Goal: Task Accomplishment & Management: Use online tool/utility

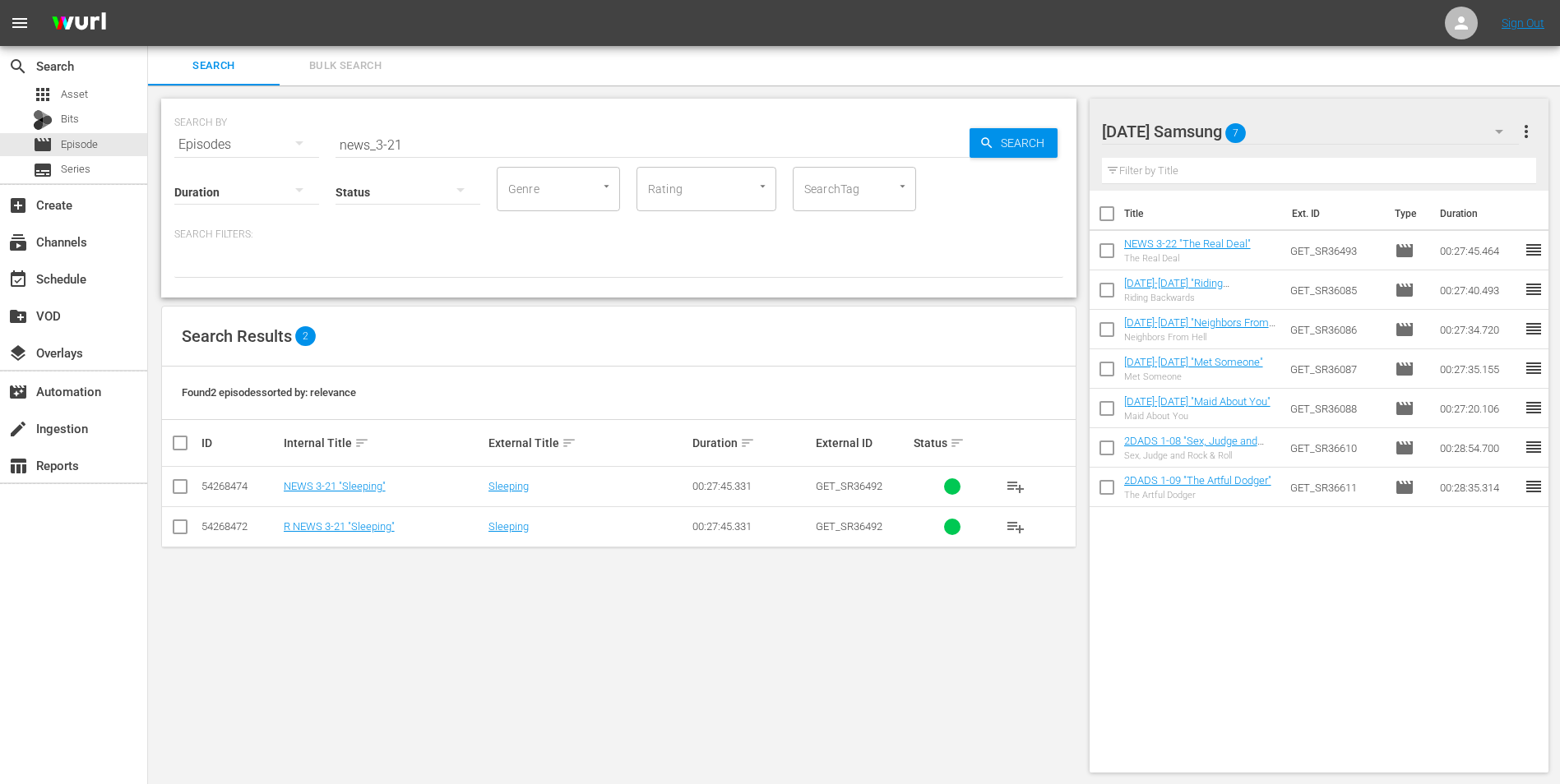
click at [297, 605] on div "SEARCH BY Search By Episodes Search ID, Title, Description, Keywords, or Catego…" at bounding box center [619, 435] width 942 height 700
click at [1309, 134] on div "[DATE] Samsung 7" at bounding box center [1311, 131] width 418 height 46
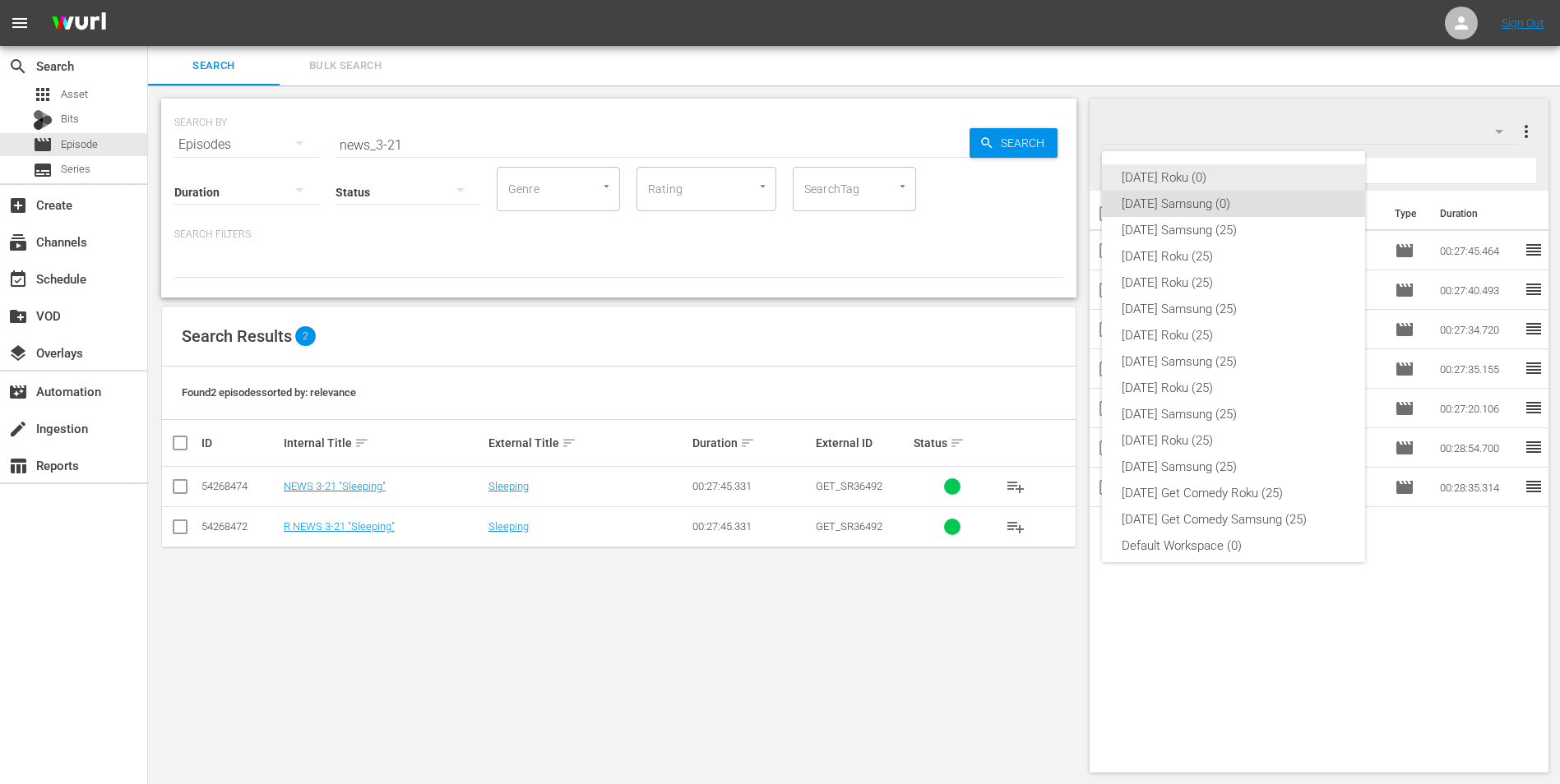
click at [1250, 167] on div "[DATE] Roku (0)" at bounding box center [1234, 177] width 224 height 26
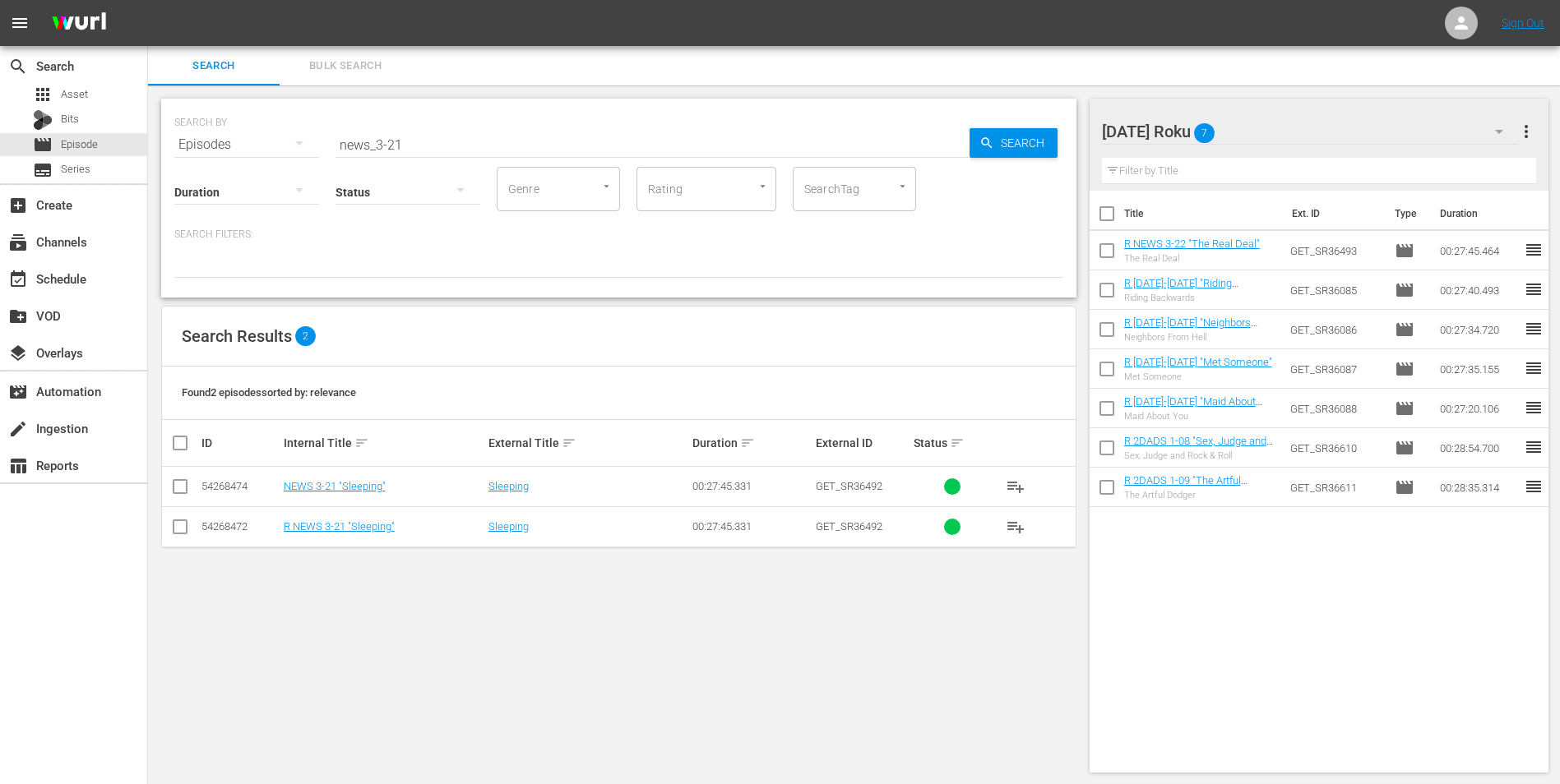
click at [173, 534] on input "checkbox" at bounding box center [180, 530] width 19 height 19
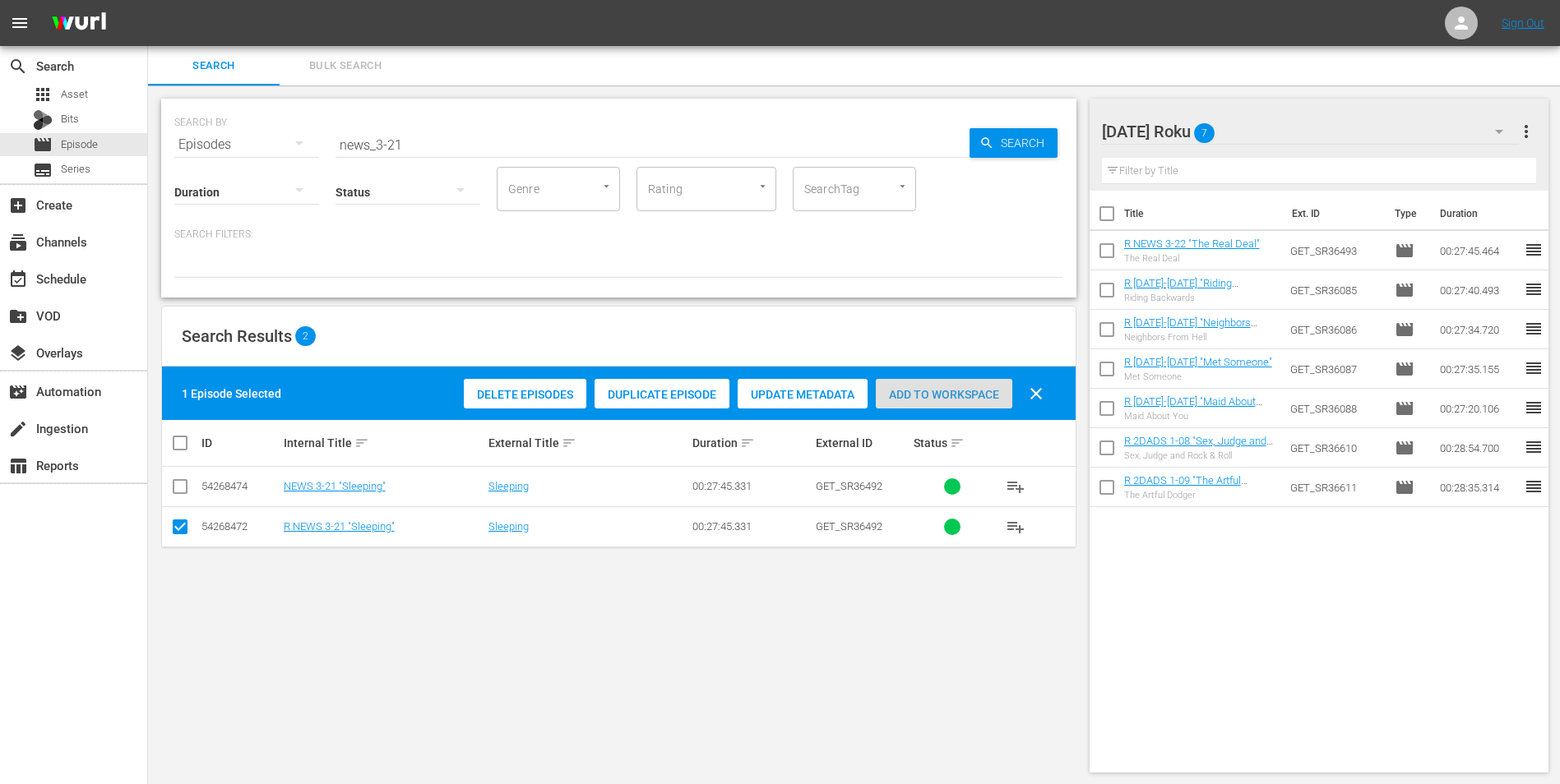
drag, startPoint x: 961, startPoint y: 393, endPoint x: 1101, endPoint y: 251, distance: 199.4
click at [962, 391] on span "Add to Workspace" at bounding box center [944, 394] width 136 height 14
click at [1285, 132] on div "[DATE] Roku 8" at bounding box center [1311, 131] width 418 height 46
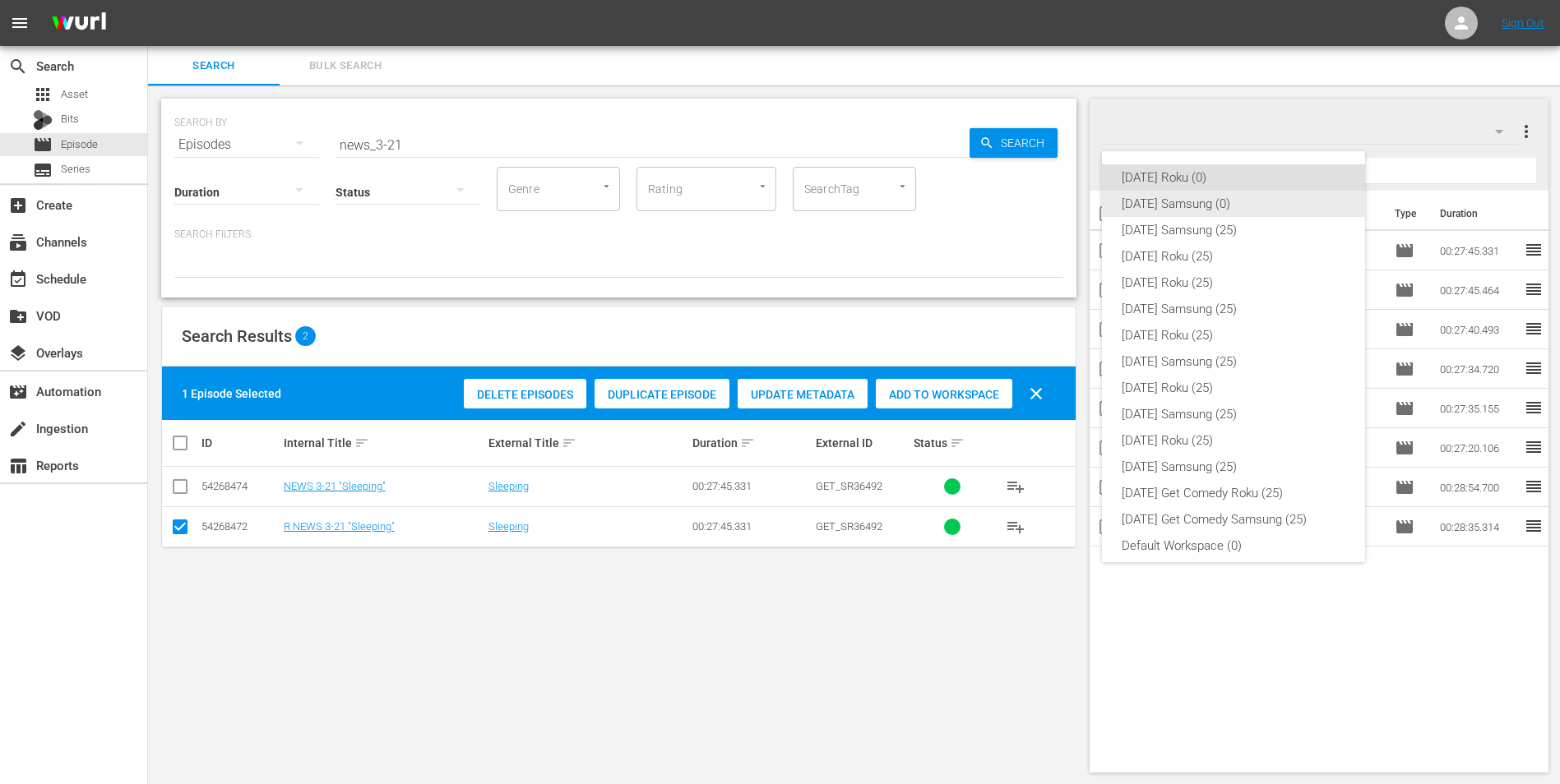
click at [1200, 204] on div "[DATE] Samsung (0)" at bounding box center [1234, 204] width 224 height 26
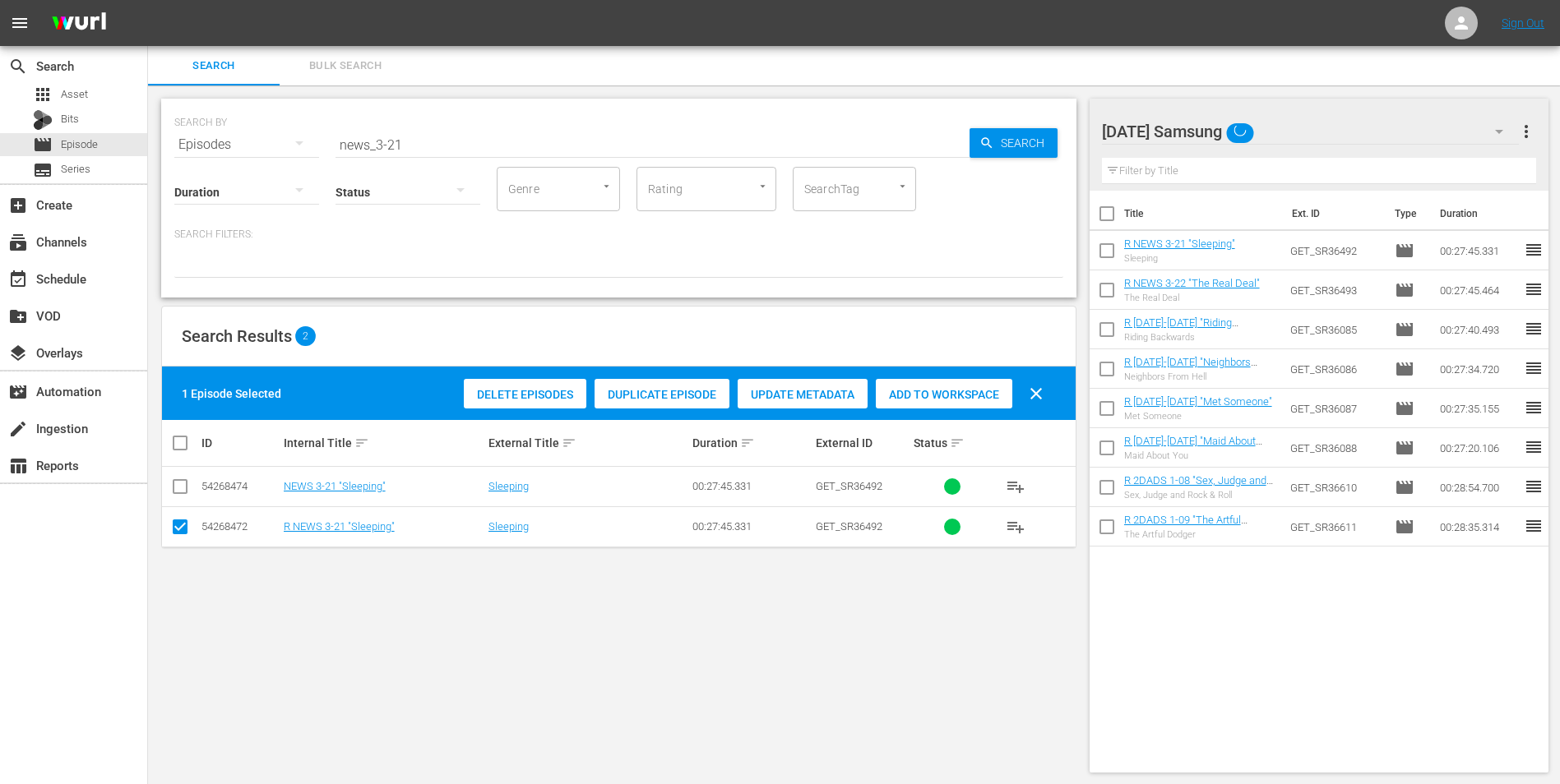
click at [191, 523] on td at bounding box center [180, 526] width 37 height 40
click at [175, 528] on input "checkbox" at bounding box center [180, 530] width 19 height 19
checkbox input "false"
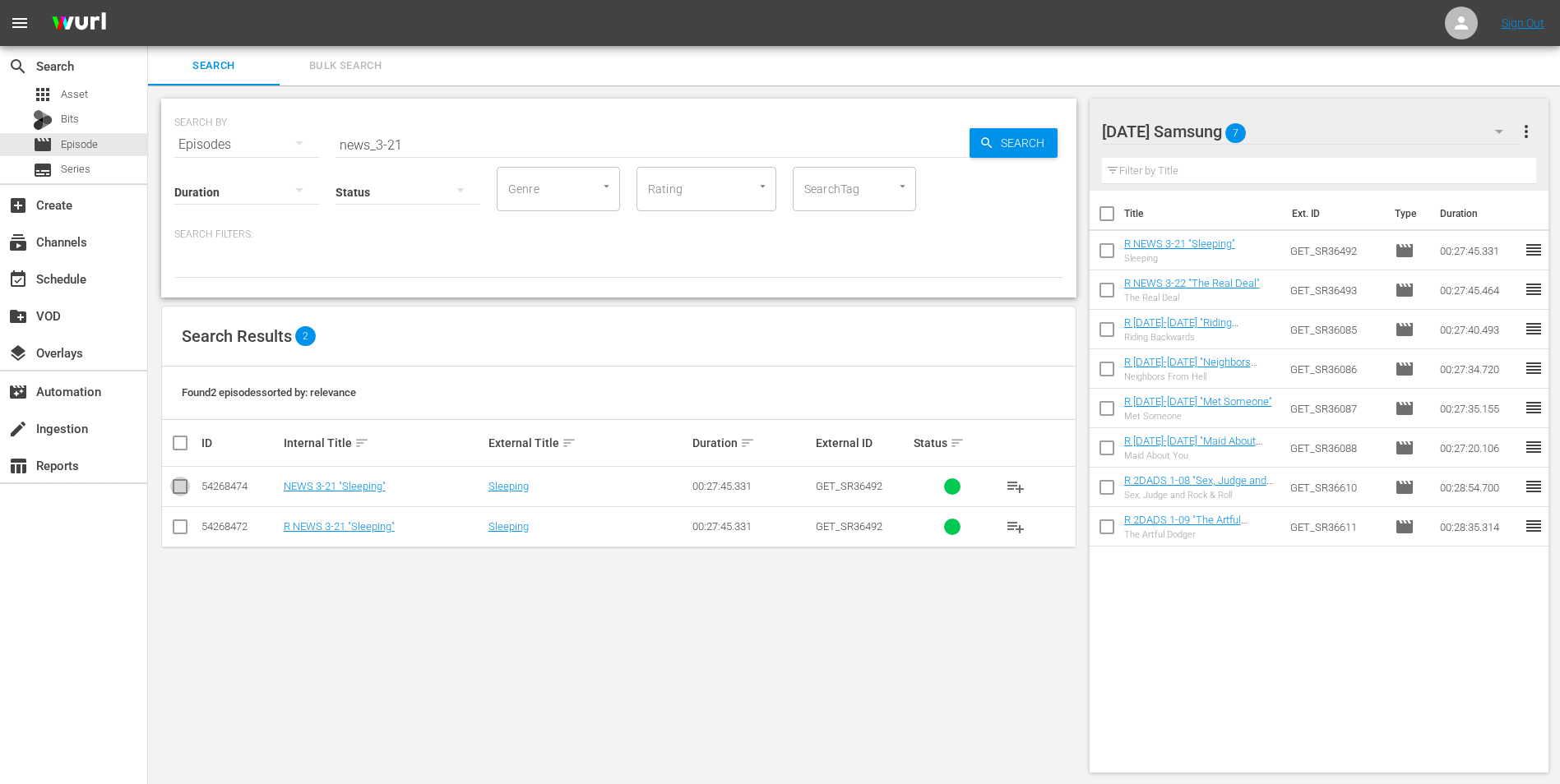
click at [171, 483] on input "checkbox" at bounding box center [180, 490] width 19 height 19
checkbox input "true"
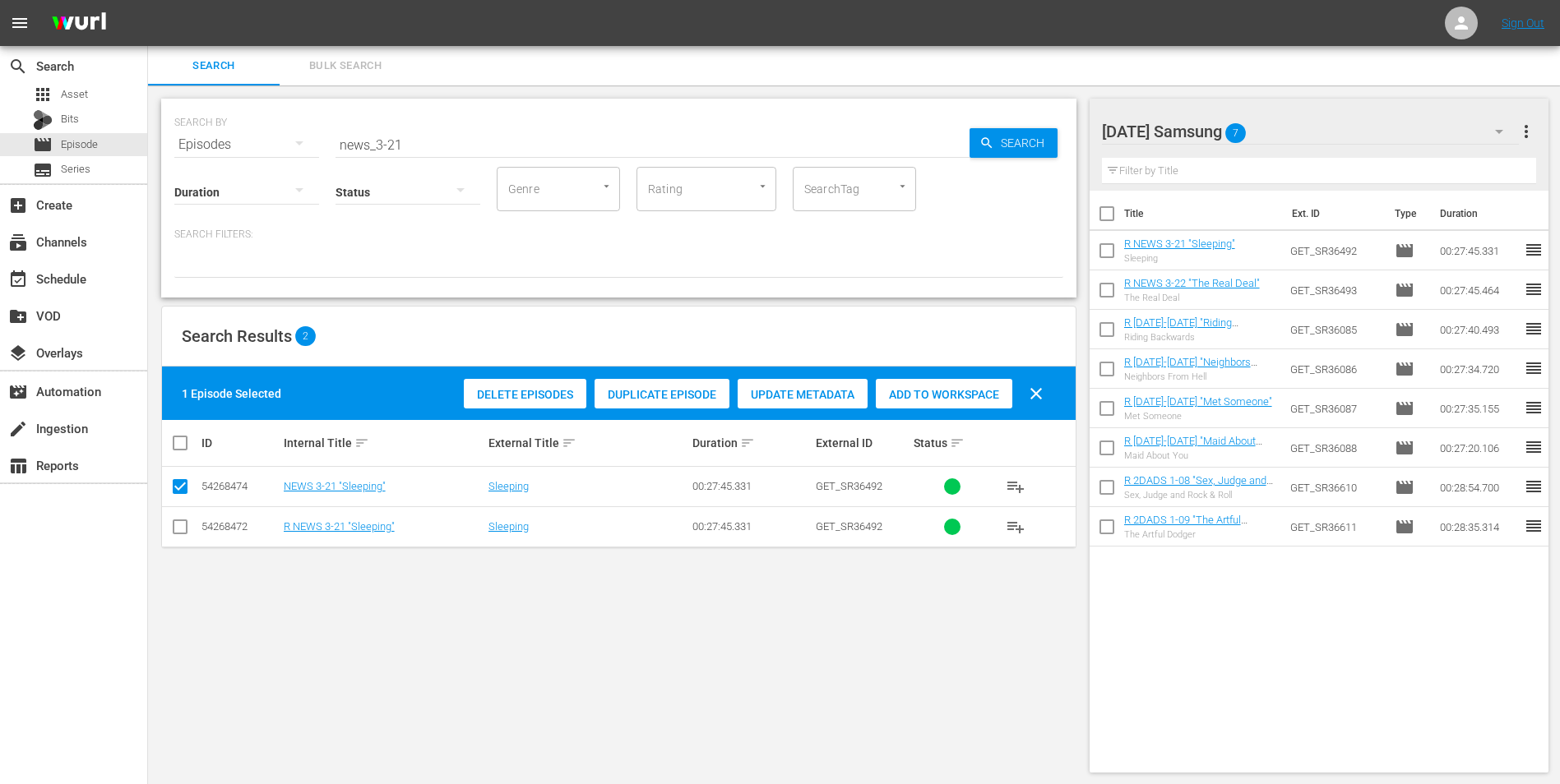
click at [951, 386] on div "Add to Workspace" at bounding box center [944, 394] width 136 height 31
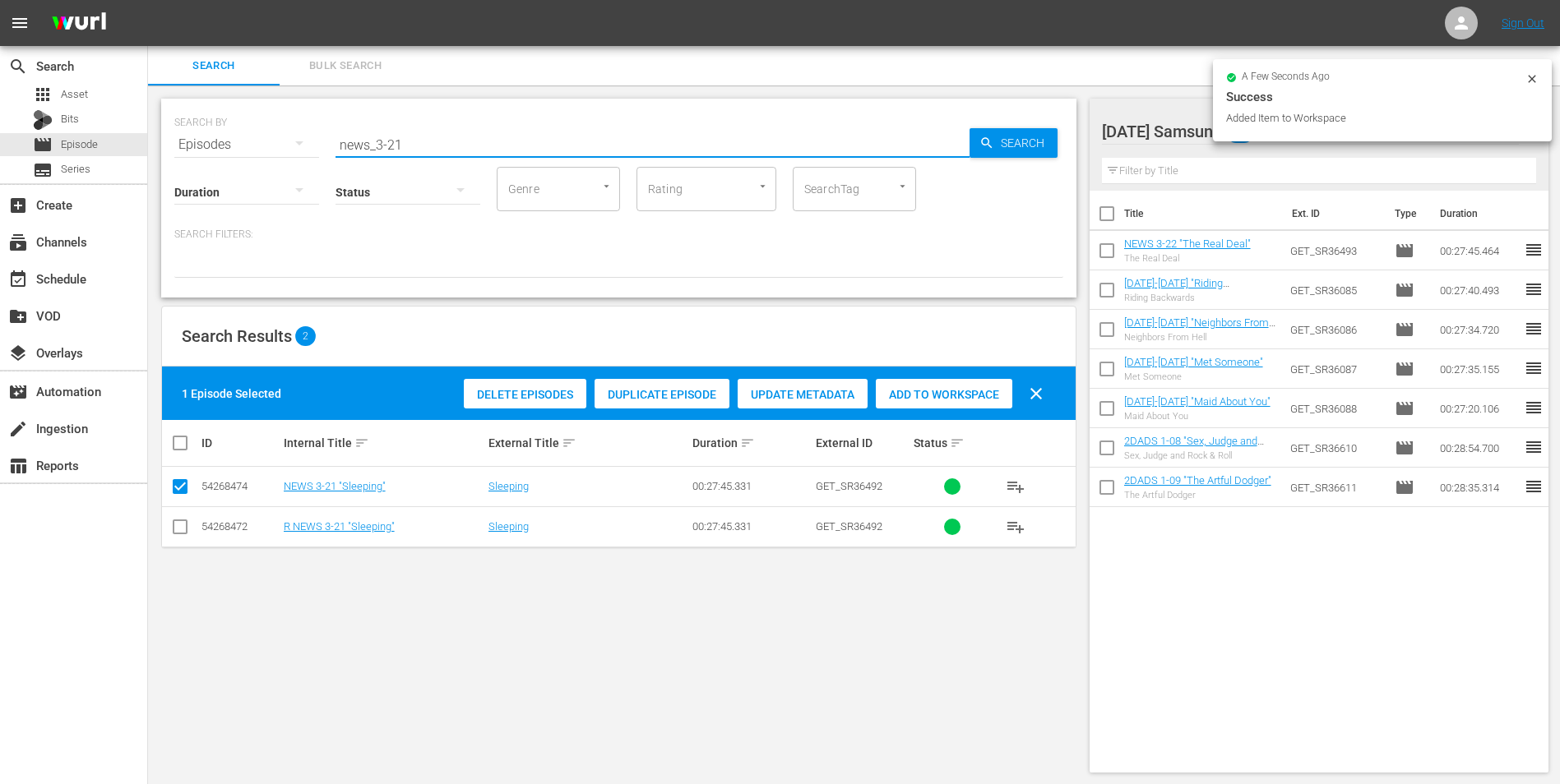
drag, startPoint x: 397, startPoint y: 138, endPoint x: 420, endPoint y: 145, distance: 24.0
click at [420, 145] on input "news_3-21" at bounding box center [652, 144] width 634 height 40
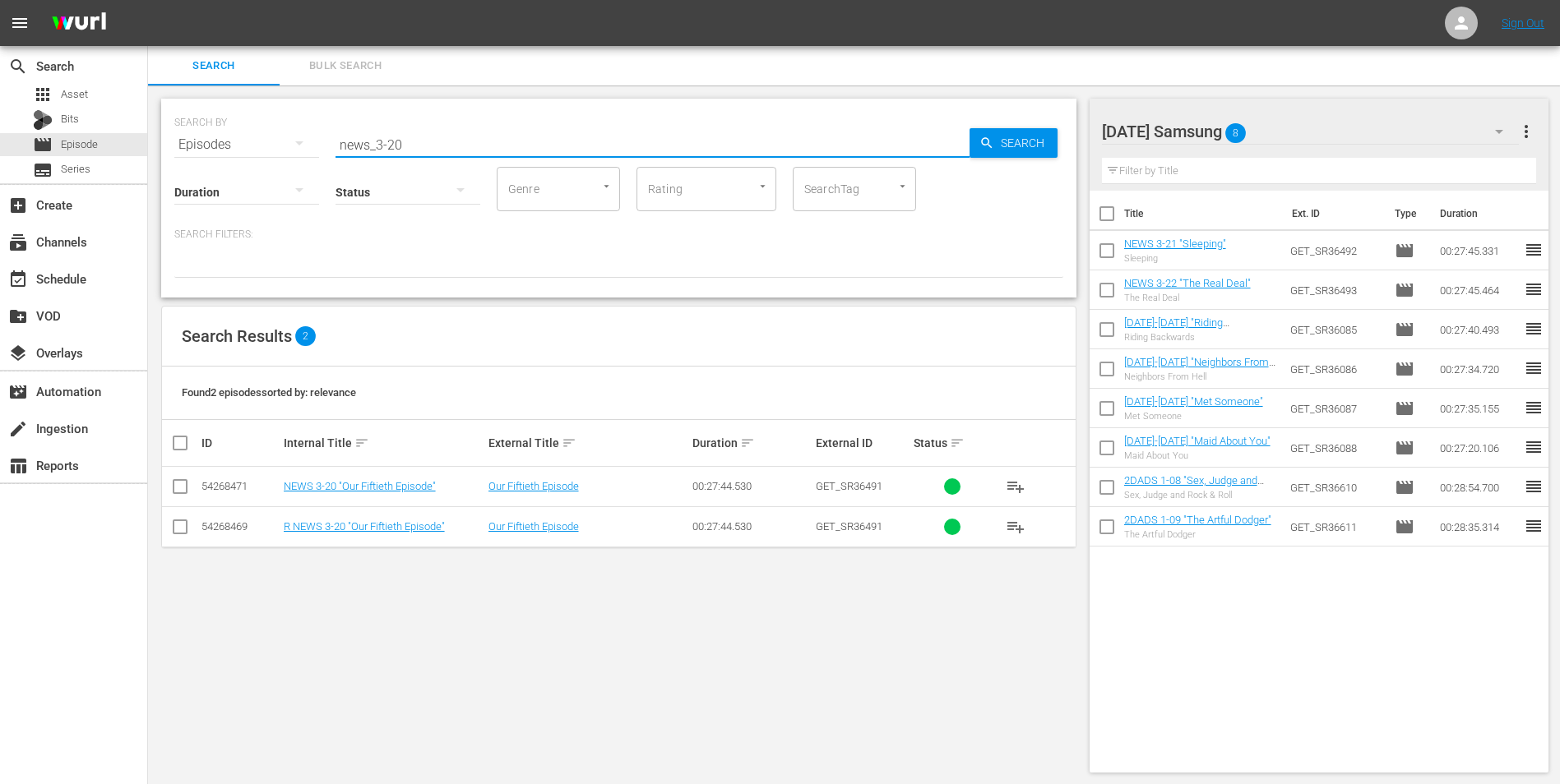
type input "news_3-20"
click at [172, 493] on input "checkbox" at bounding box center [180, 490] width 19 height 19
checkbox input "true"
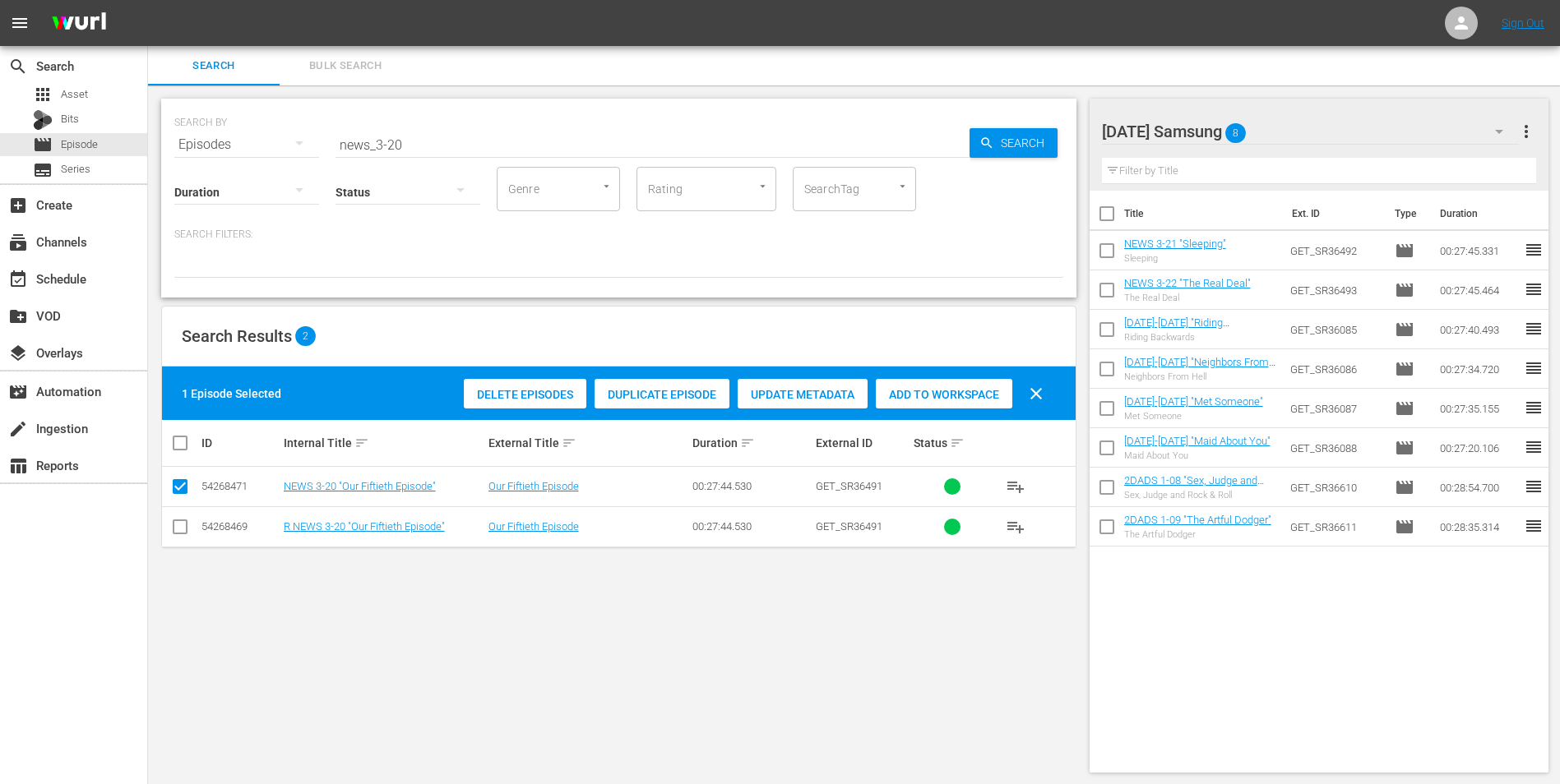
click at [937, 388] on span "Add to Workspace" at bounding box center [944, 394] width 136 height 14
click at [1320, 125] on div "[DATE] Samsung 9" at bounding box center [1311, 131] width 418 height 46
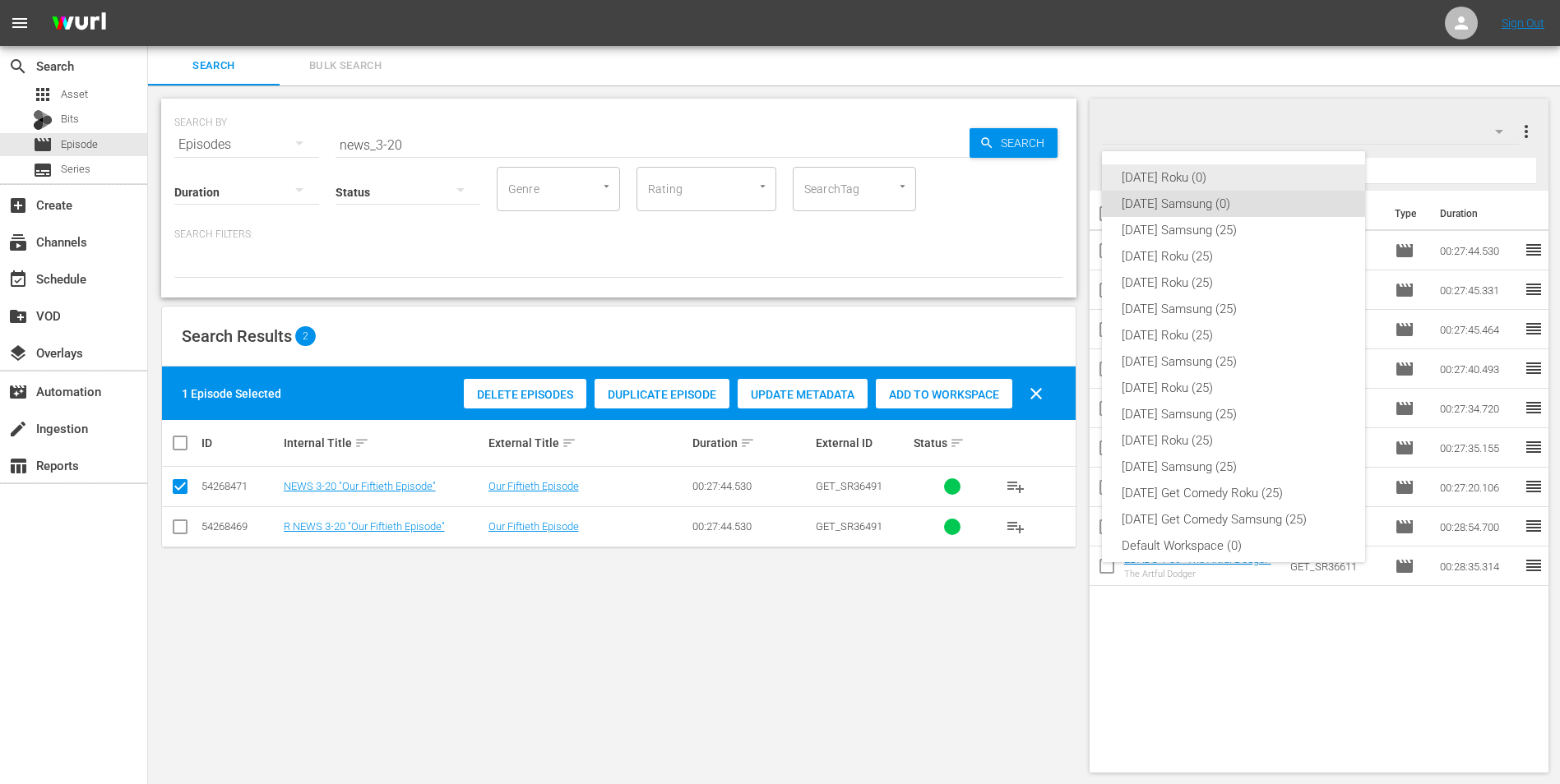
click at [1184, 171] on div "[DATE] Roku (0)" at bounding box center [1234, 177] width 224 height 26
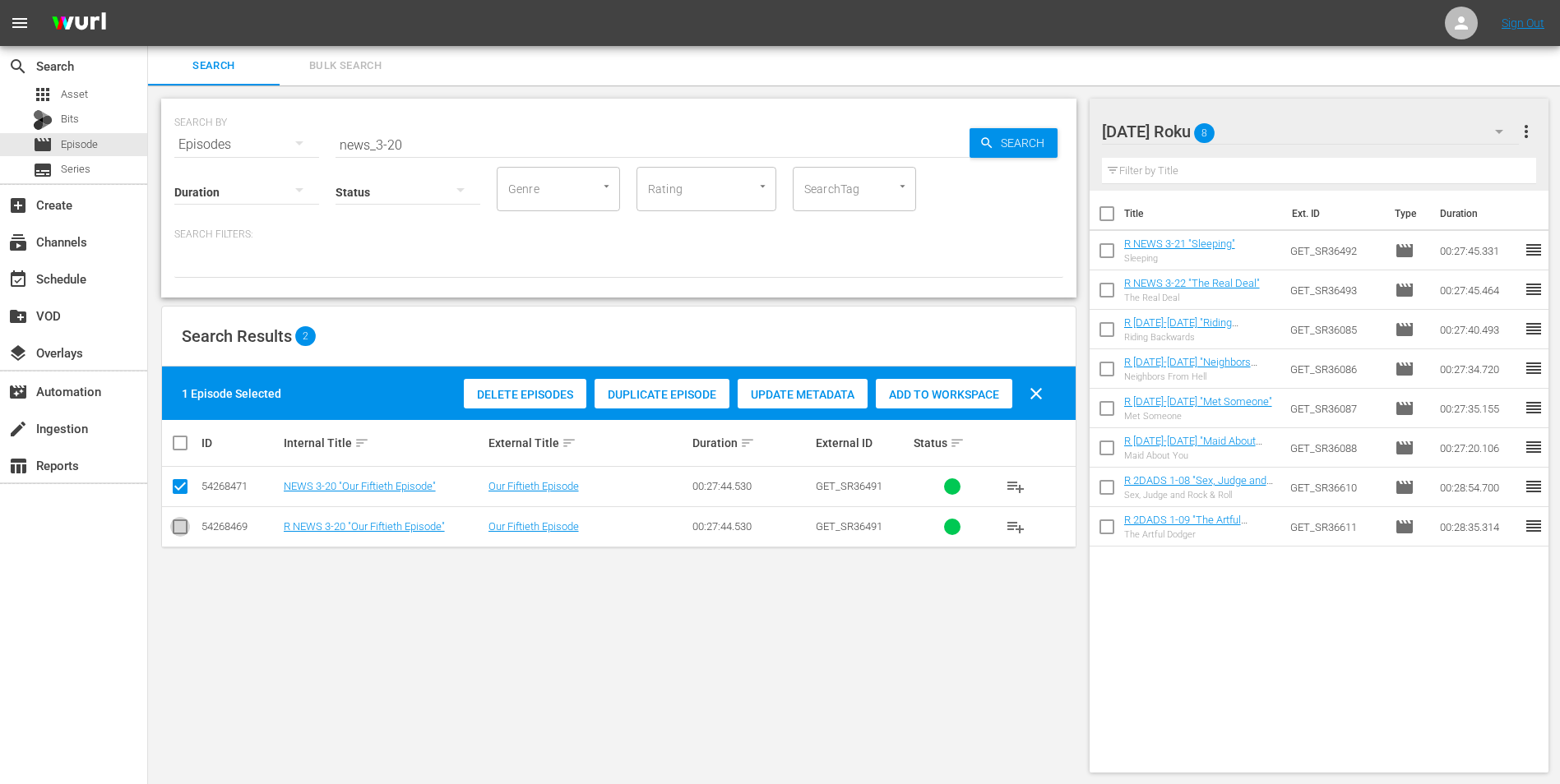
drag, startPoint x: 178, startPoint y: 532, endPoint x: 178, endPoint y: 520, distance: 12.0
click at [178, 530] on input "checkbox" at bounding box center [180, 530] width 19 height 19
checkbox input "true"
click at [177, 497] on input "checkbox" at bounding box center [180, 490] width 19 height 19
checkbox input "false"
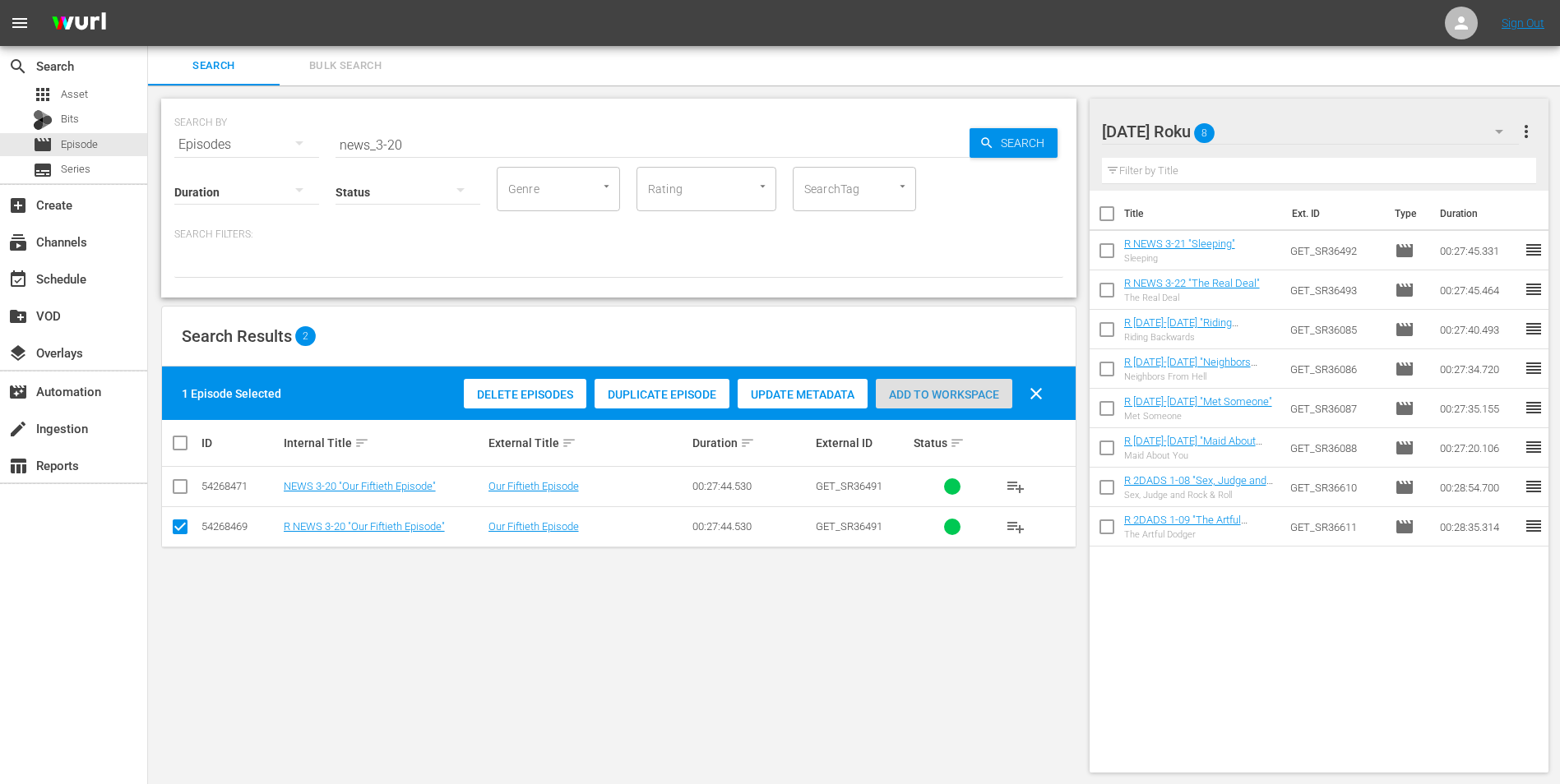
click at [972, 388] on span "Add to Workspace" at bounding box center [944, 394] width 136 height 14
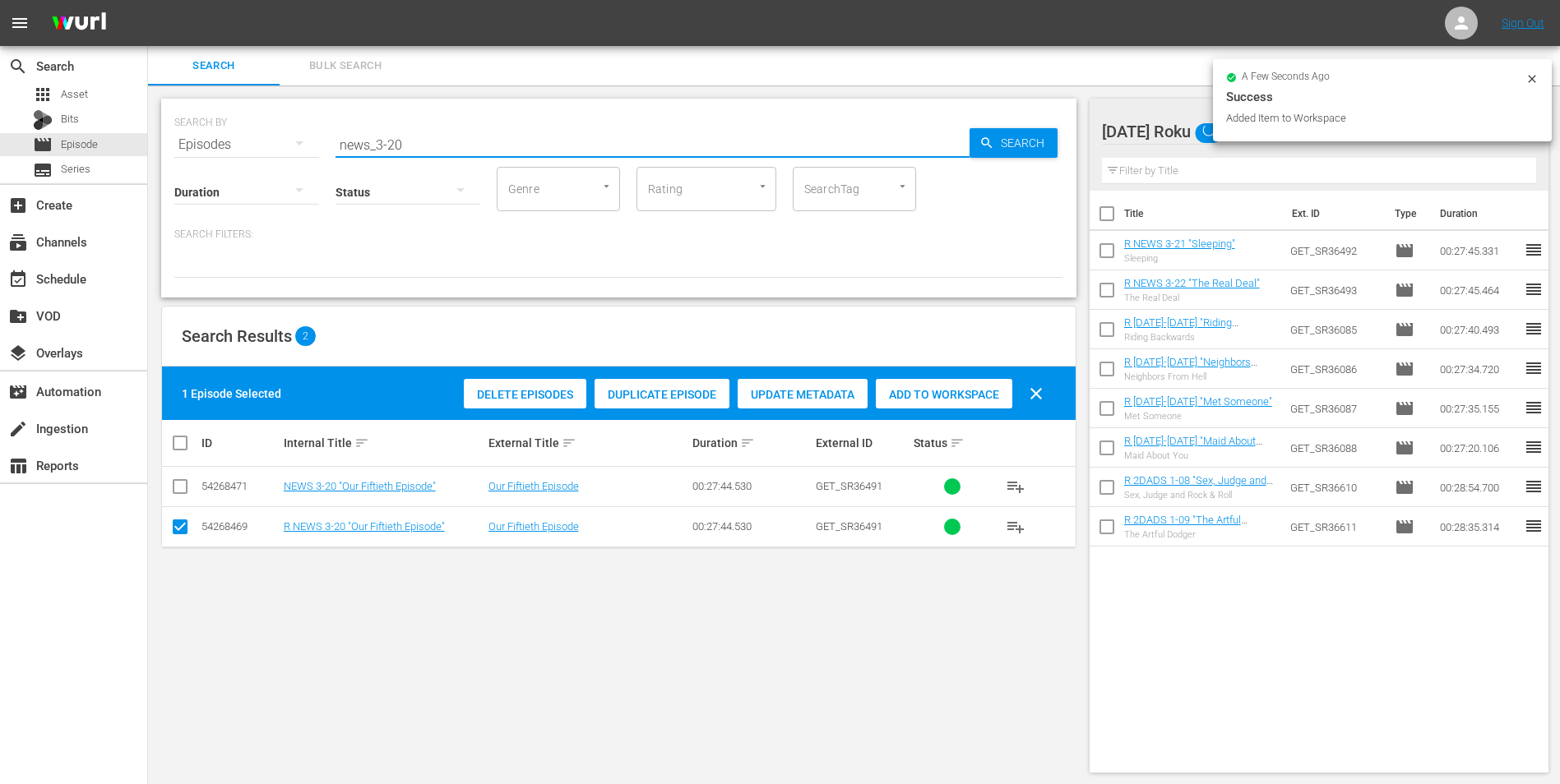
drag, startPoint x: 414, startPoint y: 140, endPoint x: 192, endPoint y: 119, distance: 223.0
click at [192, 119] on div "SEARCH BY Search By Episodes Search ID, Title, Description, Keywords, or Catego…" at bounding box center [619, 134] width 890 height 59
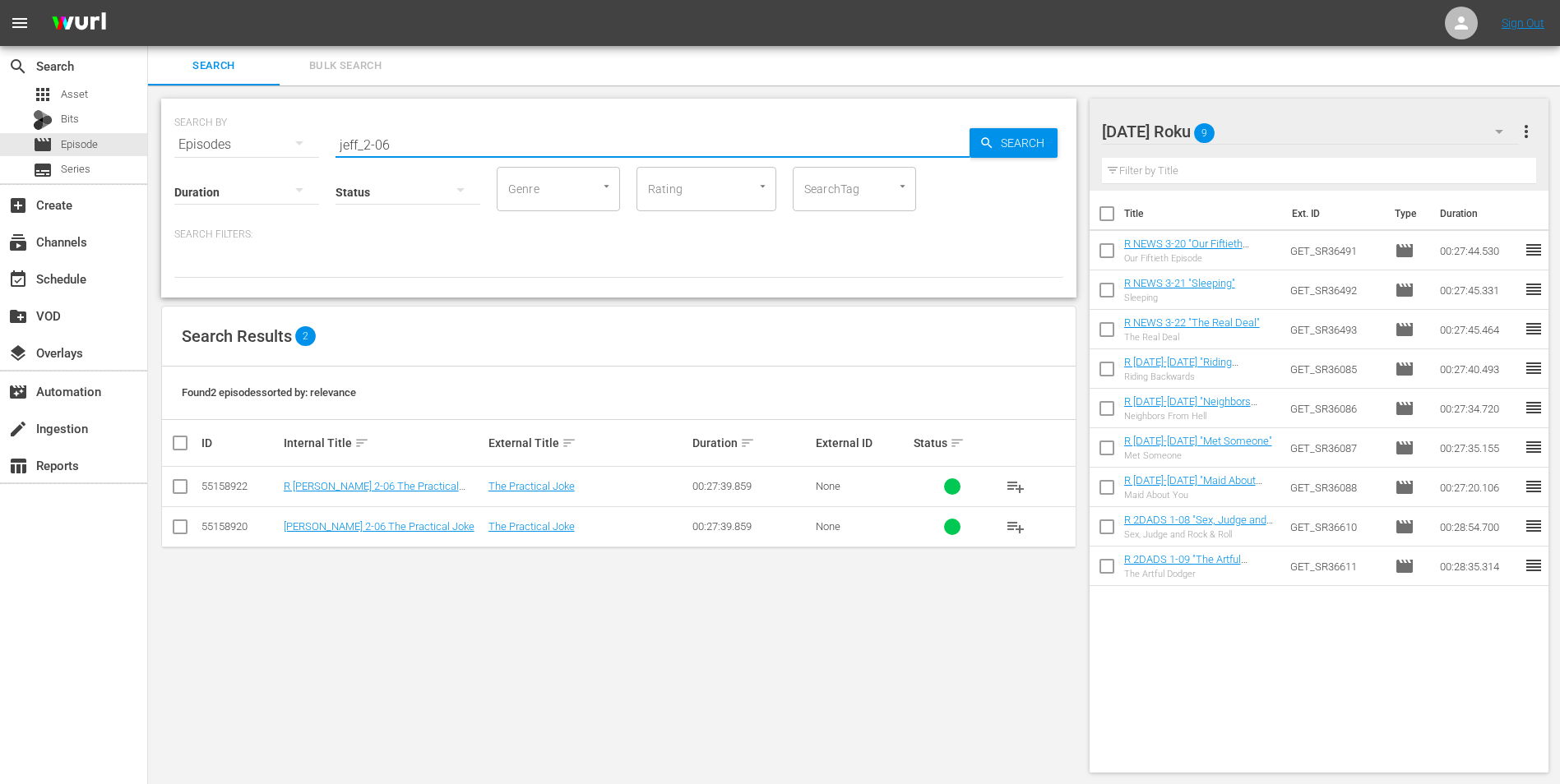
type input "jeff_2-06"
click at [180, 485] on input "checkbox" at bounding box center [180, 490] width 19 height 19
checkbox input "true"
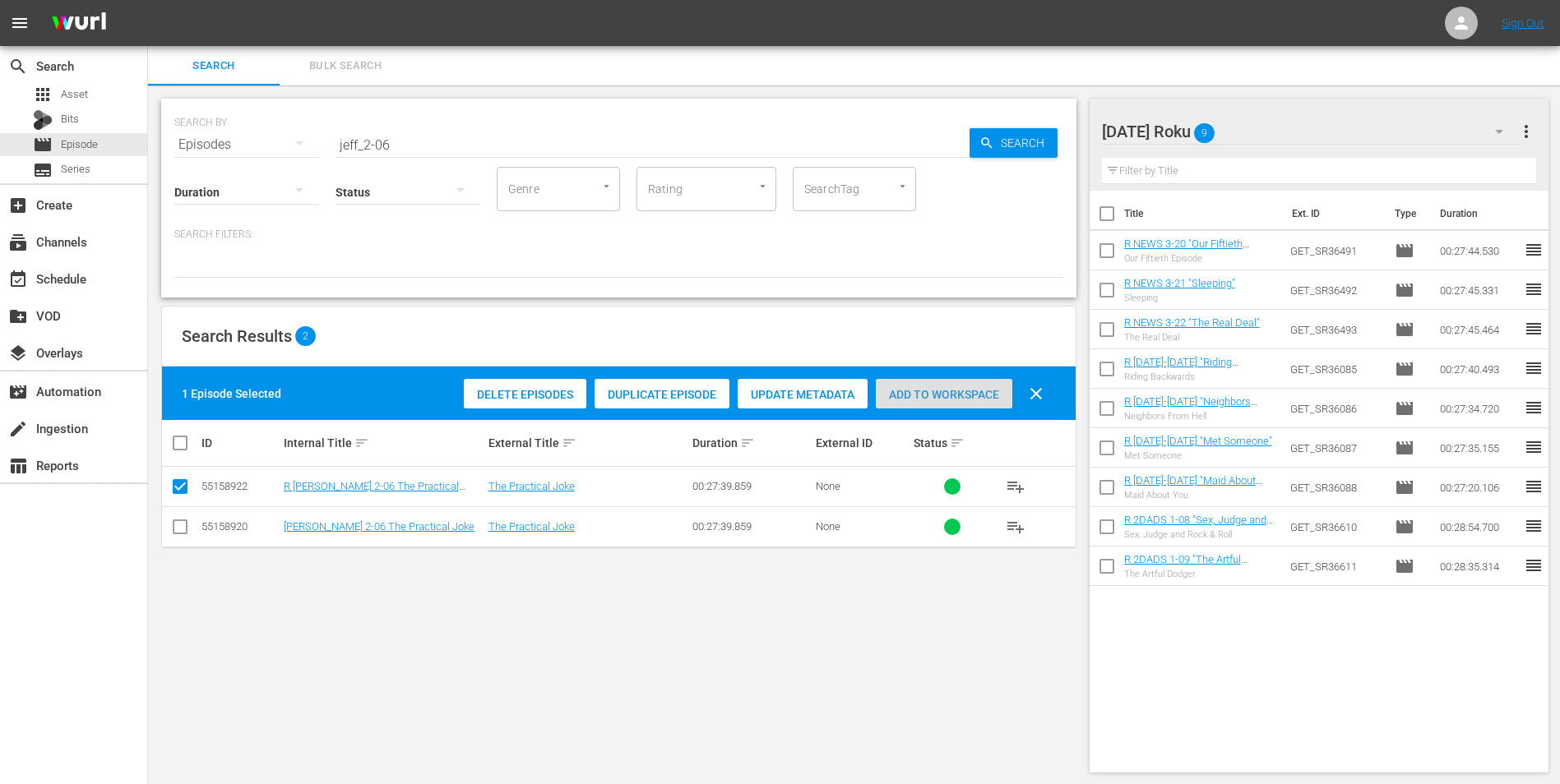
click at [938, 398] on span "Add to Workspace" at bounding box center [944, 394] width 136 height 14
click at [1308, 130] on div "[DATE] Roku 10" at bounding box center [1311, 131] width 418 height 46
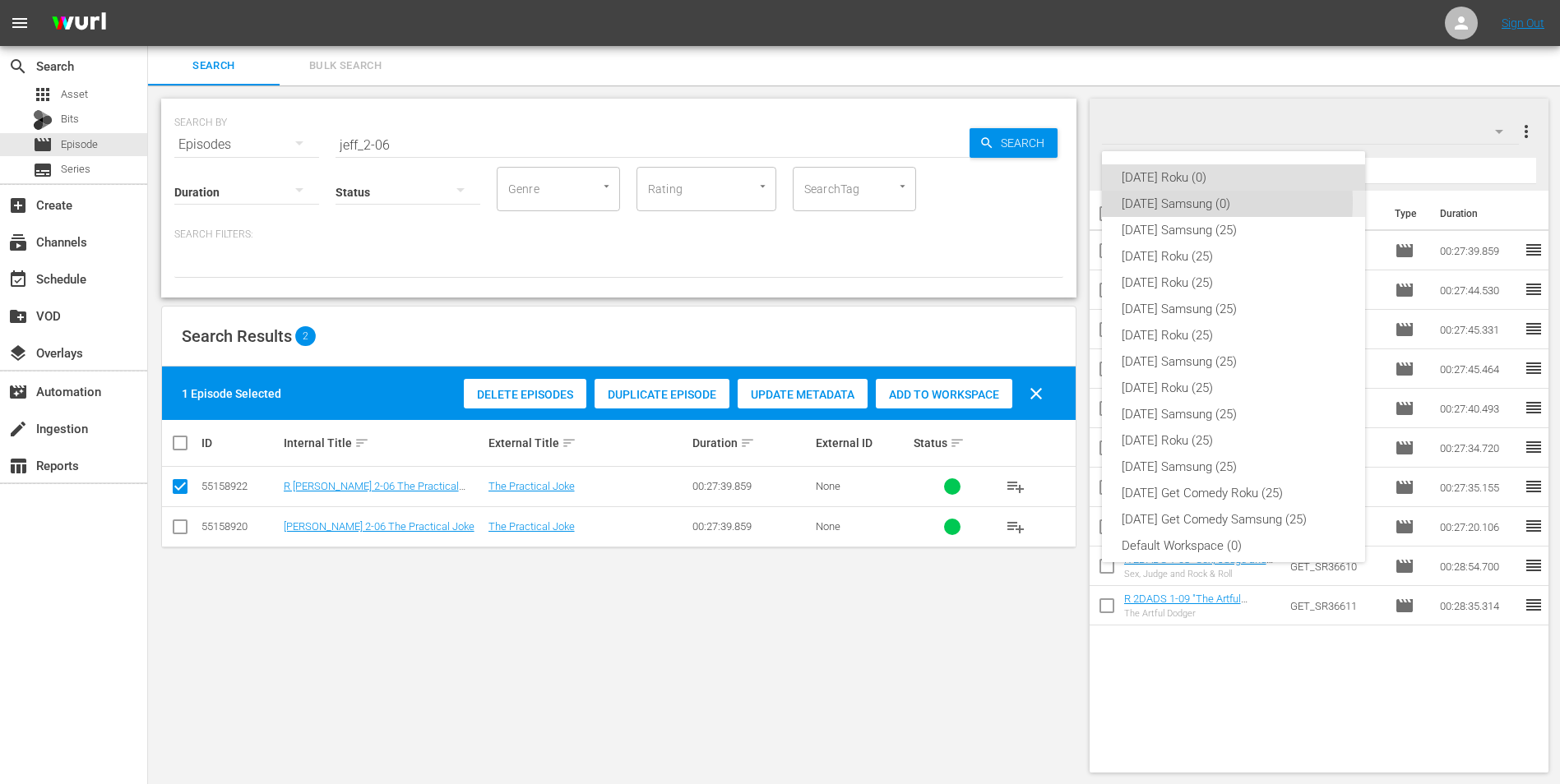
click at [1173, 203] on div "[DATE] Samsung (0)" at bounding box center [1234, 204] width 224 height 26
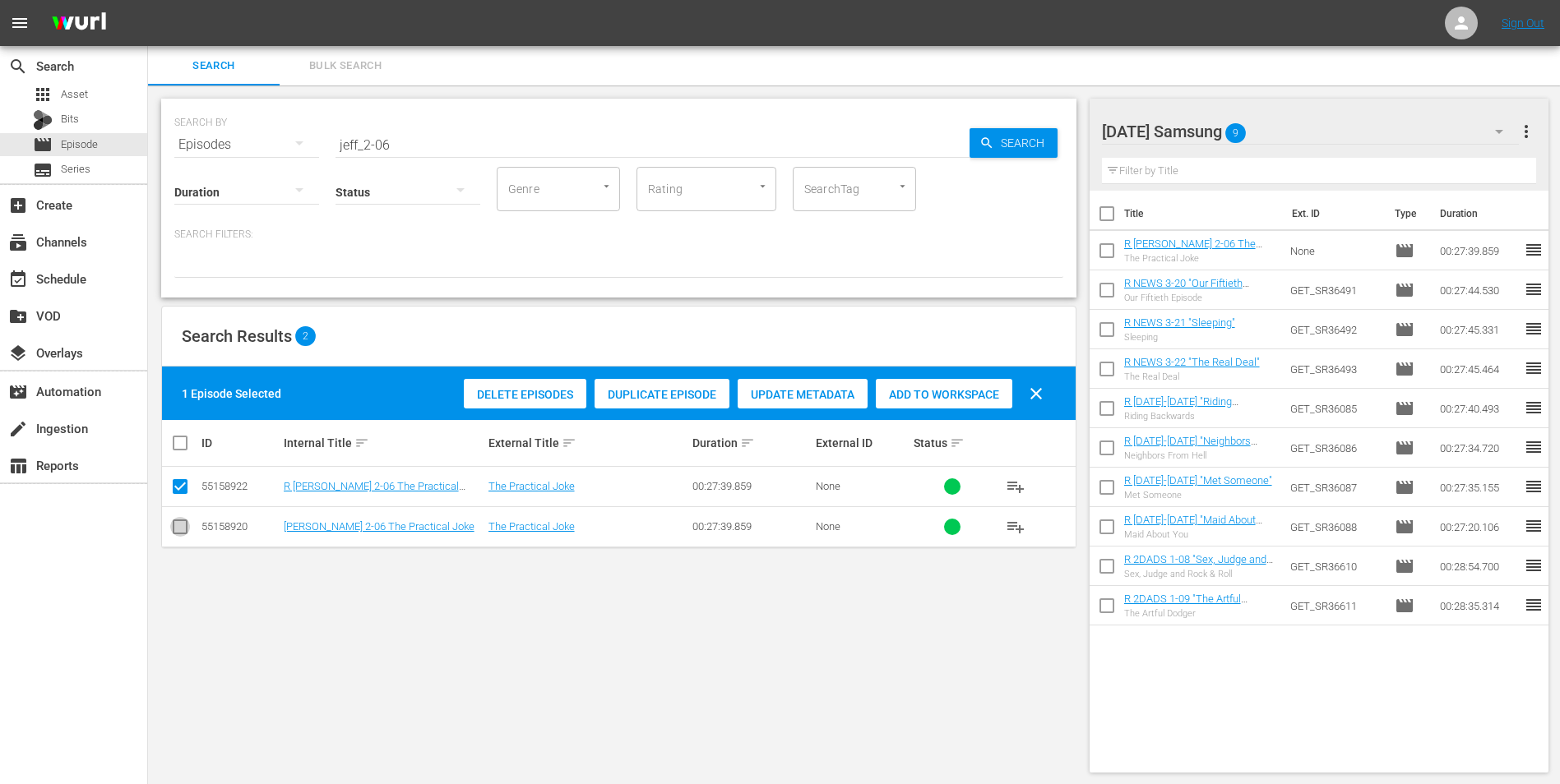
click at [186, 530] on input "checkbox" at bounding box center [180, 530] width 19 height 19
checkbox input "true"
click at [175, 486] on input "checkbox" at bounding box center [180, 490] width 19 height 19
checkbox input "false"
click at [958, 403] on div "Add to Workspace" at bounding box center [944, 394] width 136 height 31
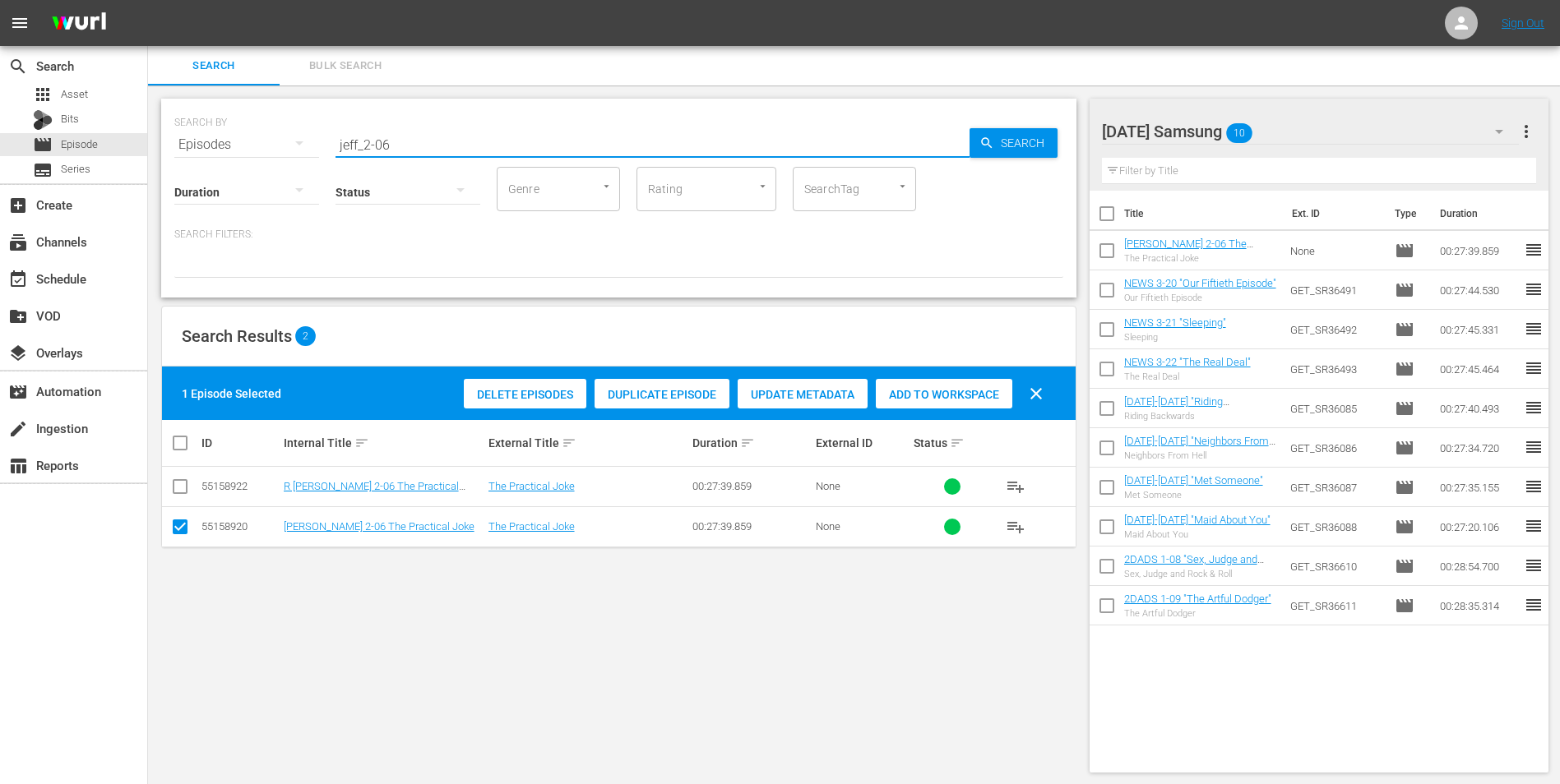
drag, startPoint x: 385, startPoint y: 143, endPoint x: 436, endPoint y: 150, distance: 51.5
click at [436, 150] on input "jeff_2-06" at bounding box center [652, 144] width 634 height 40
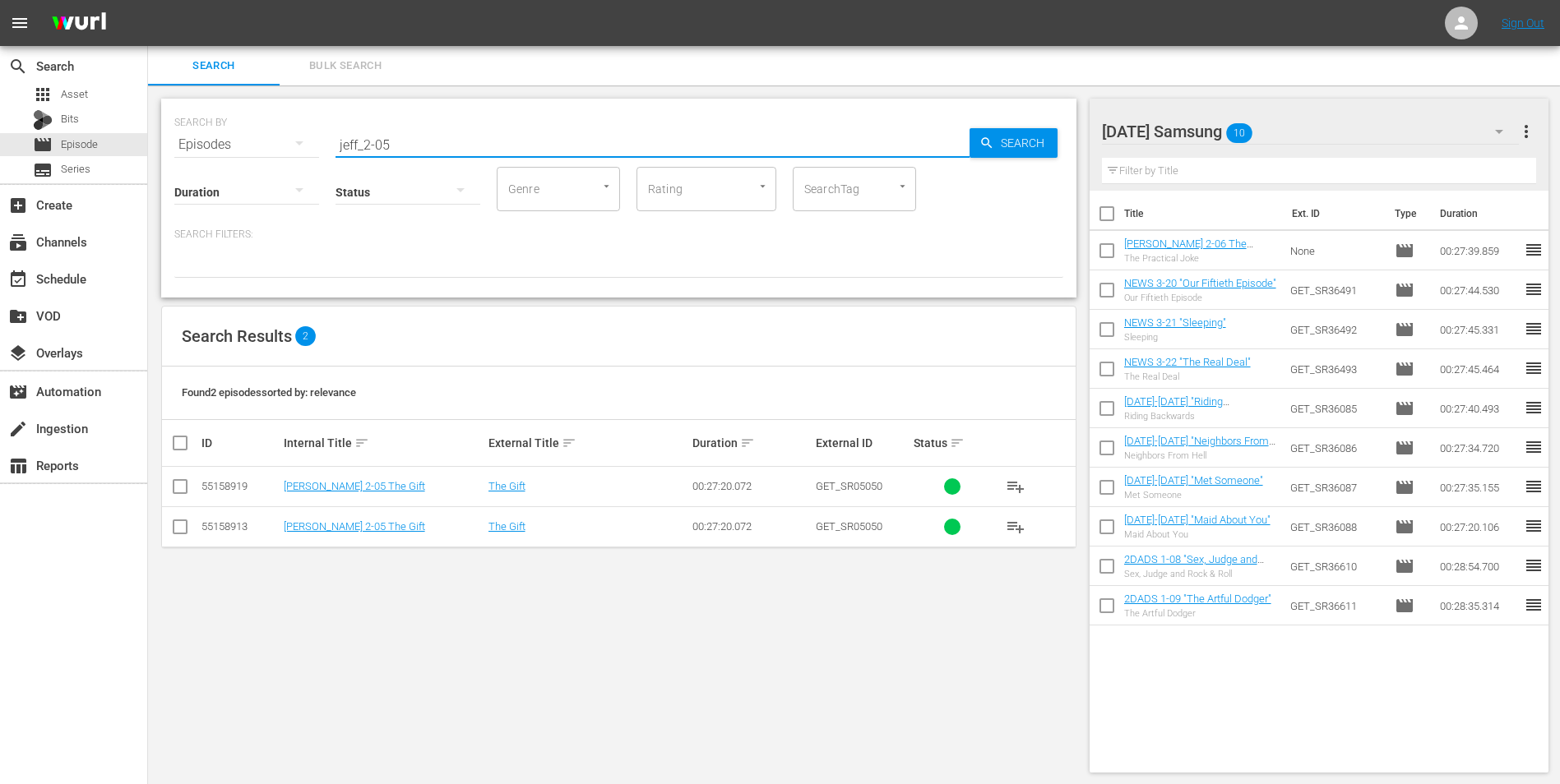
type input "jeff_2-05"
click at [174, 527] on input "checkbox" at bounding box center [180, 530] width 19 height 19
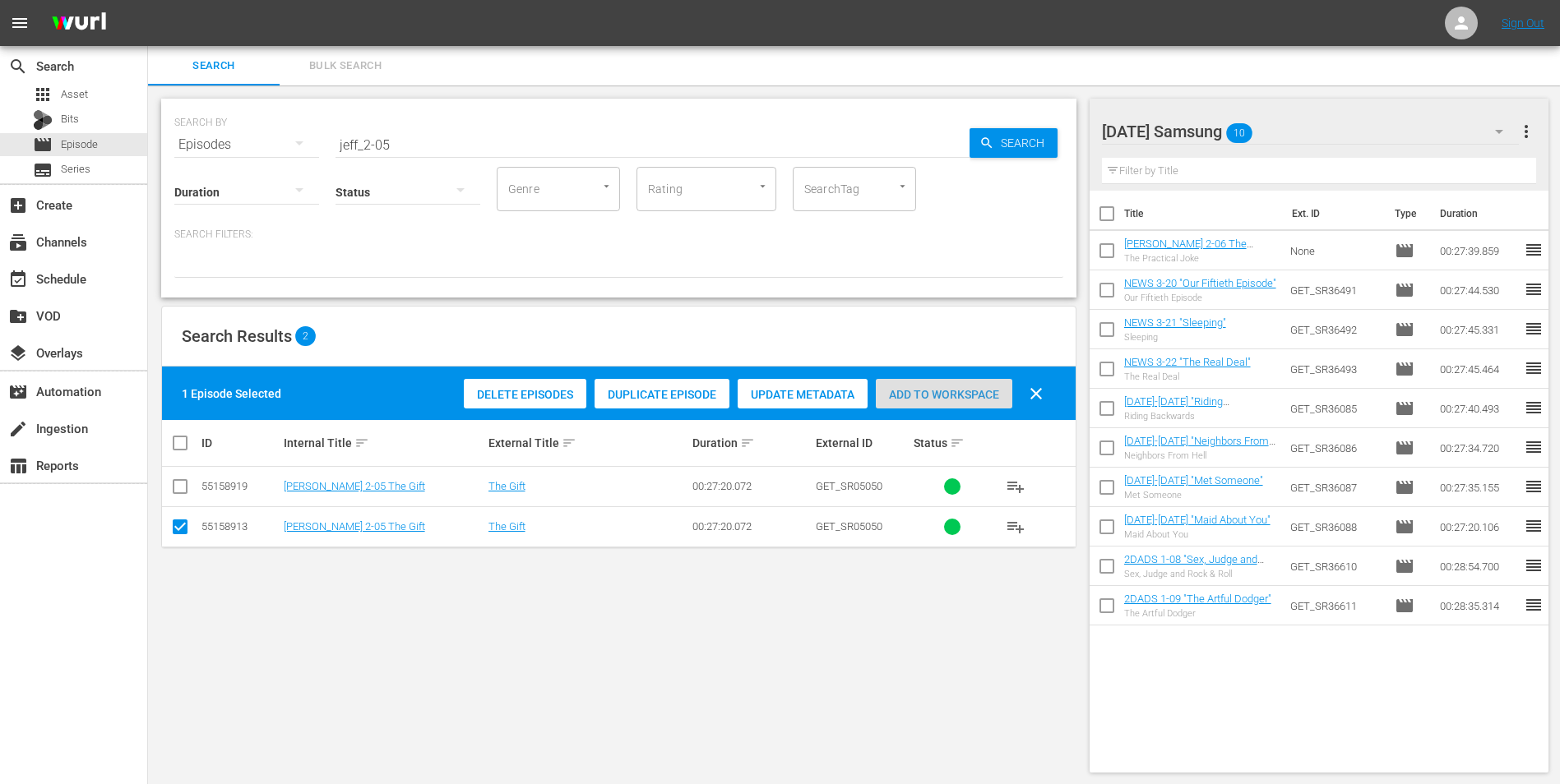
click at [911, 393] on span "Add to Workspace" at bounding box center [944, 394] width 136 height 14
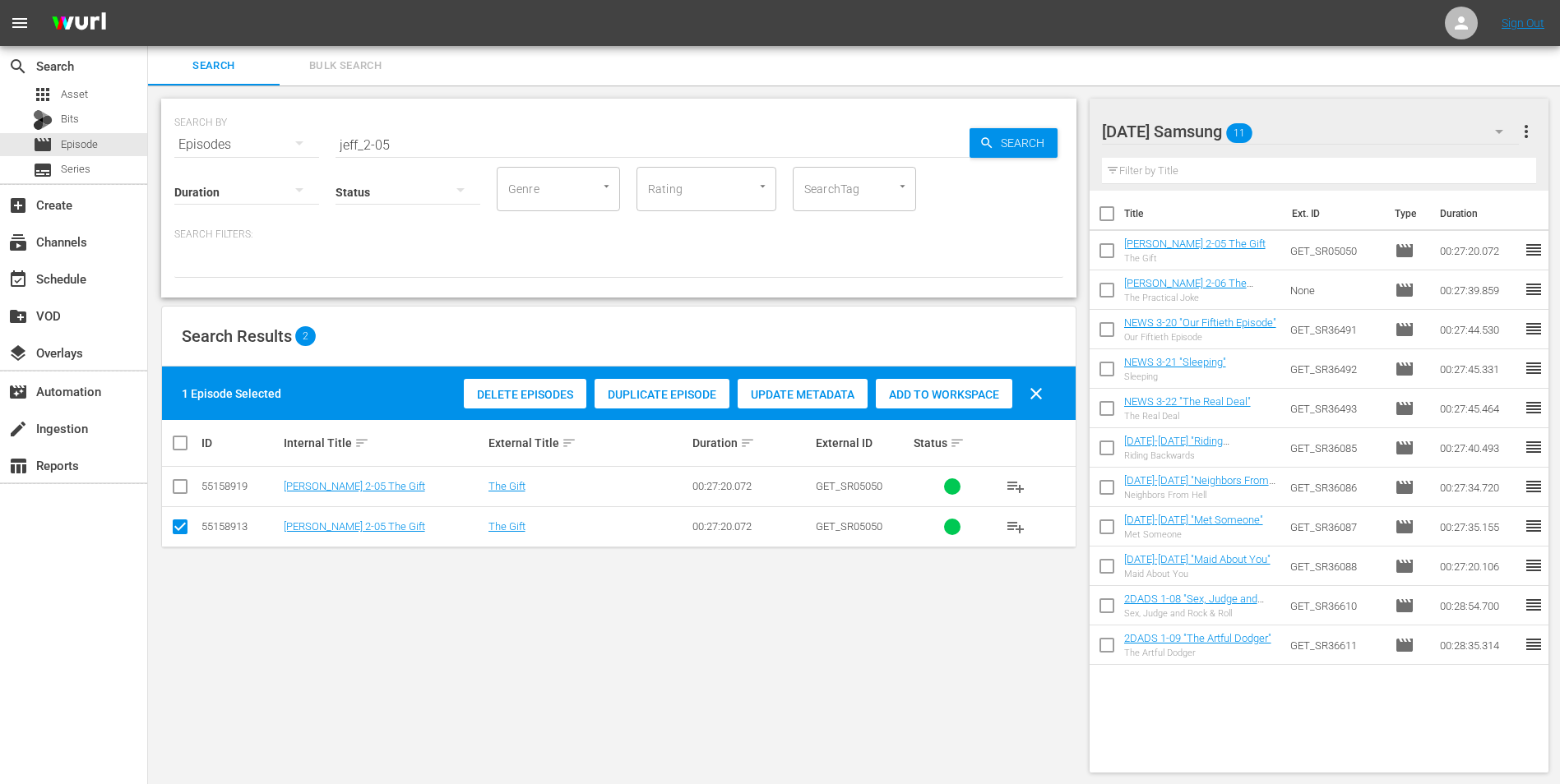
click at [1330, 130] on div "[DATE] Samsung 11" at bounding box center [1311, 131] width 418 height 46
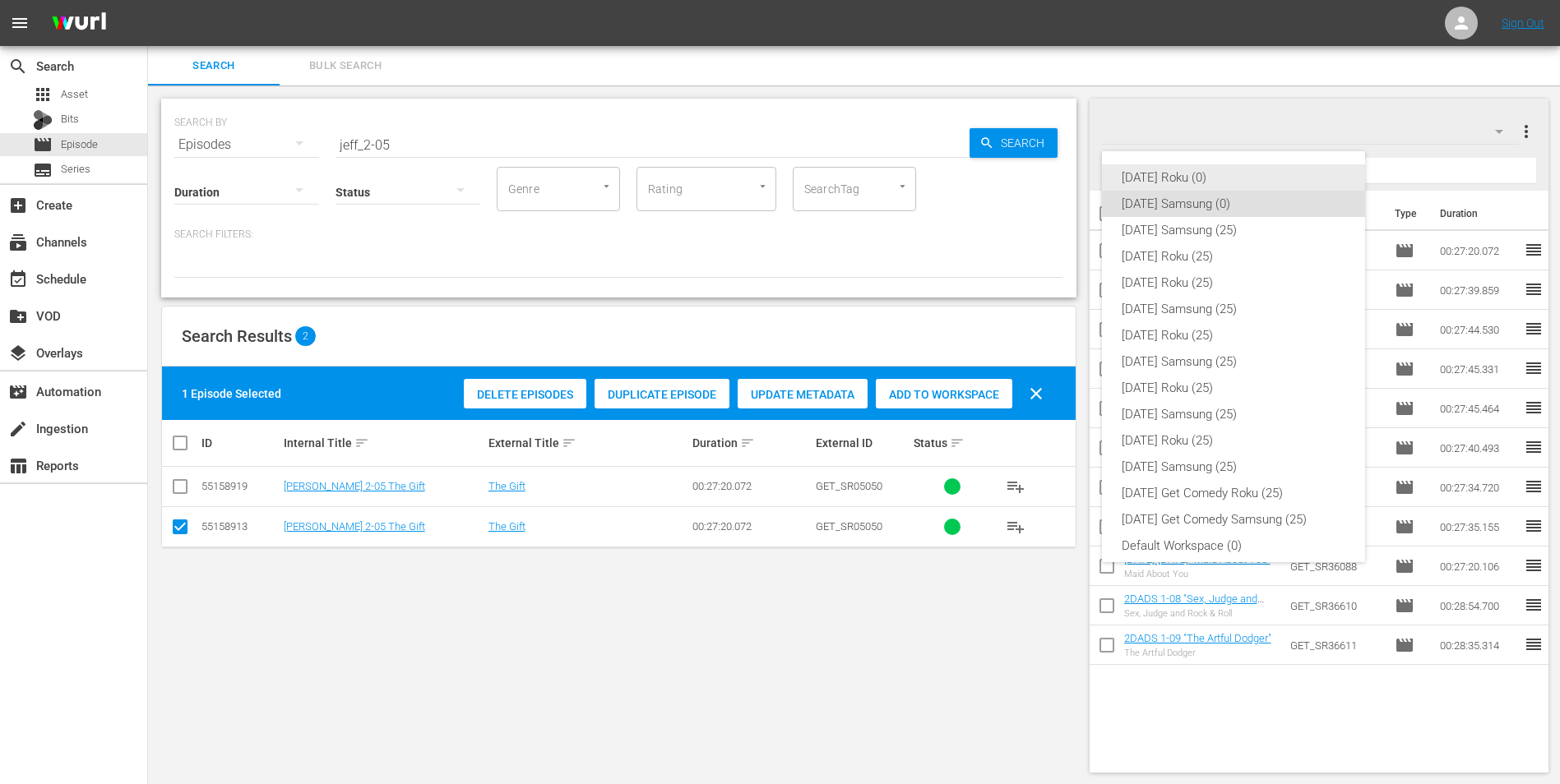
click at [1192, 179] on div "[DATE] Roku (0)" at bounding box center [1234, 177] width 224 height 26
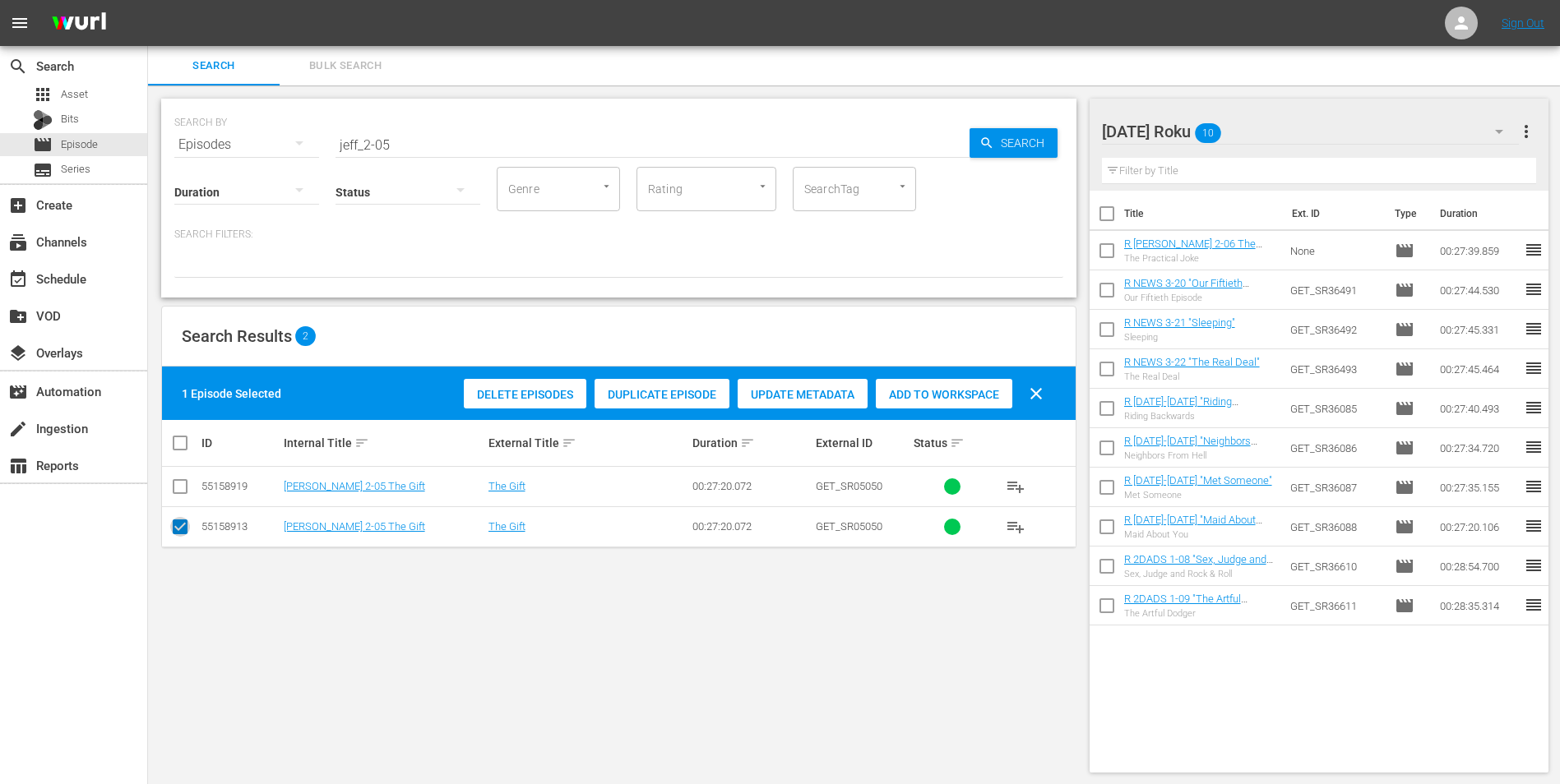
drag, startPoint x: 176, startPoint y: 530, endPoint x: 169, endPoint y: 498, distance: 32.8
click at [176, 527] on input "checkbox" at bounding box center [180, 530] width 19 height 19
checkbox input "false"
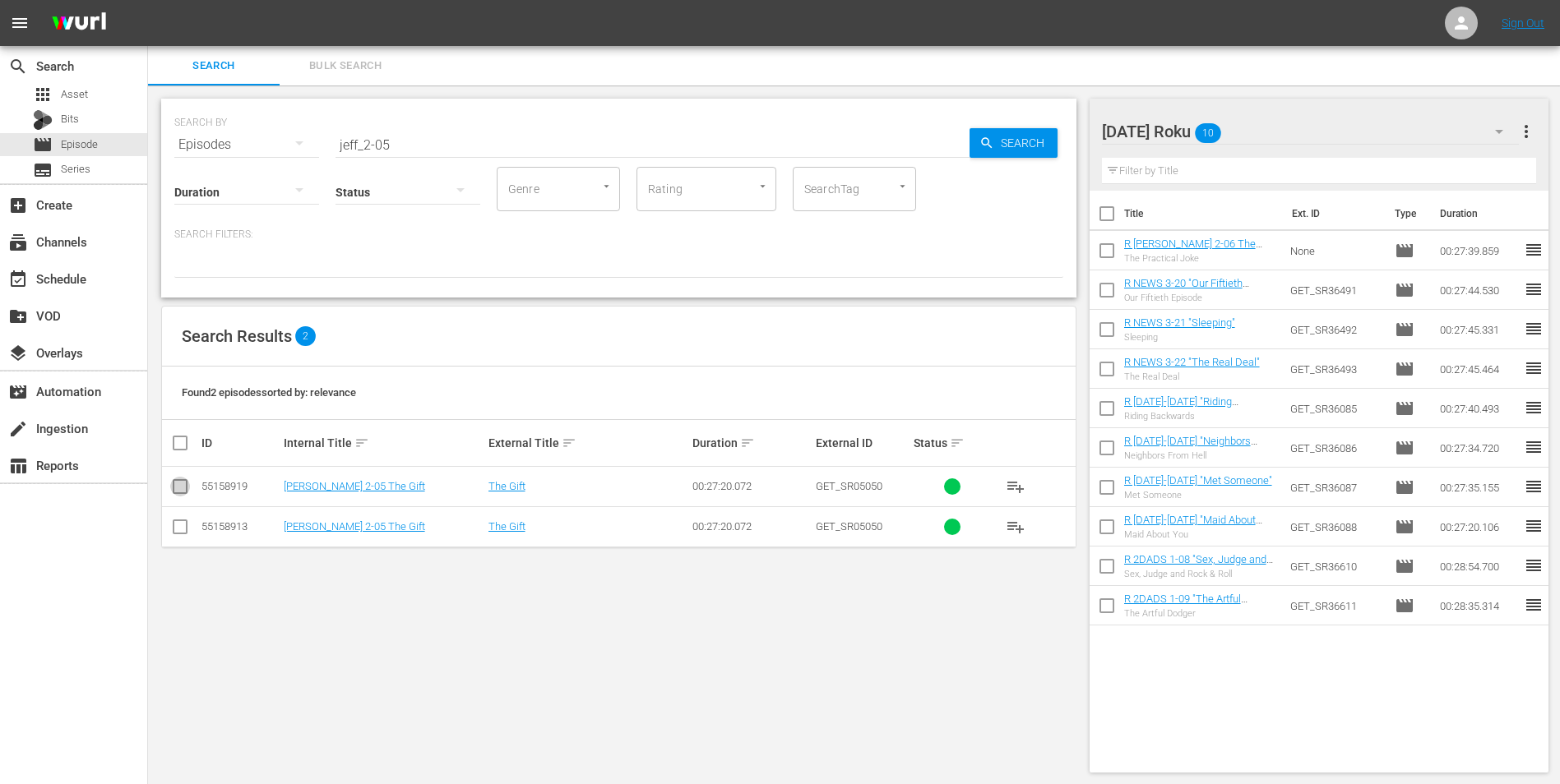
click at [175, 487] on input "checkbox" at bounding box center [180, 490] width 19 height 19
checkbox input "true"
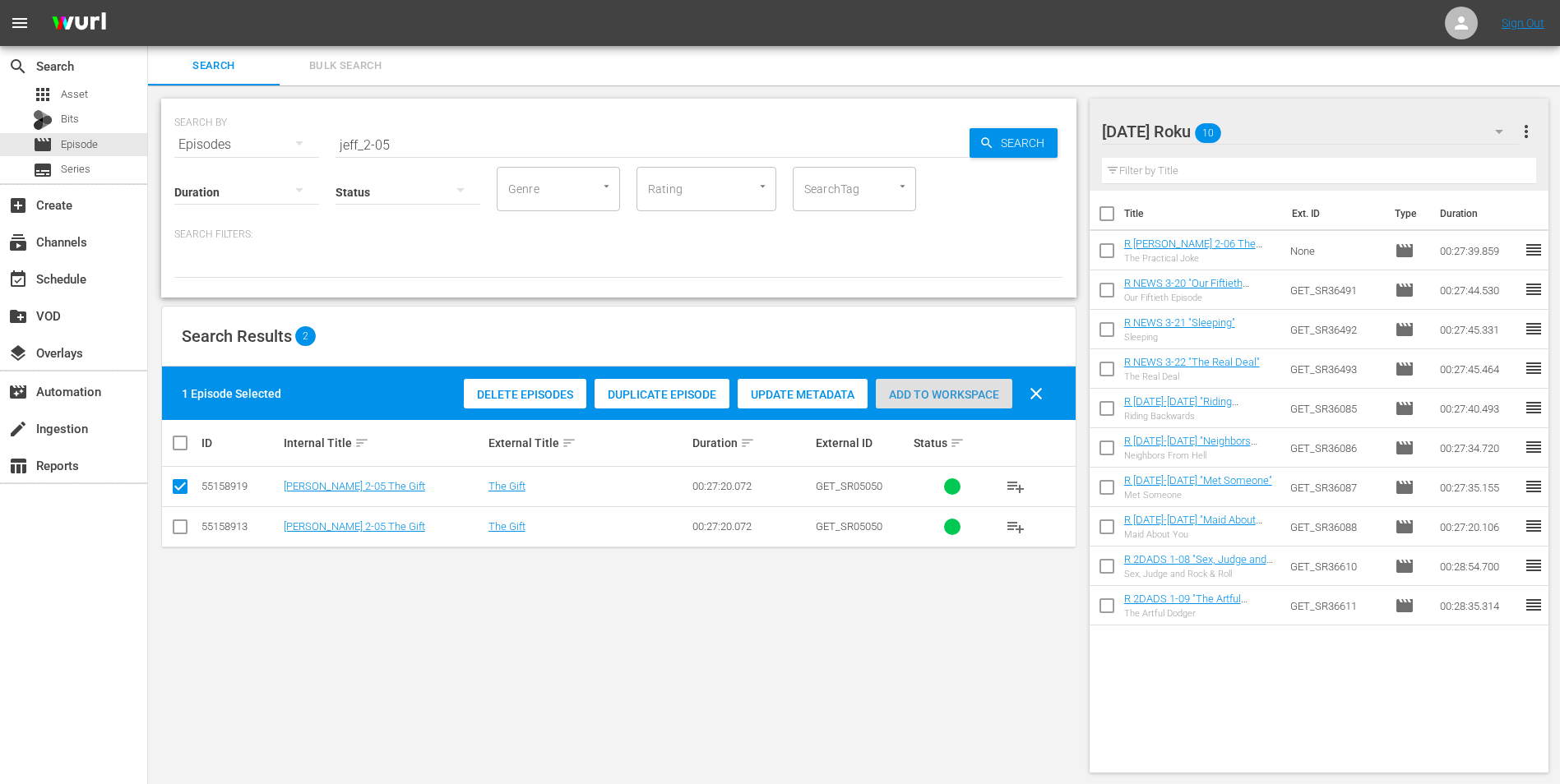
click at [923, 393] on span "Add to Workspace" at bounding box center [944, 394] width 136 height 14
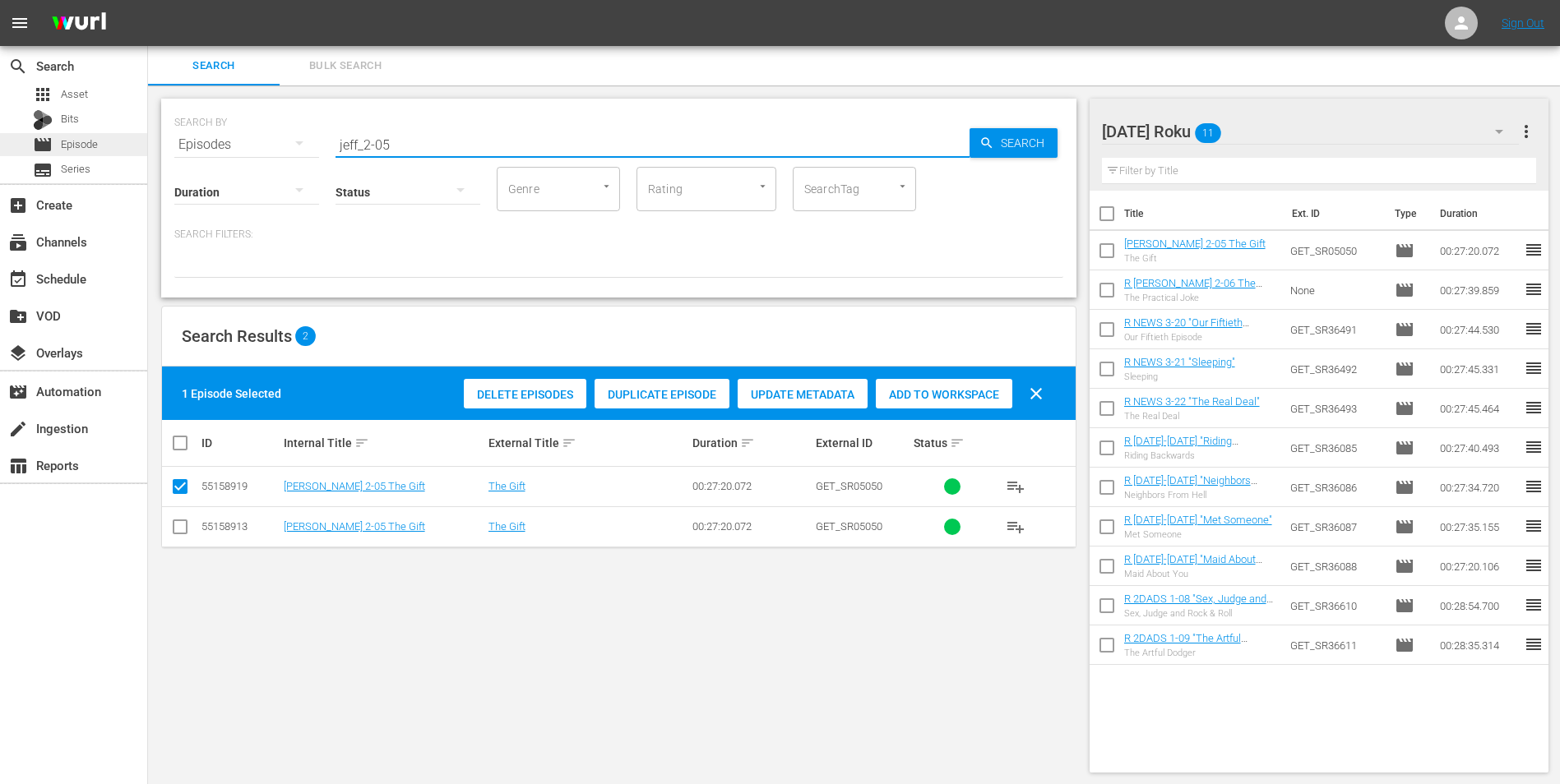
drag, startPoint x: 475, startPoint y: 141, endPoint x: 140, endPoint y: 136, distance: 335.0
click at [148, 0] on div "search Search apps Asset Bits movie Episode subtitles Series add_box Create sub…" at bounding box center [854, 0] width 1412 height 0
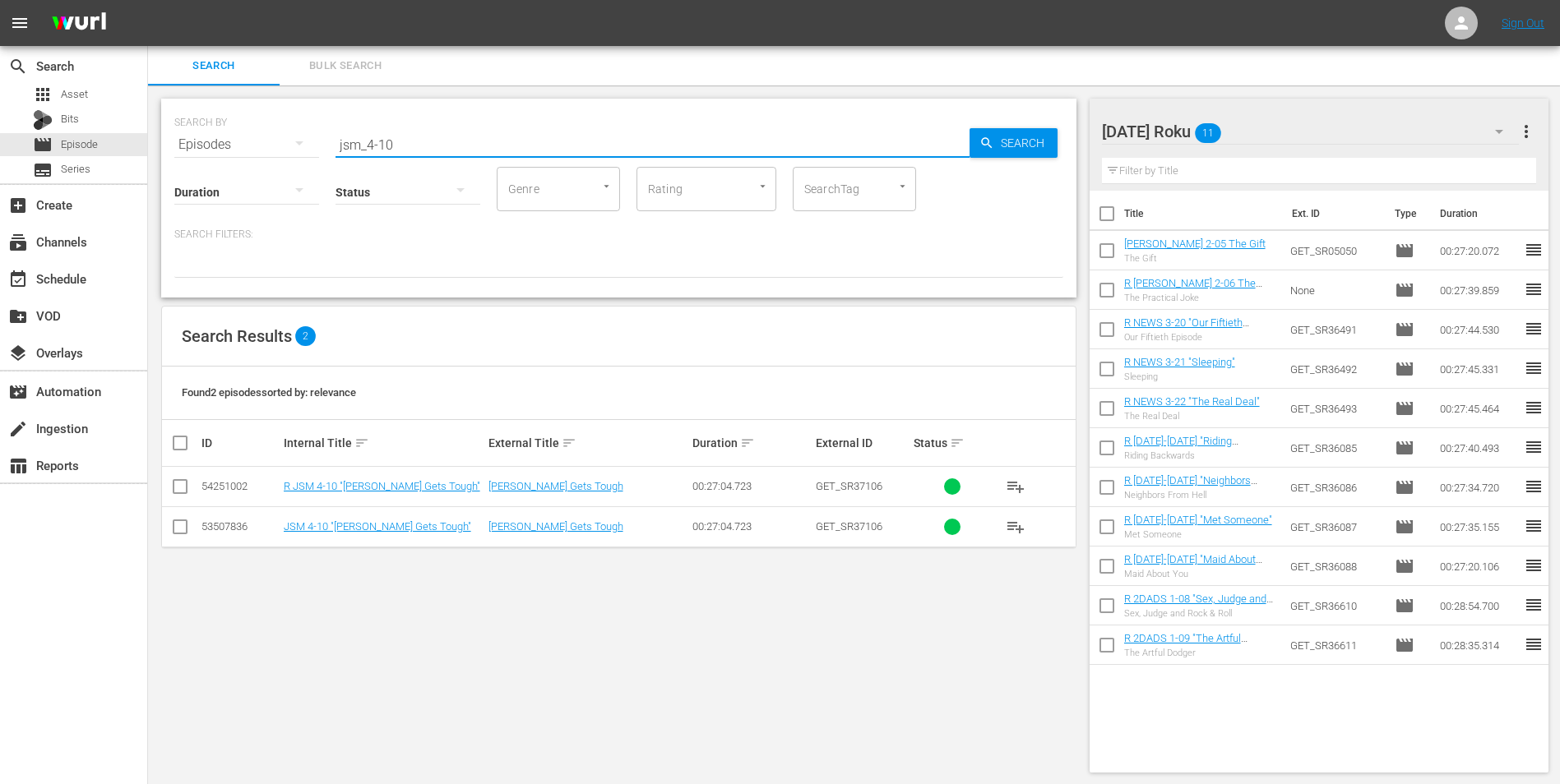
type input "jsm_4-10"
click at [180, 481] on input "checkbox" at bounding box center [180, 490] width 19 height 19
checkbox input "true"
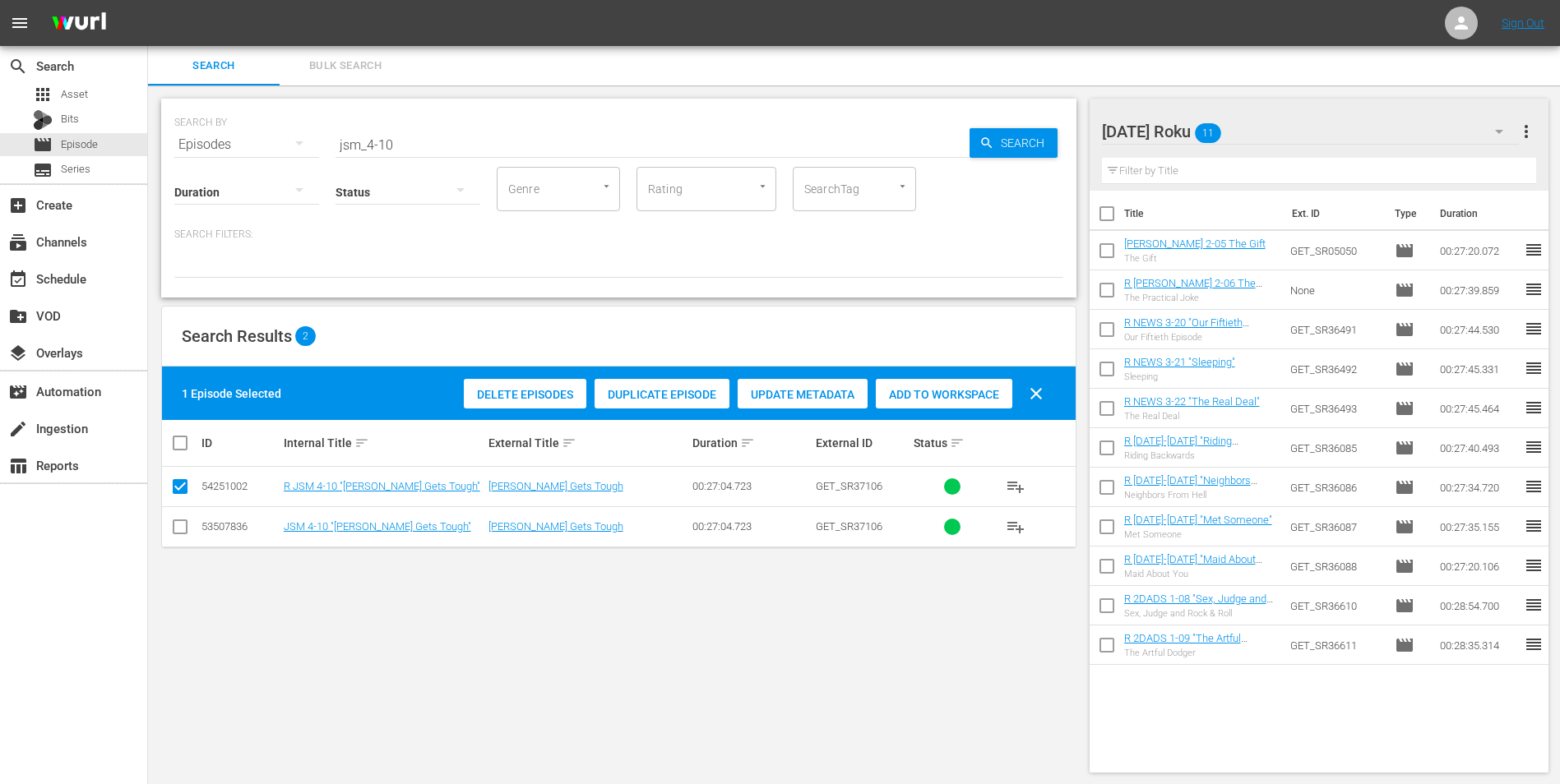
click at [958, 388] on span "Add to Workspace" at bounding box center [944, 394] width 136 height 14
click at [1279, 138] on div "[DATE] Roku 12" at bounding box center [1311, 131] width 418 height 46
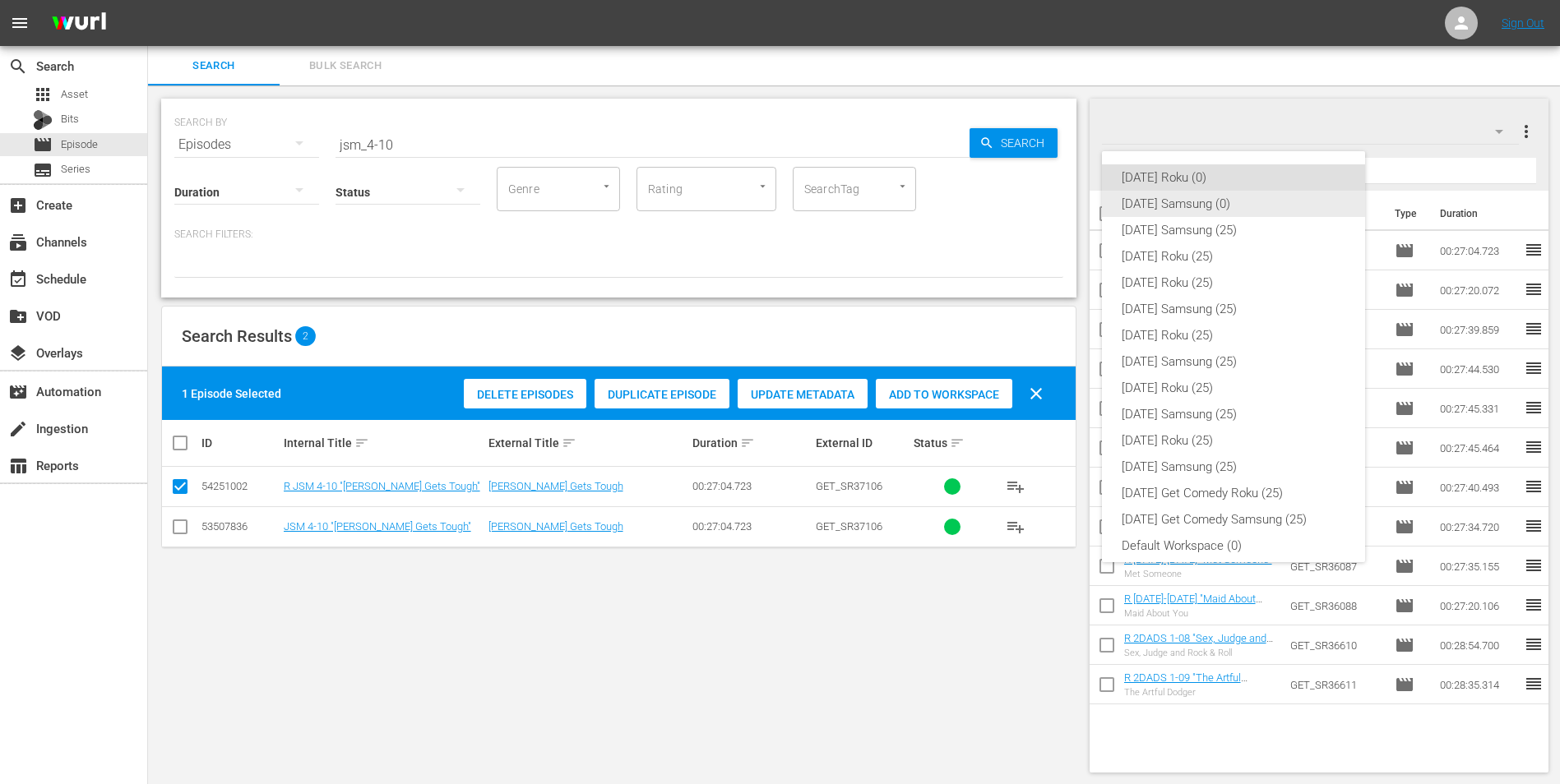
click at [1187, 203] on div "[DATE] Samsung (0)" at bounding box center [1234, 204] width 224 height 26
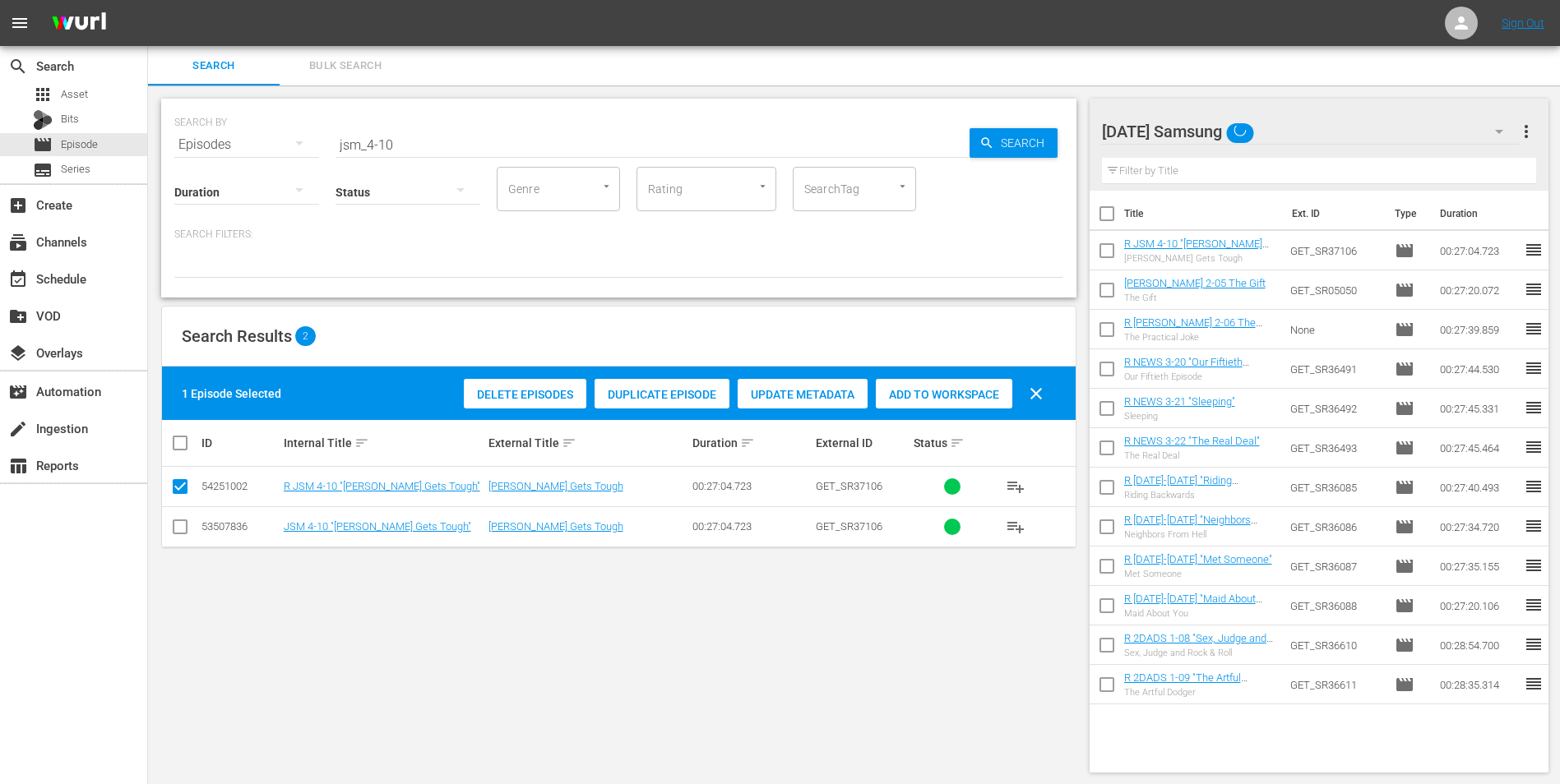
click at [180, 537] on input "checkbox" at bounding box center [180, 530] width 19 height 19
checkbox input "true"
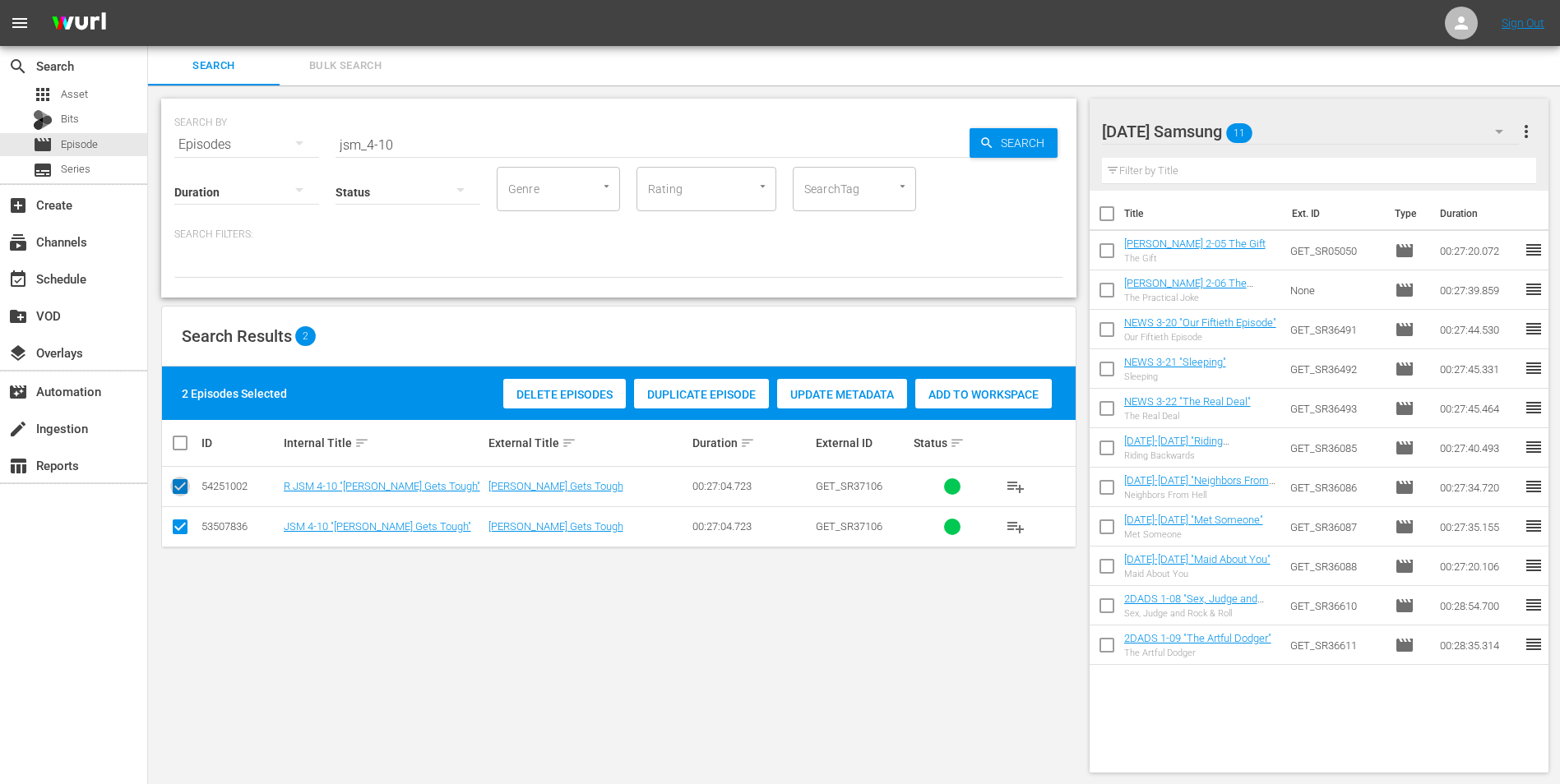
click at [179, 487] on input "checkbox" at bounding box center [180, 490] width 19 height 19
checkbox input "false"
click at [968, 380] on div "Add to Workspace" at bounding box center [944, 394] width 136 height 31
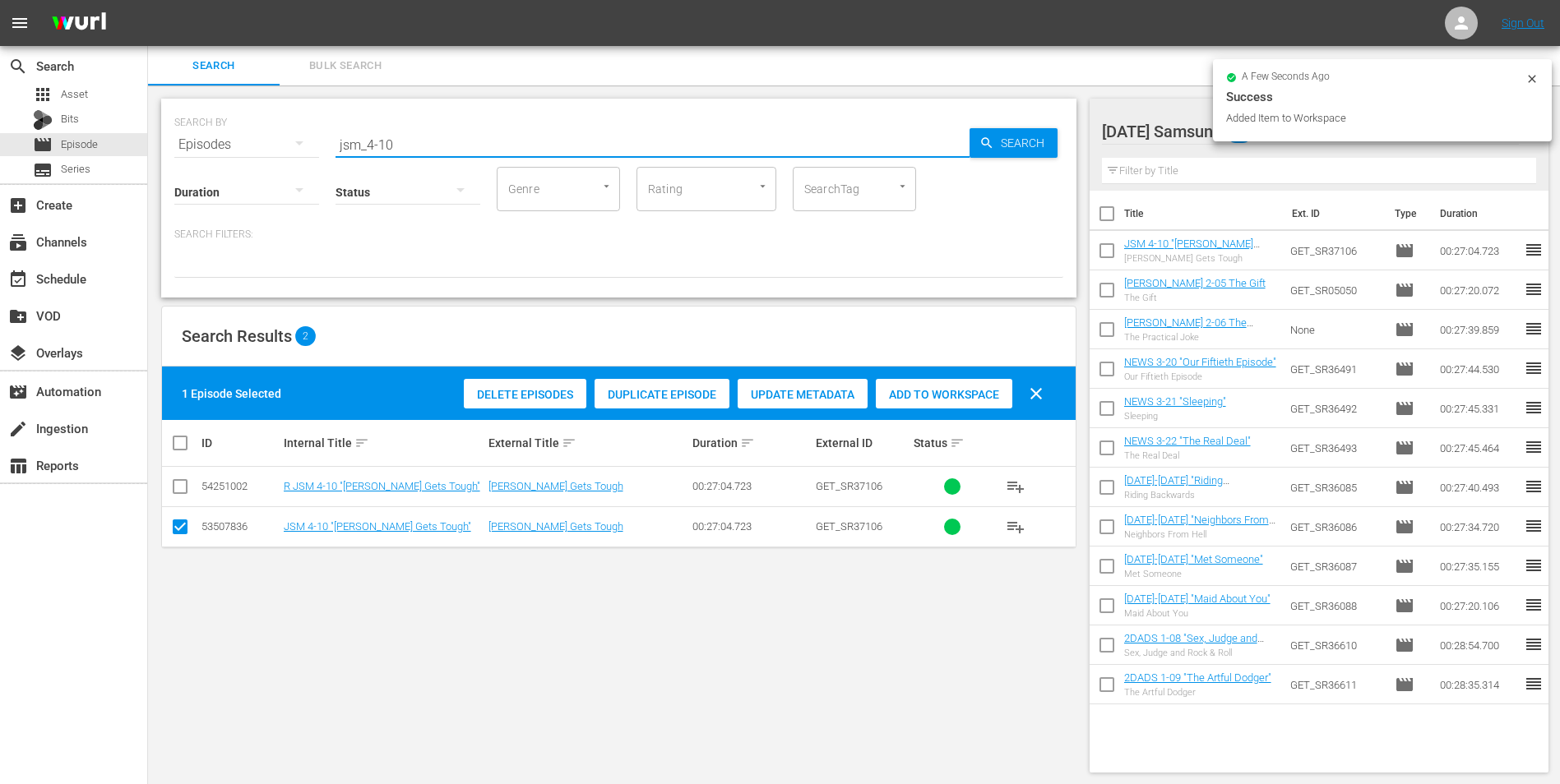
drag, startPoint x: 381, startPoint y: 147, endPoint x: 441, endPoint y: 146, distance: 60.0
click at [441, 146] on input "jsm_4-10" at bounding box center [652, 144] width 634 height 40
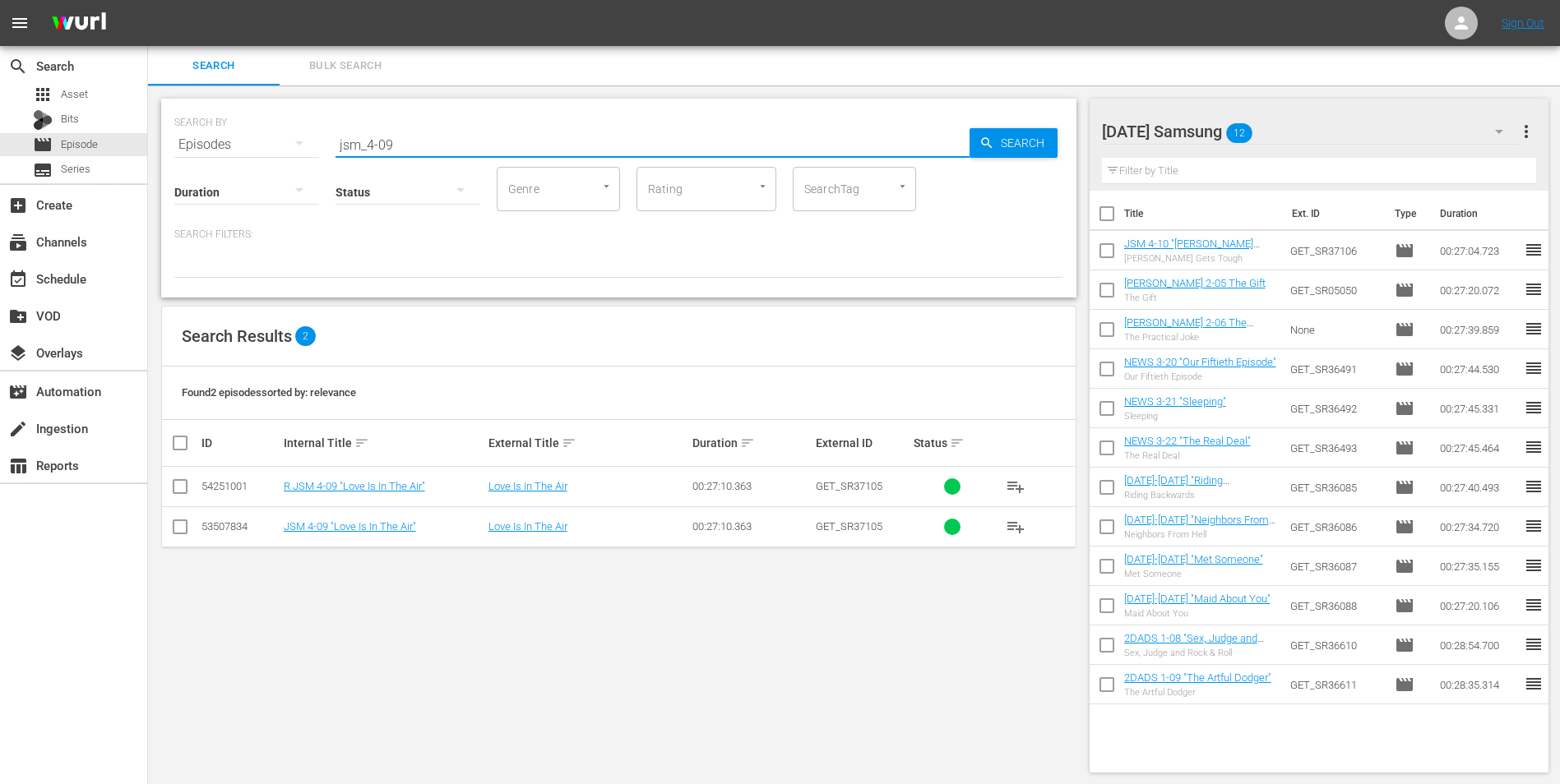
type input "jsm_4-09"
click at [169, 537] on td at bounding box center [180, 526] width 37 height 40
click at [182, 535] on input "checkbox" at bounding box center [180, 530] width 19 height 19
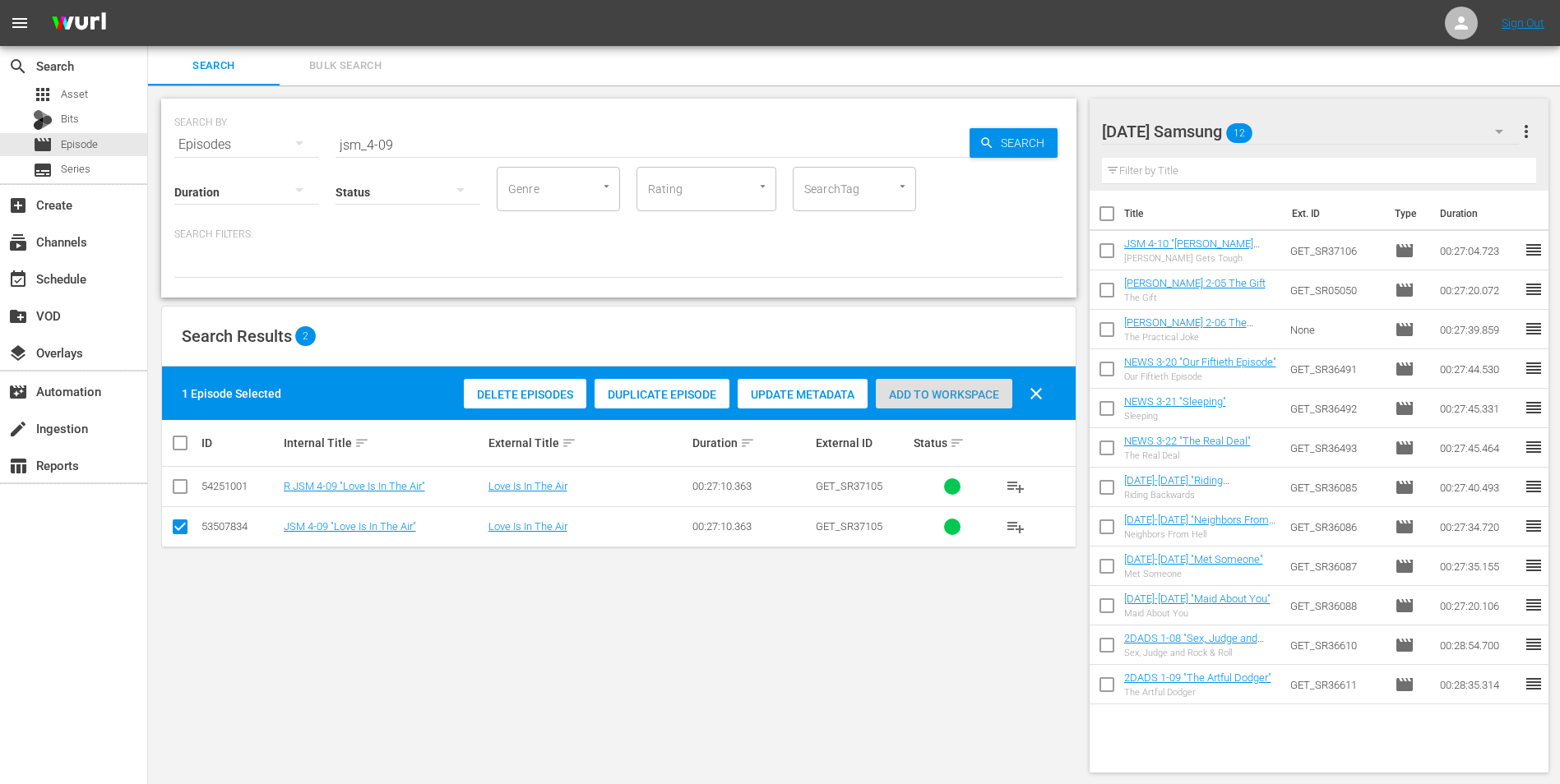
click at [952, 399] on span "Add to Workspace" at bounding box center [944, 394] width 136 height 14
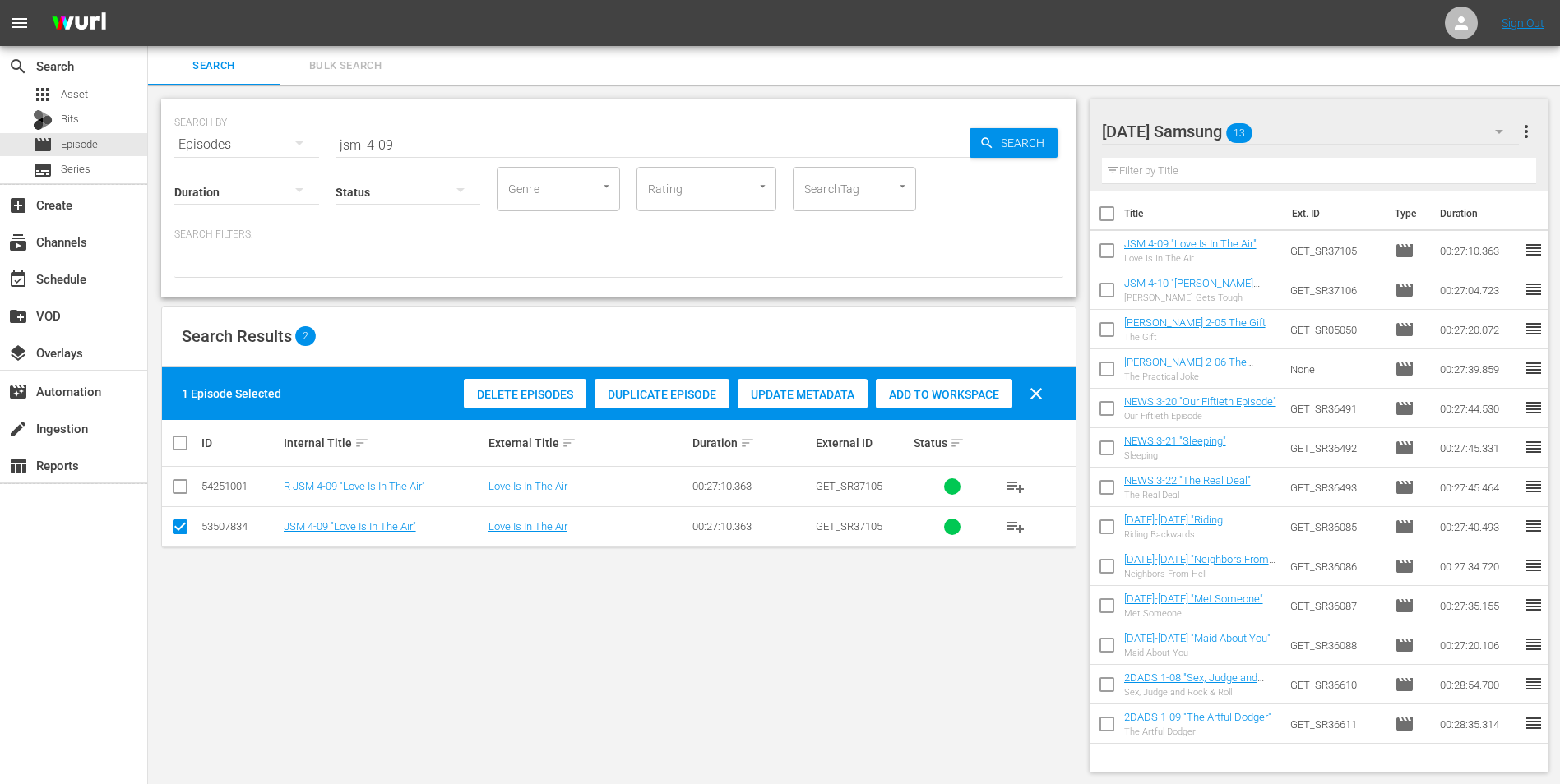
click at [1311, 133] on div "[DATE] Samsung 13" at bounding box center [1311, 131] width 418 height 46
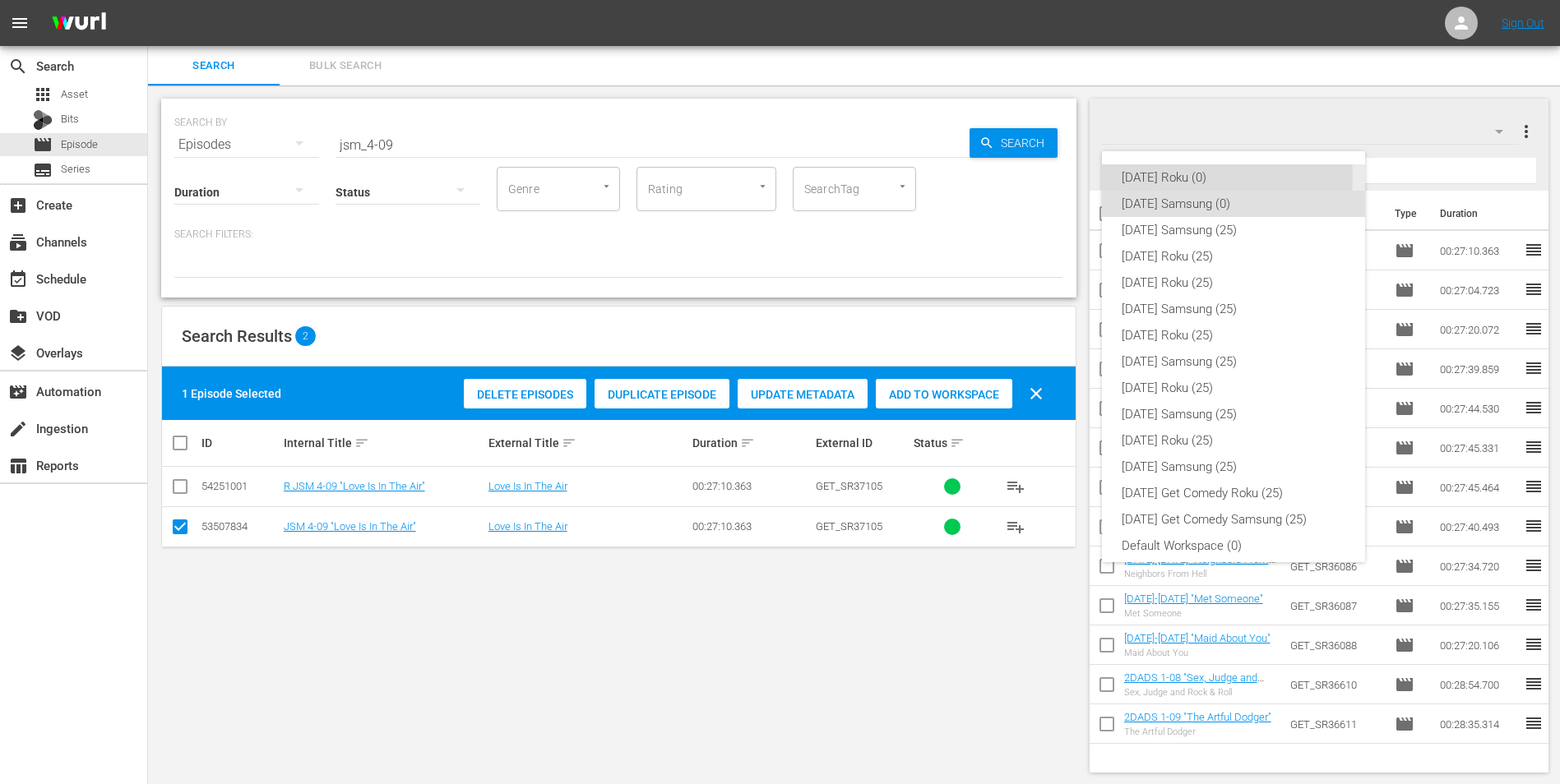
click at [1205, 176] on div "[DATE] Roku (0)" at bounding box center [1234, 177] width 224 height 26
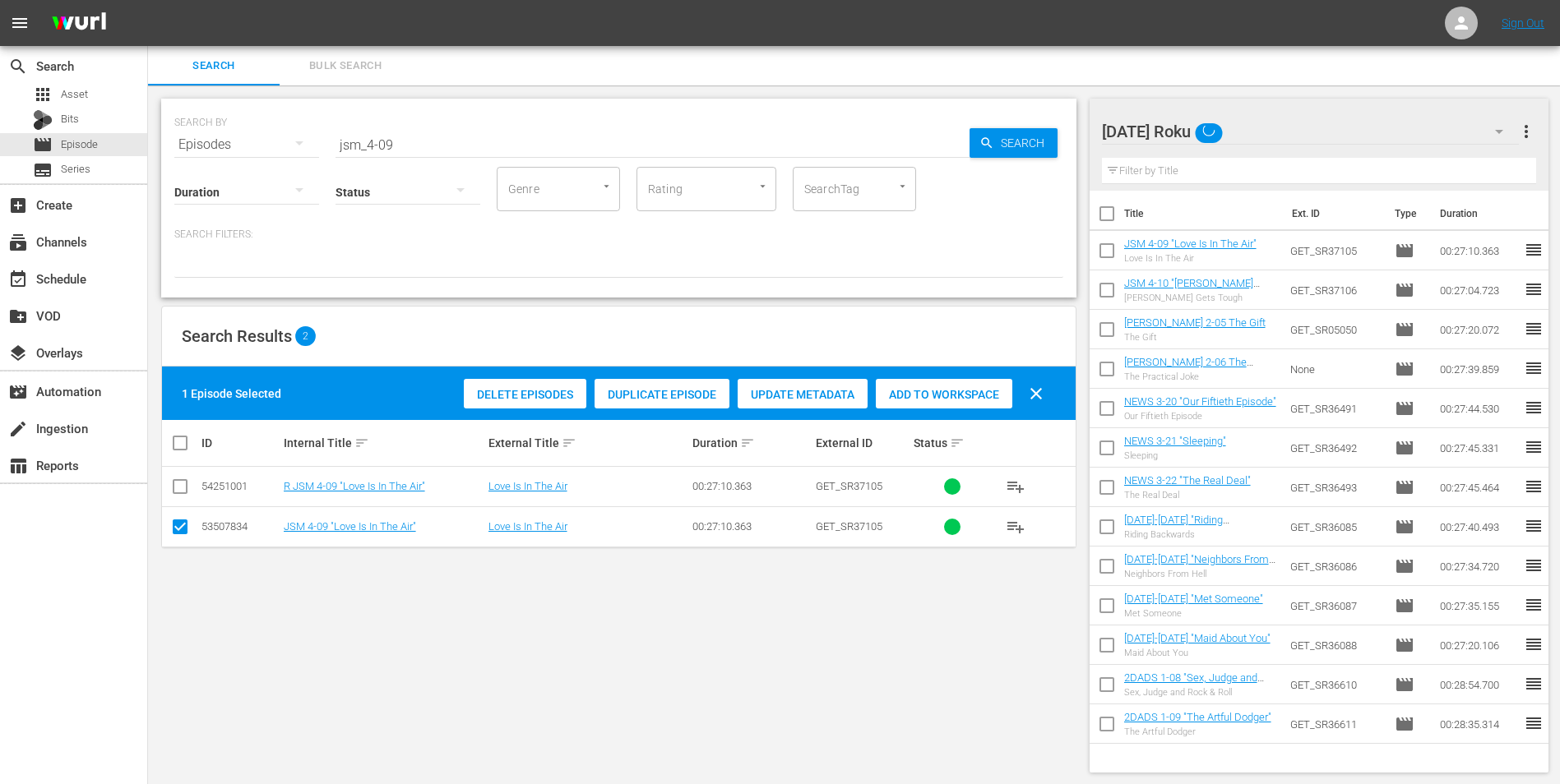
click at [179, 525] on input "checkbox" at bounding box center [180, 530] width 19 height 19
checkbox input "false"
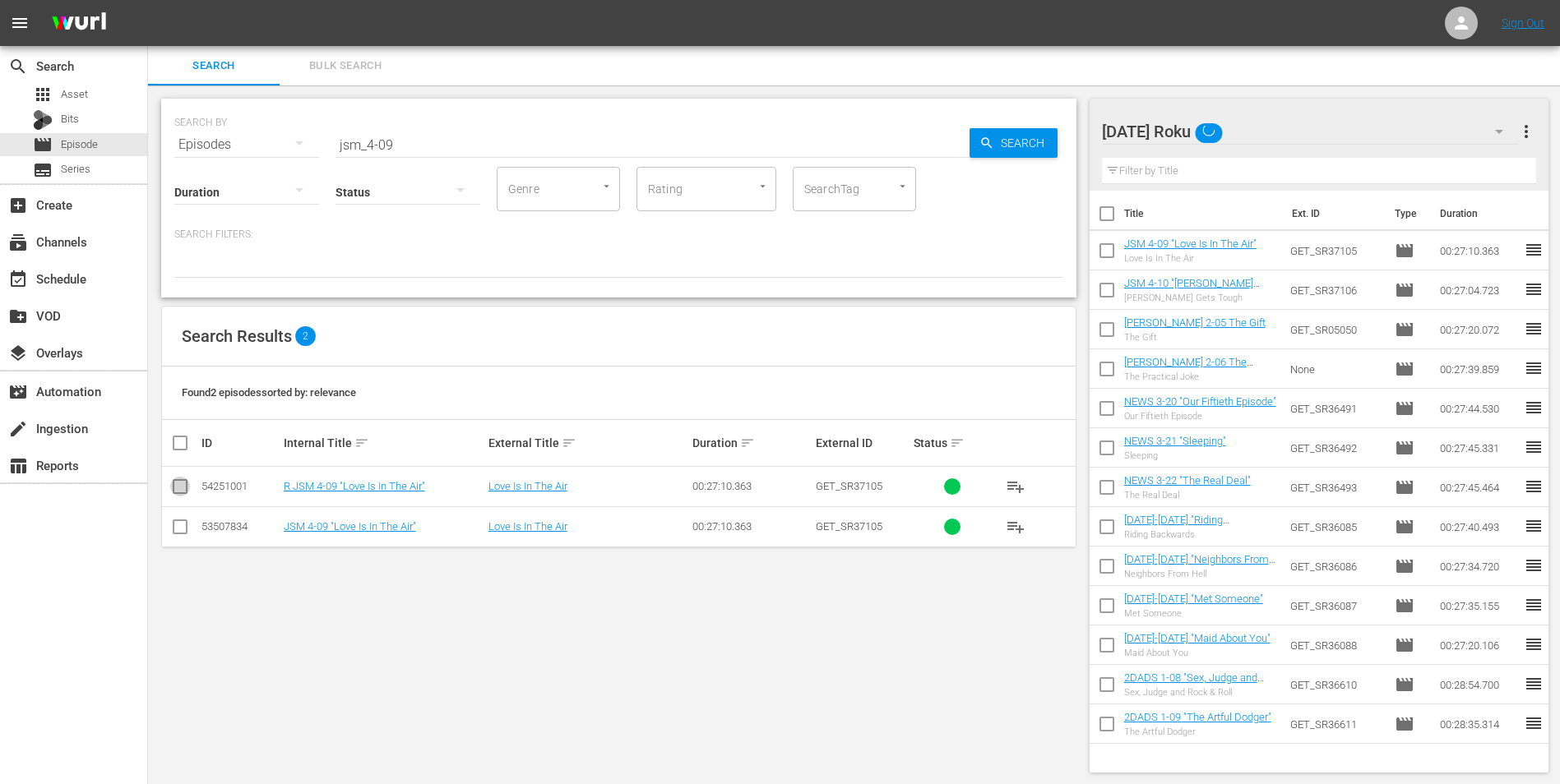
click at [182, 485] on input "checkbox" at bounding box center [180, 490] width 19 height 19
checkbox input "true"
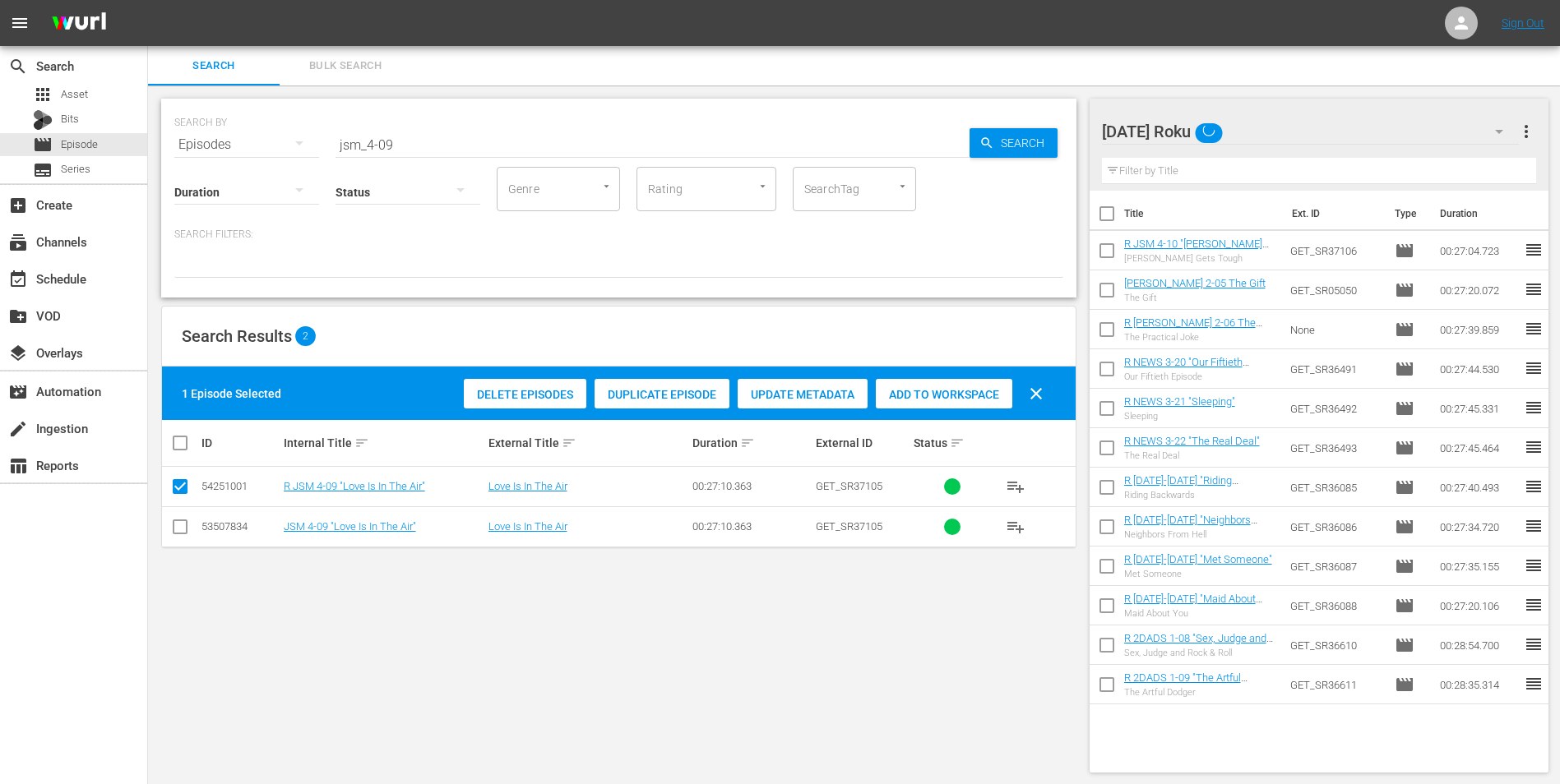
click at [911, 393] on span "Add to Workspace" at bounding box center [944, 394] width 136 height 14
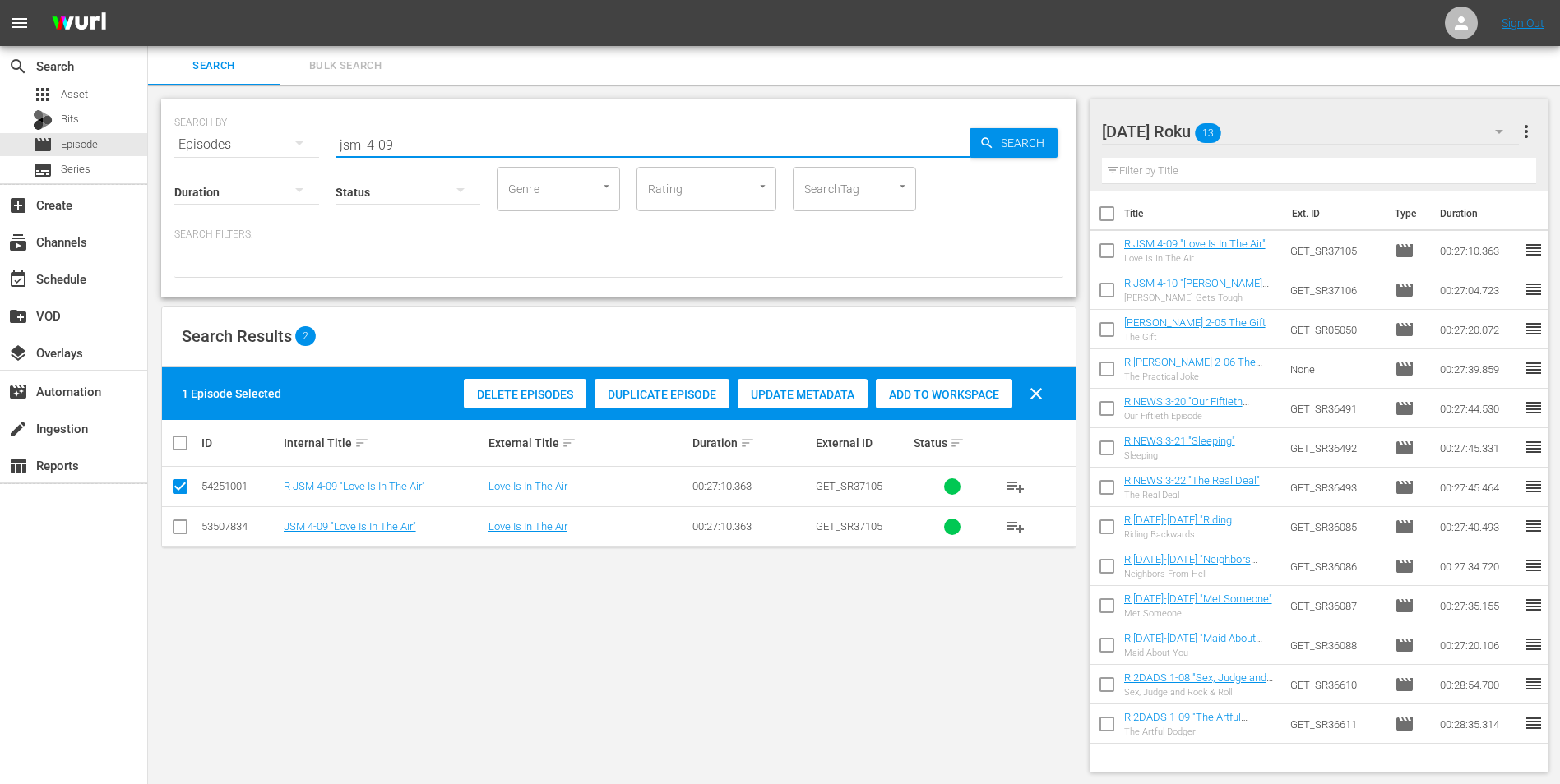
click at [409, 152] on div "SEARCH BY Search By Episodes Search ID, Title, Description, Keywords, or Catego…" at bounding box center [619, 198] width 916 height 199
drag, startPoint x: 423, startPoint y: 147, endPoint x: 206, endPoint y: 109, distance: 220.3
click at [214, 113] on div "SEARCH BY Search By Episodes Search ID, Title, Description, Keywords, or Catego…" at bounding box center [619, 134] width 890 height 59
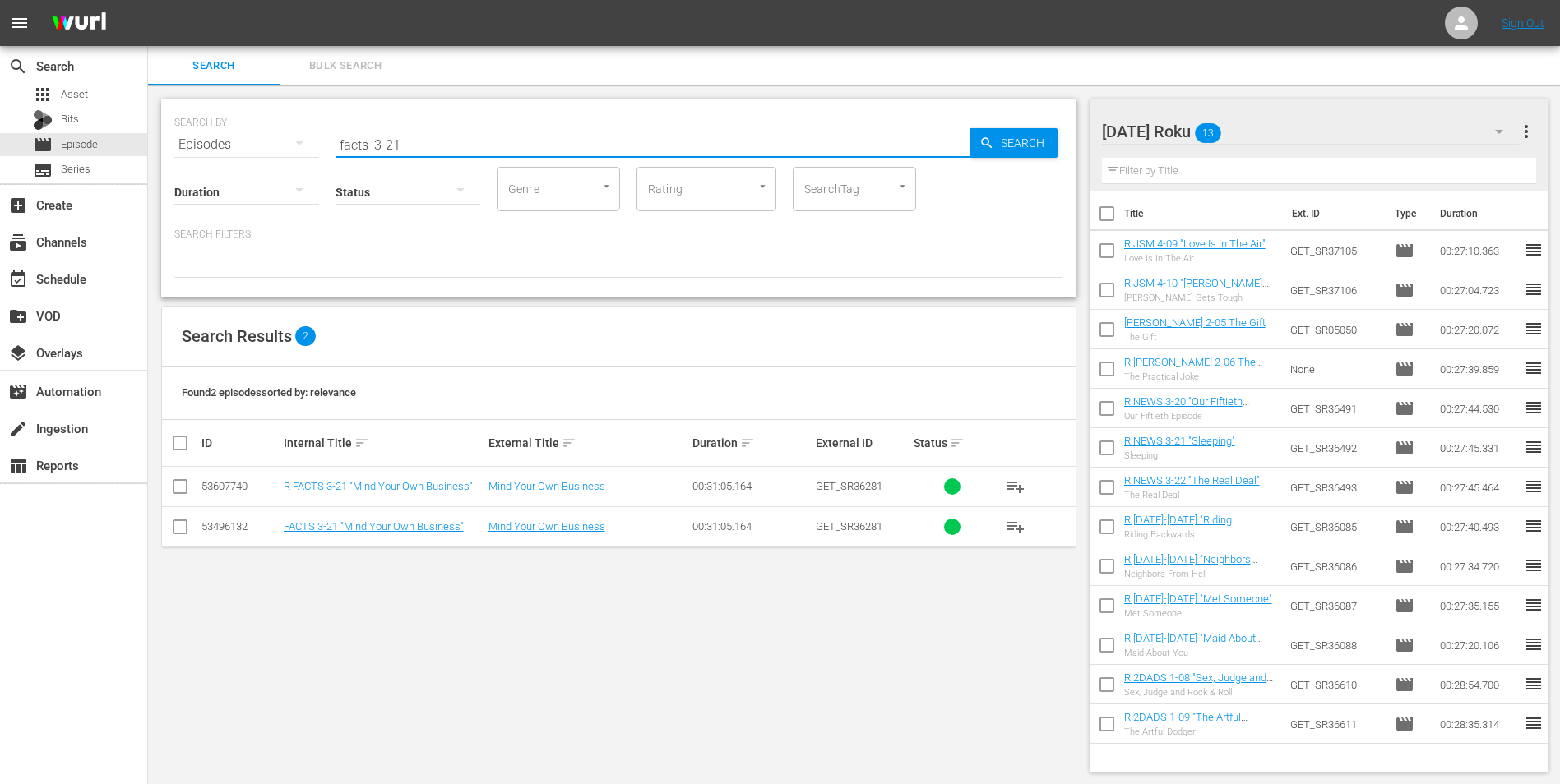
type input "facts_3-21"
click at [182, 485] on input "checkbox" at bounding box center [180, 490] width 19 height 19
checkbox input "true"
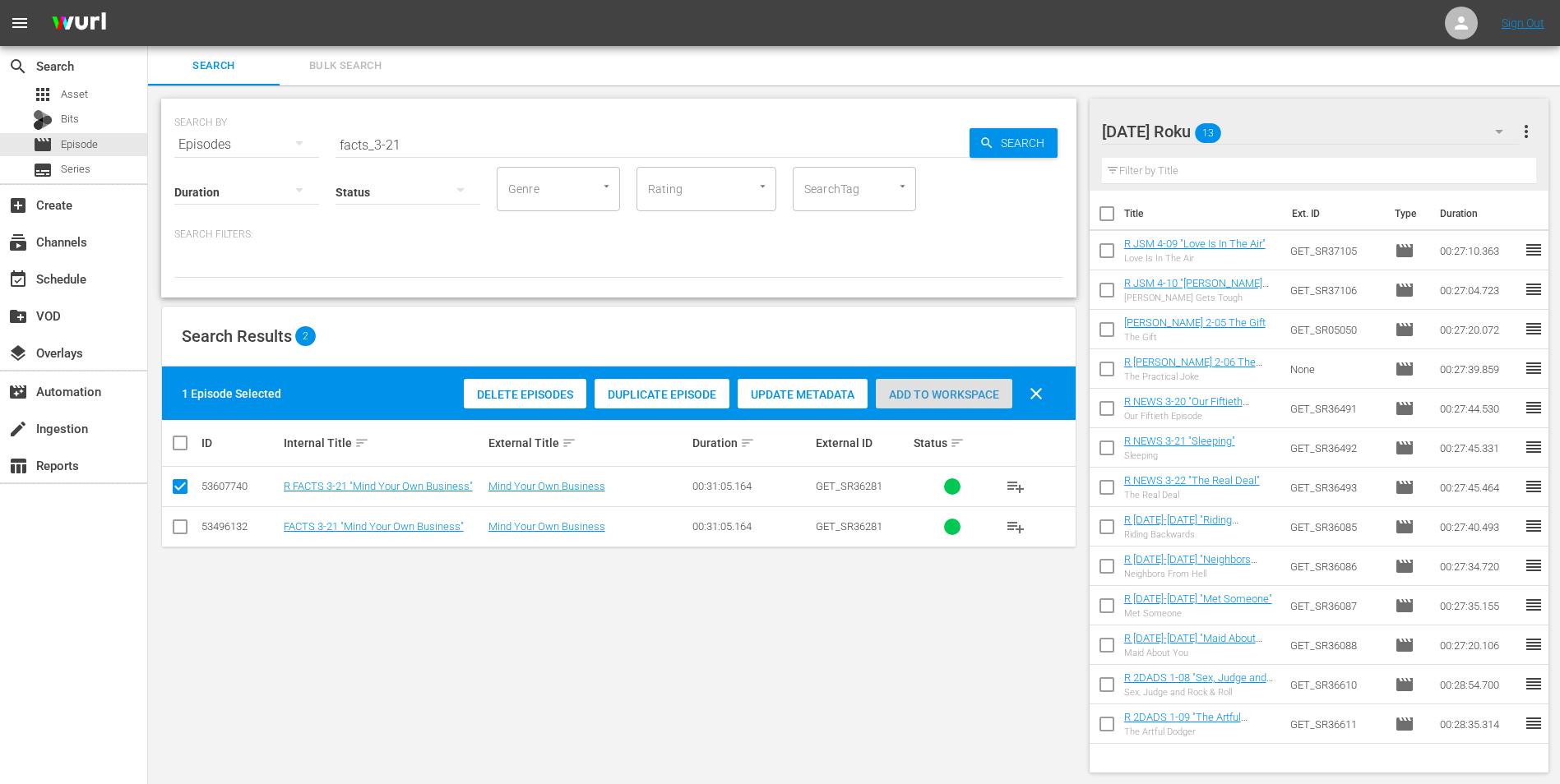
click at [967, 393] on span "Add to Workspace" at bounding box center [944, 394] width 136 height 14
click at [1257, 135] on div "[DATE] Roku 14" at bounding box center [1311, 131] width 418 height 46
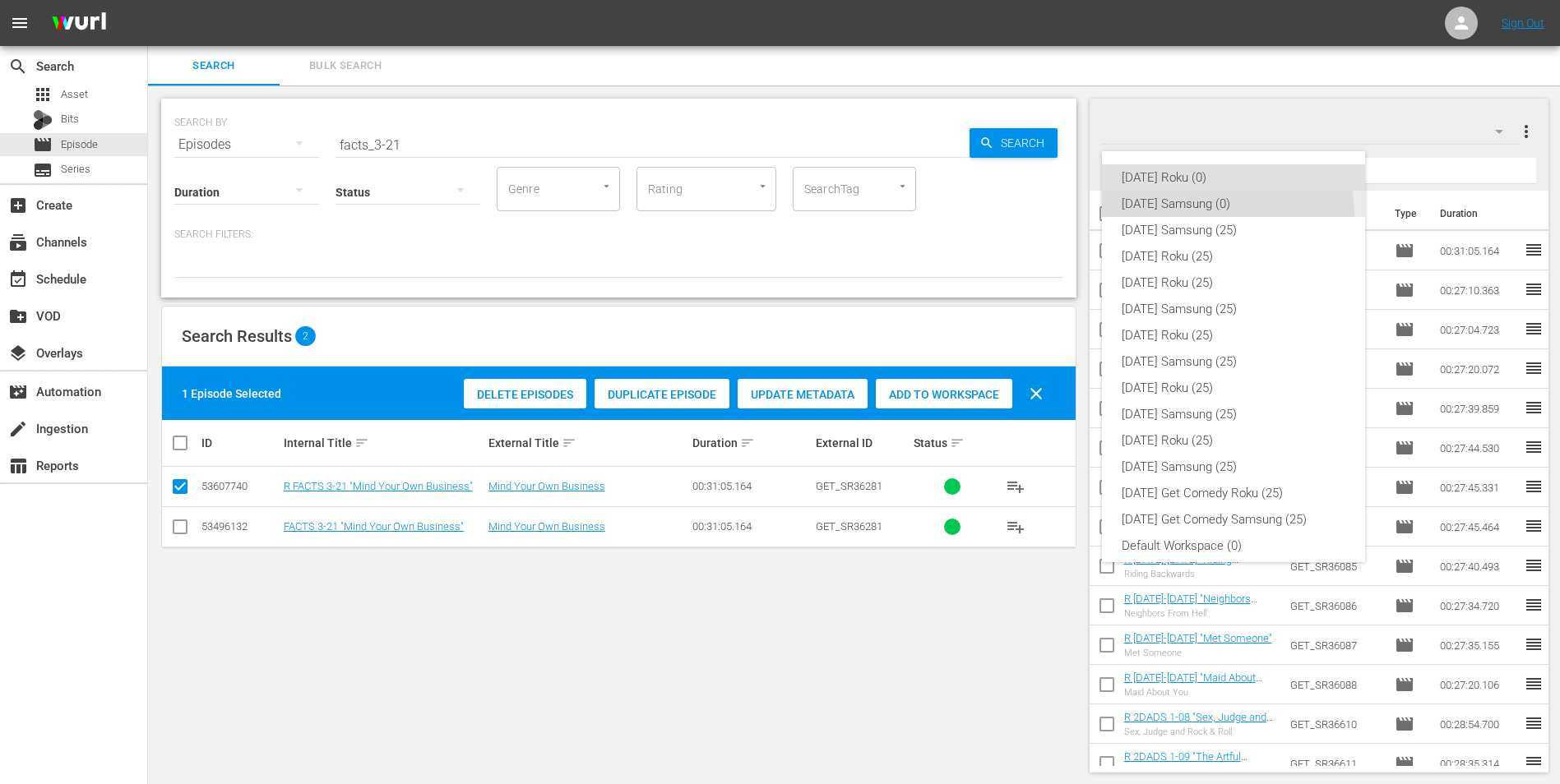
click at [1194, 215] on div "[DATE] Samsung (0)" at bounding box center [1234, 204] width 224 height 26
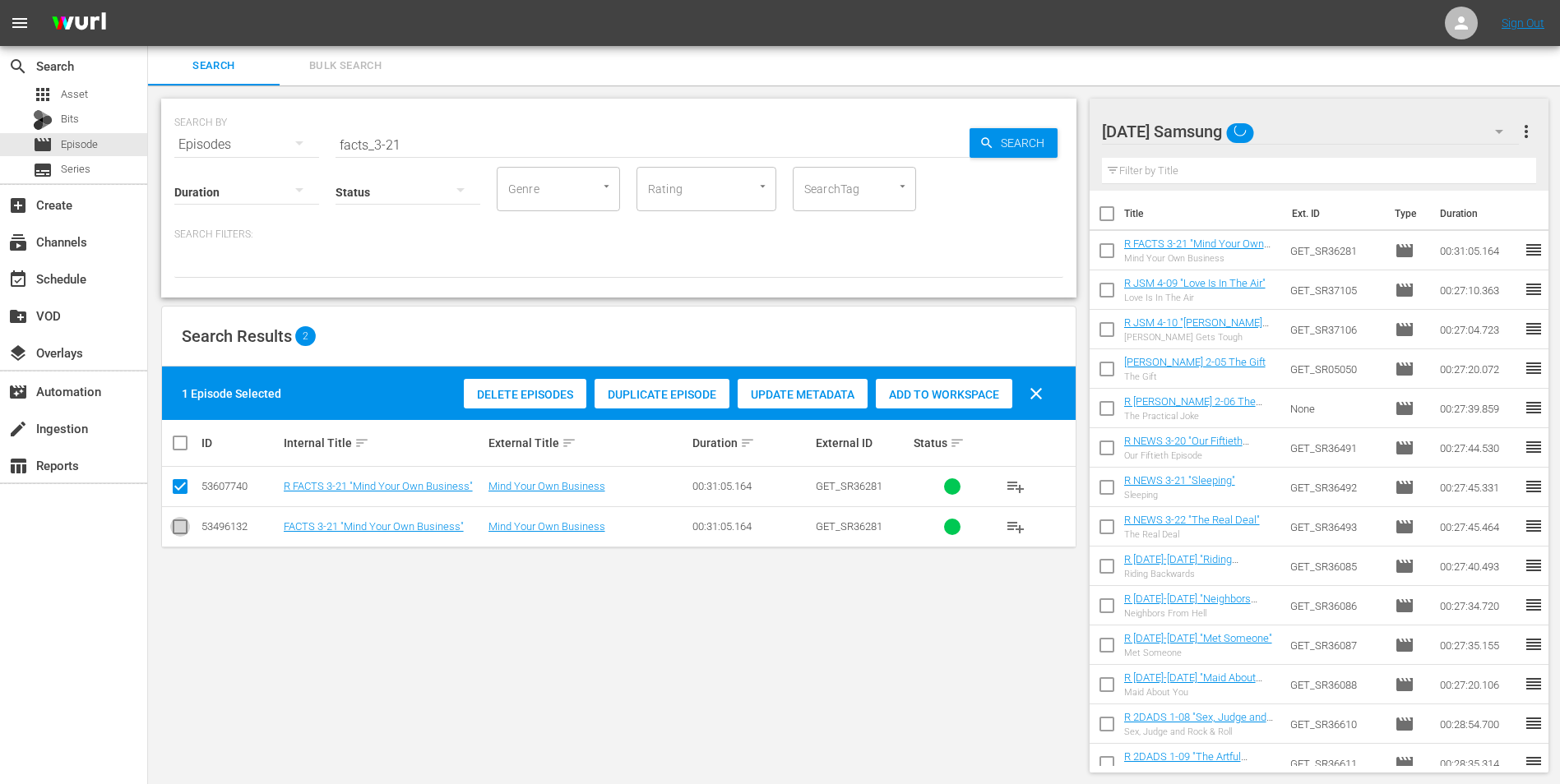
click at [172, 527] on input "checkbox" at bounding box center [180, 530] width 19 height 19
checkbox input "true"
click at [185, 488] on input "checkbox" at bounding box center [180, 490] width 19 height 19
checkbox input "false"
click at [958, 383] on div "Add to Workspace" at bounding box center [944, 394] width 136 height 31
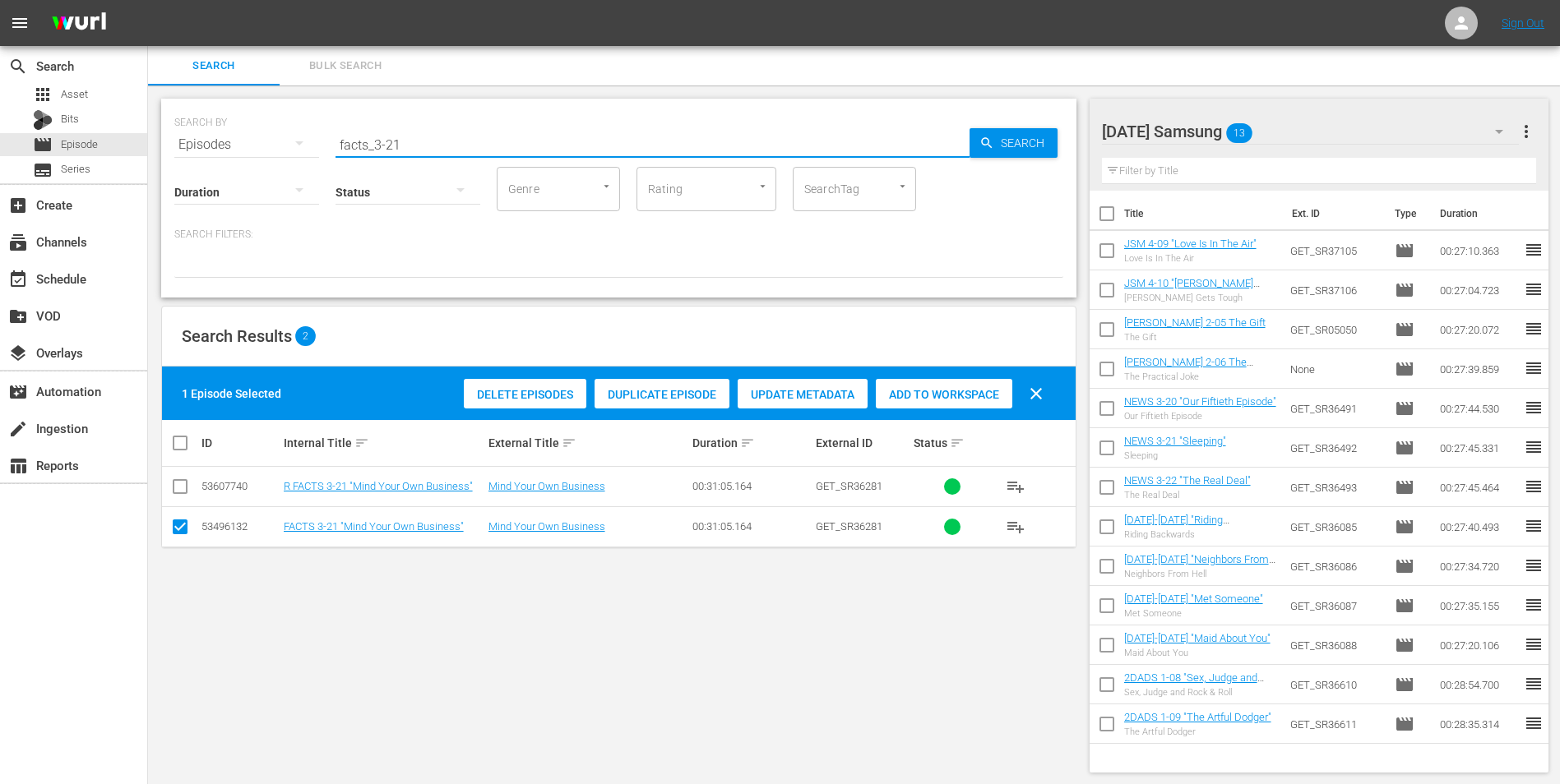
drag, startPoint x: 392, startPoint y: 137, endPoint x: 414, endPoint y: 132, distance: 22.6
click at [414, 132] on input "facts_3-21" at bounding box center [652, 144] width 634 height 40
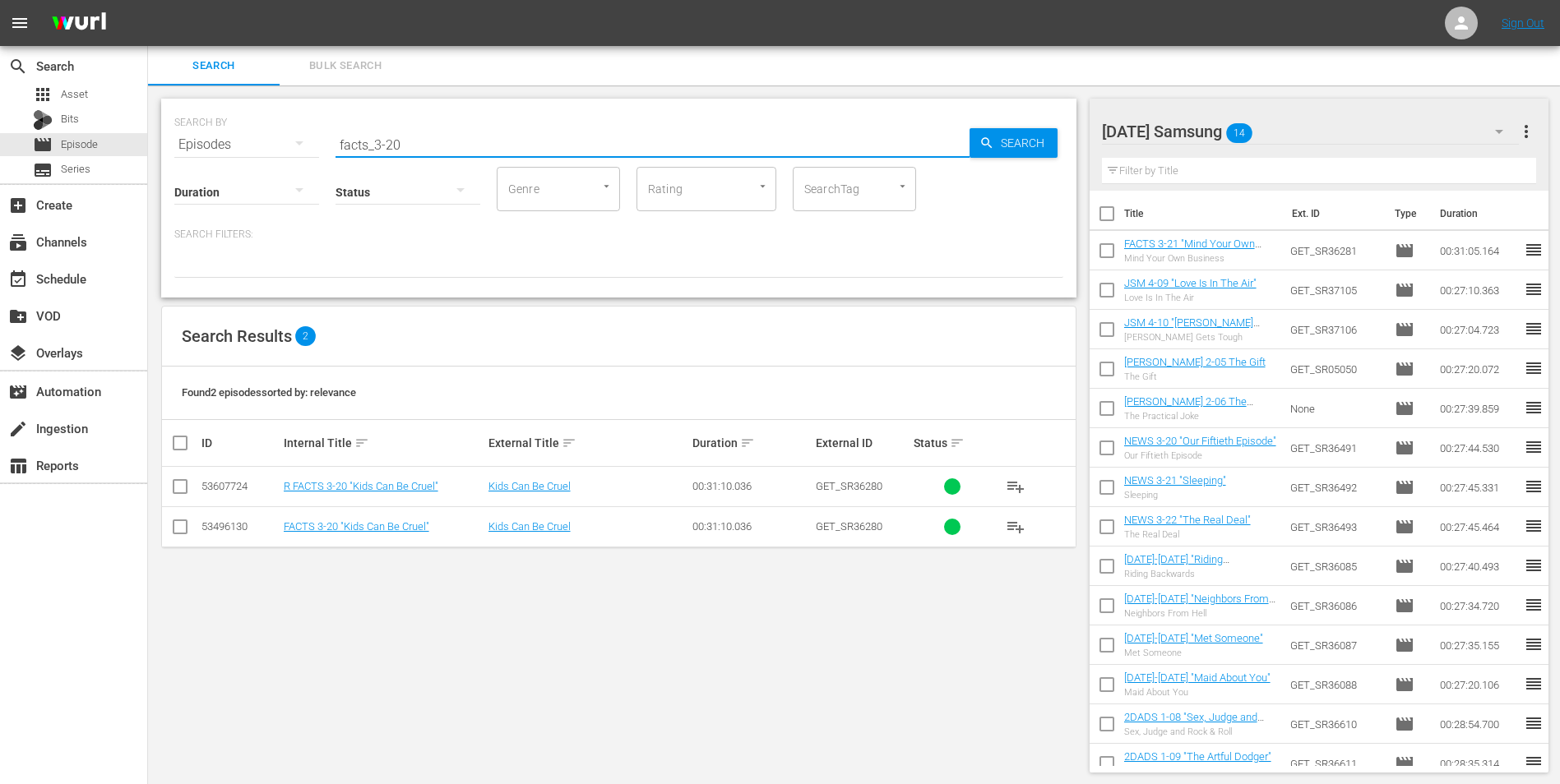
type input "facts_3-20"
click at [183, 525] on input "checkbox" at bounding box center [180, 530] width 19 height 19
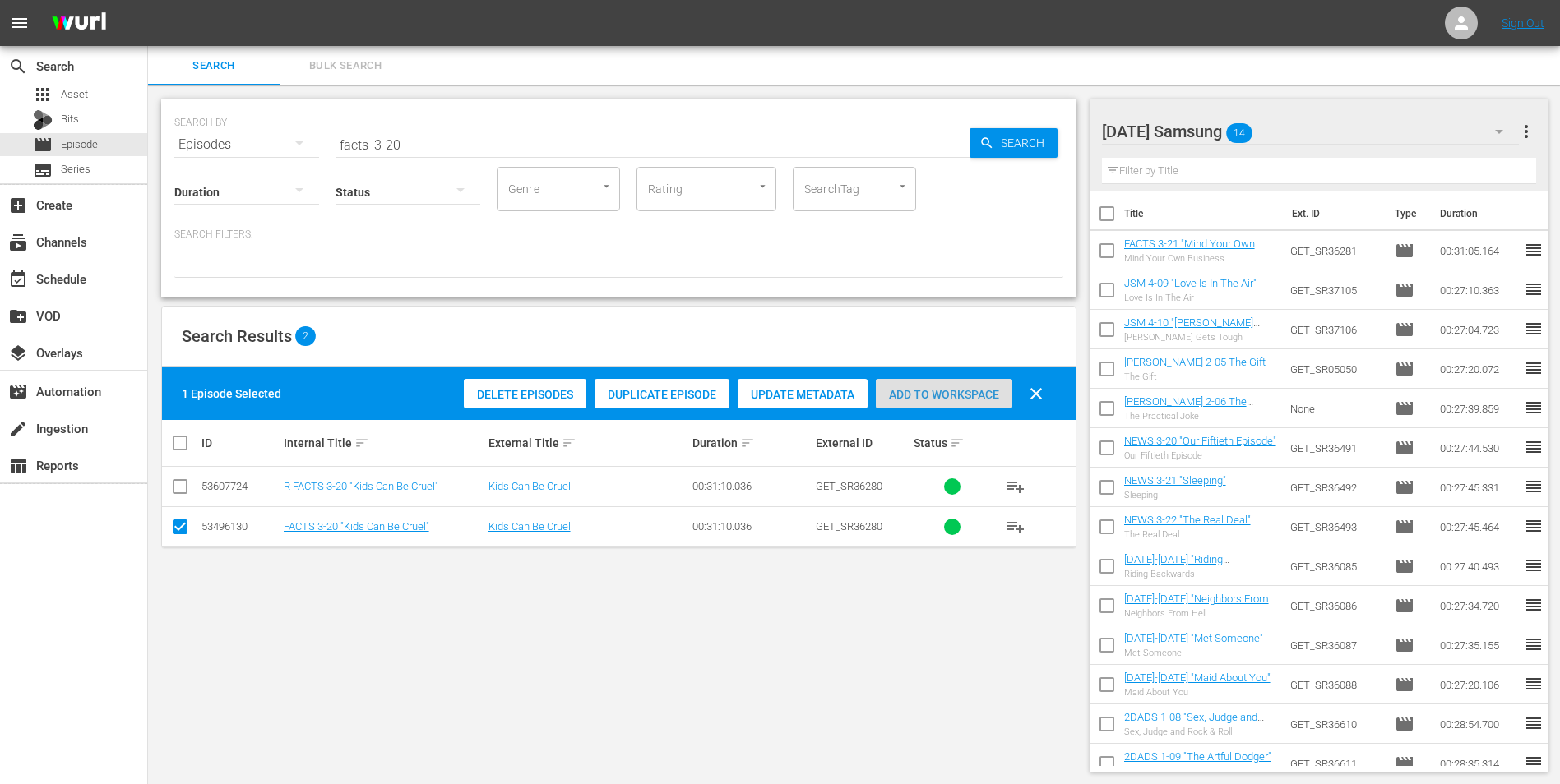
click at [913, 404] on div "Add to Workspace" at bounding box center [944, 394] width 136 height 31
click at [1325, 125] on div "[DATE] Samsung 15" at bounding box center [1311, 131] width 418 height 46
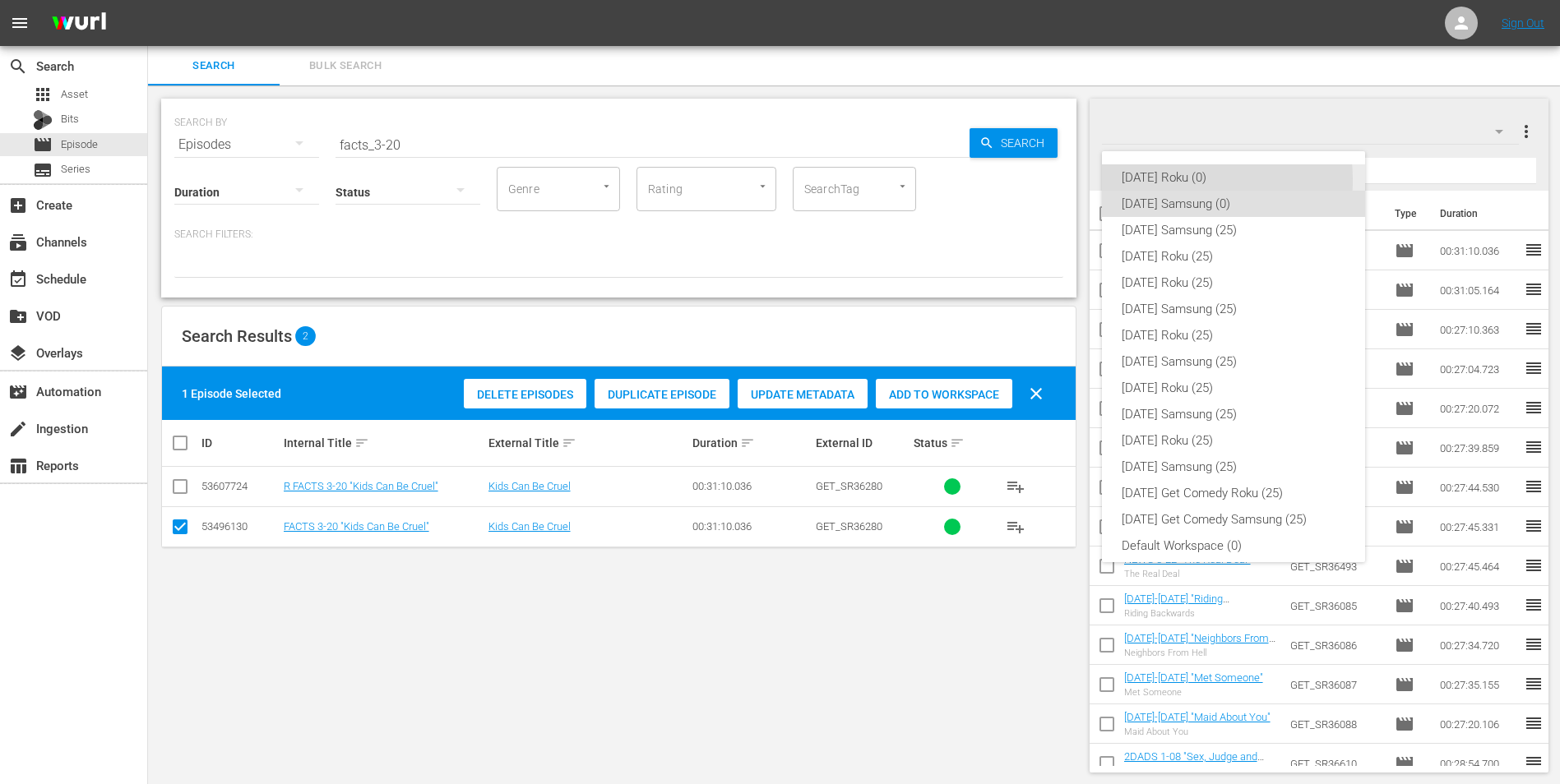
click at [1164, 180] on div "[DATE] Roku (0)" at bounding box center [1234, 177] width 224 height 26
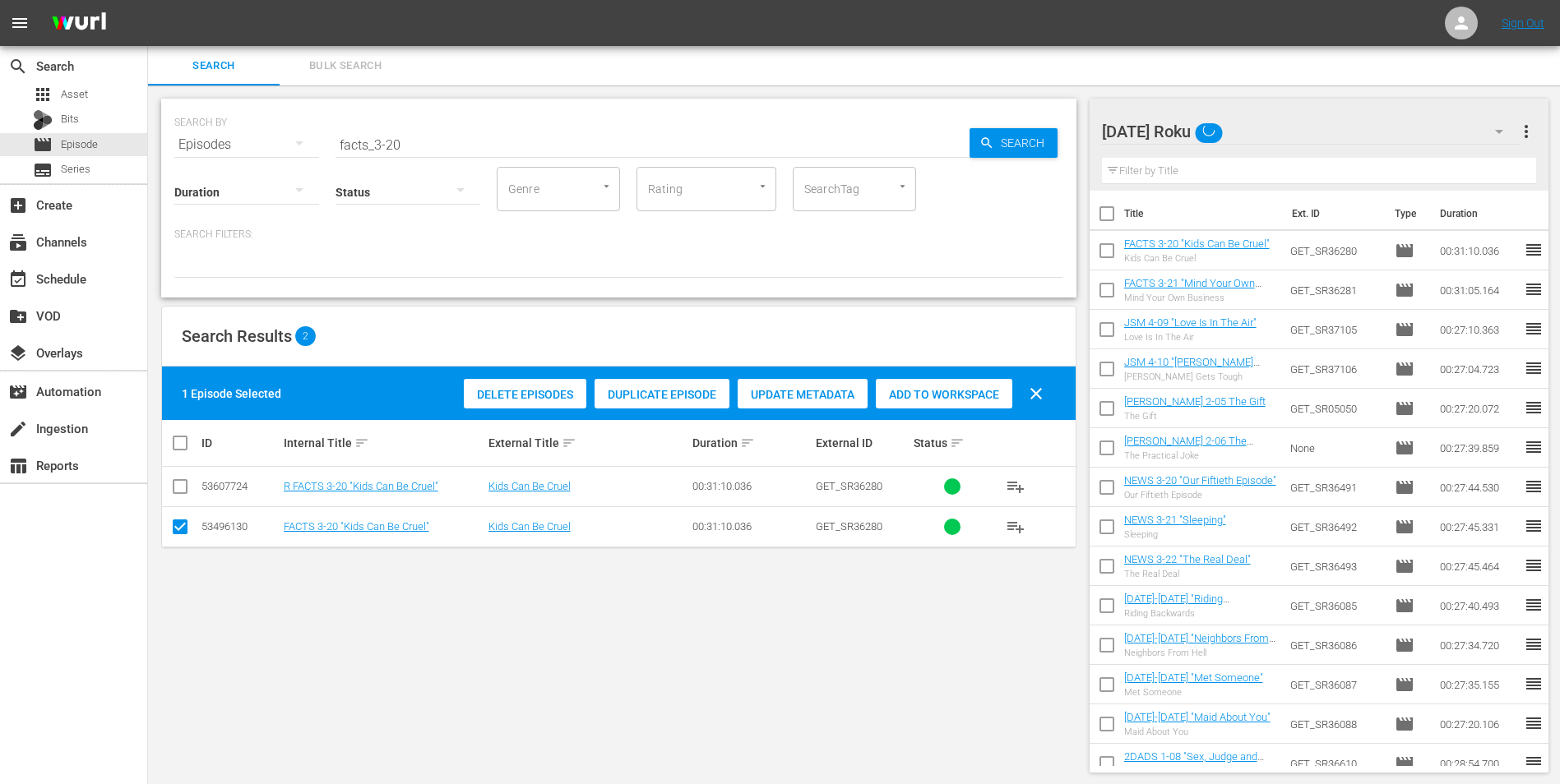
click at [179, 540] on input "checkbox" at bounding box center [180, 530] width 19 height 19
checkbox input "false"
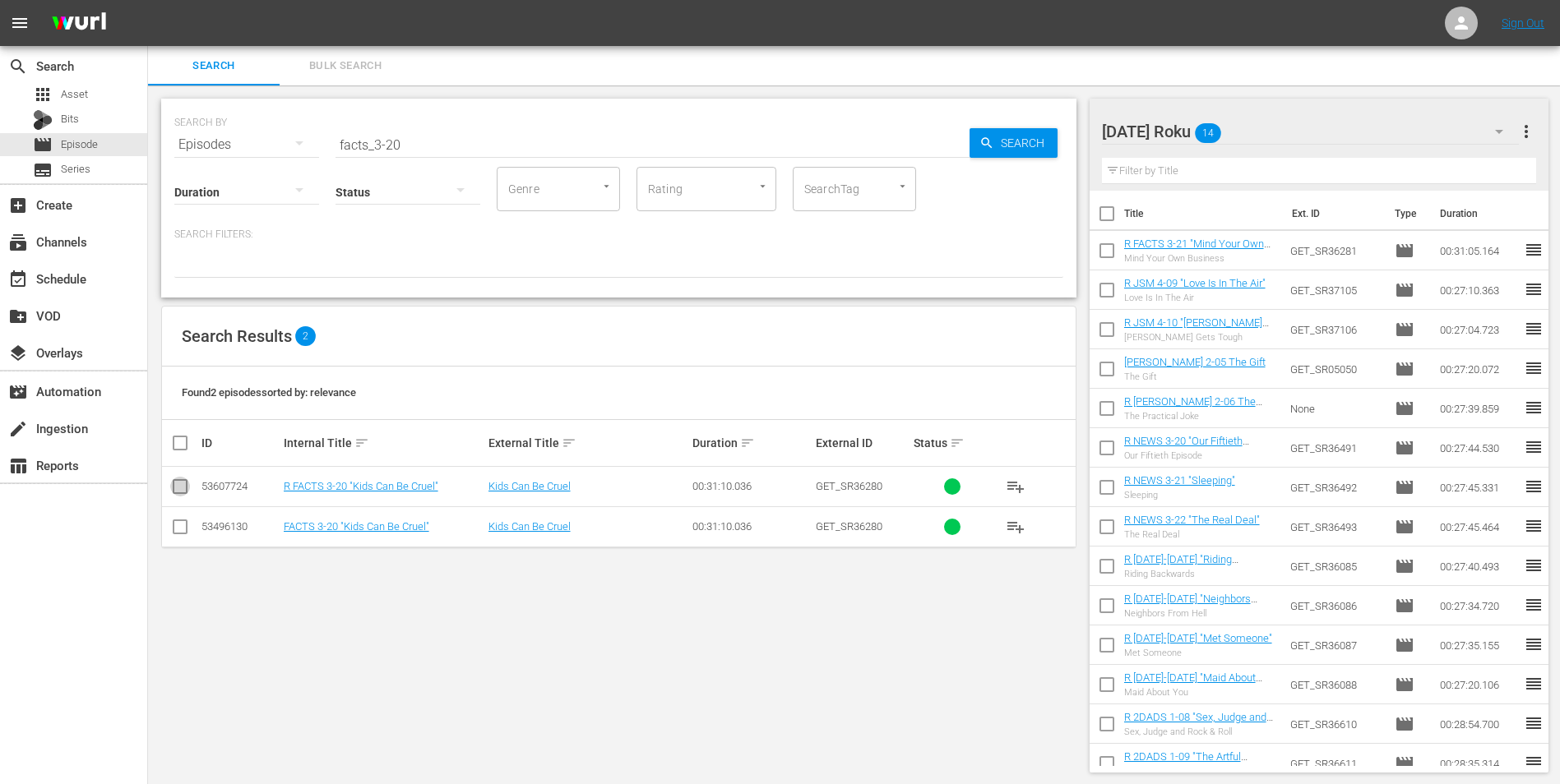
click at [176, 484] on input "checkbox" at bounding box center [180, 490] width 19 height 19
checkbox input "true"
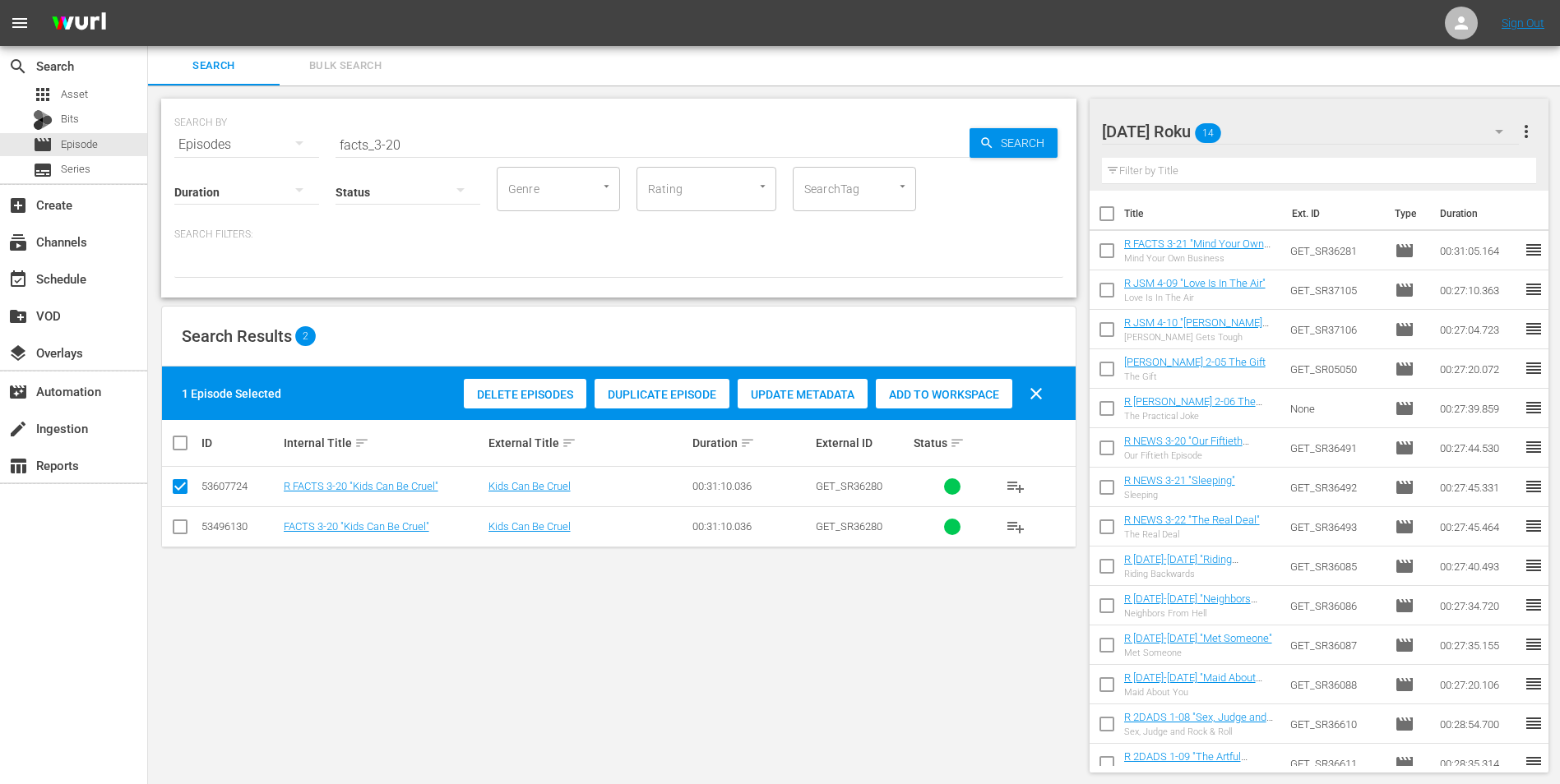
click at [978, 383] on div "Add to Workspace" at bounding box center [944, 394] width 136 height 31
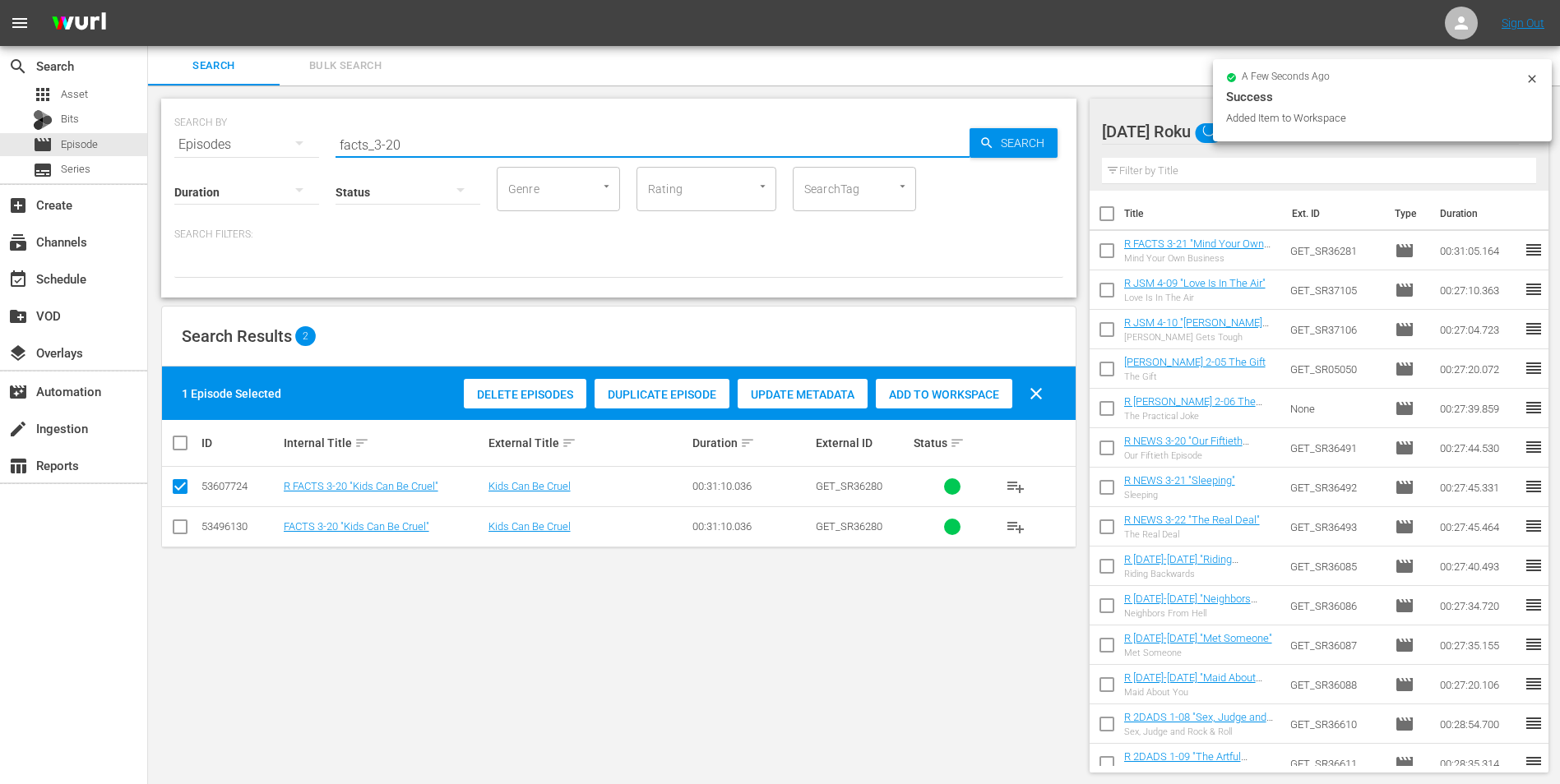
drag, startPoint x: 481, startPoint y: 149, endPoint x: 204, endPoint y: 131, distance: 277.6
click at [224, 131] on div "SEARCH BY Search By Episodes Search ID, Title, Description, Keywords, or Catego…" at bounding box center [619, 134] width 890 height 59
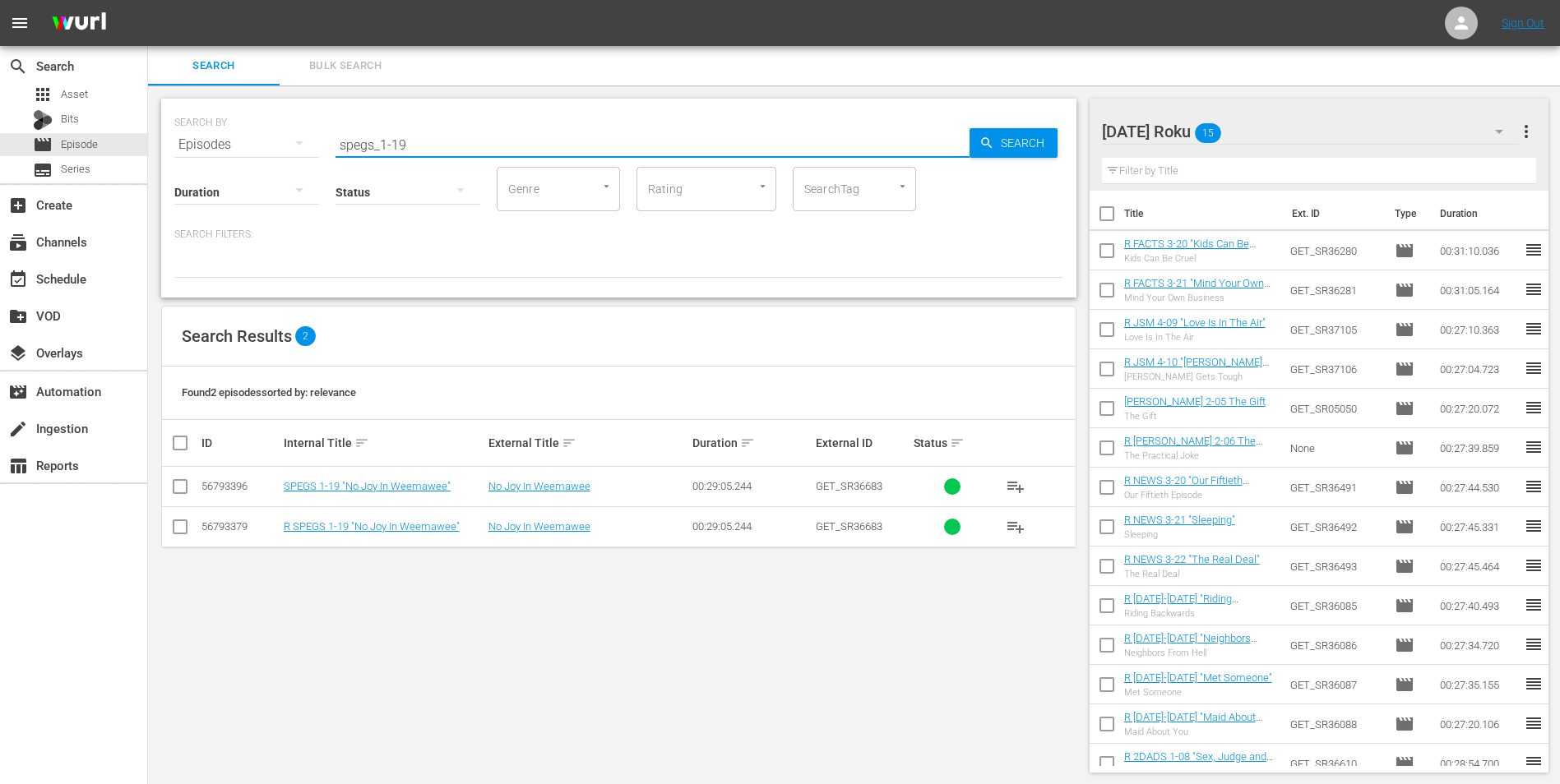
type input "spegs_1-19"
click at [180, 533] on input "checkbox" at bounding box center [180, 530] width 19 height 19
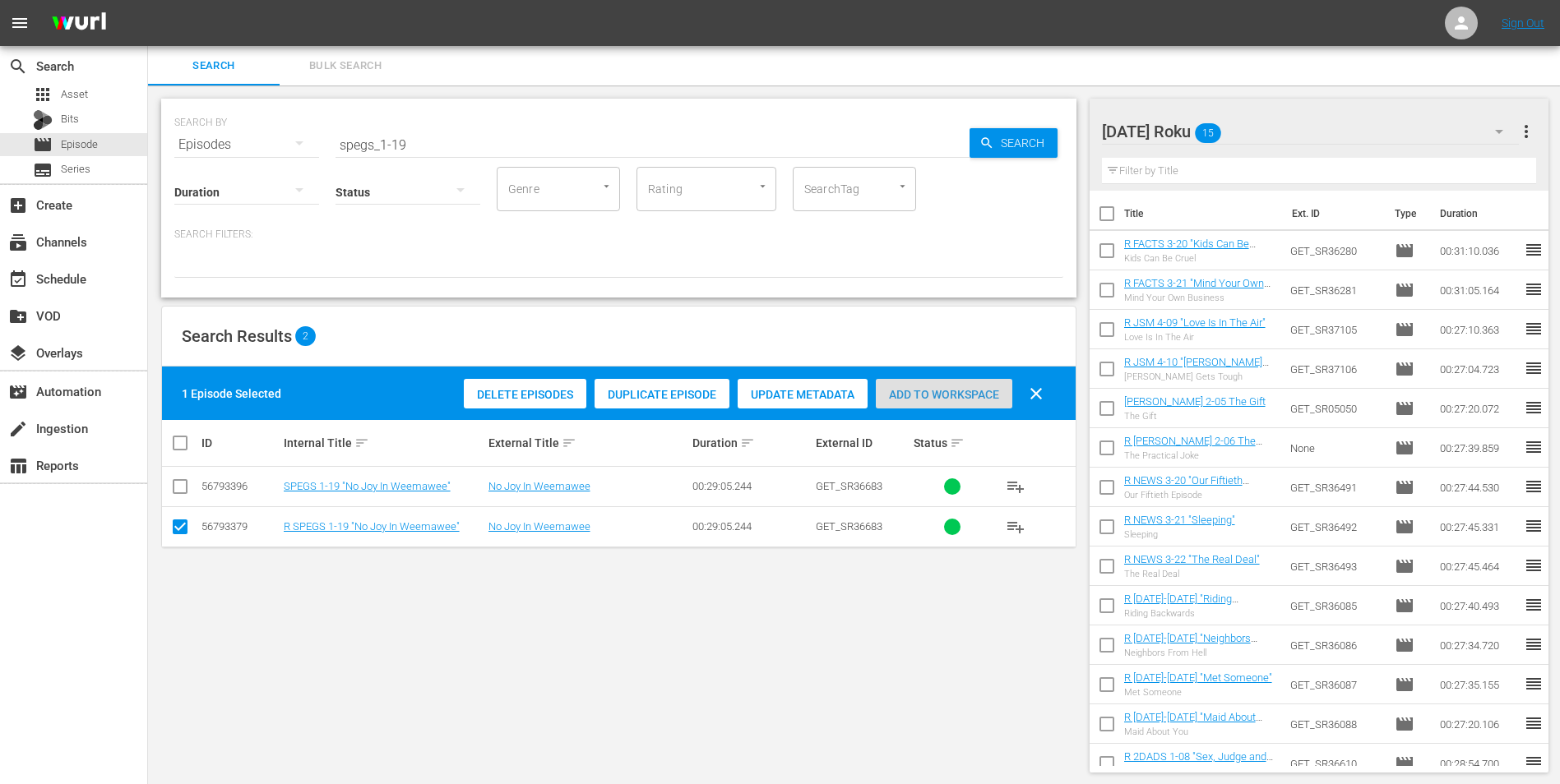
click at [969, 395] on span "Add to Workspace" at bounding box center [944, 394] width 136 height 14
click at [1306, 127] on div "[DATE] Roku 15" at bounding box center [1311, 131] width 418 height 46
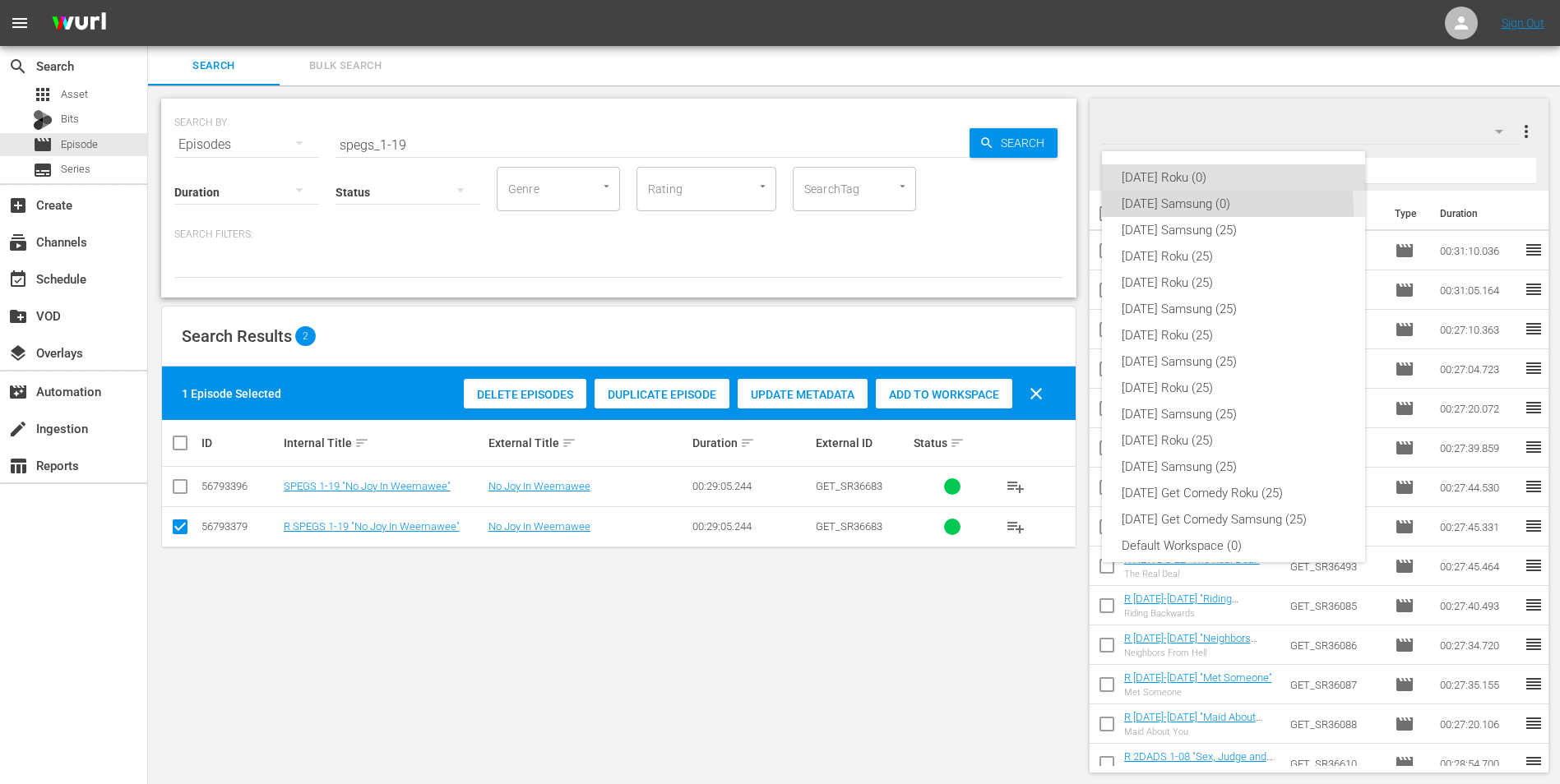
click at [1122, 213] on div "[DATE] Samsung (0)" at bounding box center [1234, 204] width 224 height 26
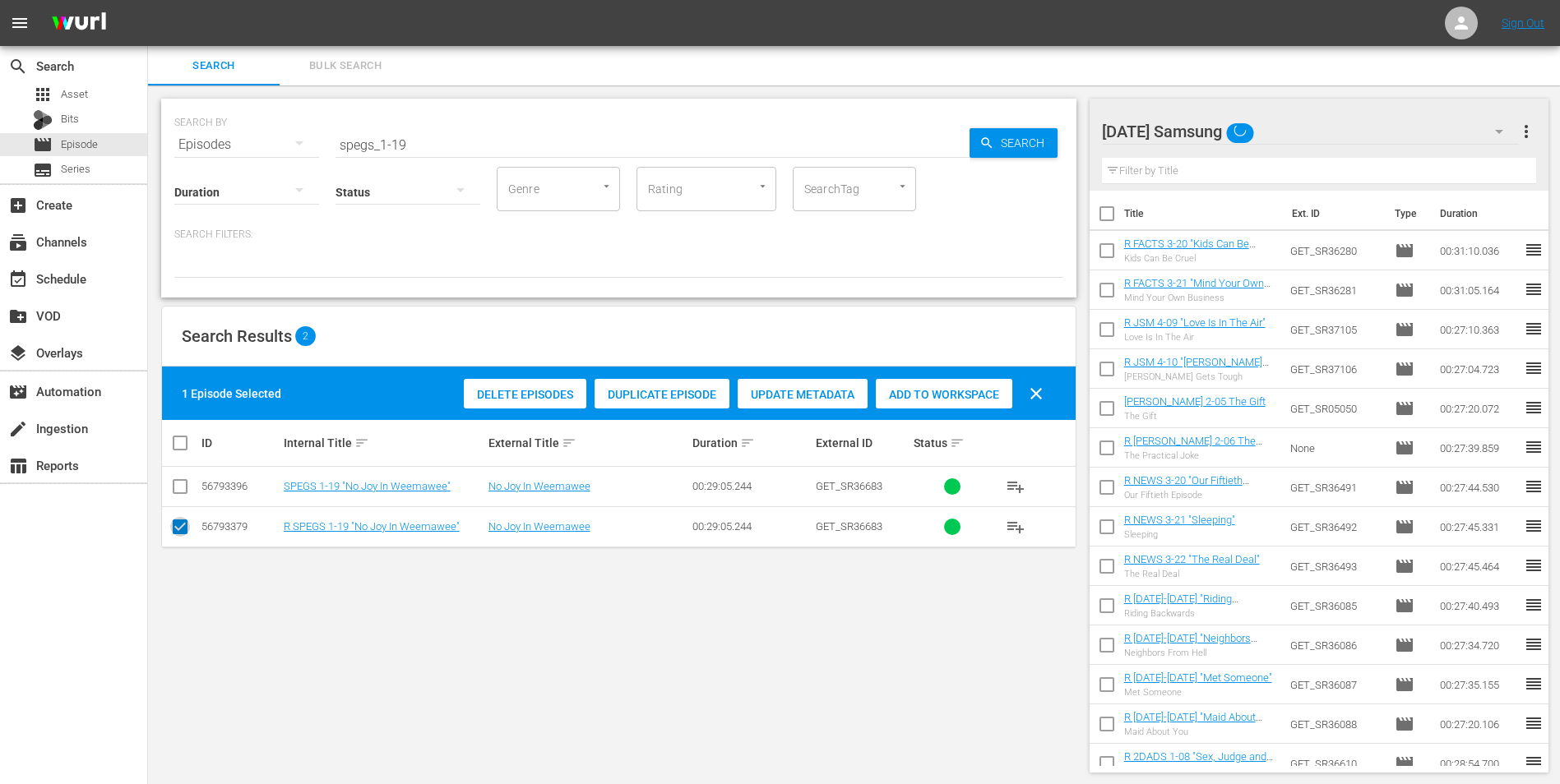
drag, startPoint x: 177, startPoint y: 532, endPoint x: 177, endPoint y: 494, distance: 38.0
click at [177, 527] on input "checkbox" at bounding box center [180, 530] width 19 height 19
checkbox input "false"
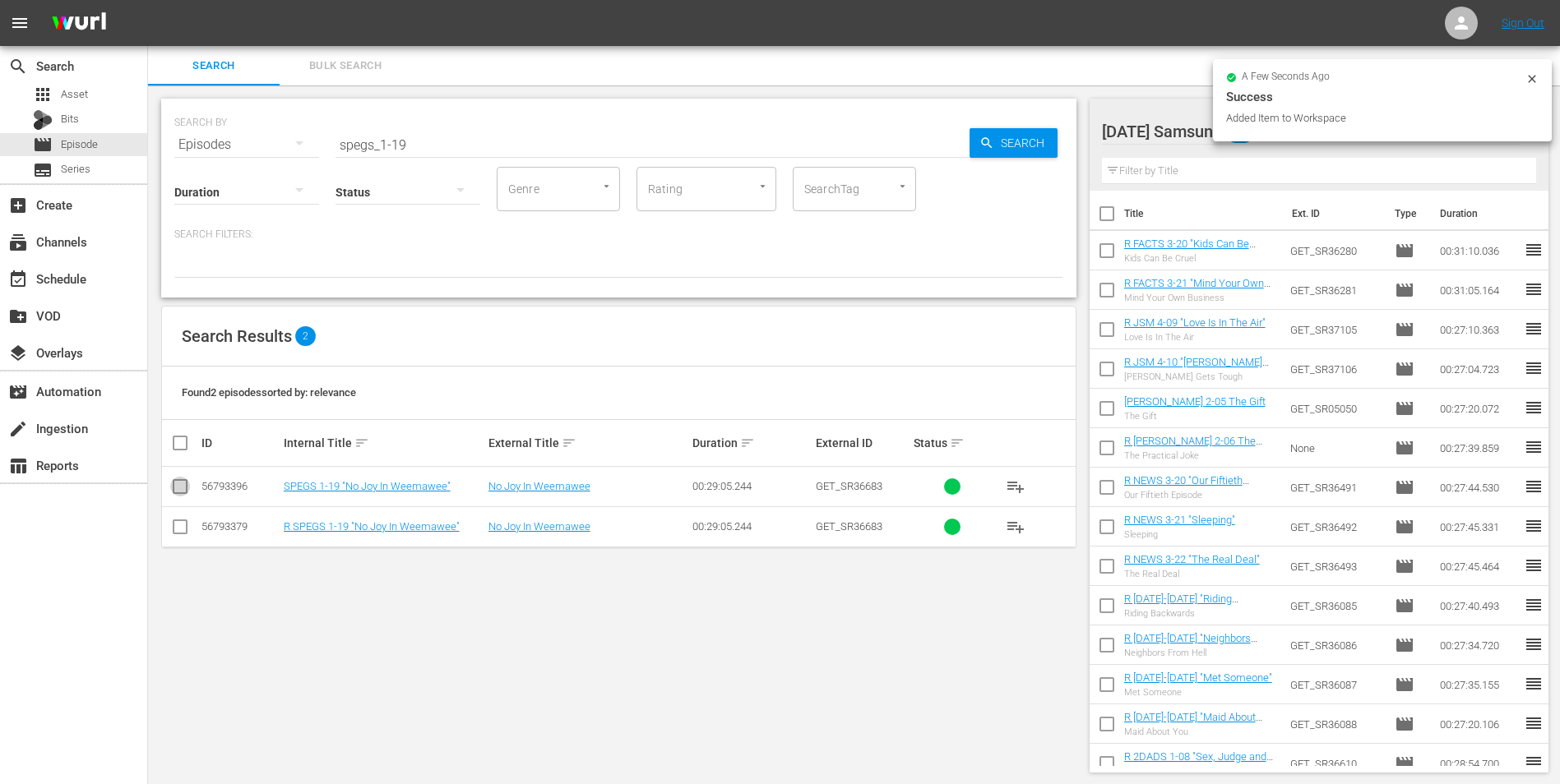
click at [179, 487] on input "checkbox" at bounding box center [180, 490] width 19 height 19
checkbox input "true"
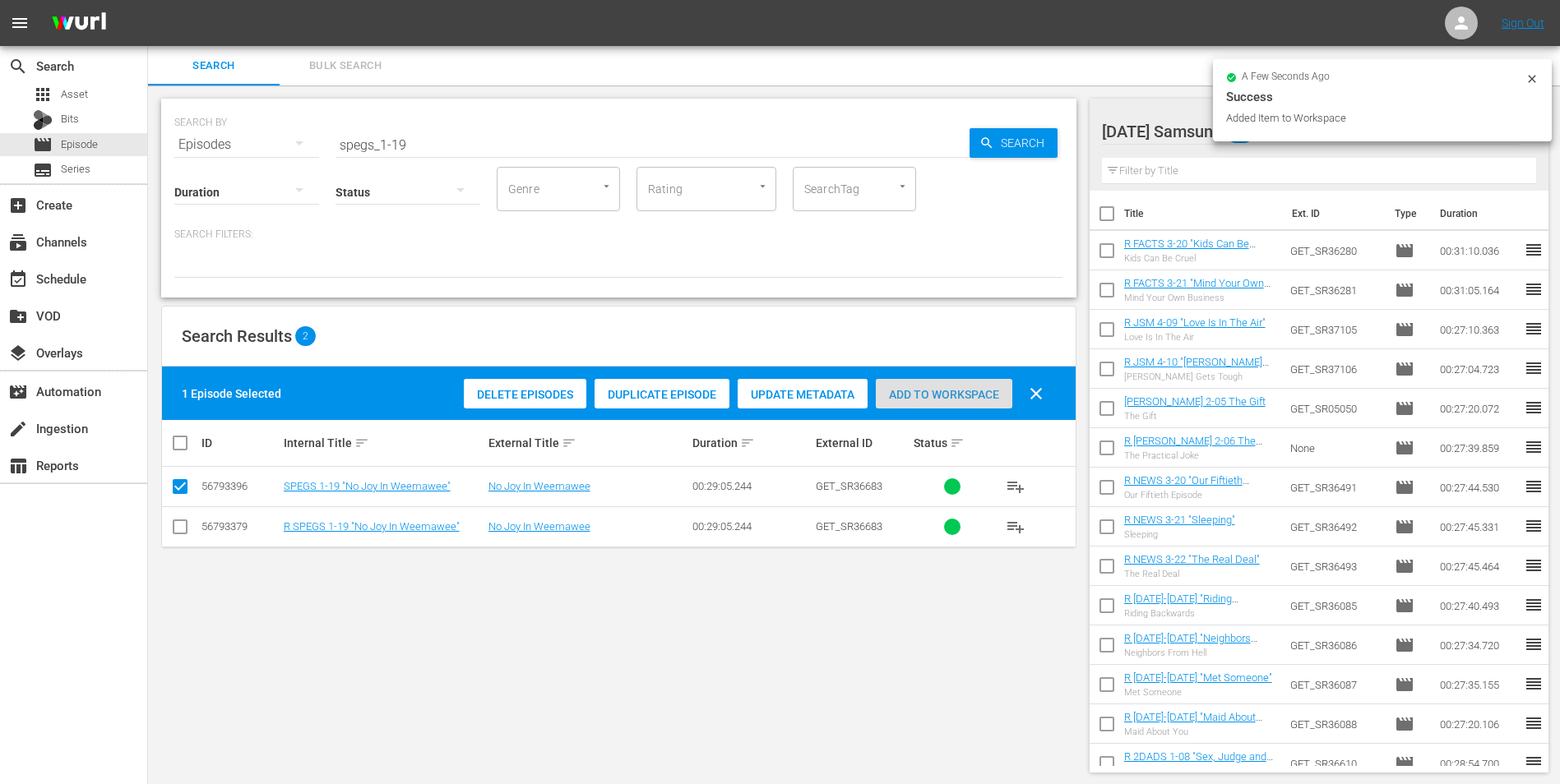
click at [925, 399] on span "Add to Workspace" at bounding box center [944, 394] width 136 height 14
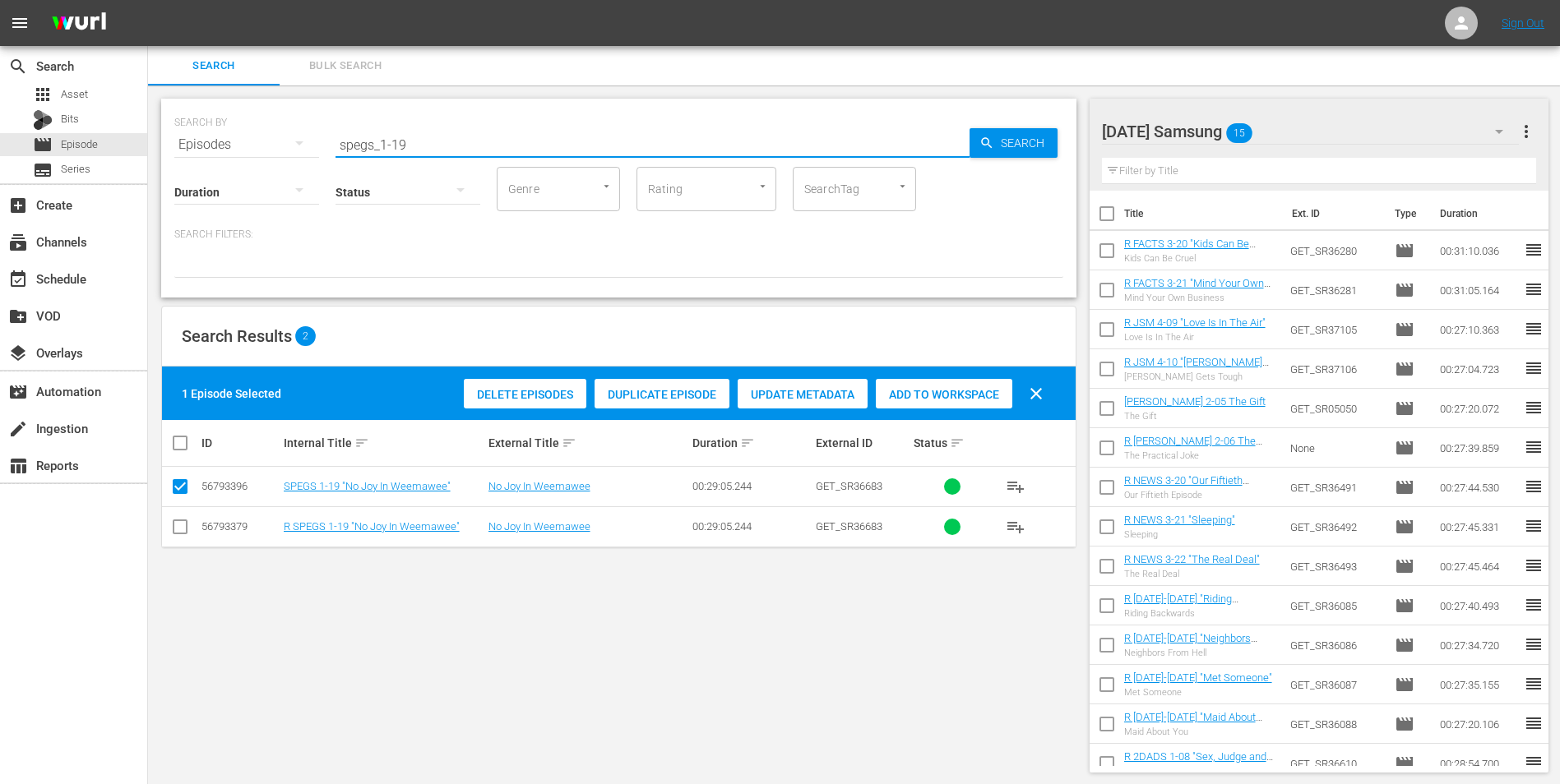
drag, startPoint x: 440, startPoint y: 147, endPoint x: 271, endPoint y: 142, distance: 169.1
click at [272, 142] on div "SEARCH BY Search By Episodes Search ID, Title, Description, Keywords, or Catego…" at bounding box center [619, 134] width 890 height 59
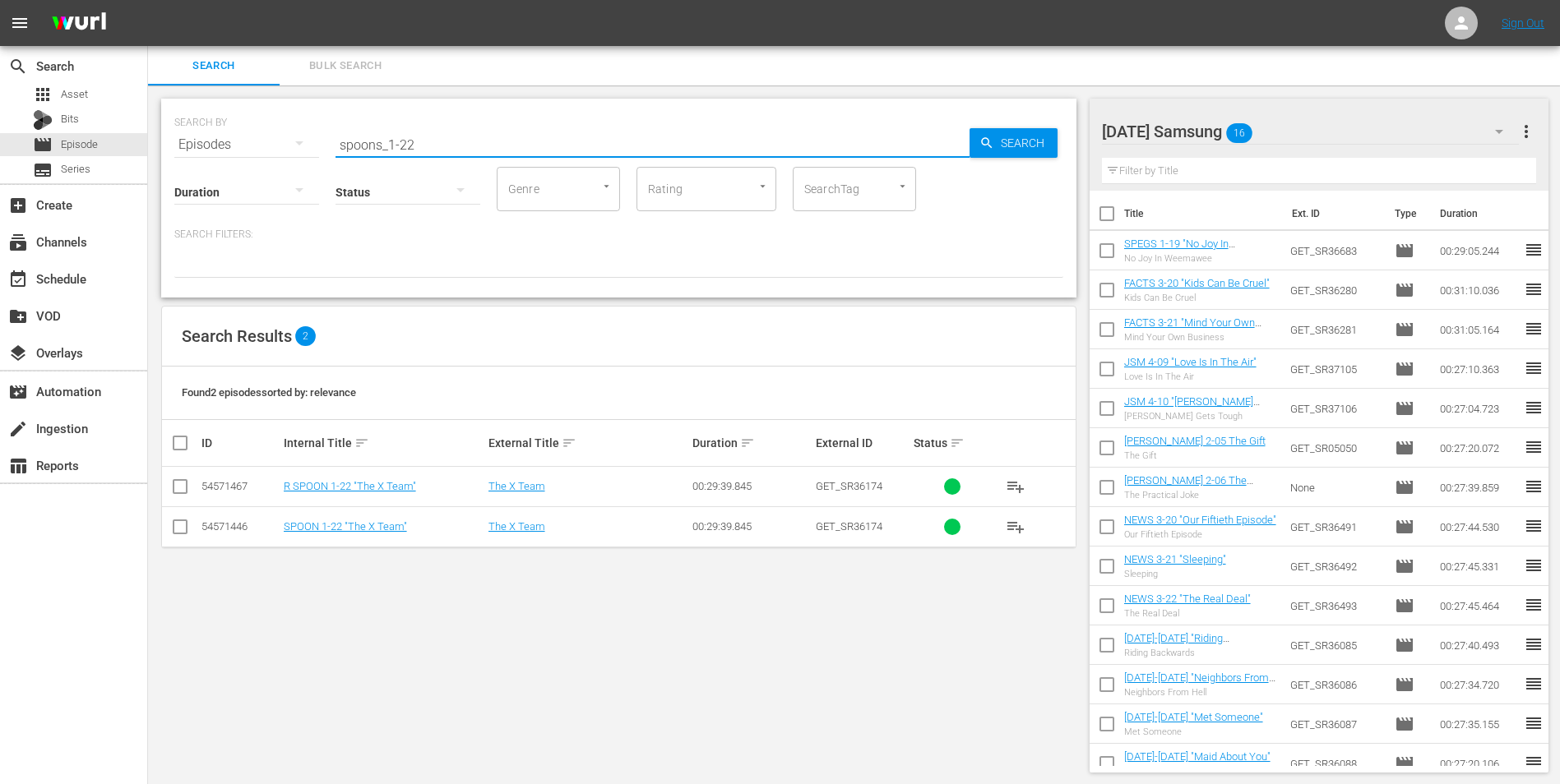
type input "spoons_1-22"
click at [178, 536] on input "checkbox" at bounding box center [180, 530] width 19 height 19
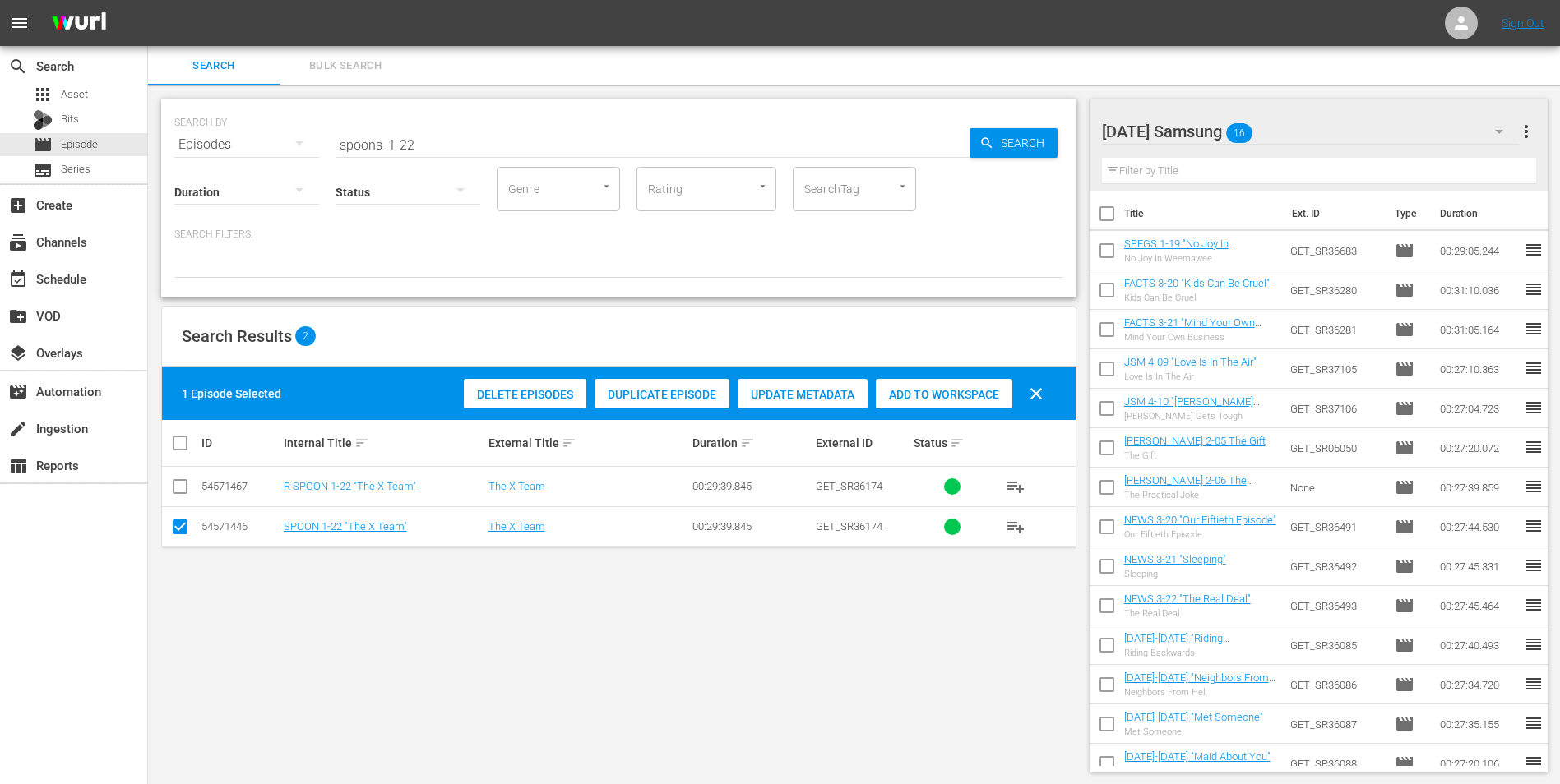
click at [970, 402] on div "Add to Workspace" at bounding box center [944, 394] width 136 height 31
click at [1291, 128] on div "[DATE] Samsung 17" at bounding box center [1311, 131] width 418 height 46
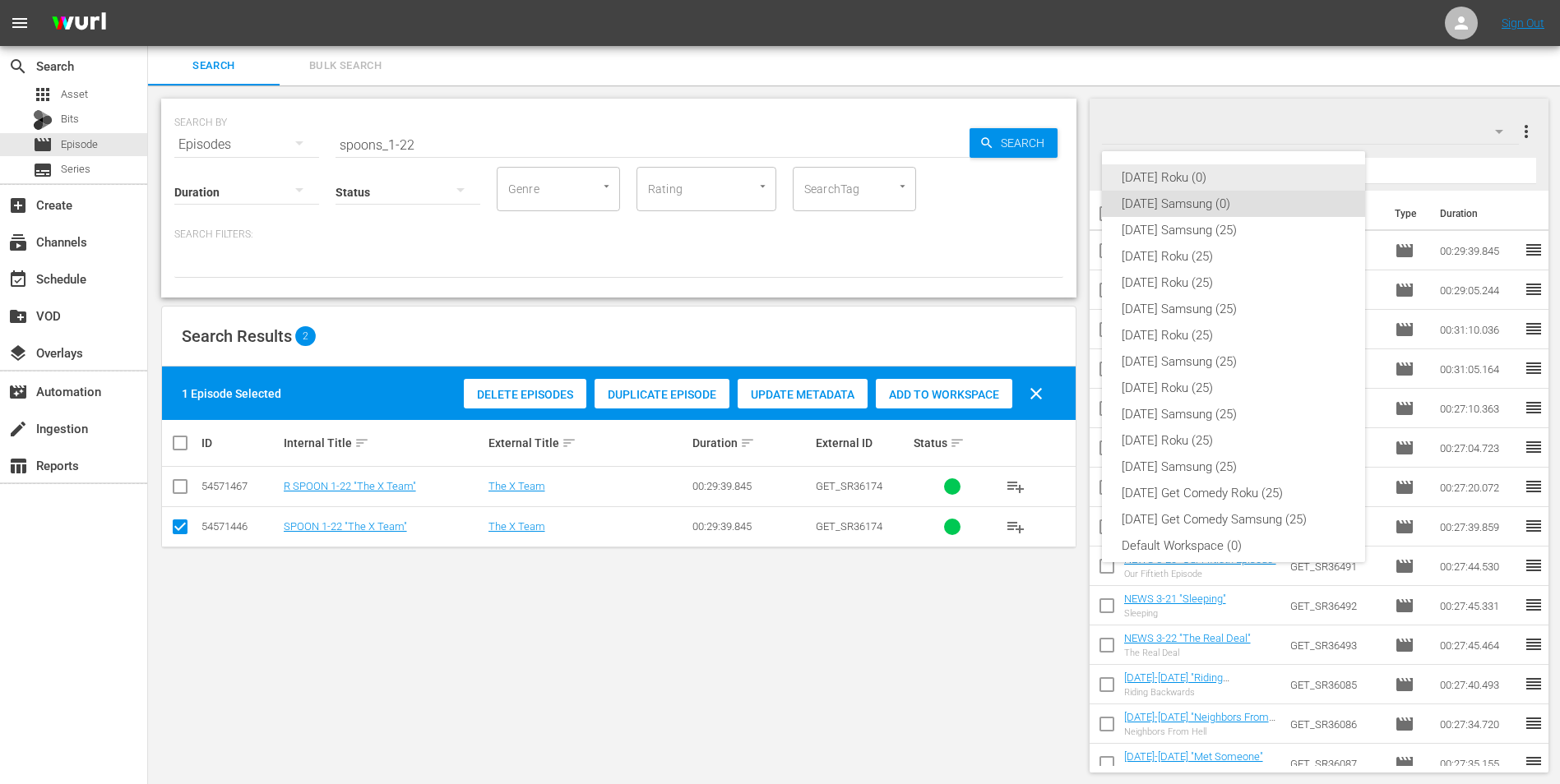
click at [1199, 168] on div "[DATE] Roku (0)" at bounding box center [1234, 177] width 224 height 26
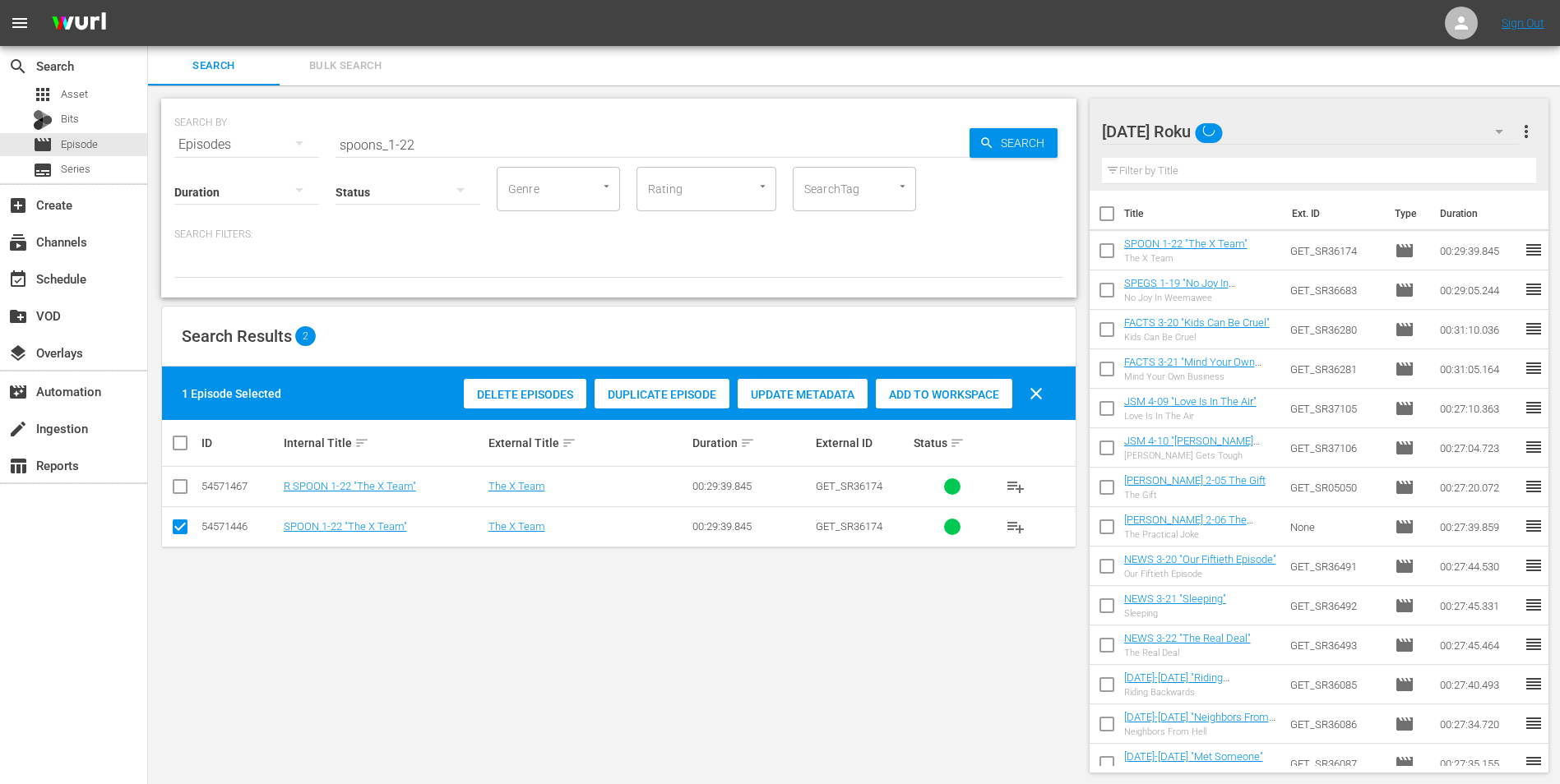
click at [178, 536] on input "checkbox" at bounding box center [180, 530] width 19 height 19
checkbox input "false"
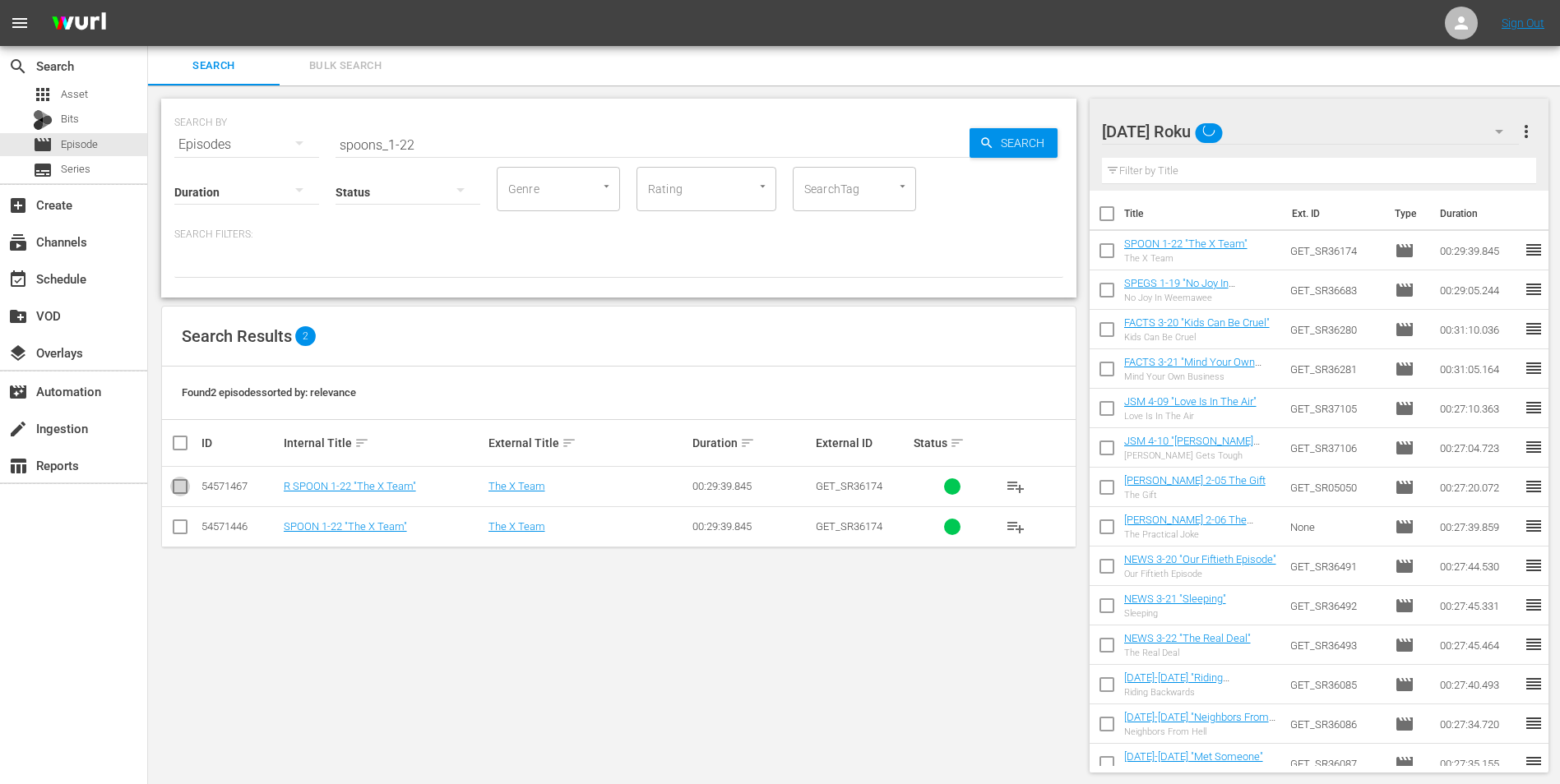
click at [182, 488] on input "checkbox" at bounding box center [180, 490] width 19 height 19
checkbox input "true"
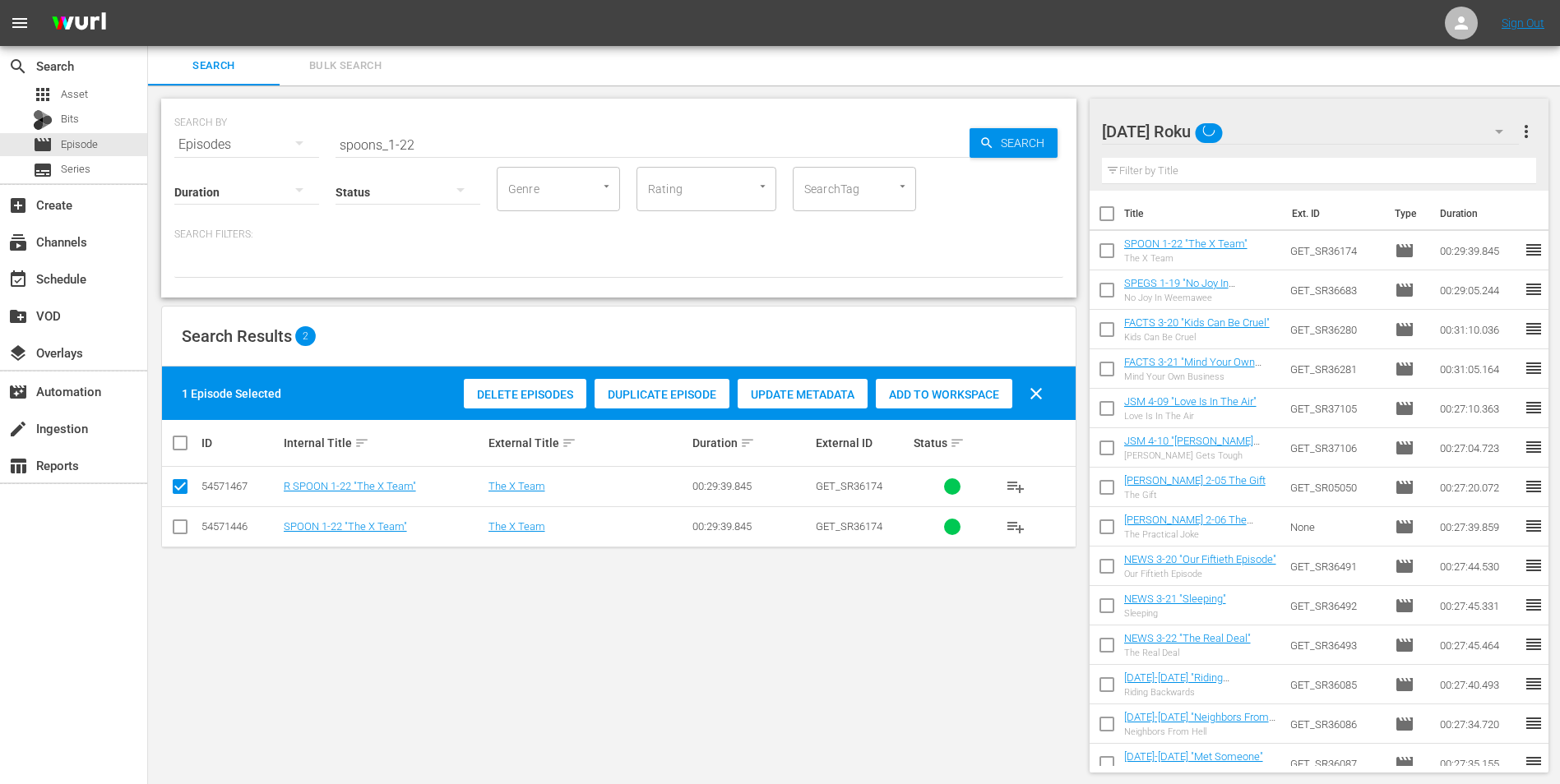
click at [977, 394] on span "Add to Workspace" at bounding box center [944, 394] width 136 height 14
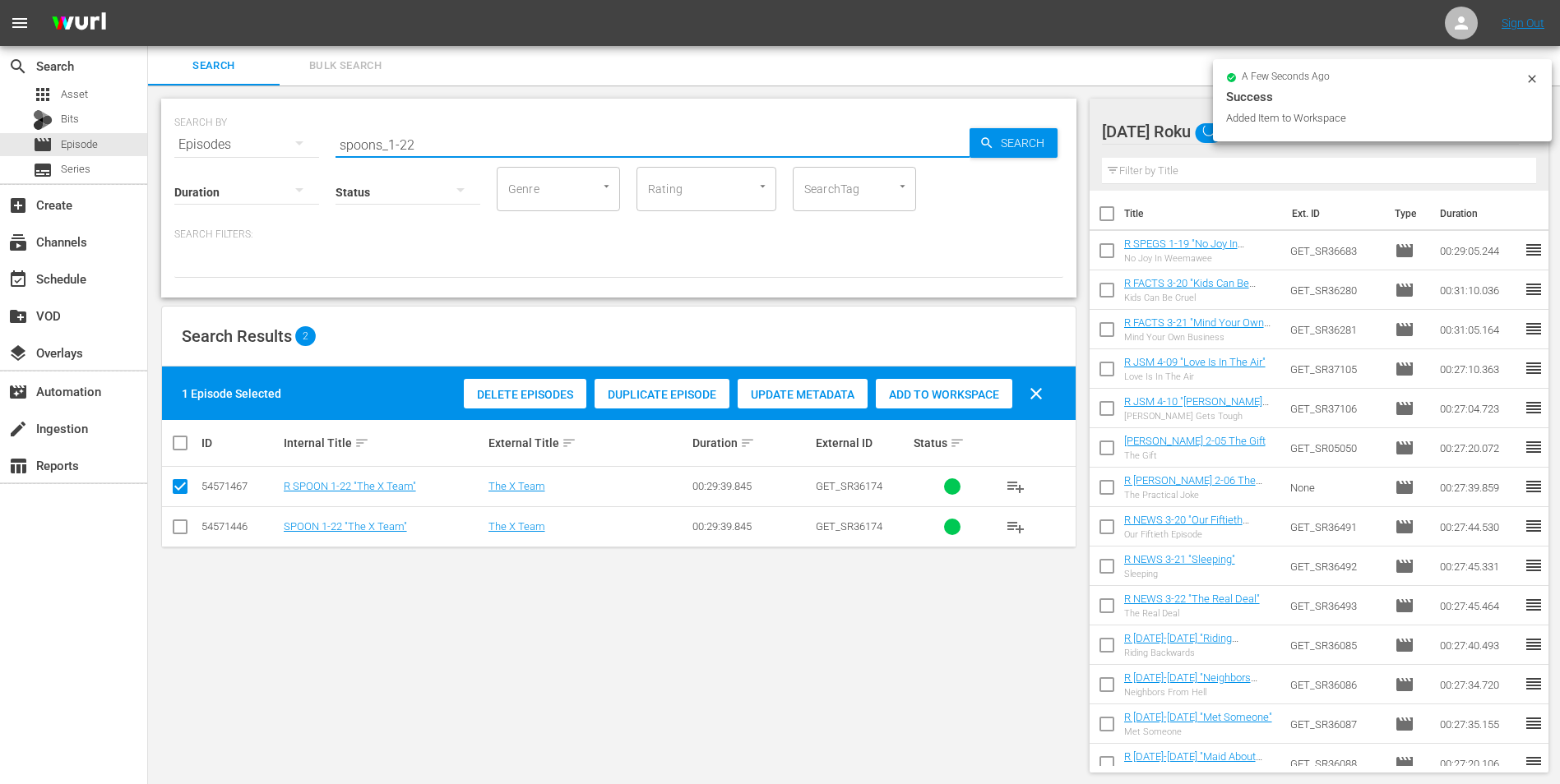
drag, startPoint x: 409, startPoint y: 143, endPoint x: 454, endPoint y: 146, distance: 45.1
click at [454, 146] on input "spoons_1-22" at bounding box center [652, 144] width 634 height 40
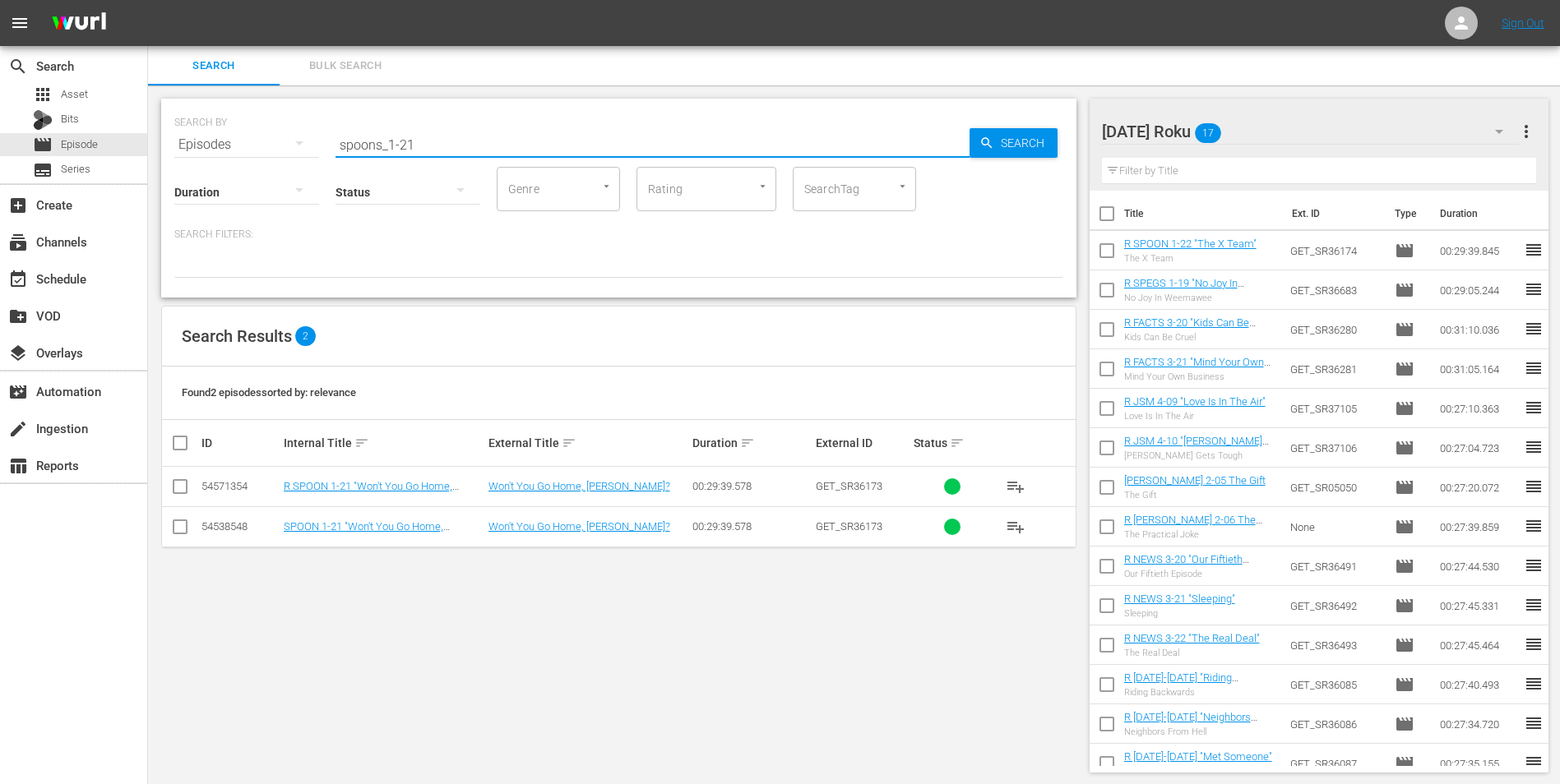
click at [380, 140] on input "spoons_1-21" at bounding box center [652, 144] width 634 height 40
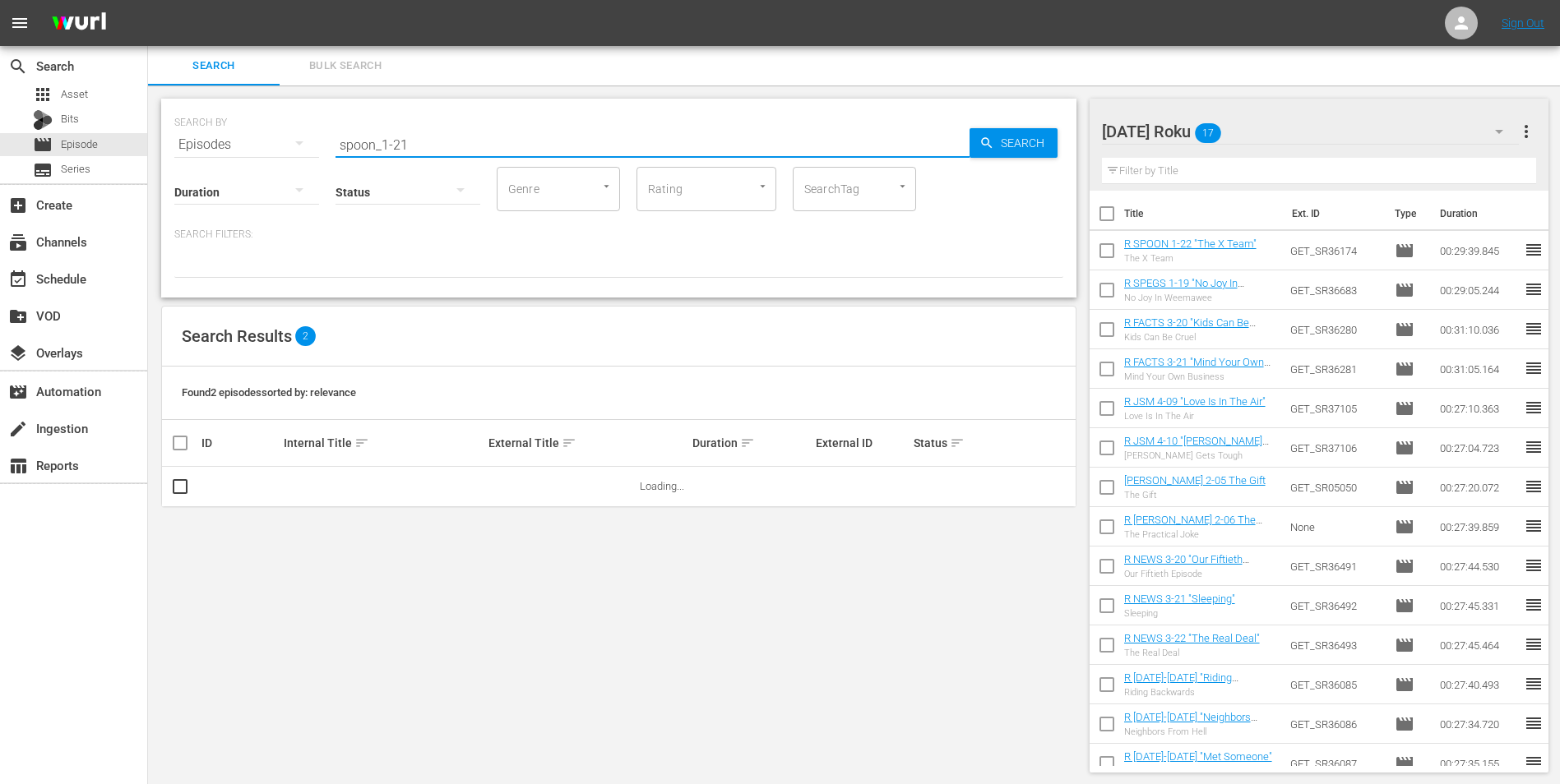
click at [263, 558] on div "SEARCH BY Search By Episodes Search ID, Title, Description, Keywords, or Catego…" at bounding box center [619, 435] width 942 height 700
click at [473, 142] on input "spoon_1-21" at bounding box center [652, 144] width 634 height 40
type input "spoon_1-21"
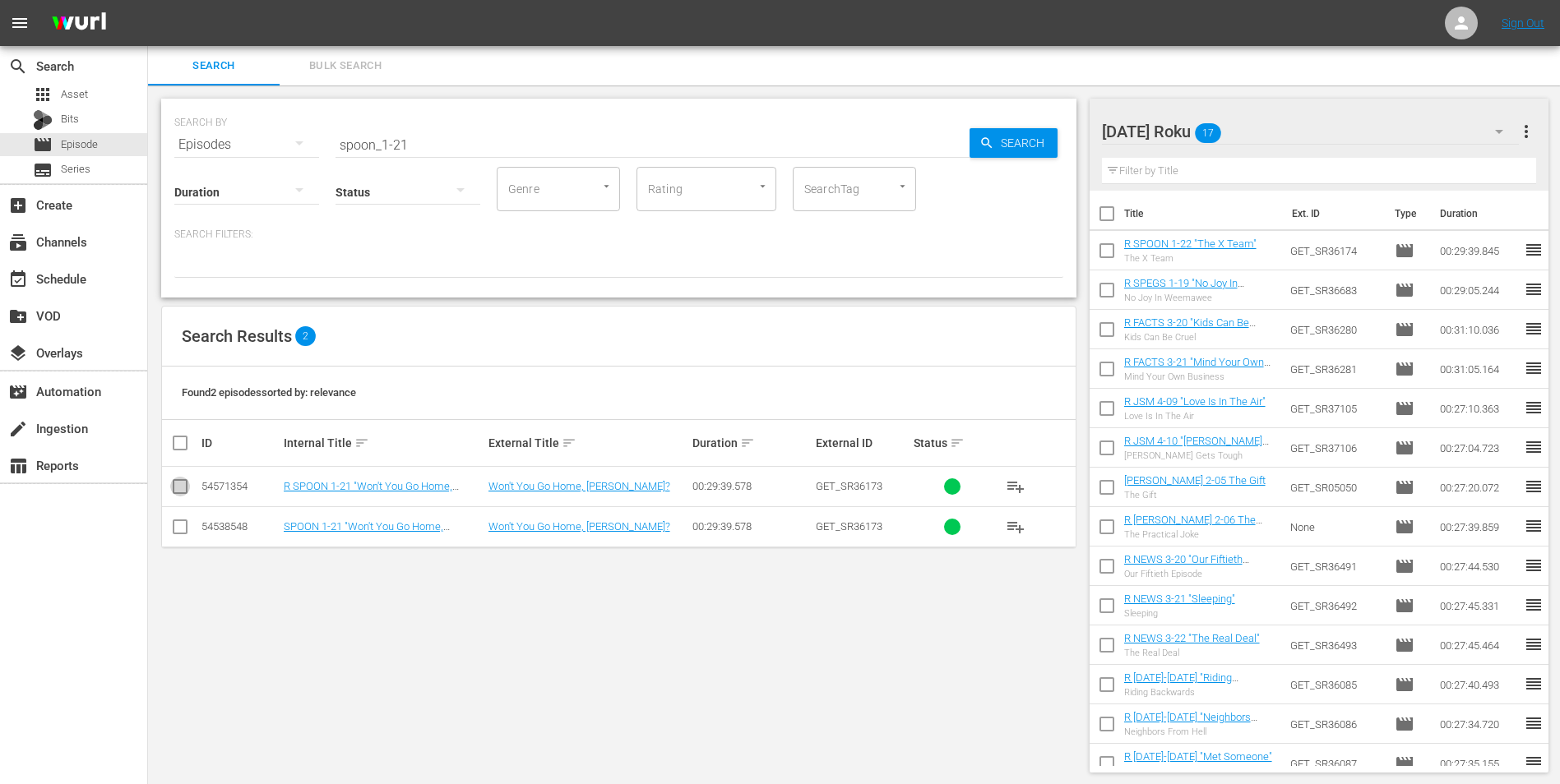
click at [187, 493] on input "checkbox" at bounding box center [180, 490] width 19 height 19
checkbox input "true"
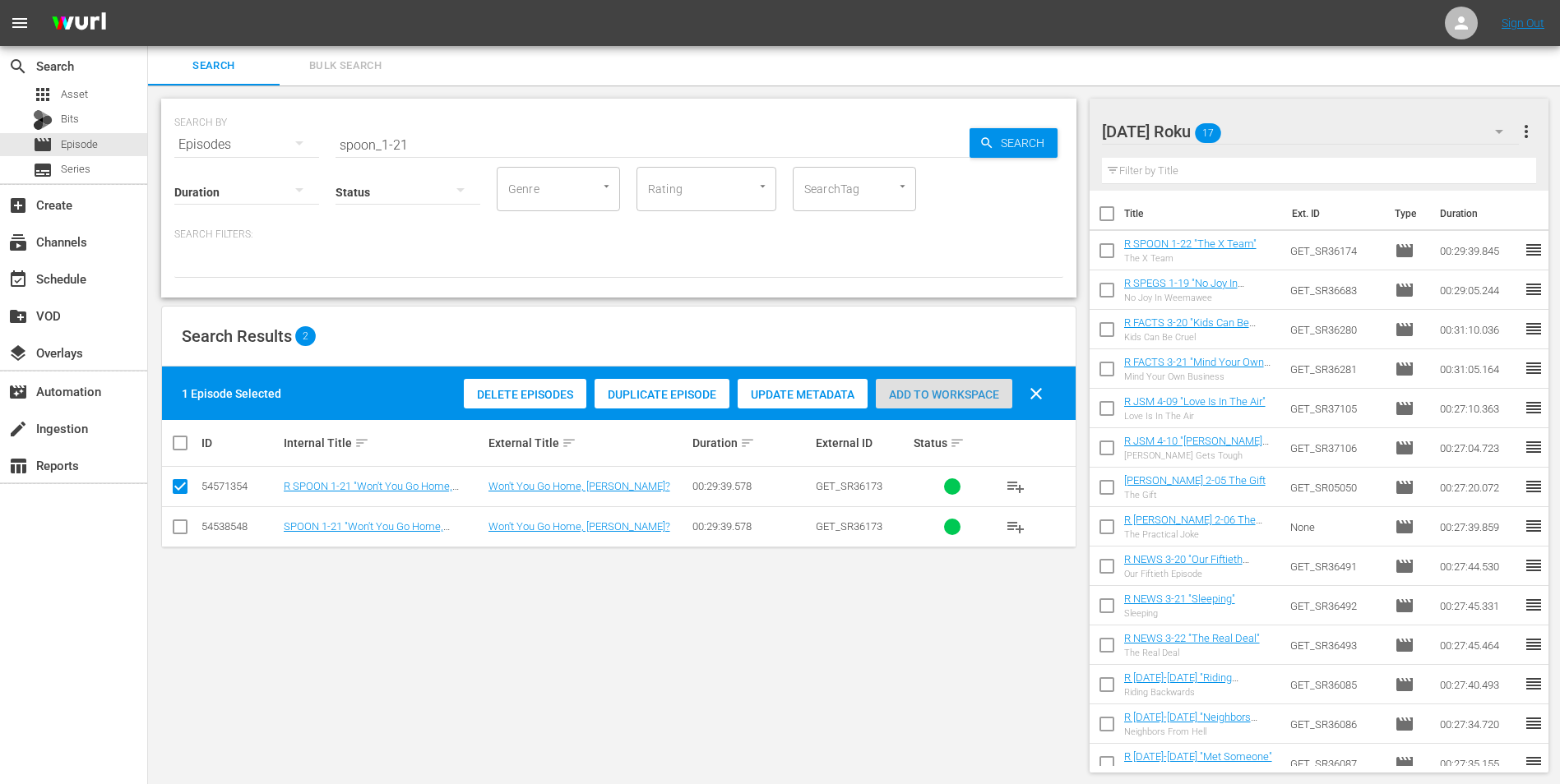
click at [931, 396] on span "Add to Workspace" at bounding box center [944, 394] width 136 height 14
click at [1270, 127] on div "[DATE] Roku 18" at bounding box center [1311, 131] width 418 height 46
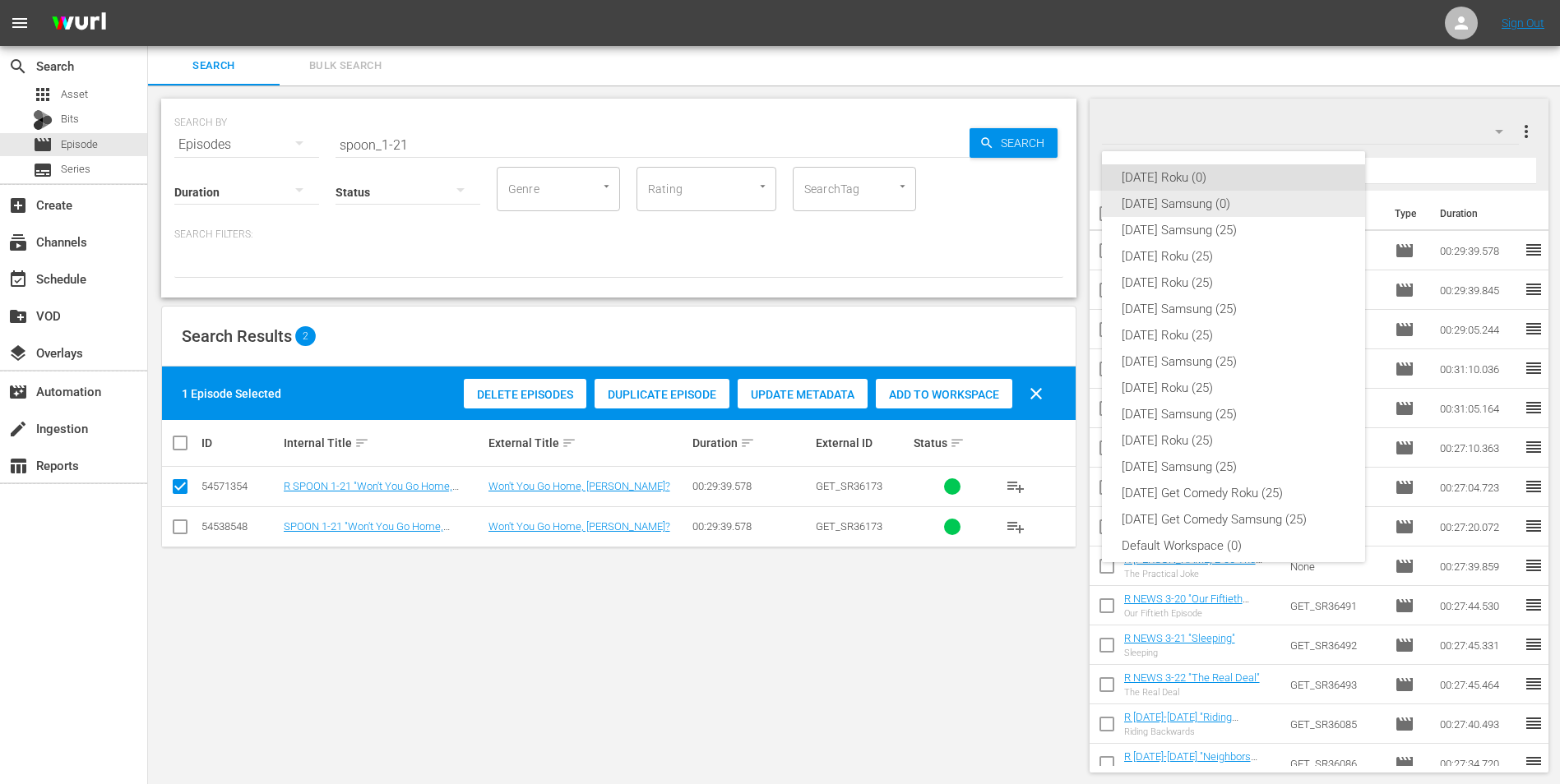
click at [1205, 207] on div "[DATE] Samsung (0)" at bounding box center [1234, 204] width 224 height 26
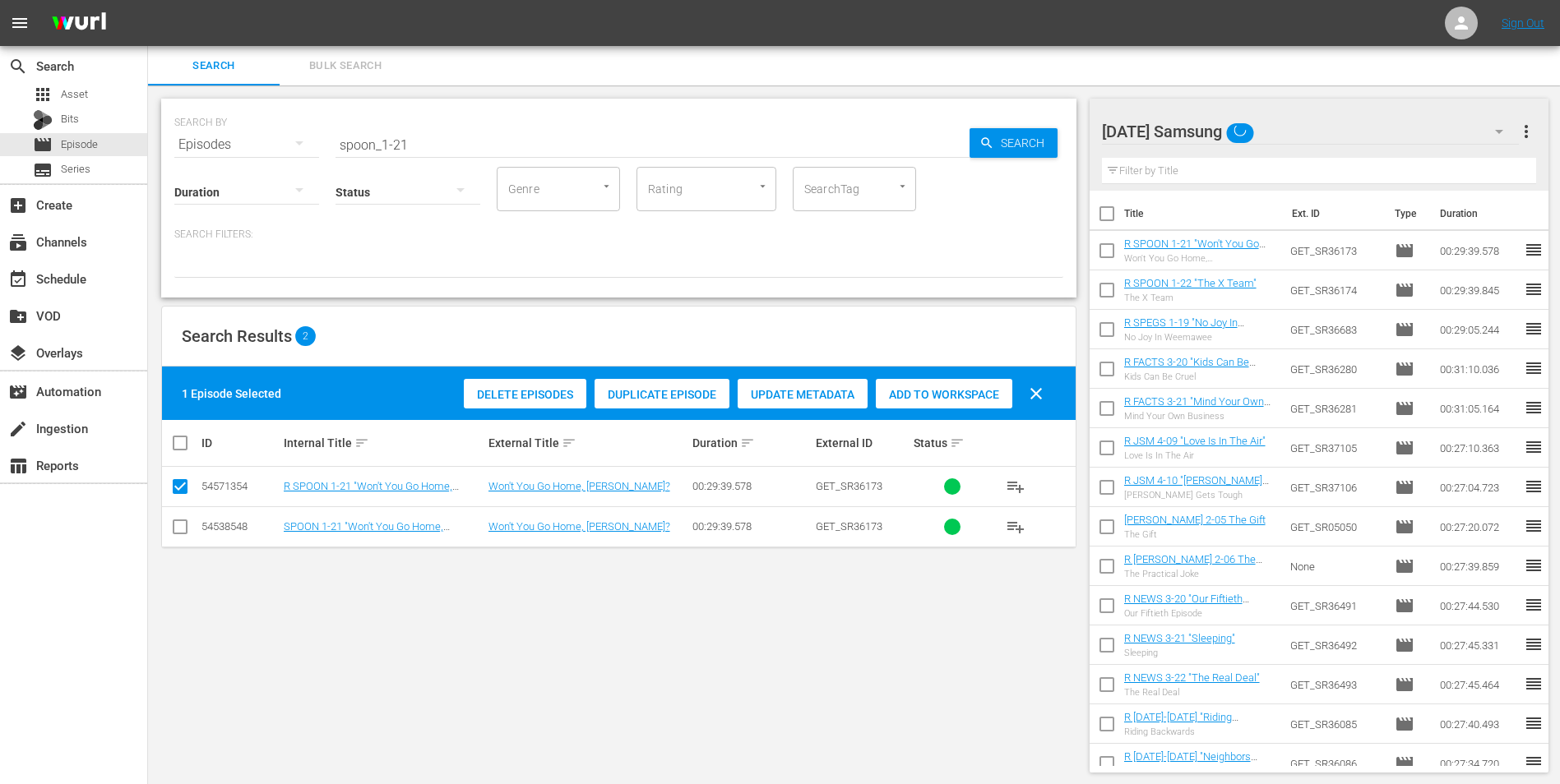
click at [175, 530] on input "checkbox" at bounding box center [180, 530] width 19 height 19
checkbox input "true"
click at [177, 488] on input "checkbox" at bounding box center [180, 490] width 19 height 19
checkbox input "false"
click at [950, 397] on span "Add to Workspace" at bounding box center [944, 394] width 136 height 14
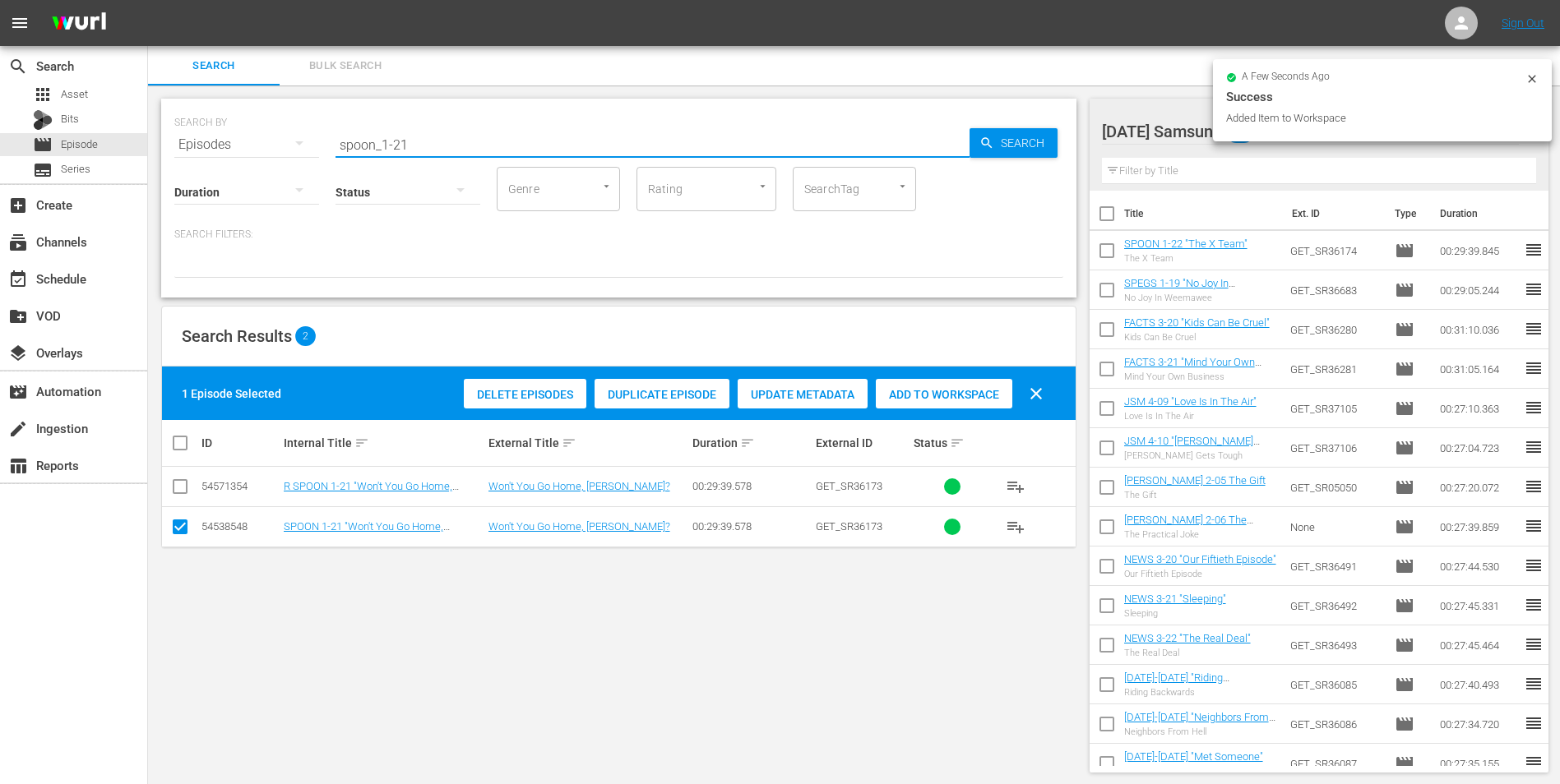
drag, startPoint x: 400, startPoint y: 136, endPoint x: 413, endPoint y: 140, distance: 13.6
click at [412, 140] on input "spoon_1-21" at bounding box center [652, 144] width 634 height 40
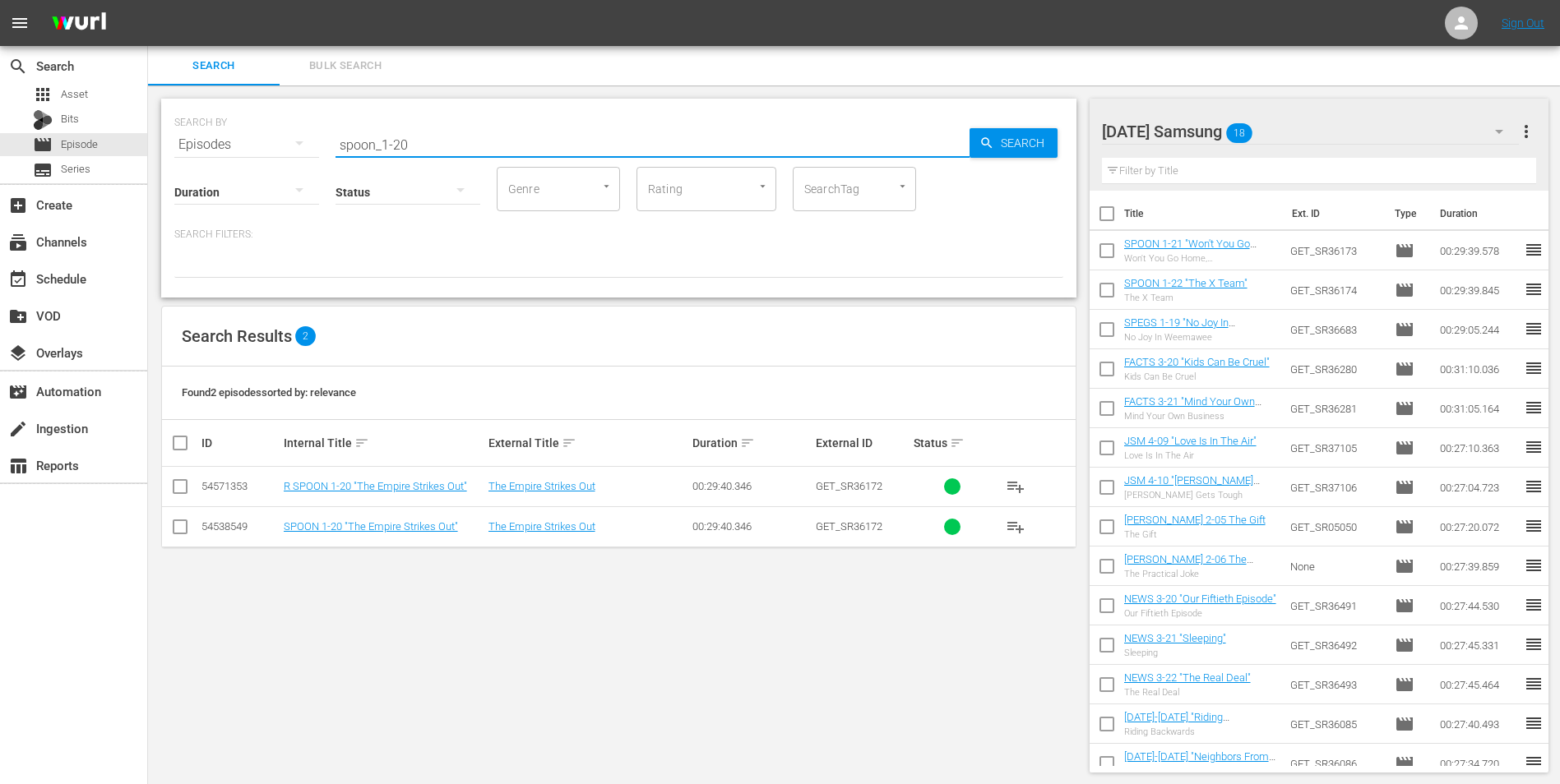
type input "spoon_1-20"
click at [178, 525] on input "checkbox" at bounding box center [180, 530] width 19 height 19
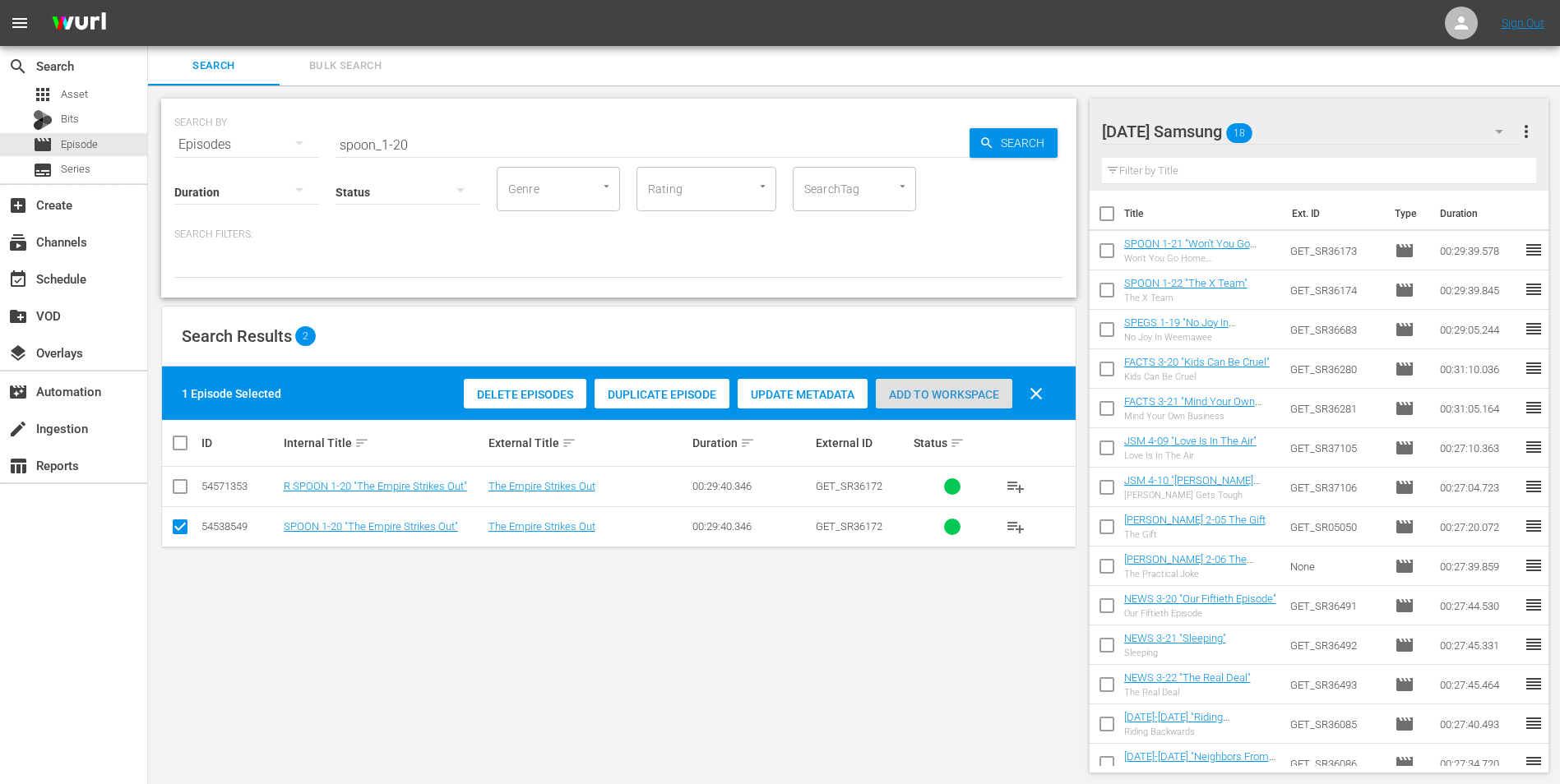
click at [887, 393] on span "Add to Workspace" at bounding box center [944, 394] width 136 height 14
click at [1338, 115] on div "[DATE] Samsung 19" at bounding box center [1311, 131] width 418 height 46
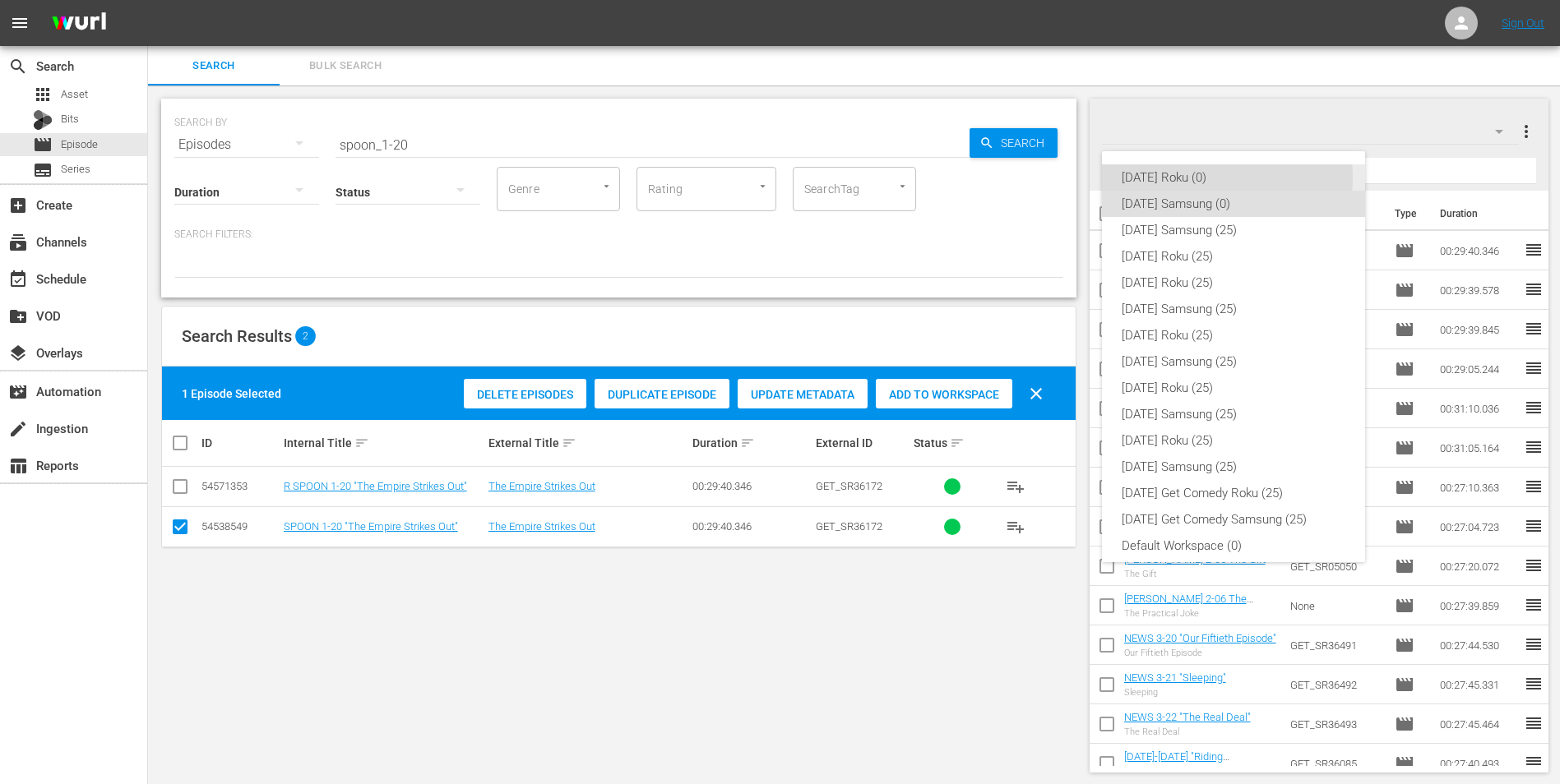
click at [1213, 177] on div "[DATE] Roku (0)" at bounding box center [1234, 177] width 224 height 26
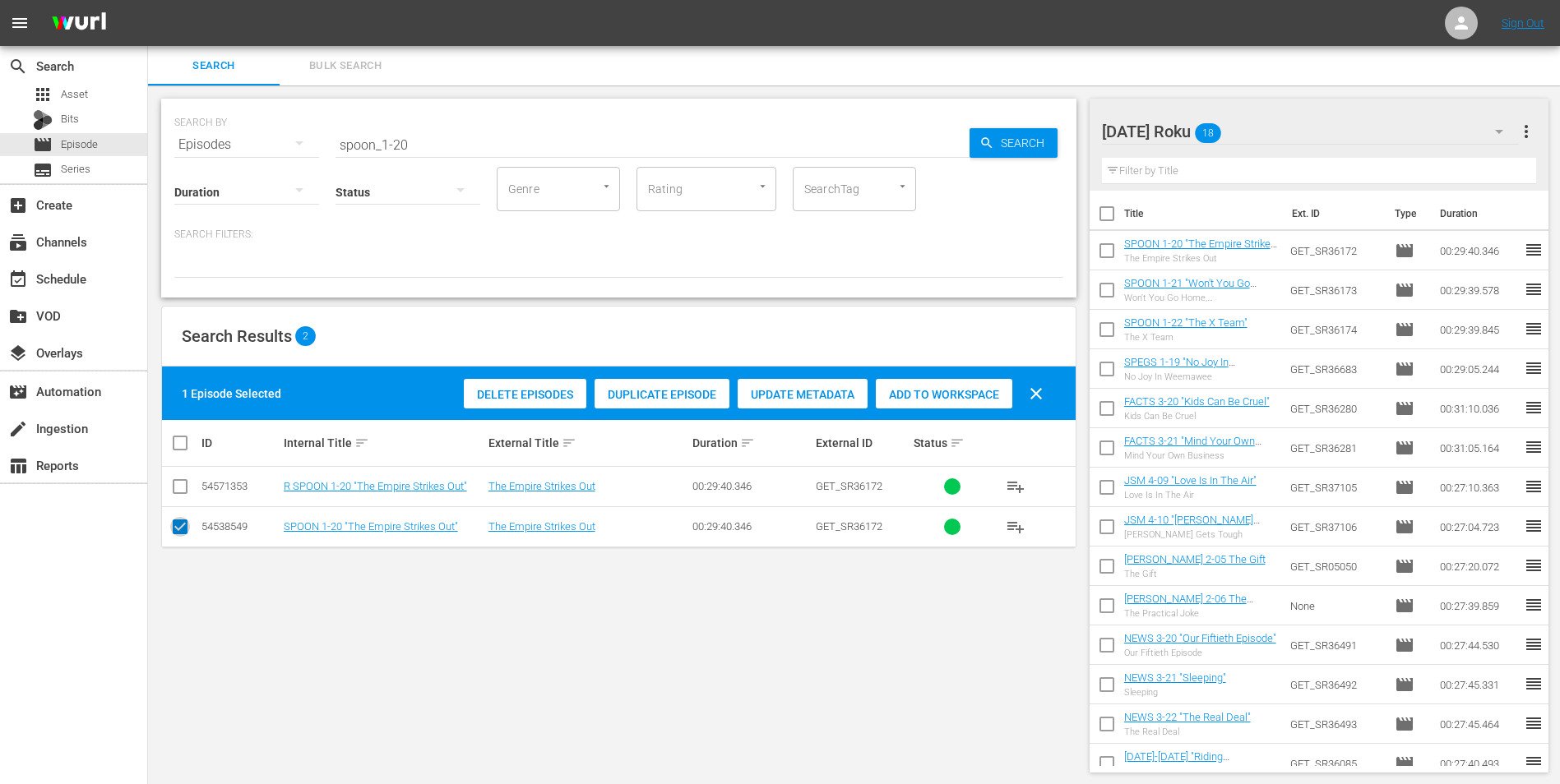
click at [180, 528] on input "checkbox" at bounding box center [180, 530] width 19 height 19
checkbox input "false"
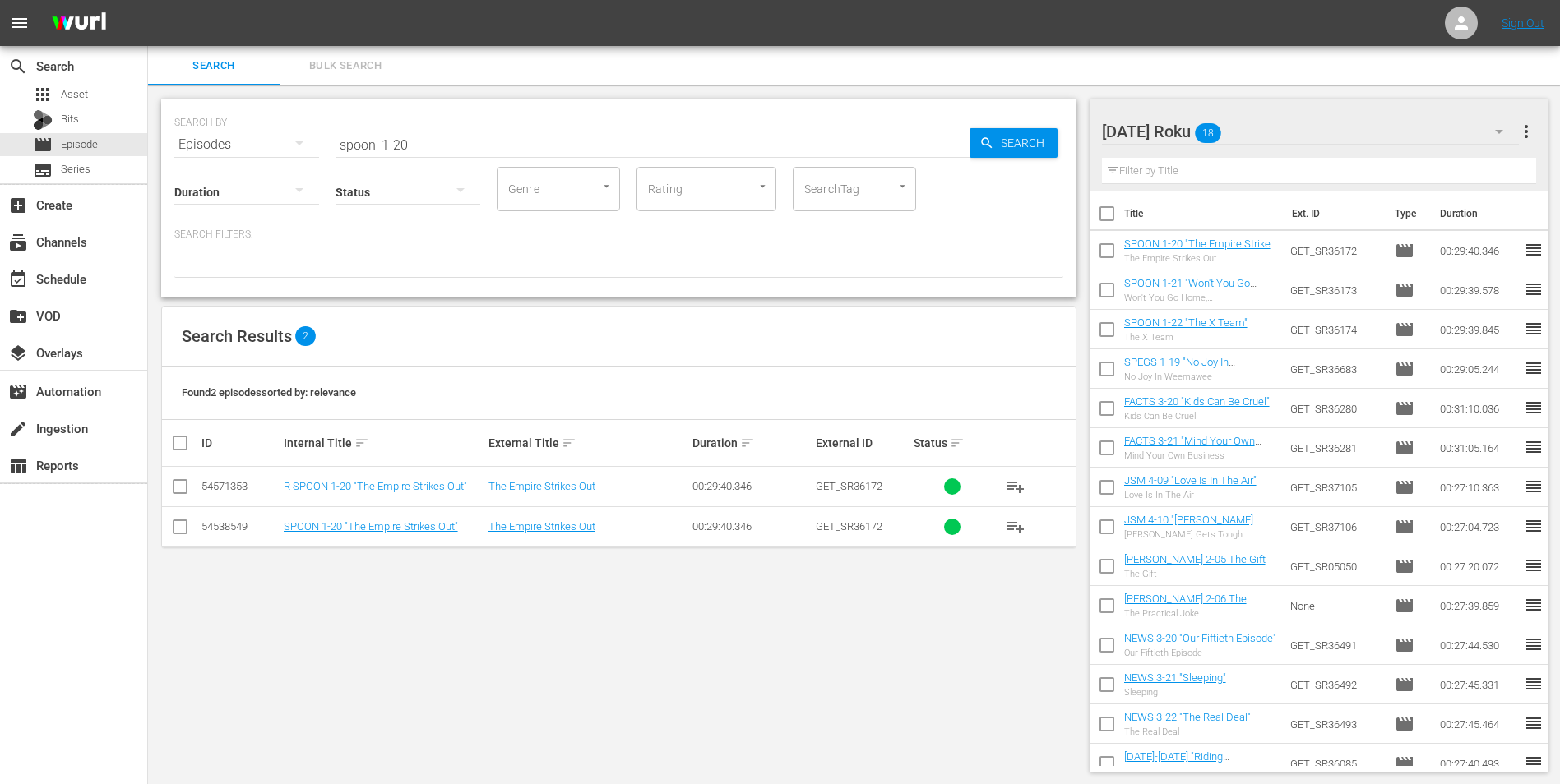
click at [182, 489] on input "checkbox" at bounding box center [180, 490] width 19 height 19
checkbox input "true"
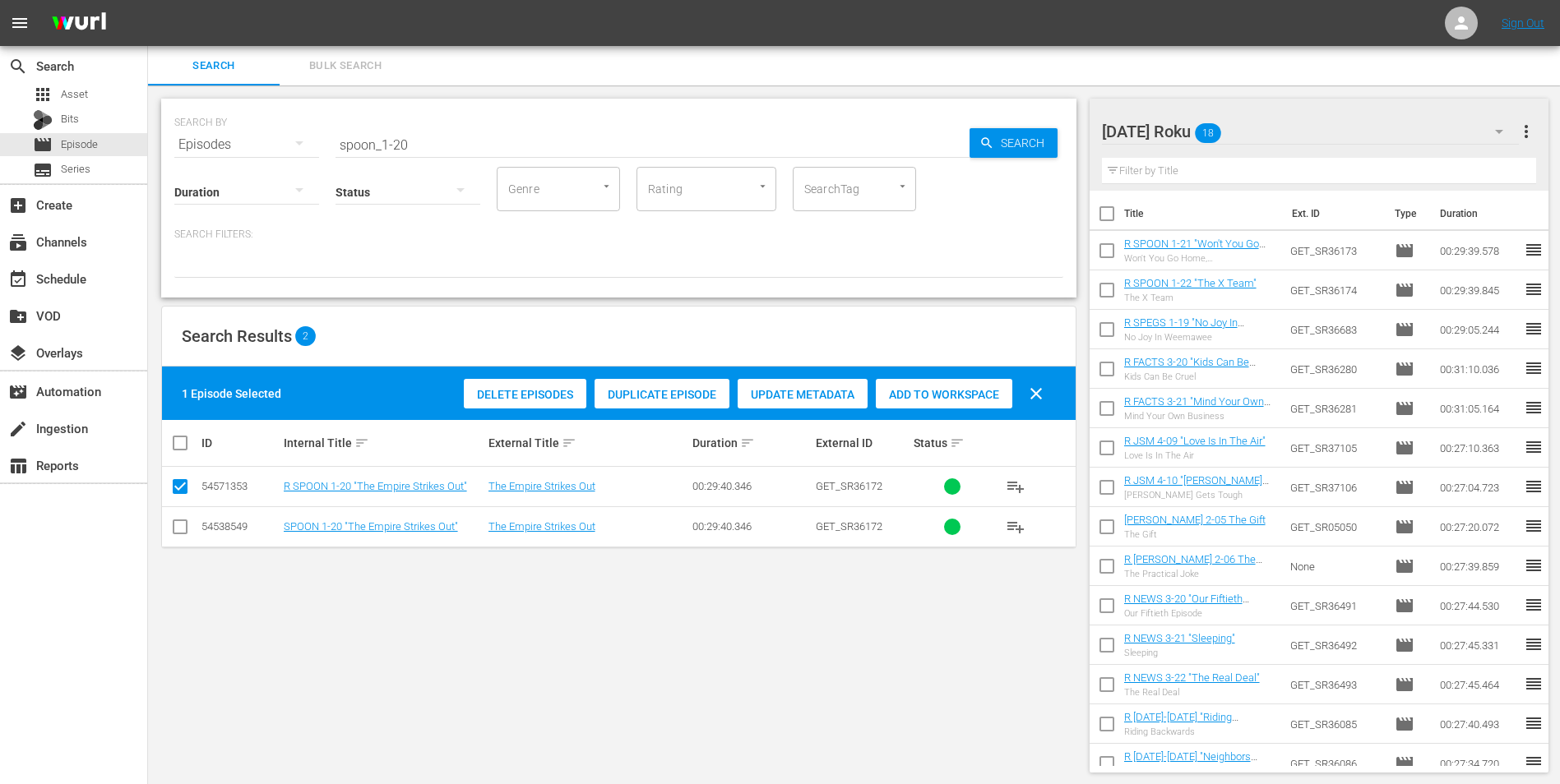
click at [969, 379] on div "Add to Workspace" at bounding box center [944, 394] width 136 height 31
click at [1254, 133] on div "[DATE] Roku 19" at bounding box center [1311, 131] width 418 height 46
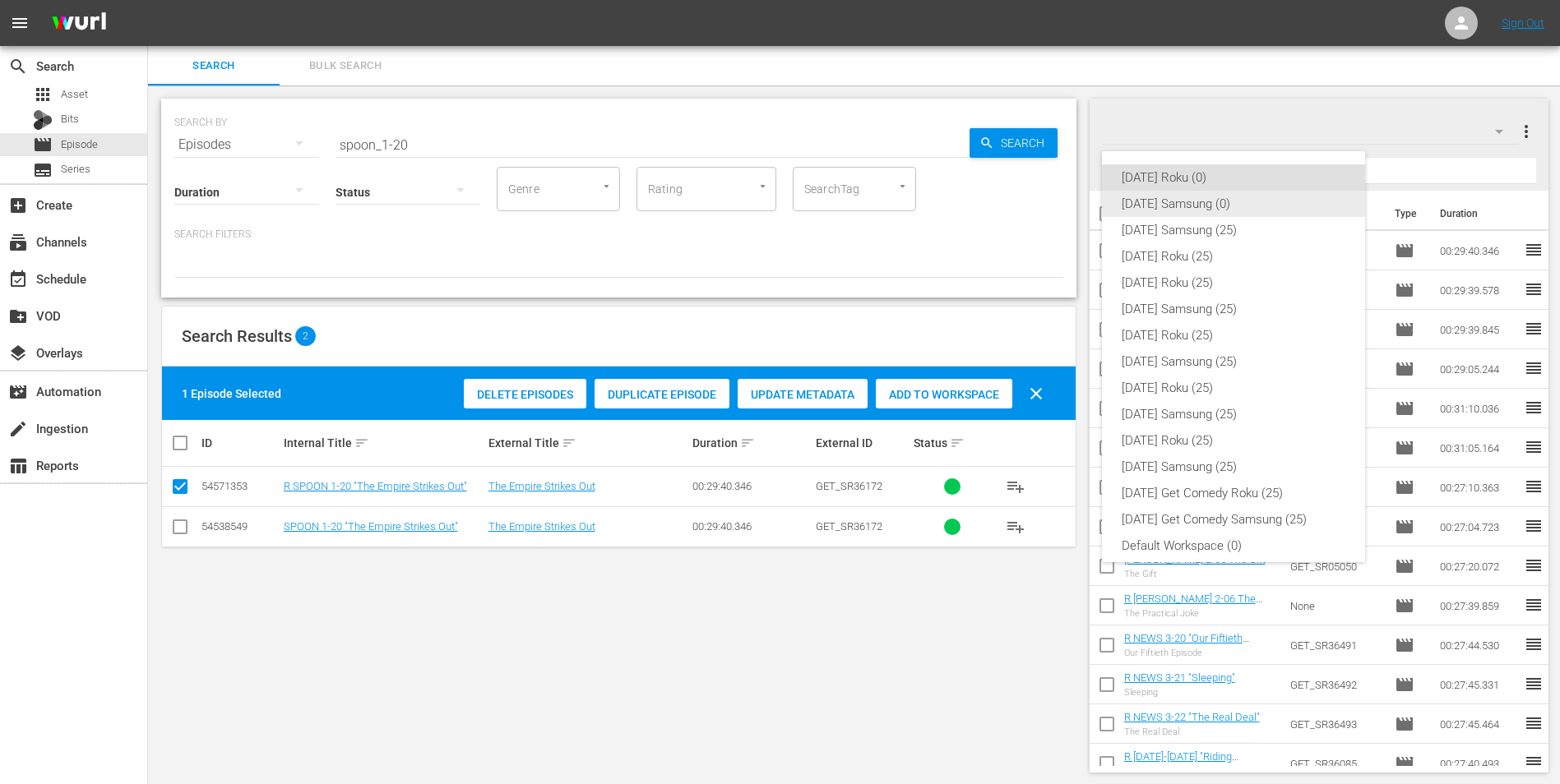
click at [1203, 203] on div "[DATE] Samsung (0)" at bounding box center [1234, 204] width 224 height 26
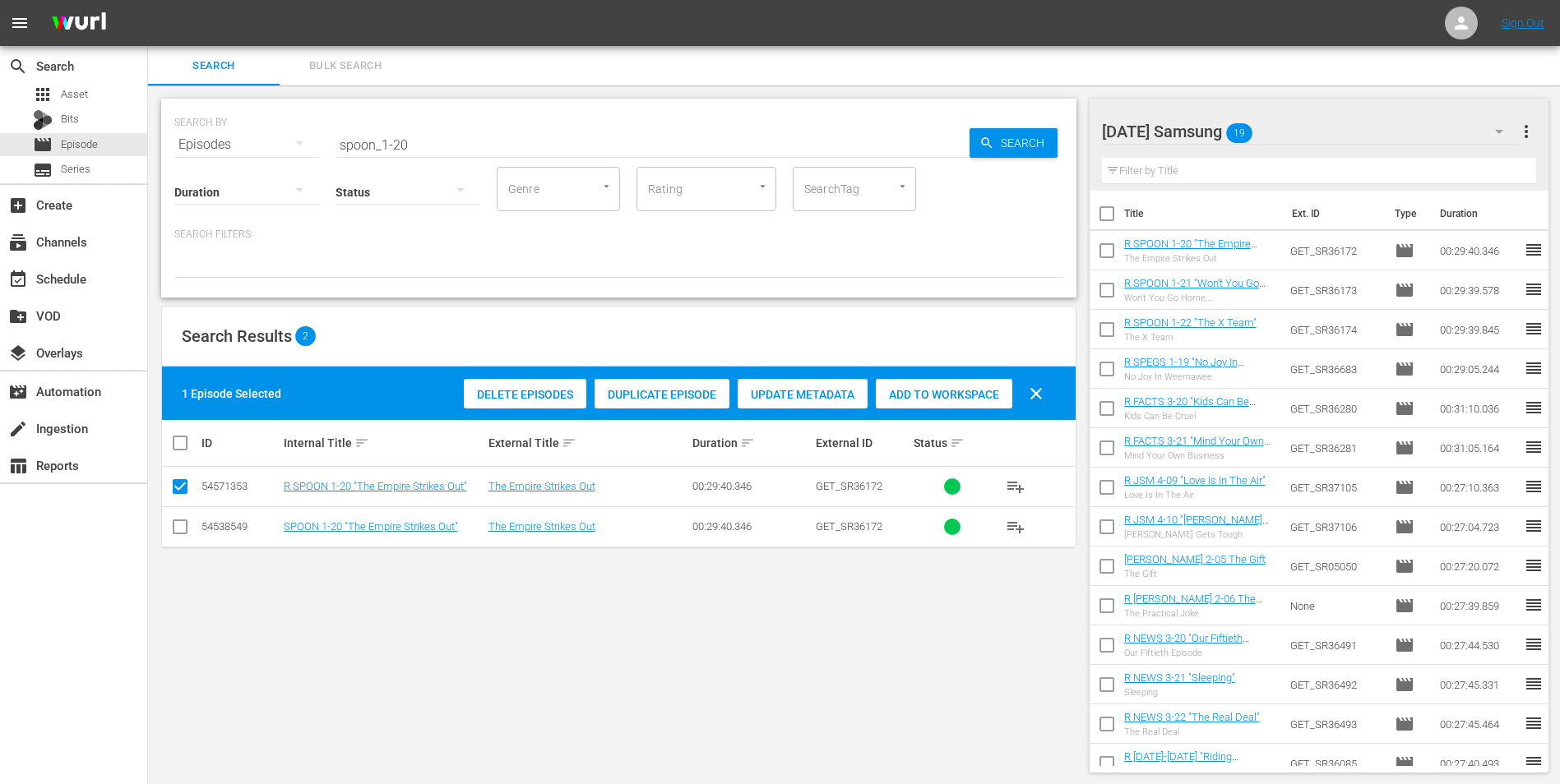
click at [1290, 129] on div "[DATE] Samsung 19" at bounding box center [1311, 131] width 418 height 46
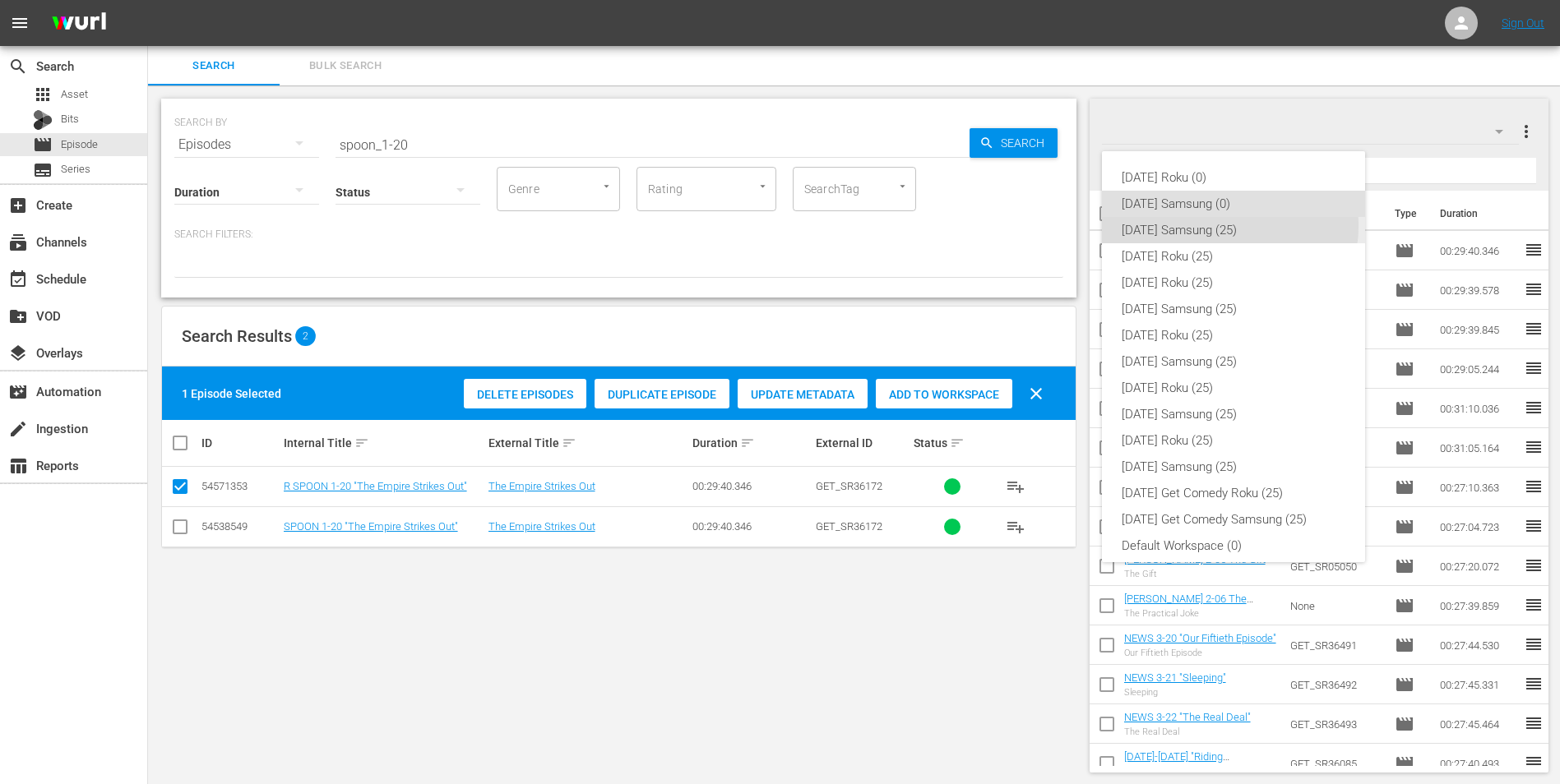
click at [1230, 226] on div "[DATE] Samsung (25)" at bounding box center [1234, 230] width 224 height 26
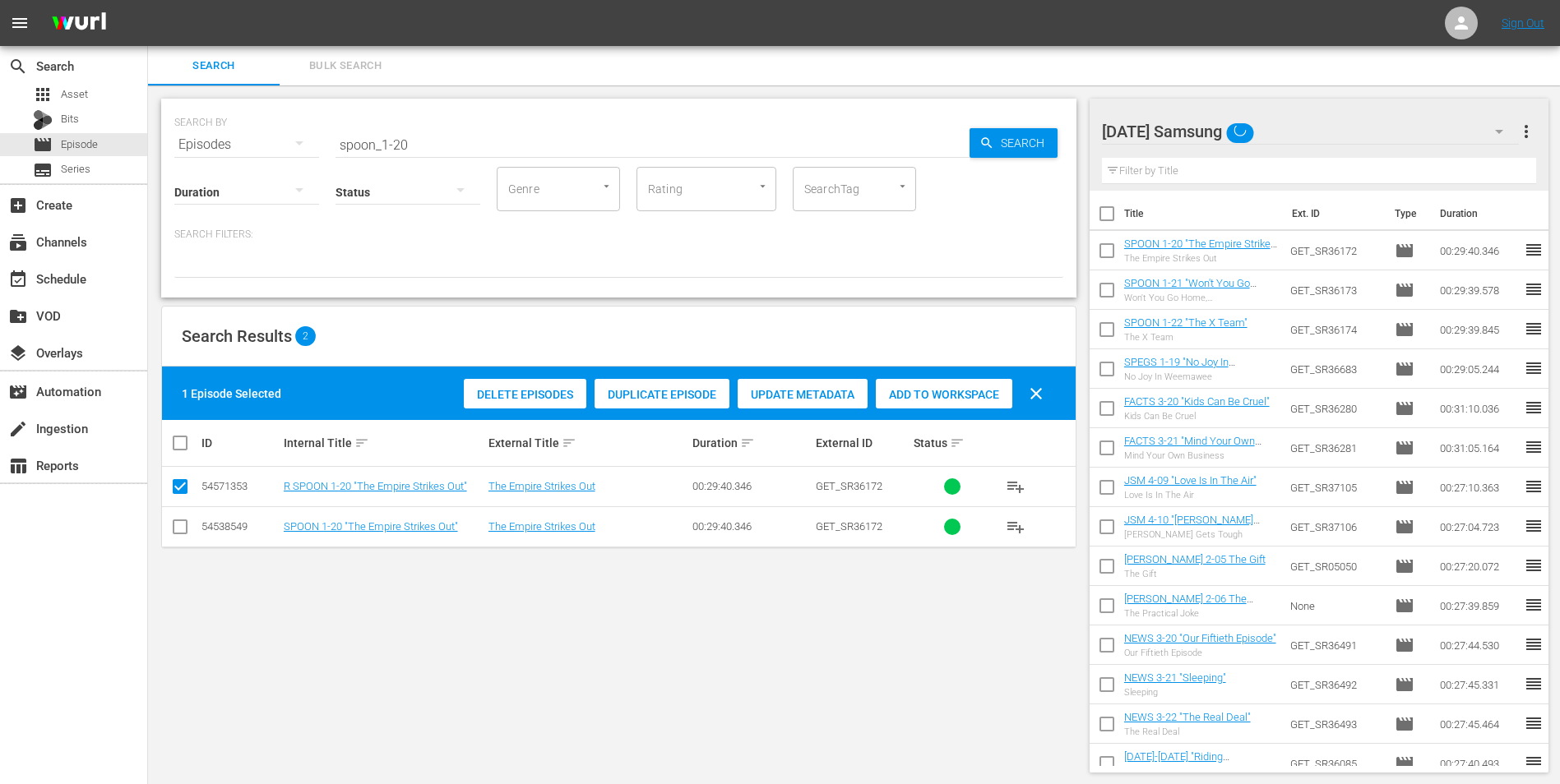
click at [1302, 128] on div "[DATE] Samsung" at bounding box center [1311, 131] width 418 height 46
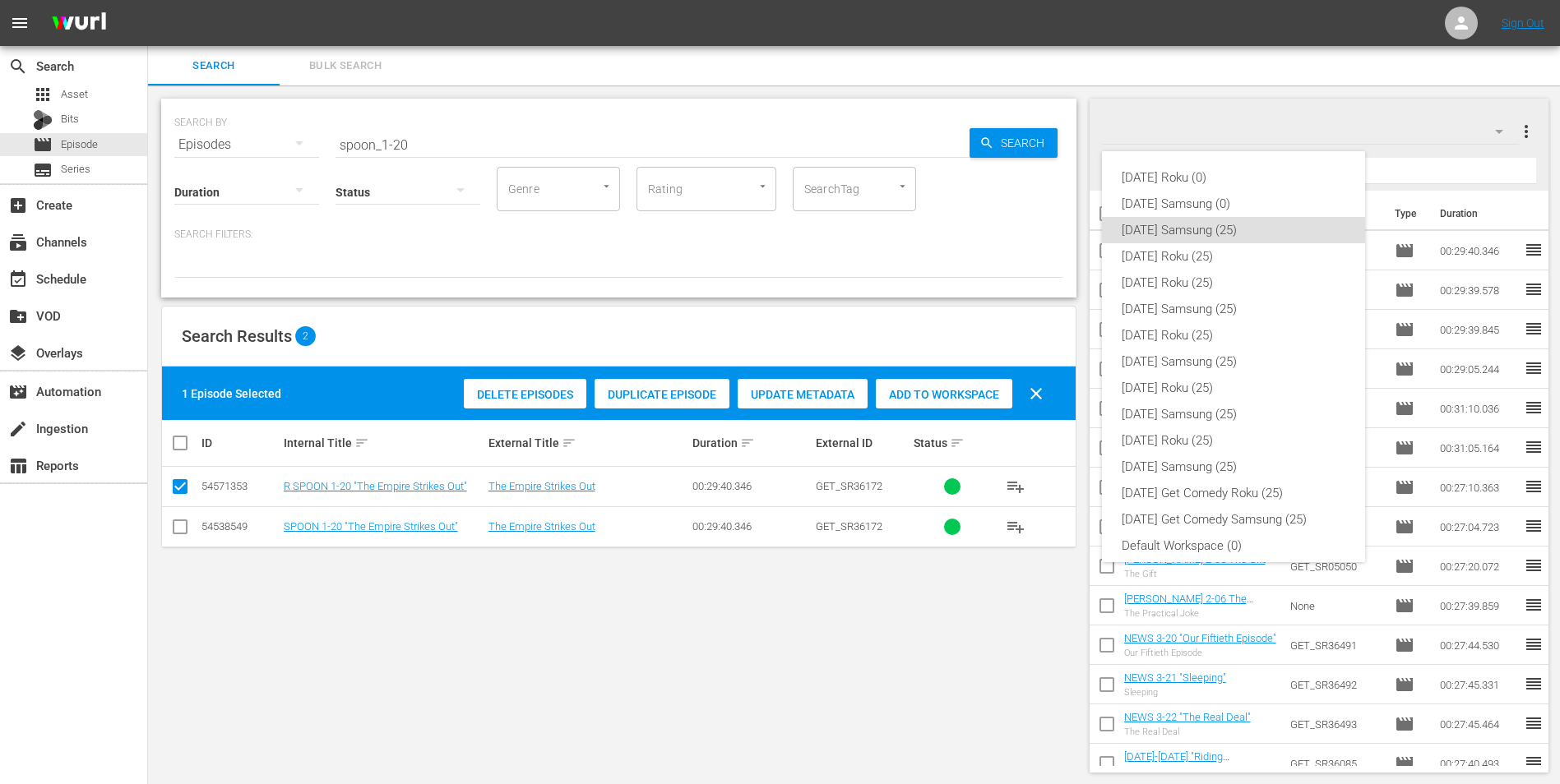
scroll to position [10, 0]
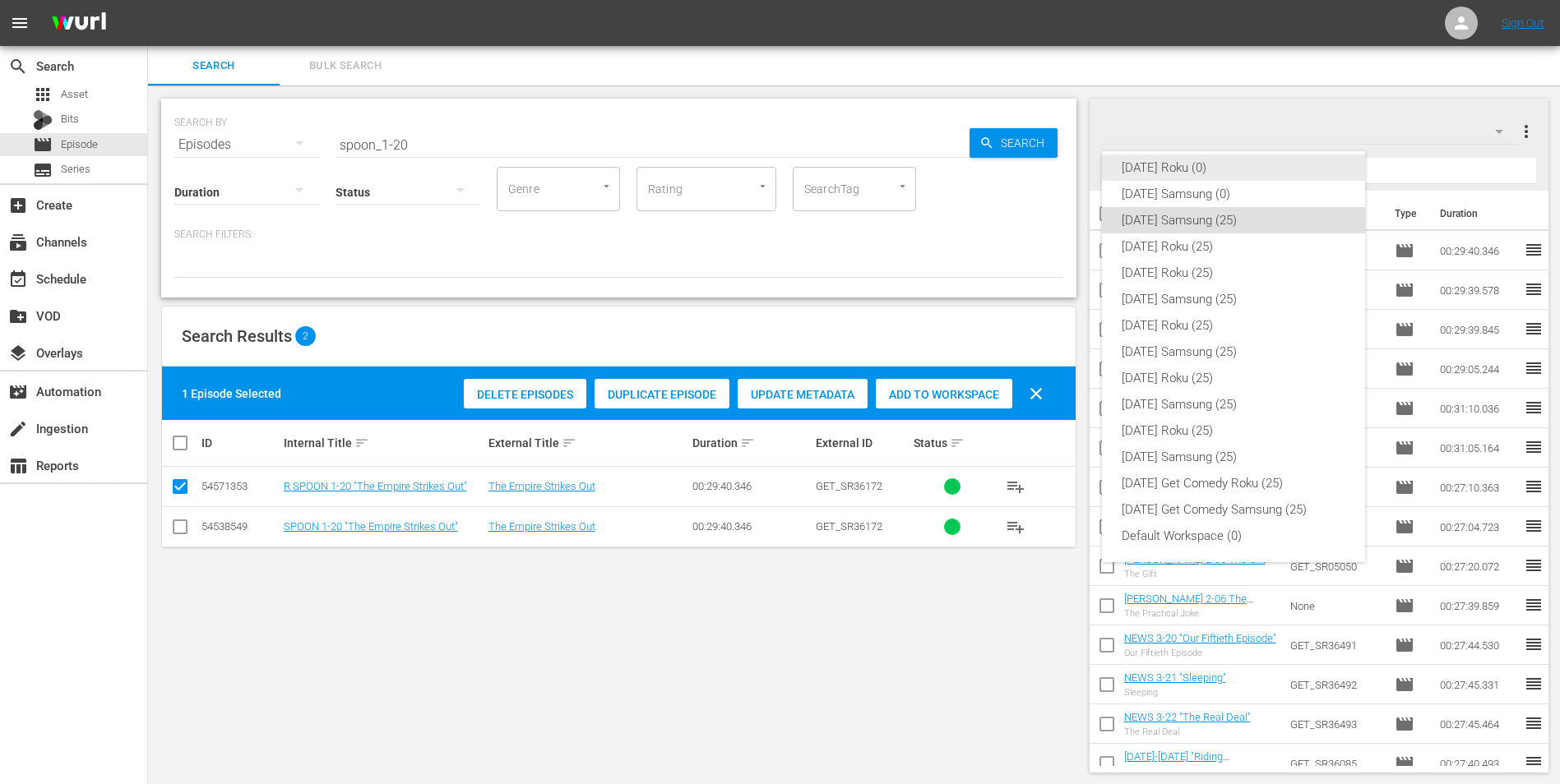
click at [1188, 167] on div "[DATE] Roku (0)" at bounding box center [1234, 168] width 224 height 26
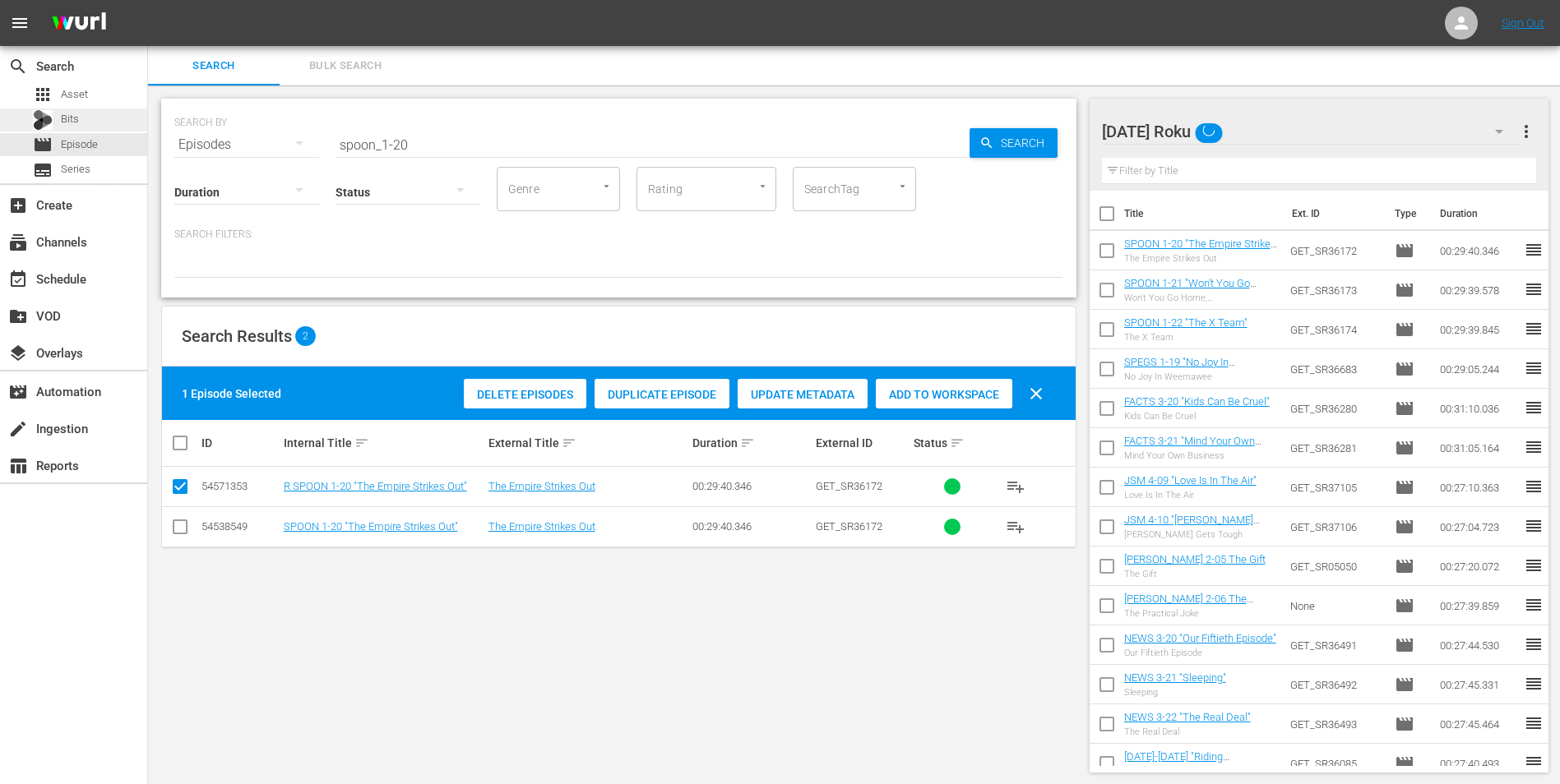
click at [68, 118] on span "Bits" at bounding box center [69, 119] width 19 height 17
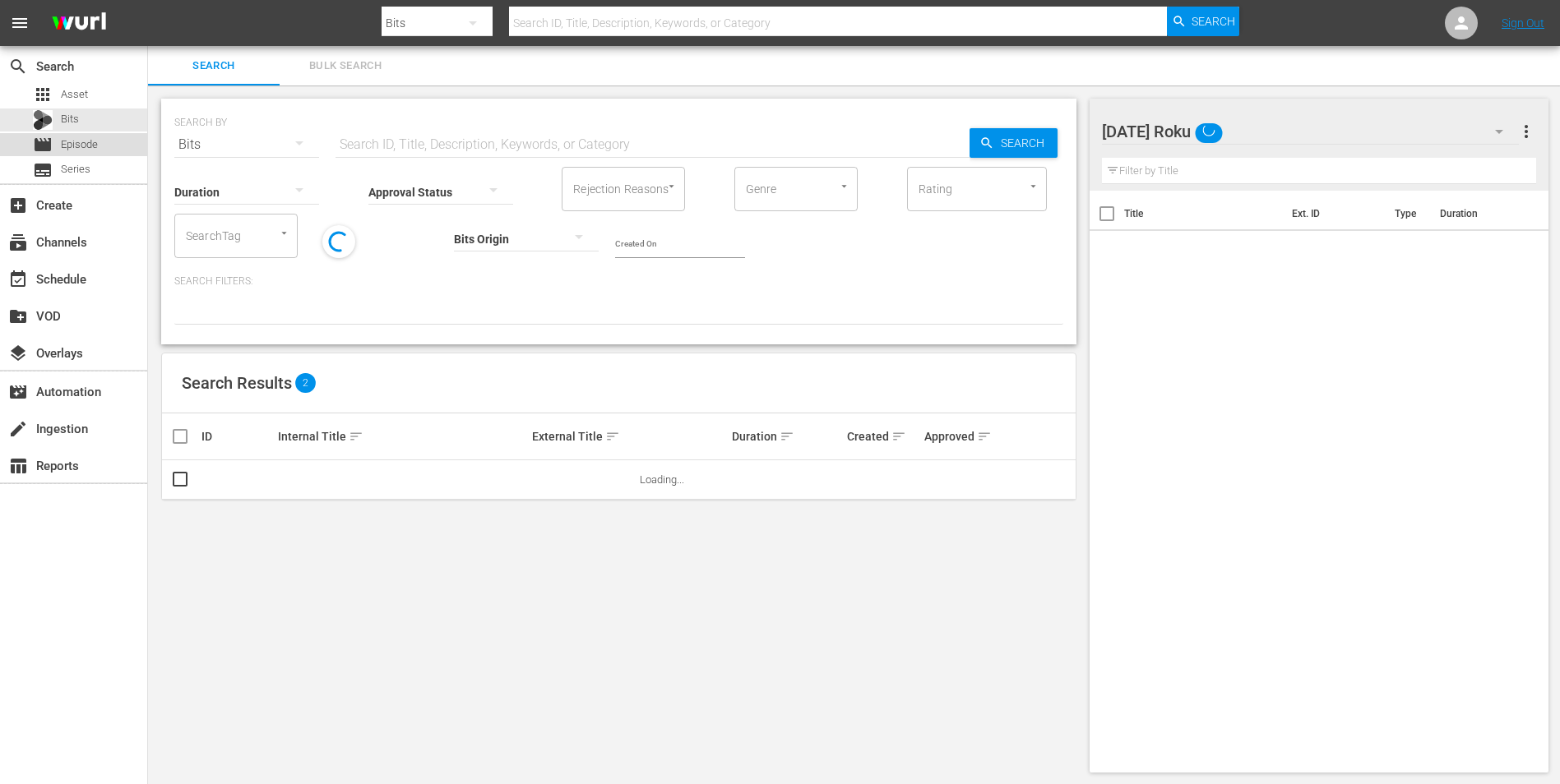
click at [92, 143] on span "Episode" at bounding box center [79, 144] width 37 height 17
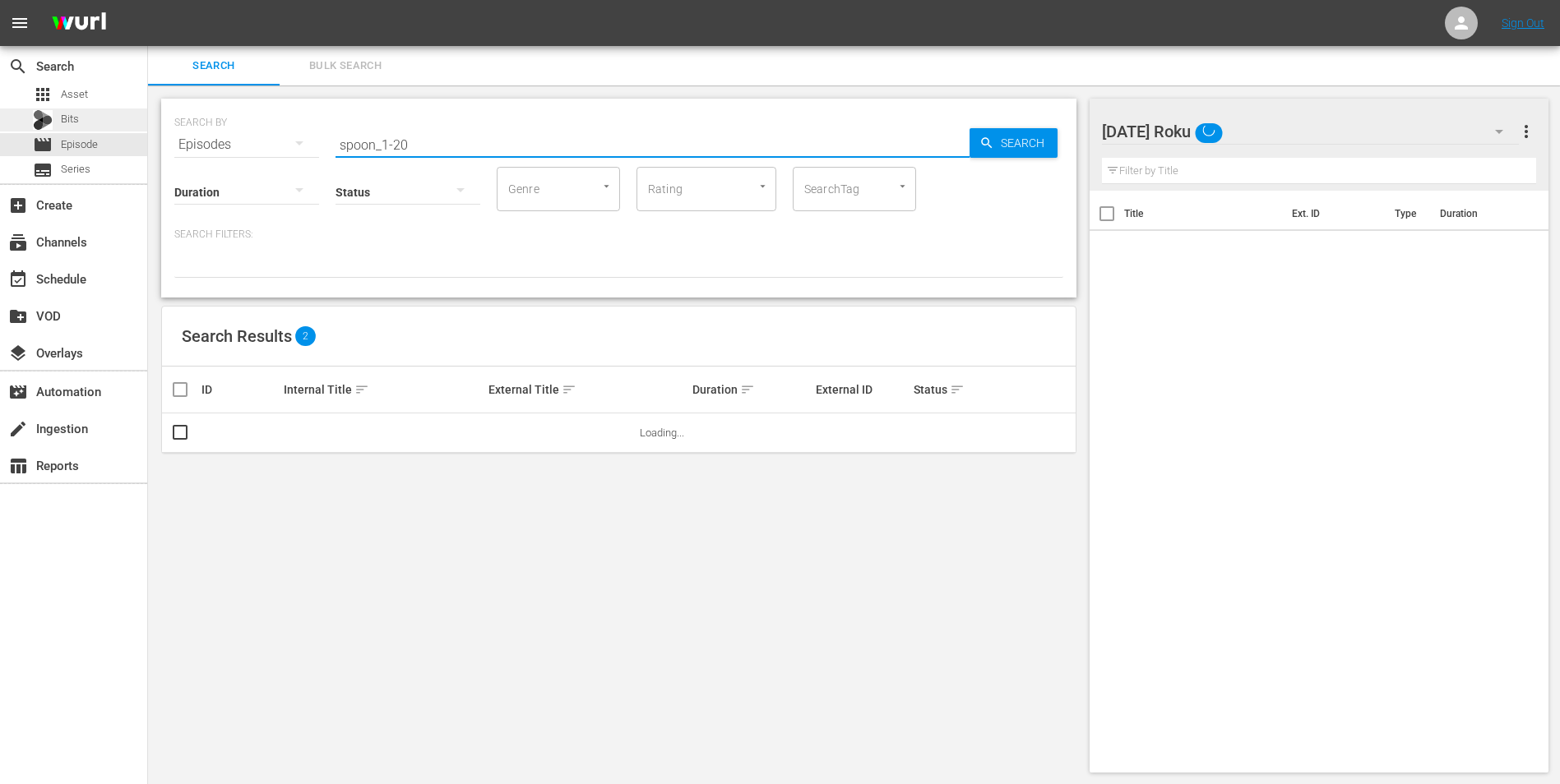
drag, startPoint x: 462, startPoint y: 145, endPoint x: 60, endPoint y: 117, distance: 403.0
click at [148, 0] on div "search Search apps Asset Bits movie Episode subtitles Series add_box Create sub…" at bounding box center [854, 0] width 1412 height 0
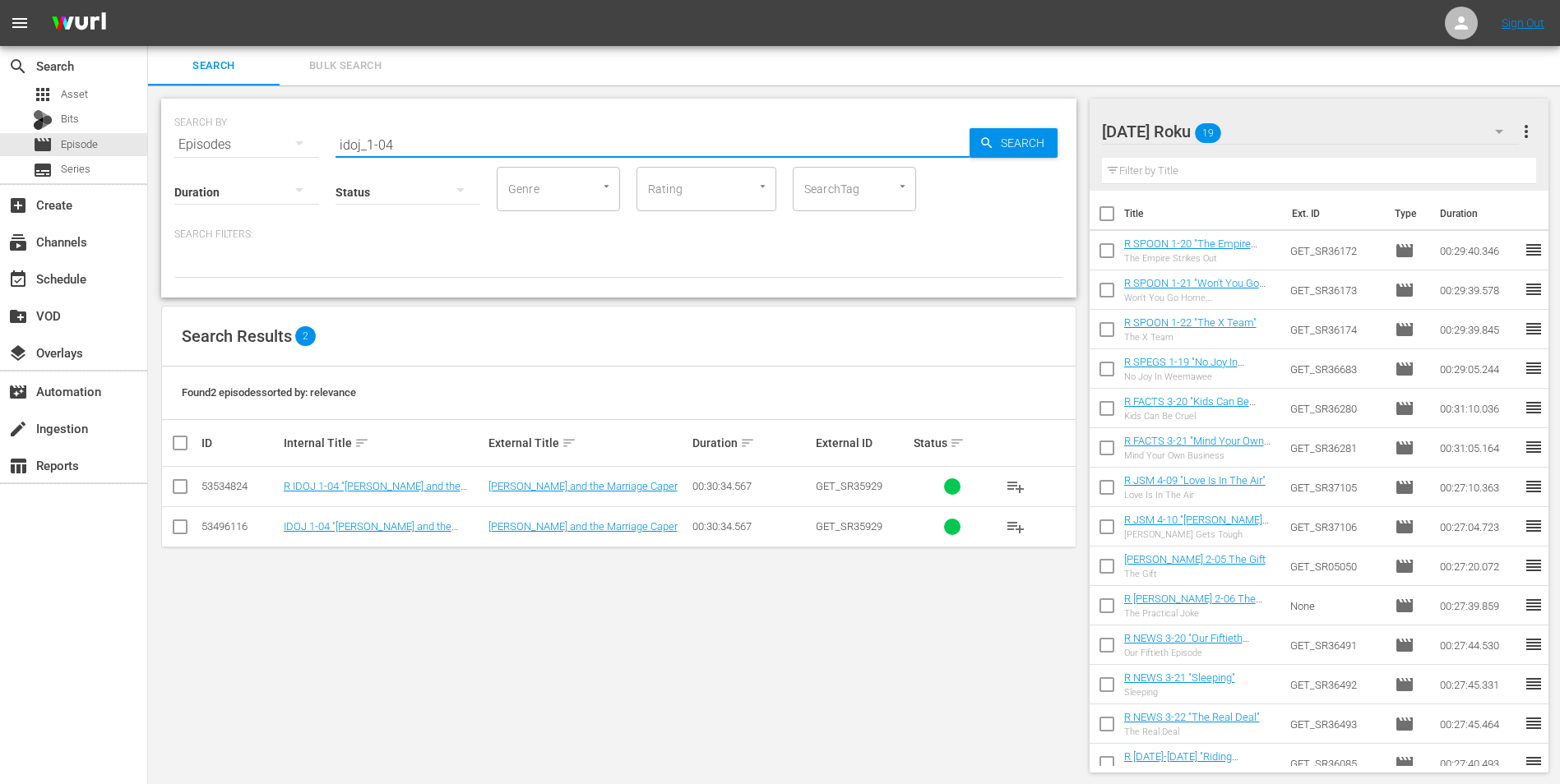
type input "idoj_1-04"
click at [178, 483] on input "checkbox" at bounding box center [180, 490] width 19 height 19
checkbox input "true"
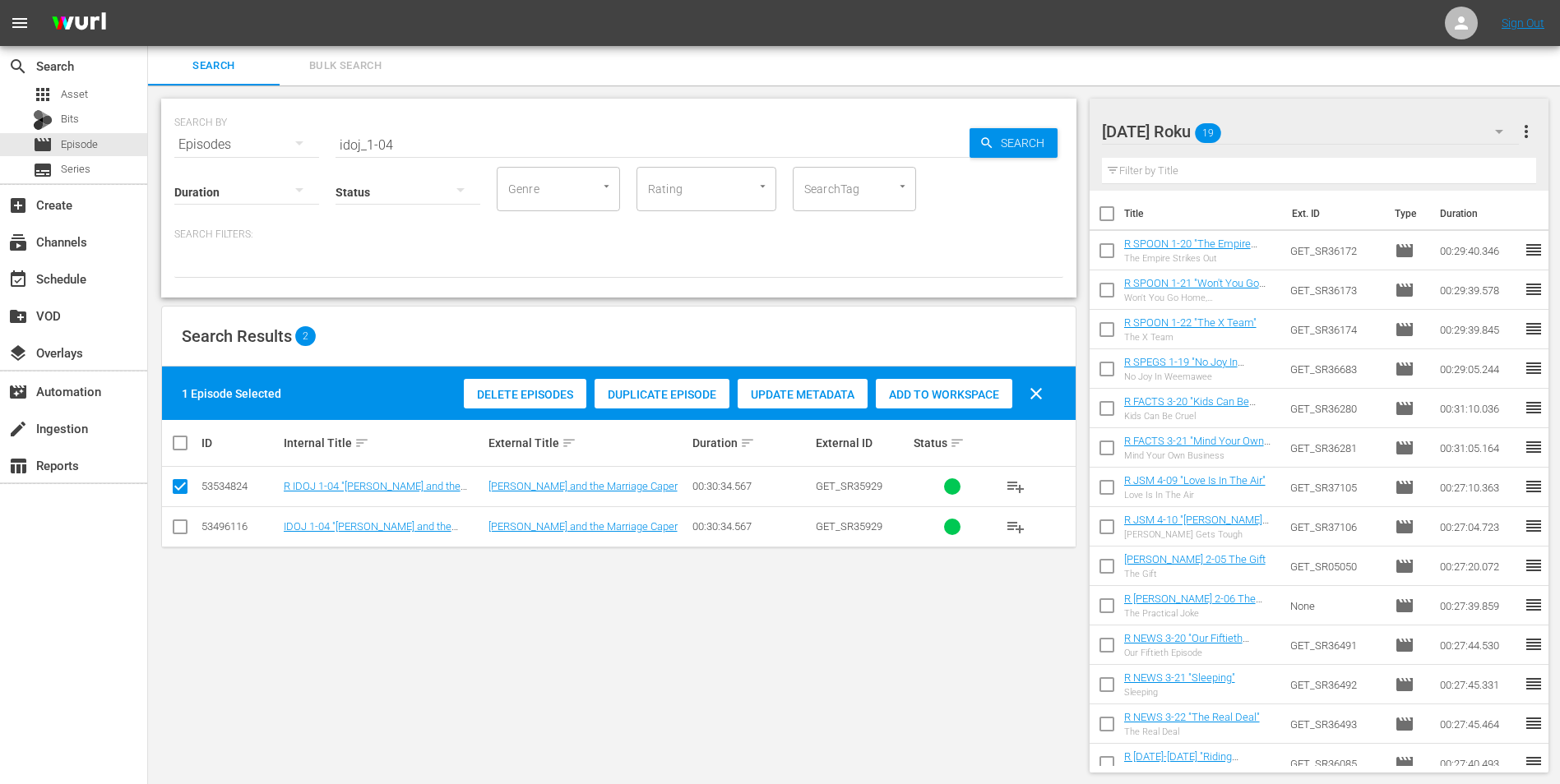
click at [969, 398] on span "Add to Workspace" at bounding box center [944, 394] width 136 height 14
click at [1316, 127] on div "[DATE] Roku 20" at bounding box center [1311, 131] width 418 height 46
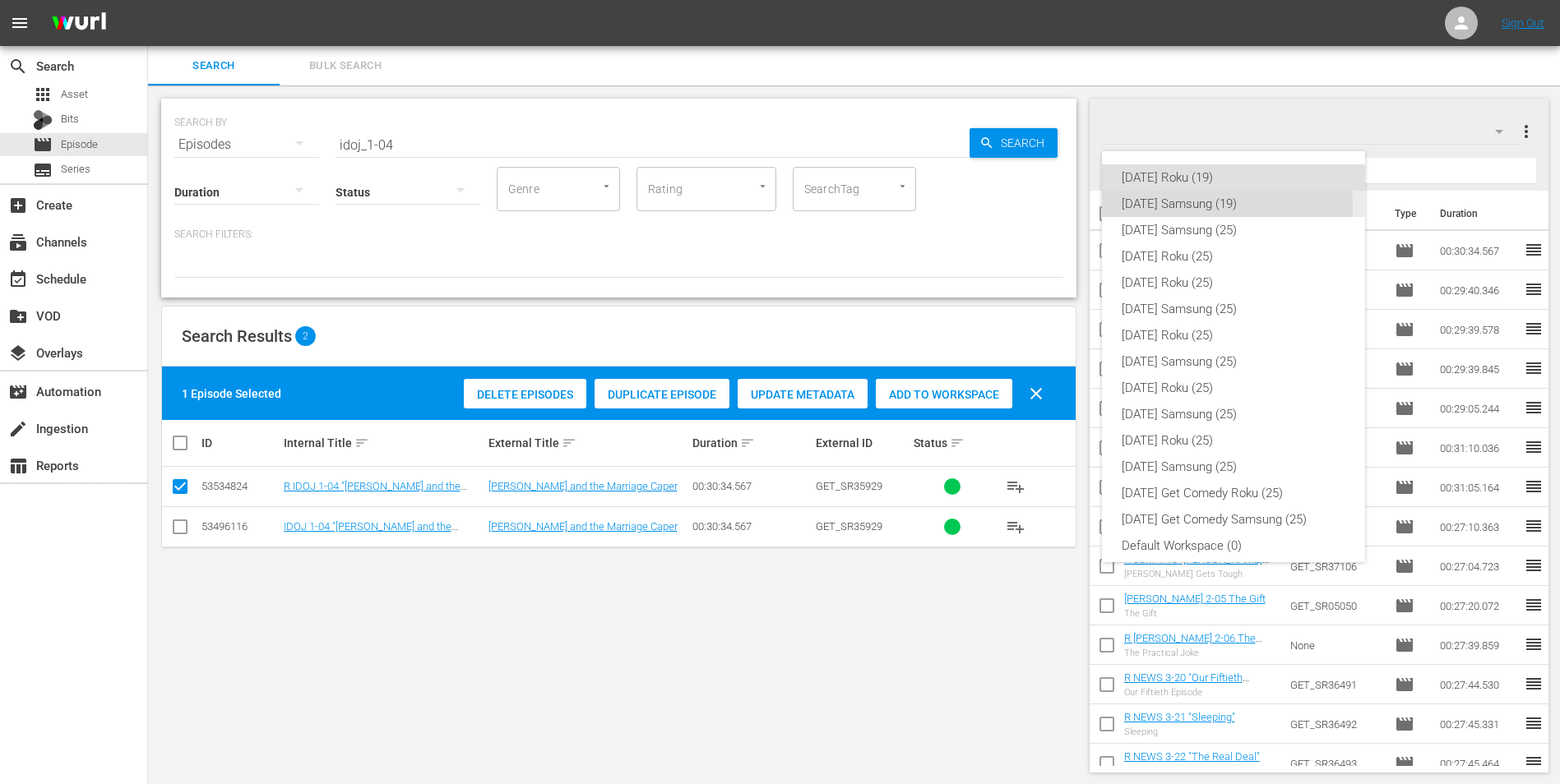
click at [1177, 207] on div "[DATE] Samsung (19)" at bounding box center [1234, 204] width 224 height 26
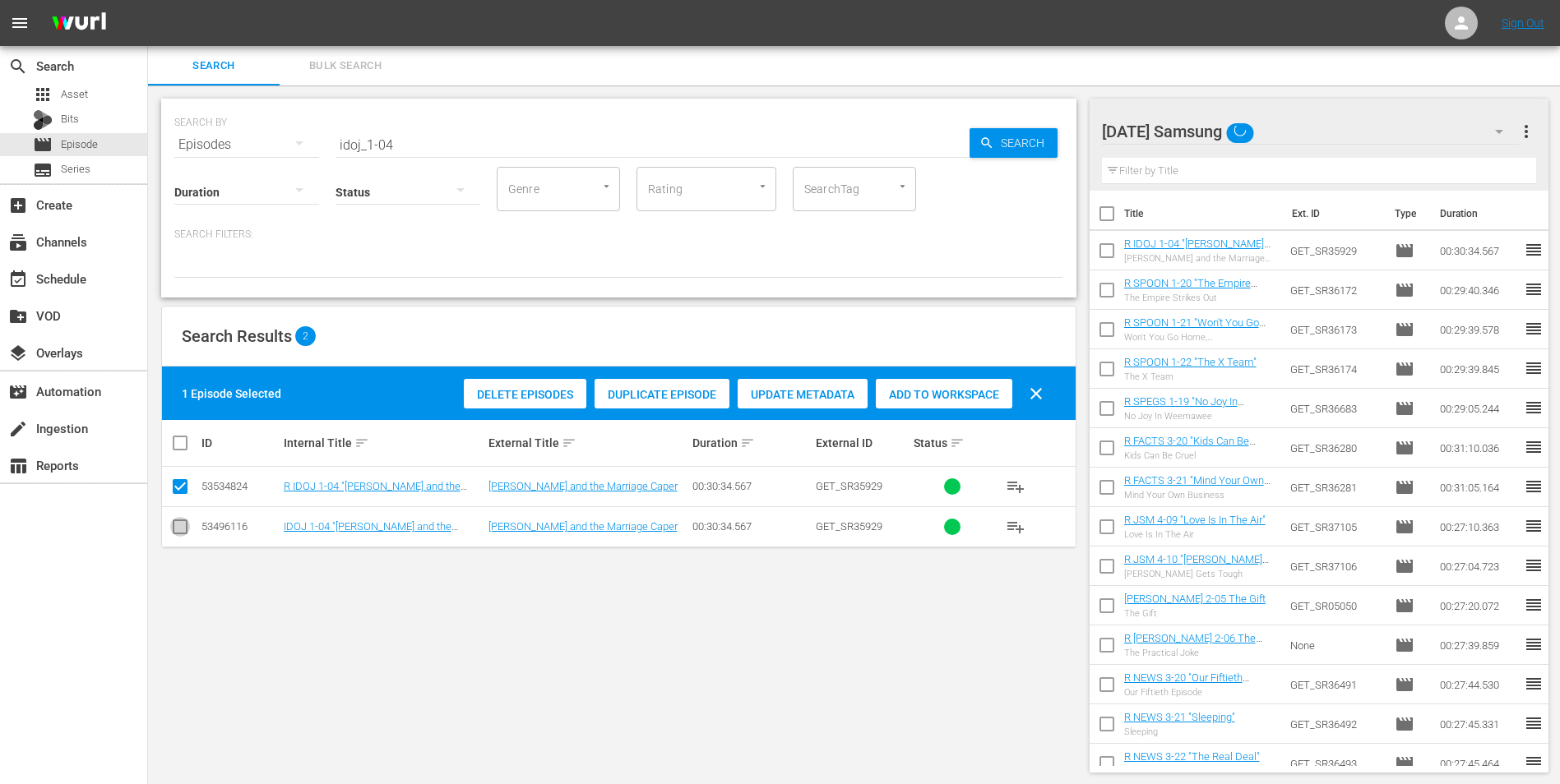
click at [179, 528] on input "checkbox" at bounding box center [180, 530] width 19 height 19
checkbox input "true"
click at [178, 491] on input "checkbox" at bounding box center [180, 490] width 19 height 19
checkbox input "false"
click at [927, 392] on span "Add to Workspace" at bounding box center [944, 394] width 136 height 14
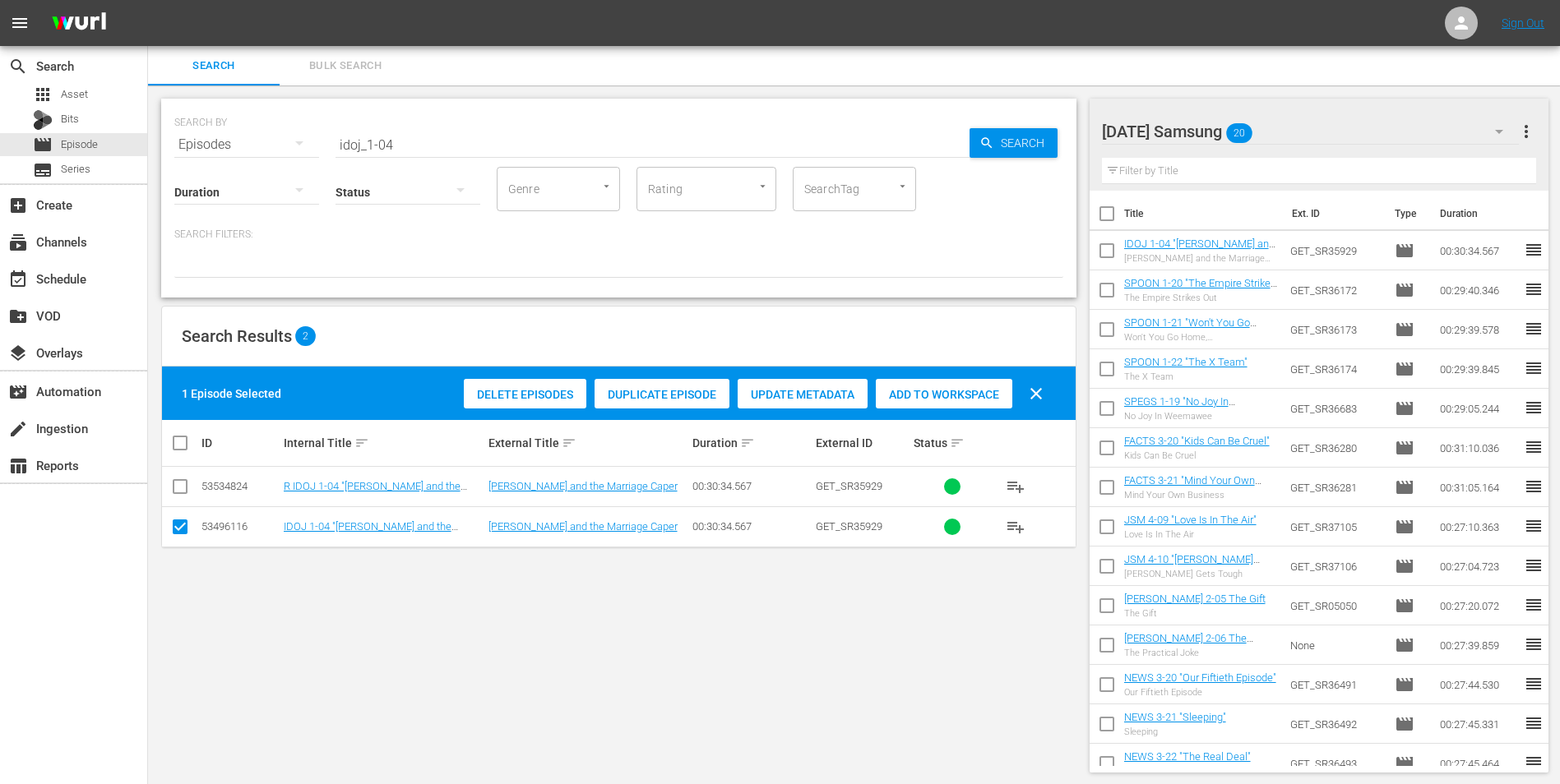
click at [1312, 130] on div "[DATE] Samsung 20" at bounding box center [1311, 131] width 418 height 46
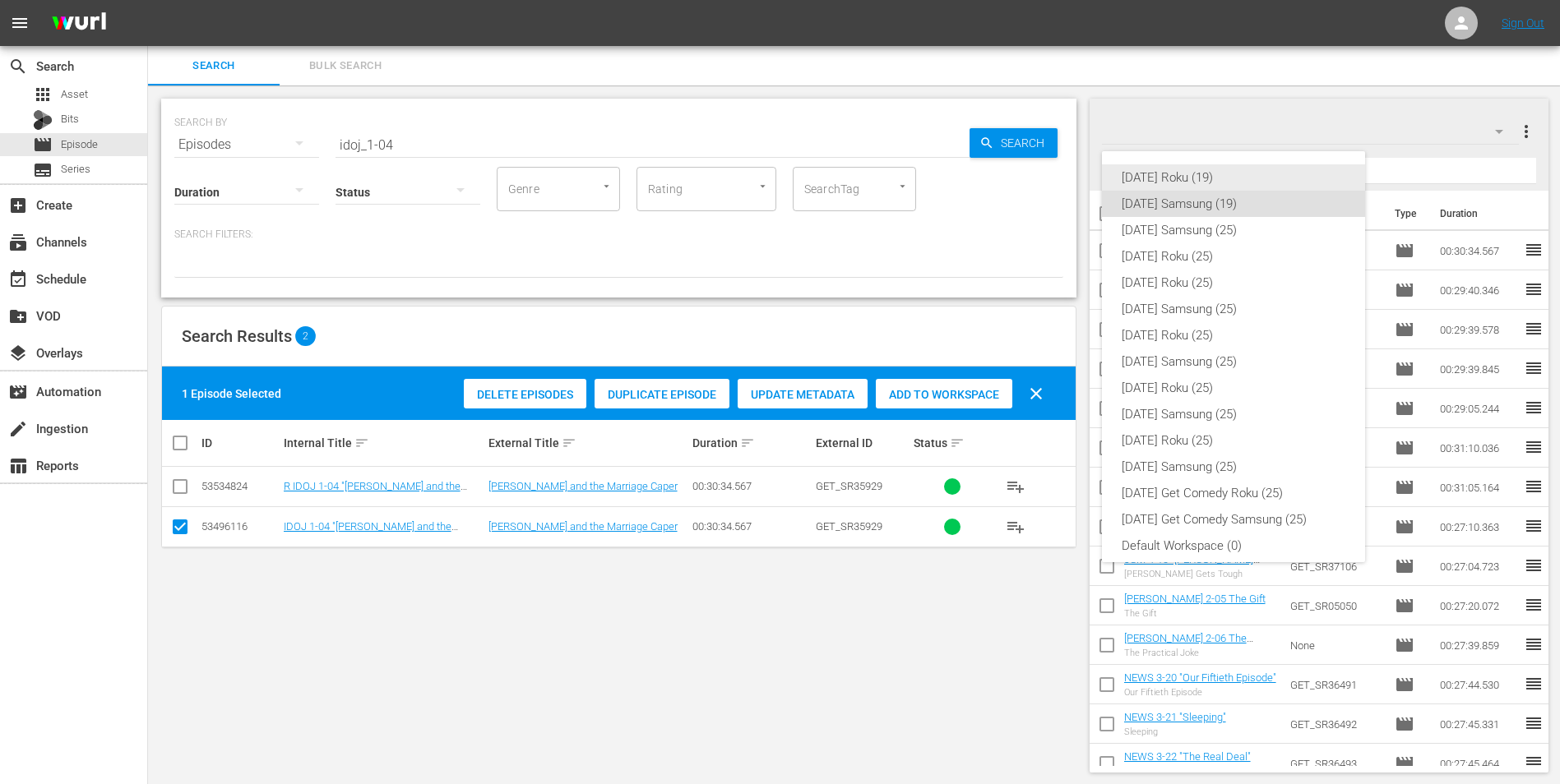
click at [1211, 169] on div "[DATE] Roku (19)" at bounding box center [1234, 177] width 224 height 26
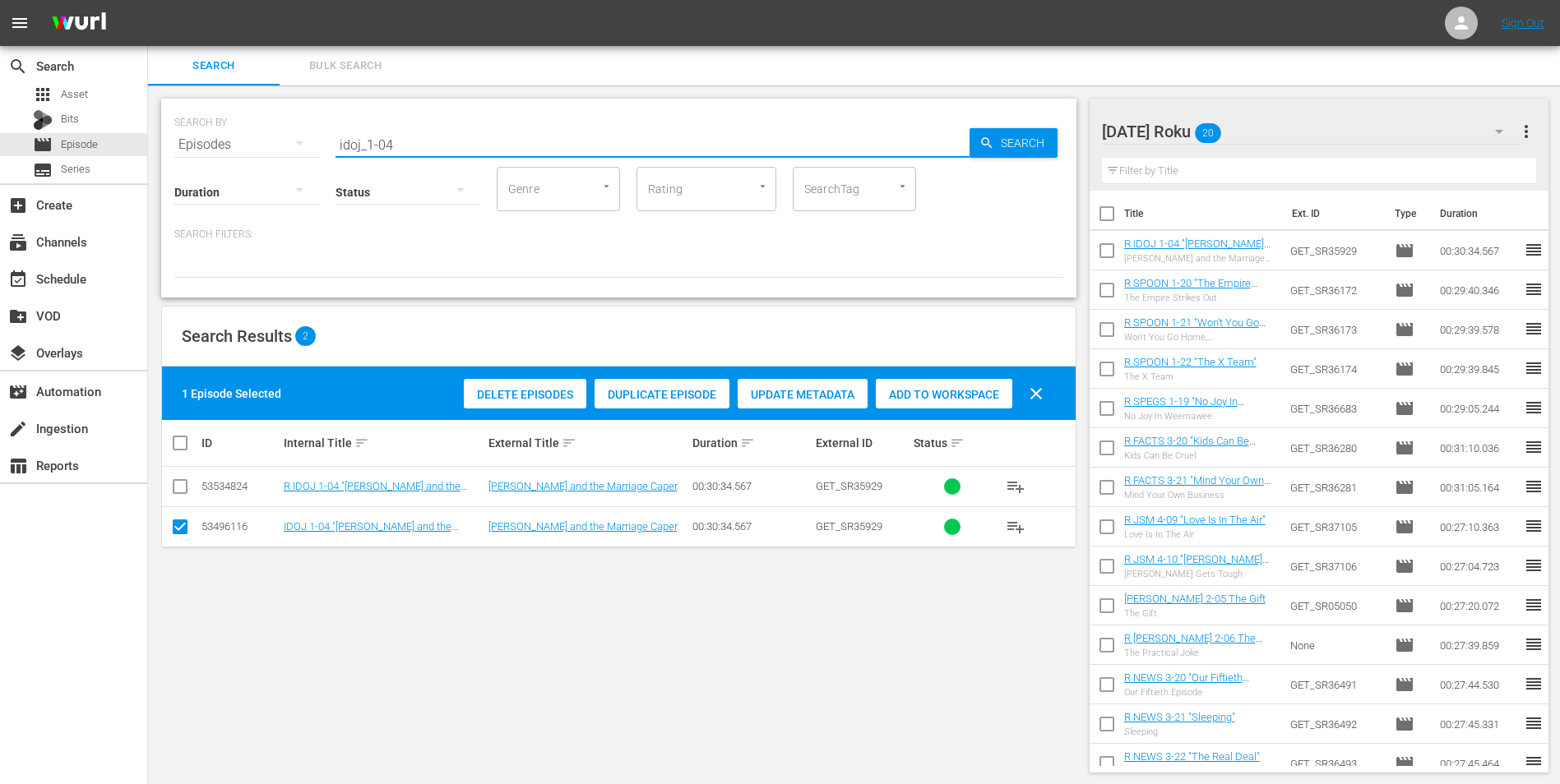
drag, startPoint x: 386, startPoint y: 137, endPoint x: 427, endPoint y: 145, distance: 41.8
click at [427, 145] on input "idoj_1-04" at bounding box center [652, 144] width 634 height 40
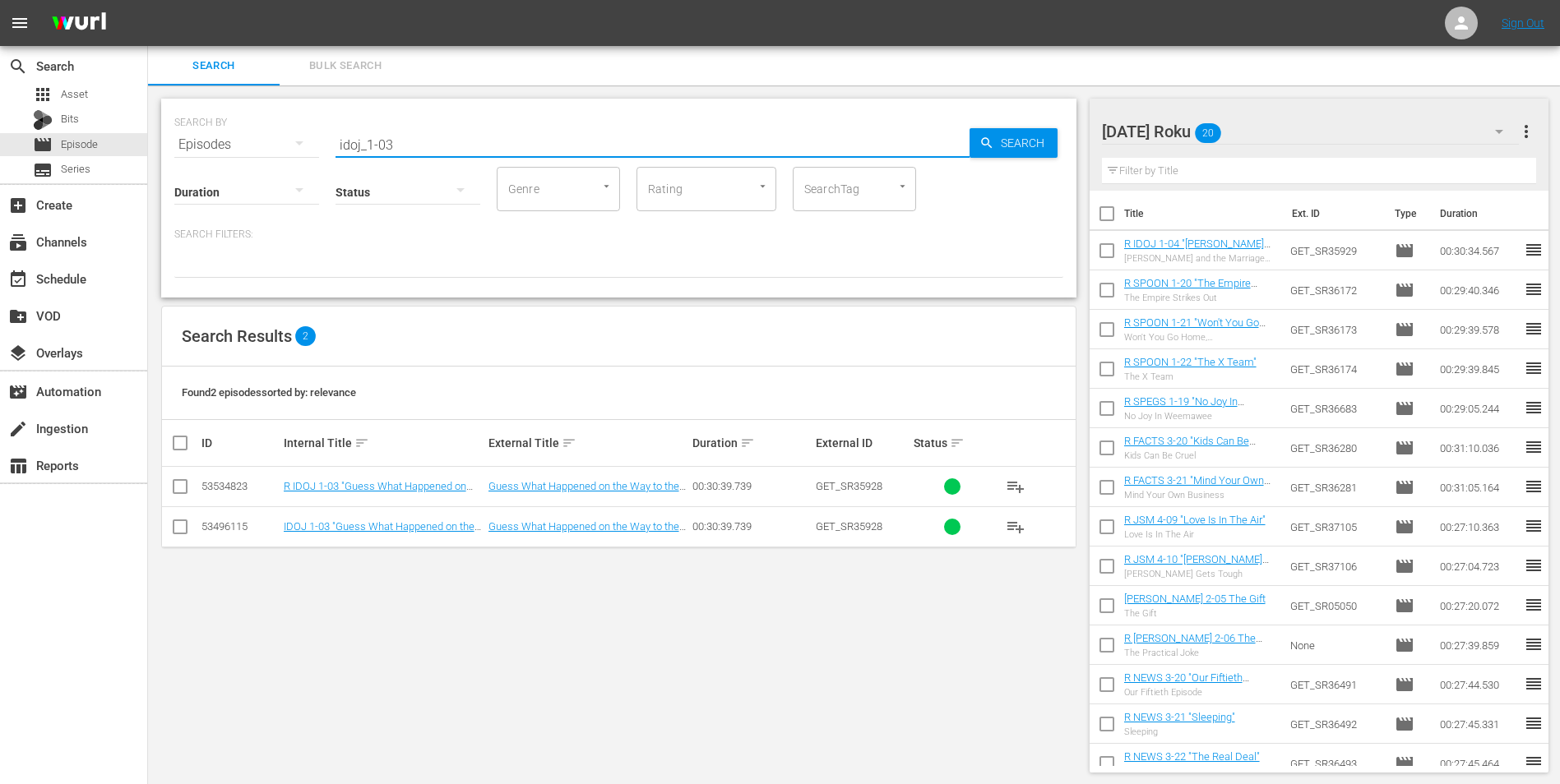
type input "idoj_1-03"
click at [175, 483] on input "checkbox" at bounding box center [180, 490] width 19 height 19
checkbox input "true"
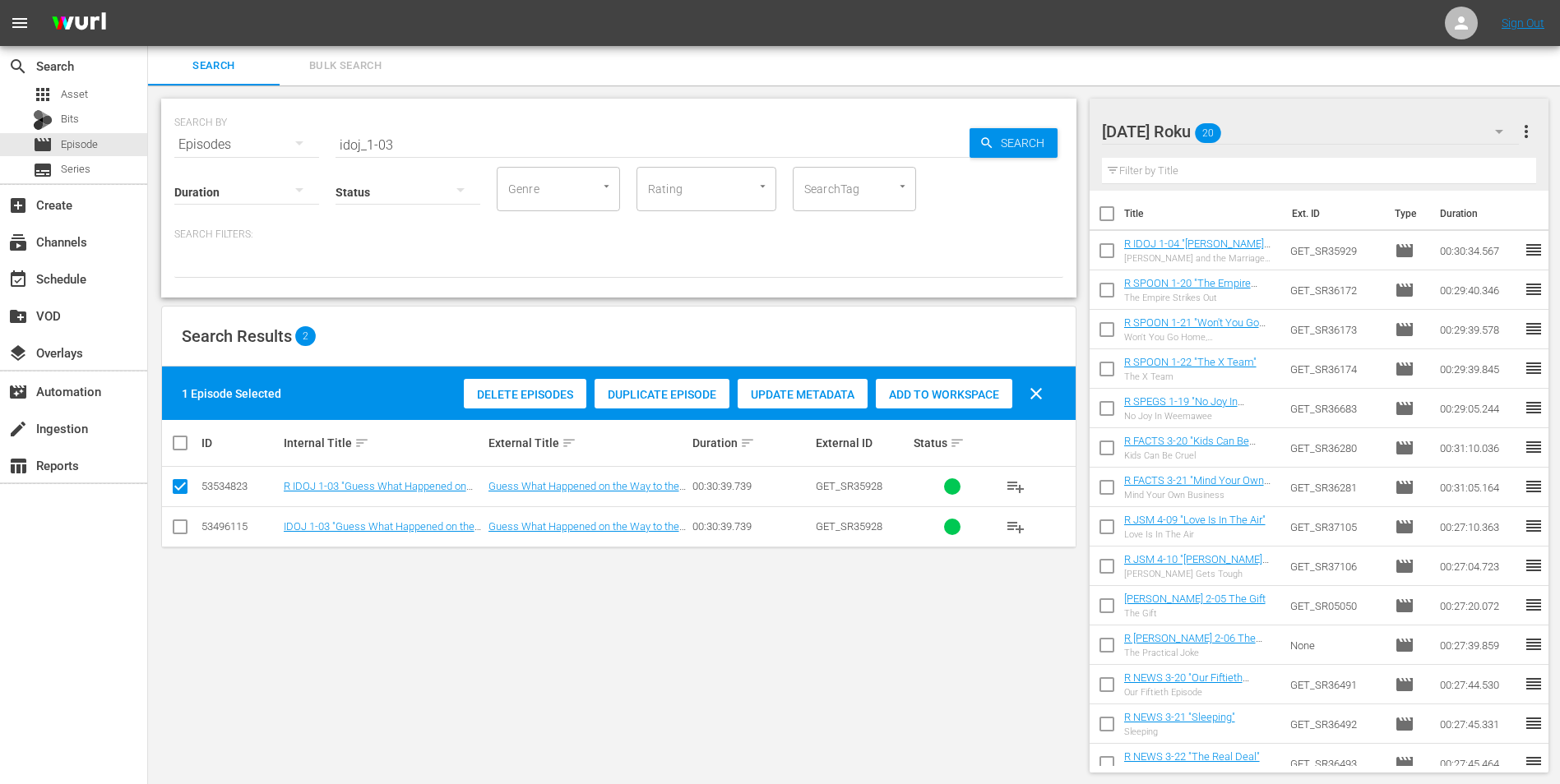
click at [996, 393] on span "Add to Workspace" at bounding box center [944, 394] width 136 height 14
click at [1270, 126] on div "[DATE] Roku 21" at bounding box center [1311, 131] width 418 height 46
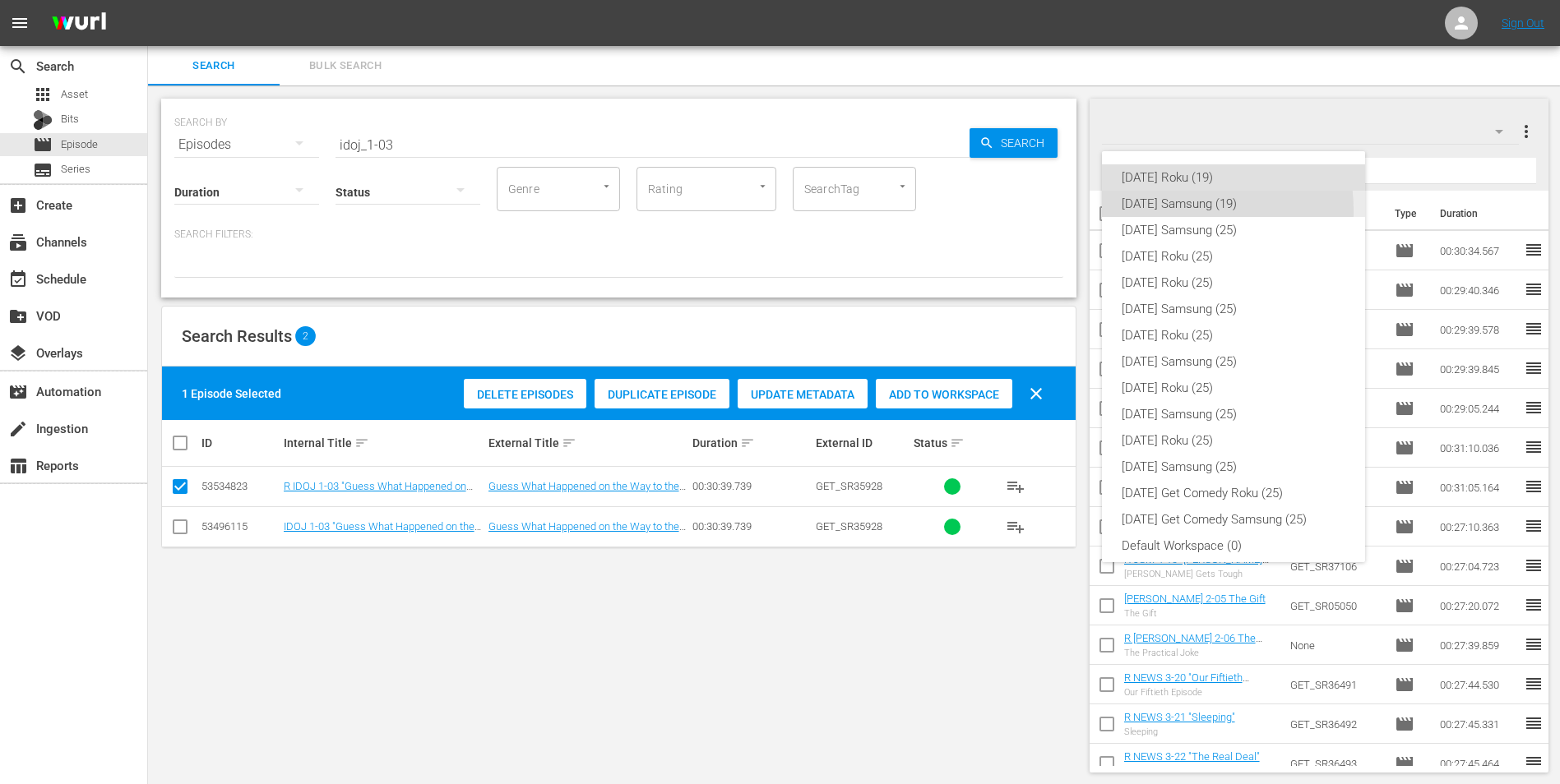
click at [1169, 210] on div "[DATE] Samsung (19)" at bounding box center [1234, 204] width 224 height 26
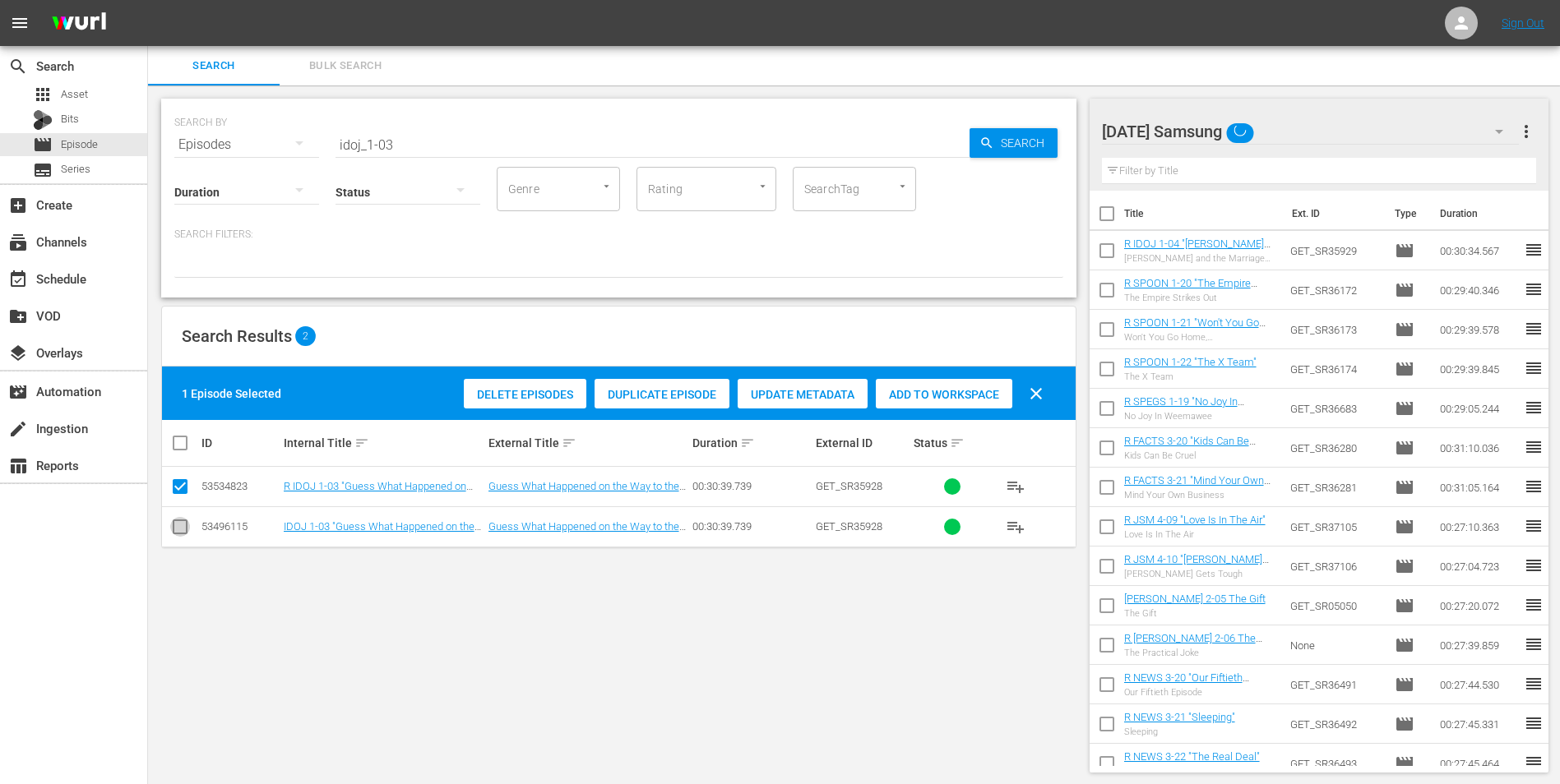
click at [180, 529] on input "checkbox" at bounding box center [180, 530] width 19 height 19
checkbox input "true"
click at [182, 492] on input "checkbox" at bounding box center [180, 490] width 19 height 19
checkbox input "false"
click at [930, 393] on span "Add to Workspace" at bounding box center [944, 394] width 136 height 14
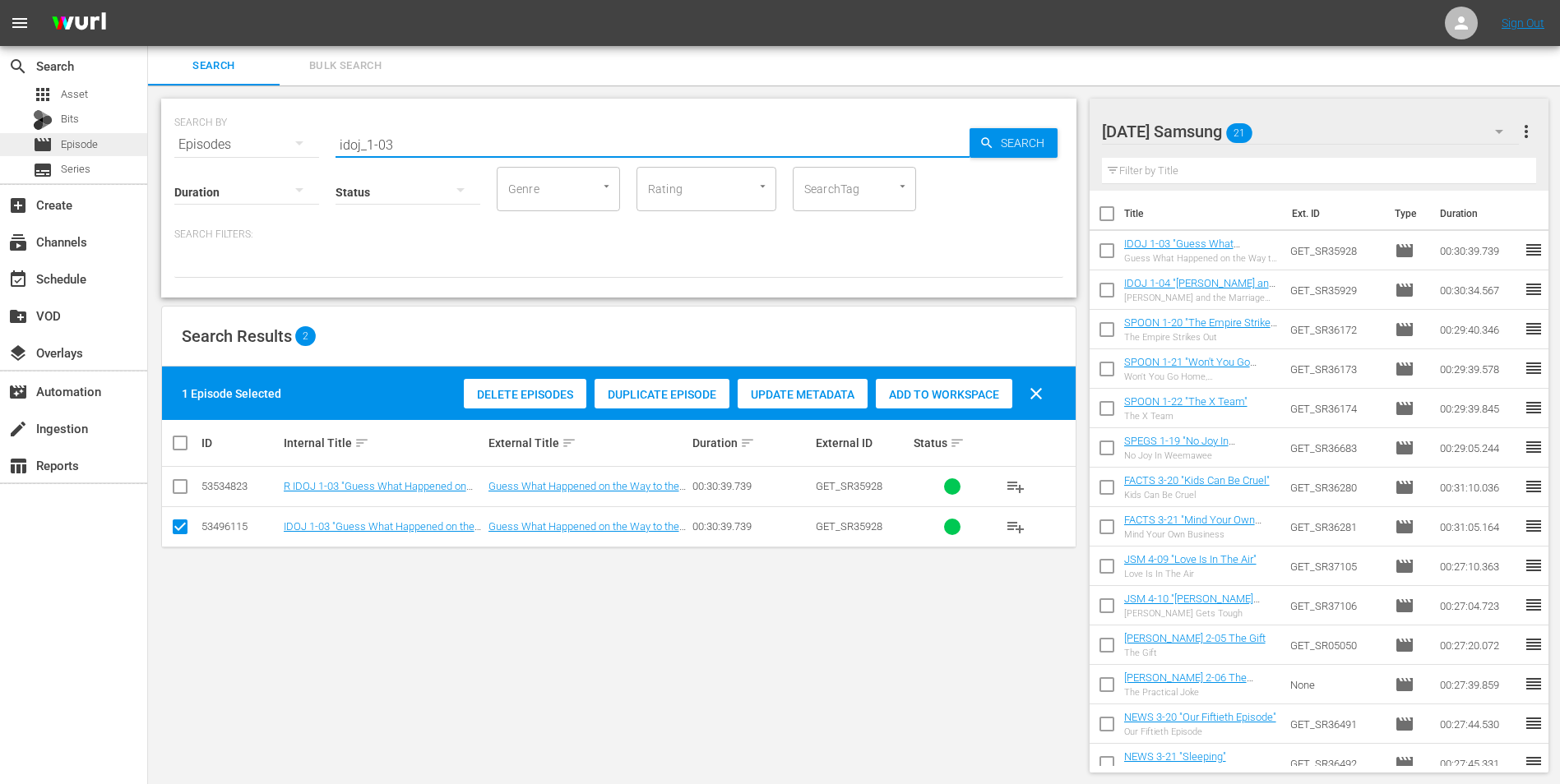
drag, startPoint x: 488, startPoint y: 142, endPoint x: 103, endPoint y: 145, distance: 385.0
click at [148, 0] on div "search Search apps Asset Bits movie Episode subtitles Series add_box Create sub…" at bounding box center [854, 0] width 1412 height 0
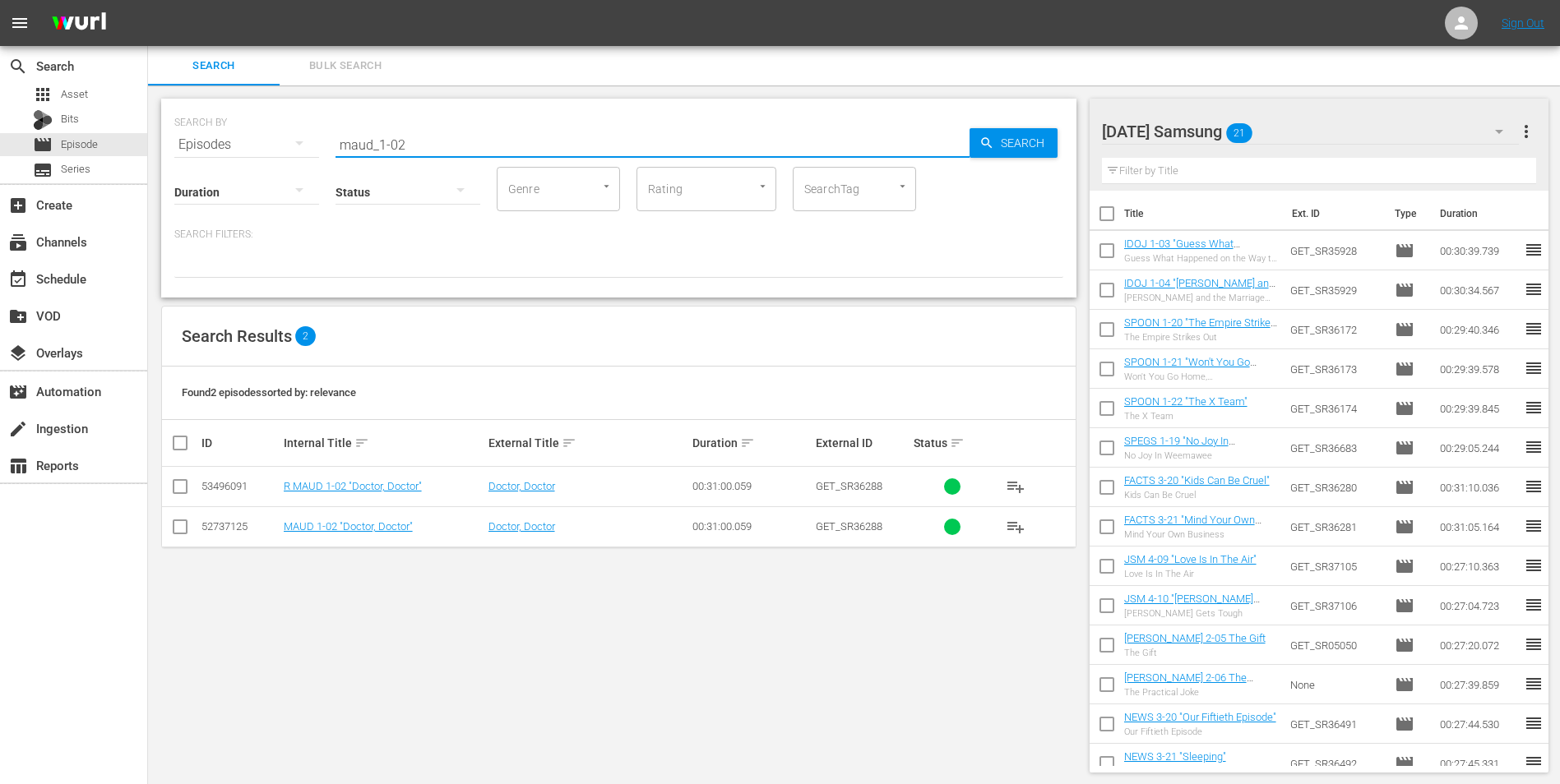
type input "maud_1-02"
click at [181, 528] on input "checkbox" at bounding box center [180, 530] width 19 height 19
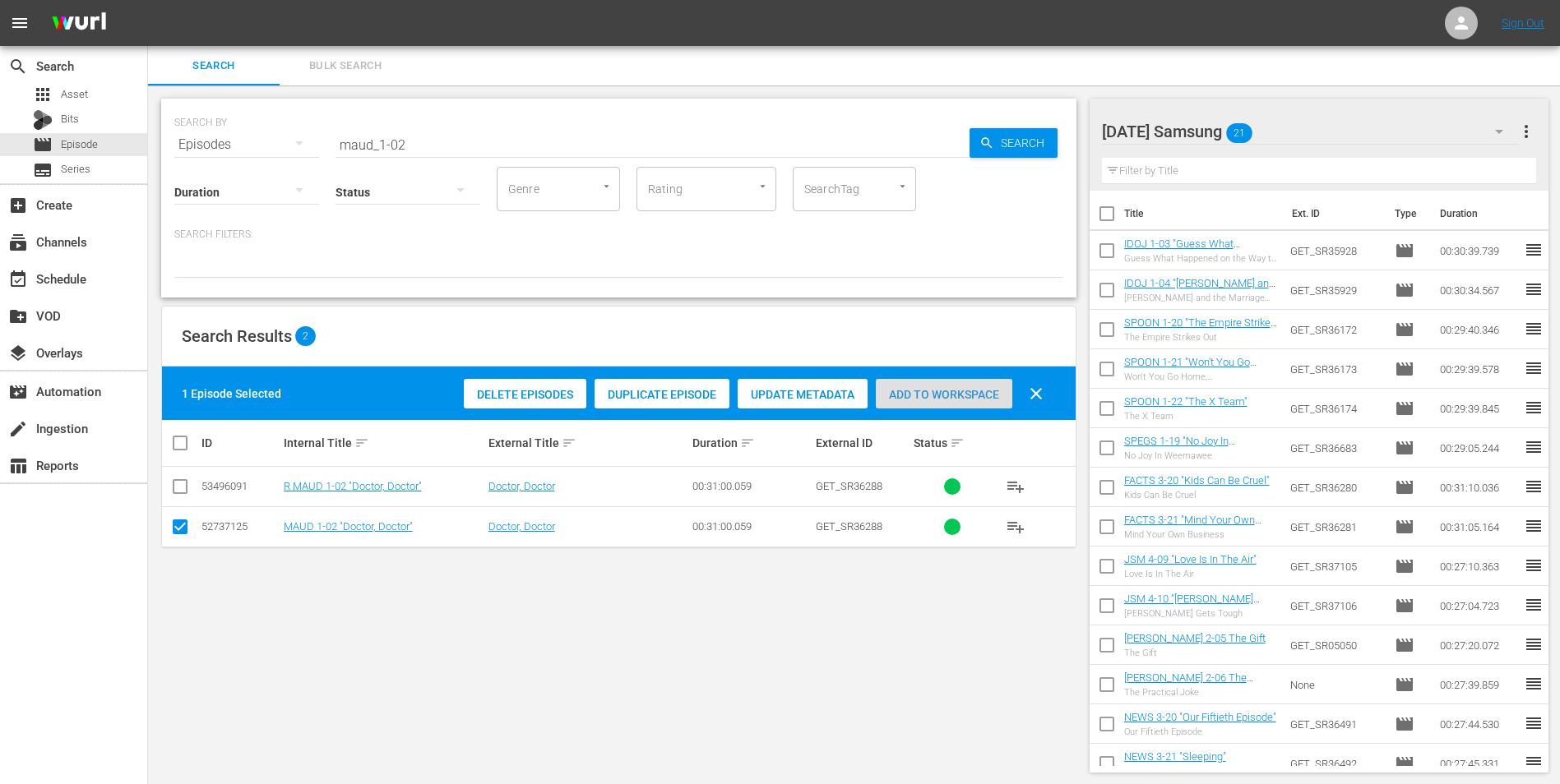
click at [964, 394] on span "Add to Workspace" at bounding box center [944, 394] width 136 height 14
click at [1357, 120] on div "[DATE] Samsung 22" at bounding box center [1311, 131] width 418 height 46
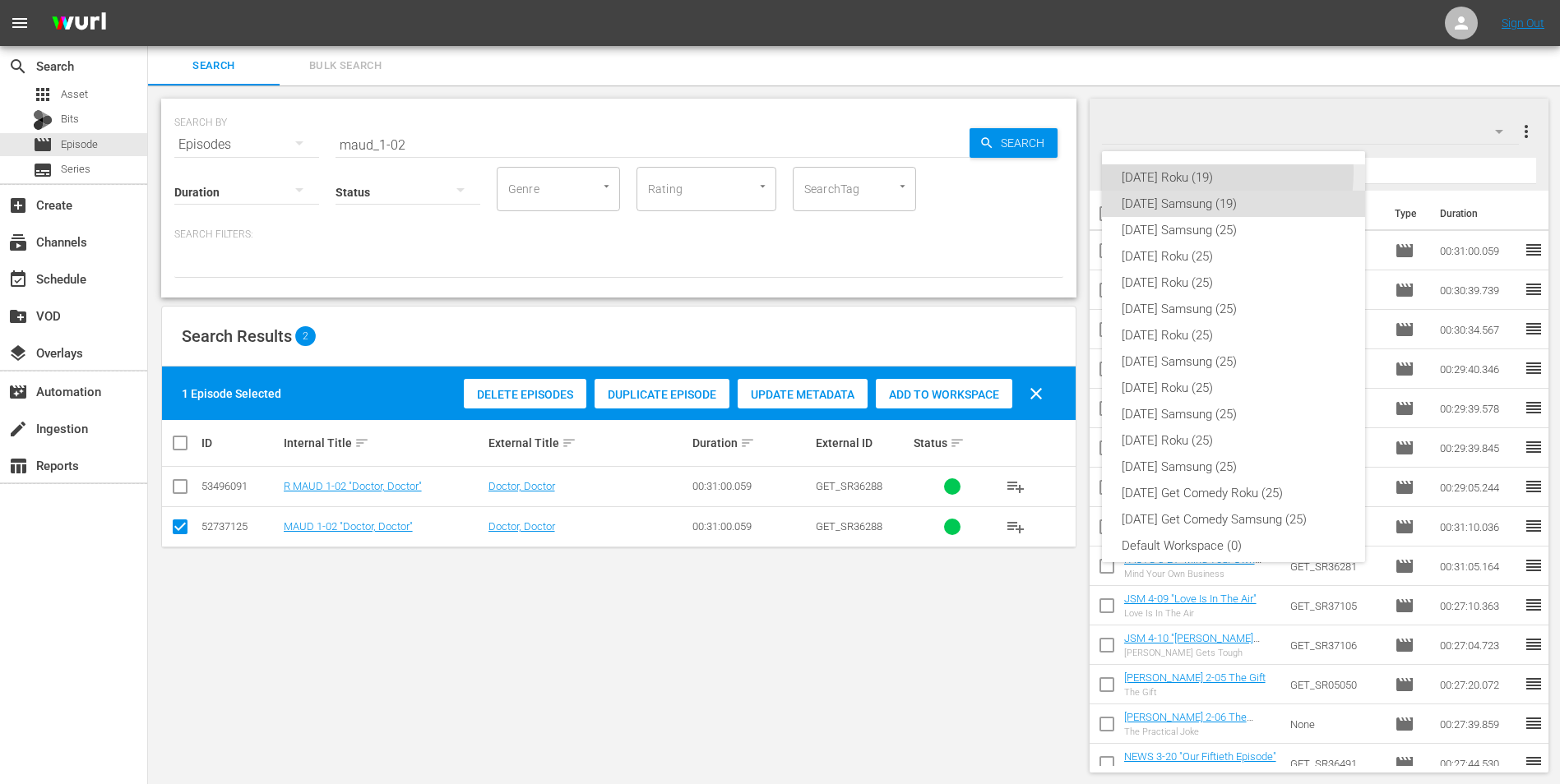
click at [1189, 171] on div "[DATE] Roku (19)" at bounding box center [1234, 177] width 224 height 26
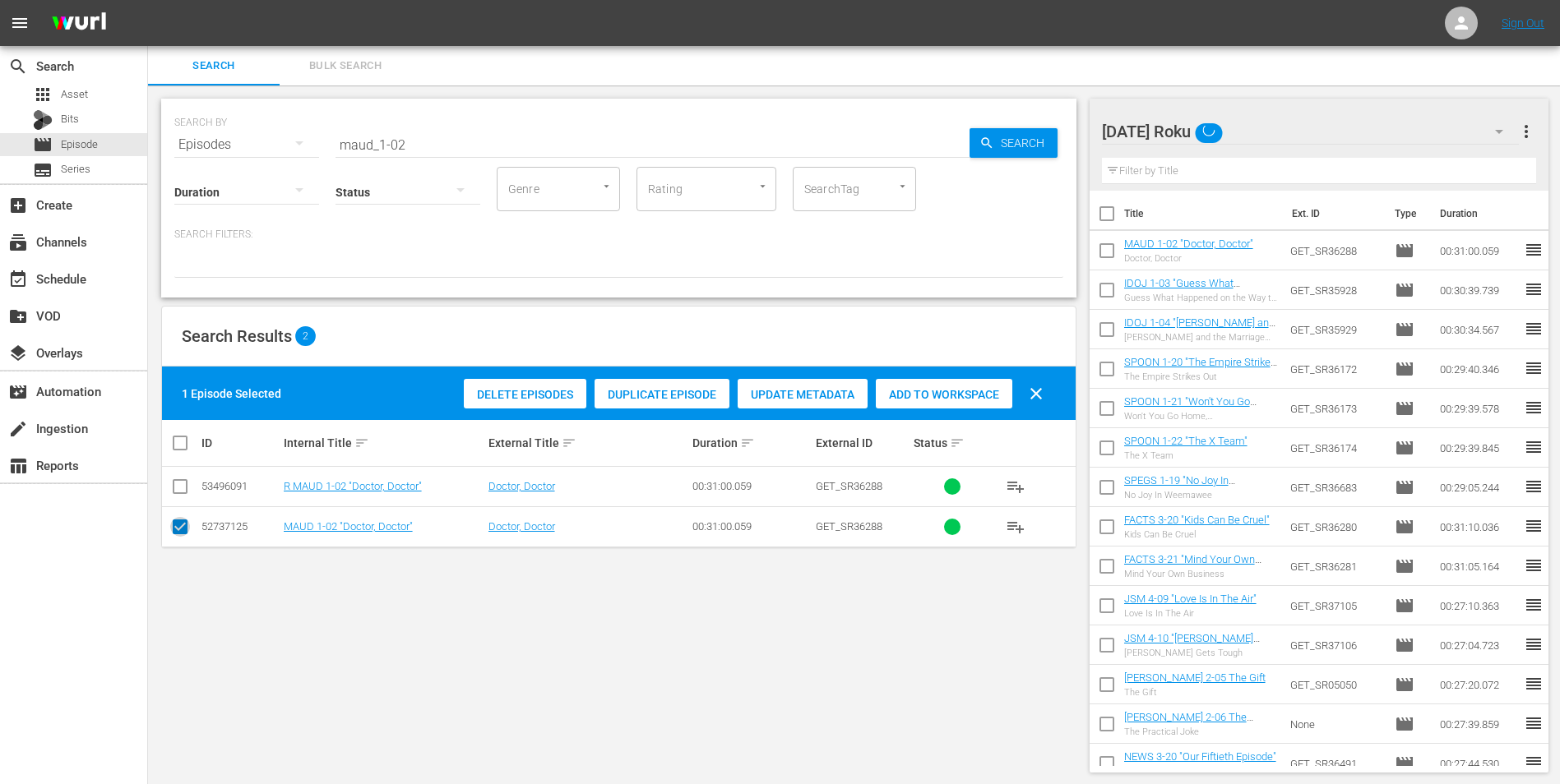
drag, startPoint x: 180, startPoint y: 532, endPoint x: 182, endPoint y: 498, distance: 34.1
click at [180, 530] on input "checkbox" at bounding box center [180, 530] width 19 height 19
checkbox input "false"
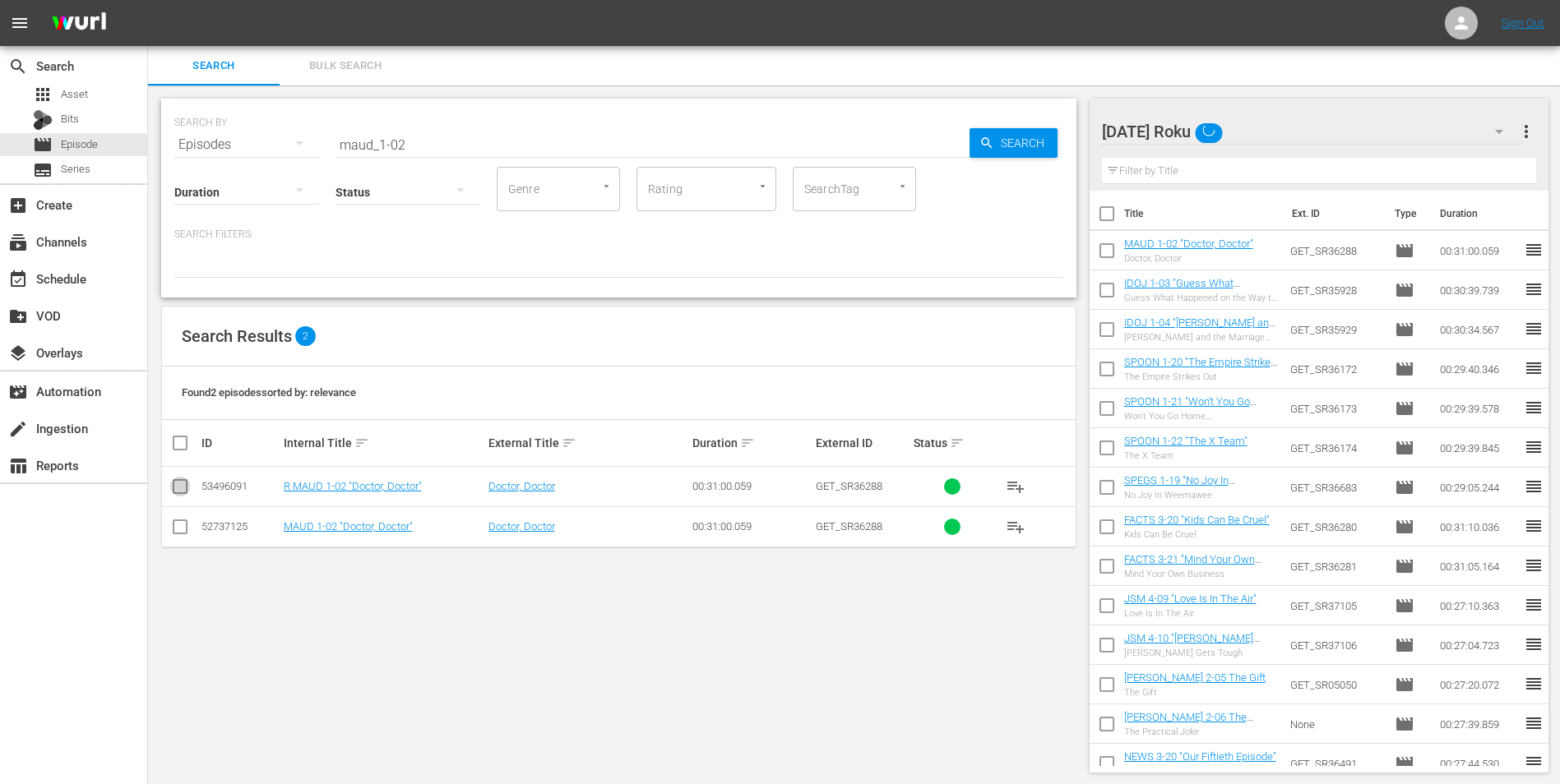
click at [180, 488] on input "checkbox" at bounding box center [180, 490] width 19 height 19
checkbox input "true"
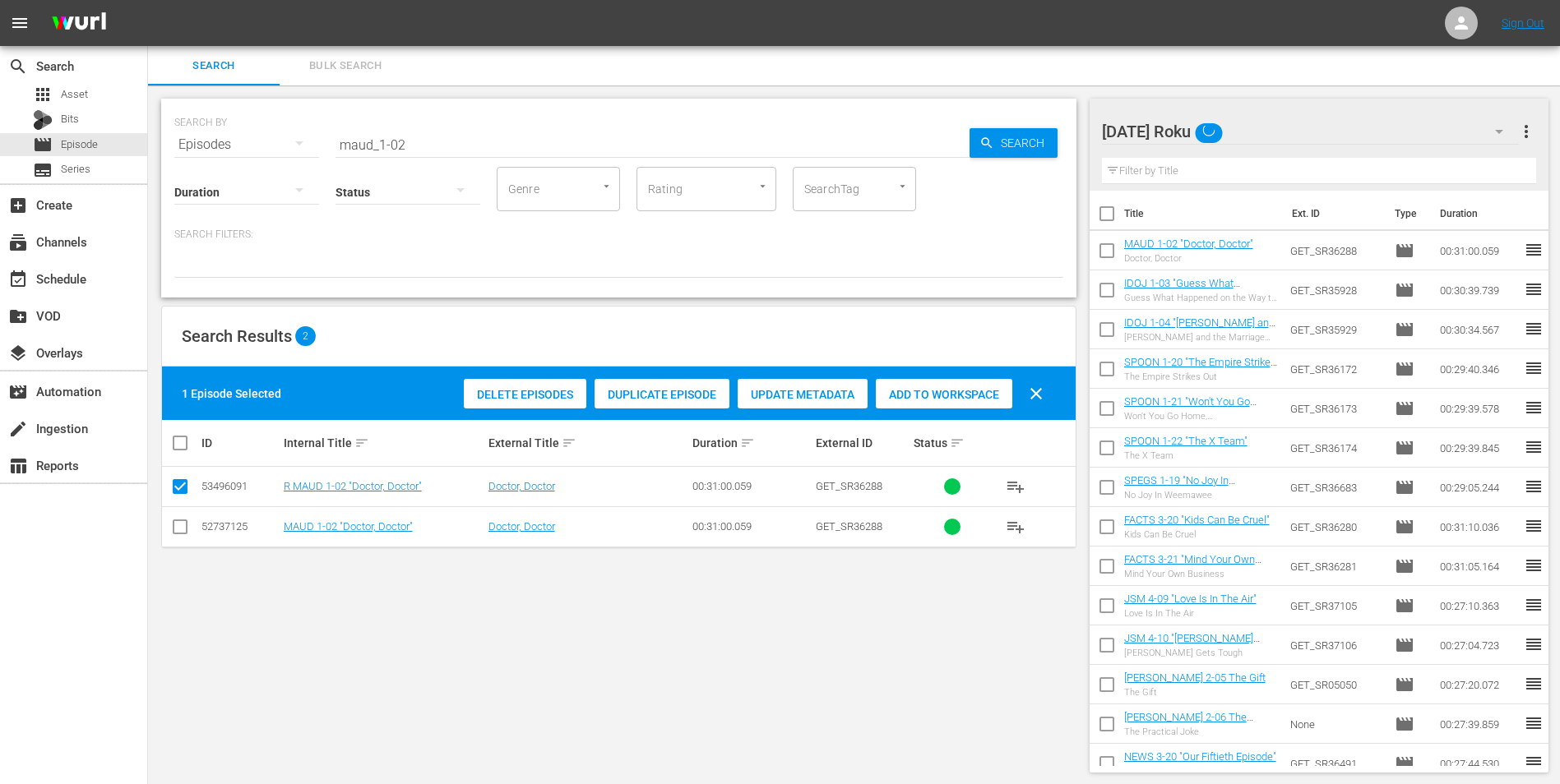
click at [919, 388] on span "Add to Workspace" at bounding box center [944, 394] width 136 height 14
drag, startPoint x: 398, startPoint y: 143, endPoint x: 435, endPoint y: 164, distance: 42.5
click at [446, 159] on div "SEARCH BY Search By Episodes Search ID, Title, Description, Keywords, or Catego…" at bounding box center [619, 198] width 916 height 199
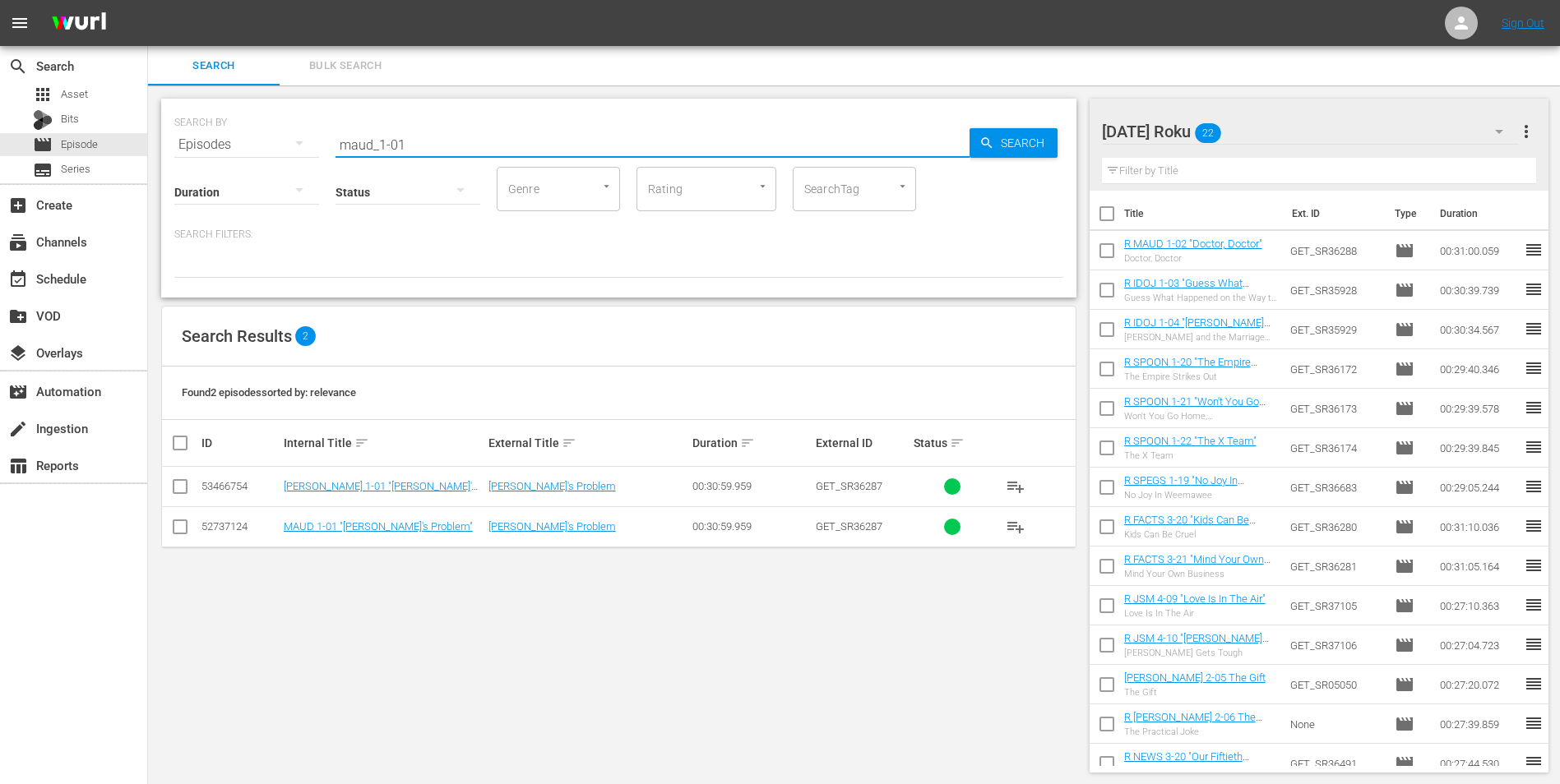
type input "maud_1-01"
click at [174, 488] on input "checkbox" at bounding box center [180, 490] width 19 height 19
checkbox input "true"
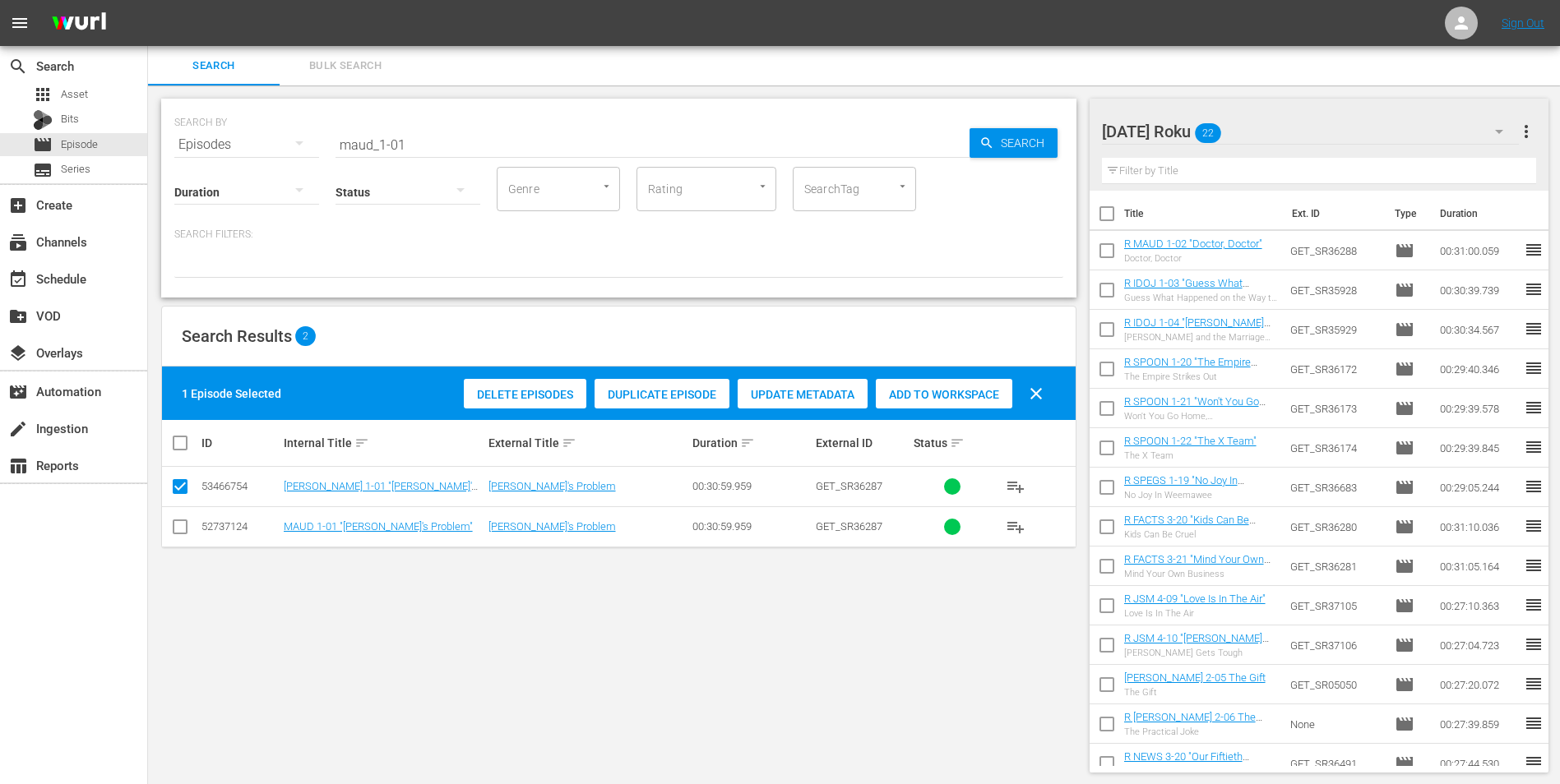
click at [937, 400] on span "Add to Workspace" at bounding box center [944, 394] width 136 height 14
click at [1317, 124] on div "[DATE] Roku" at bounding box center [1311, 131] width 418 height 46
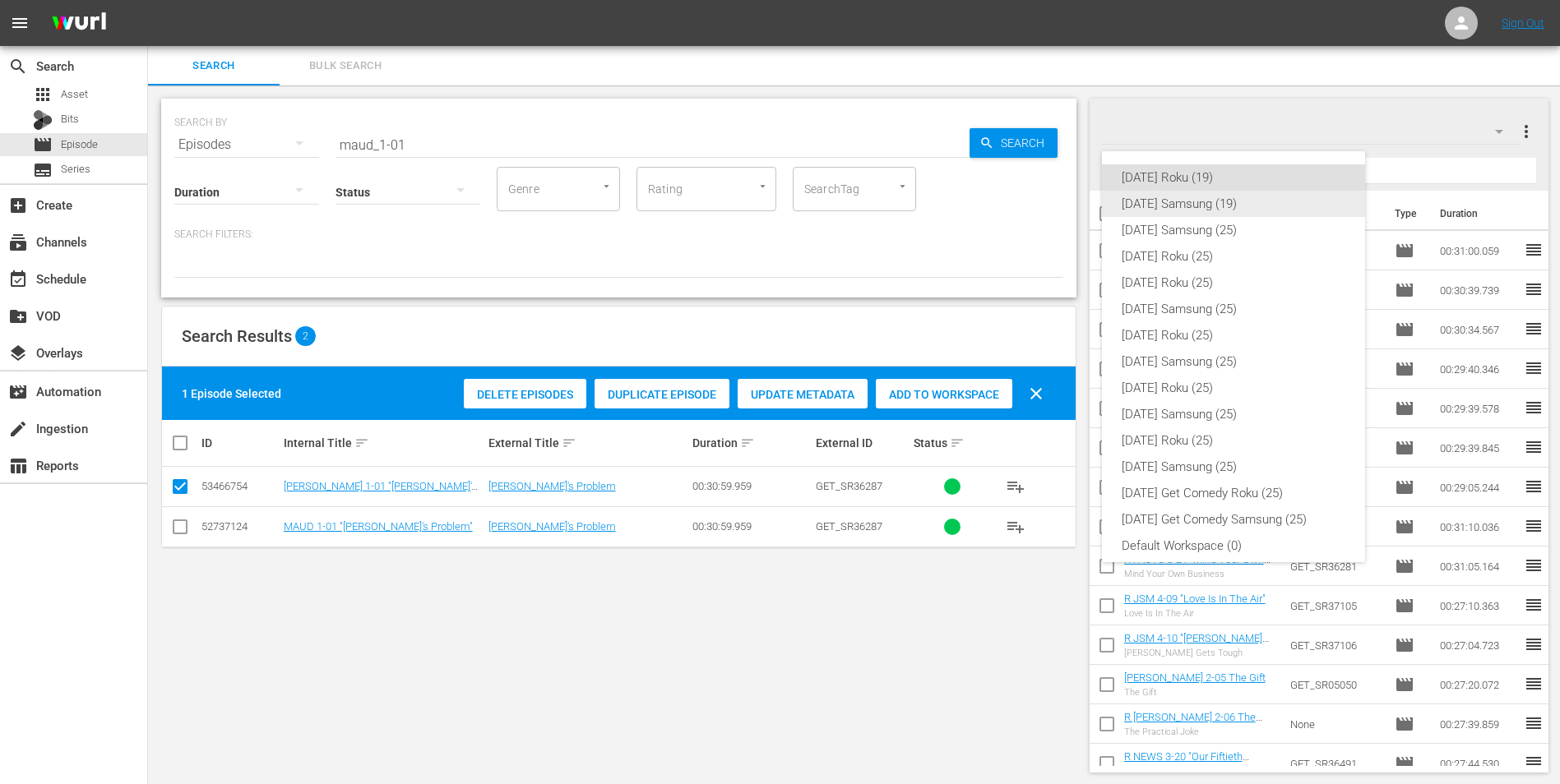
click at [1214, 207] on div "[DATE] Samsung (19)" at bounding box center [1234, 204] width 224 height 26
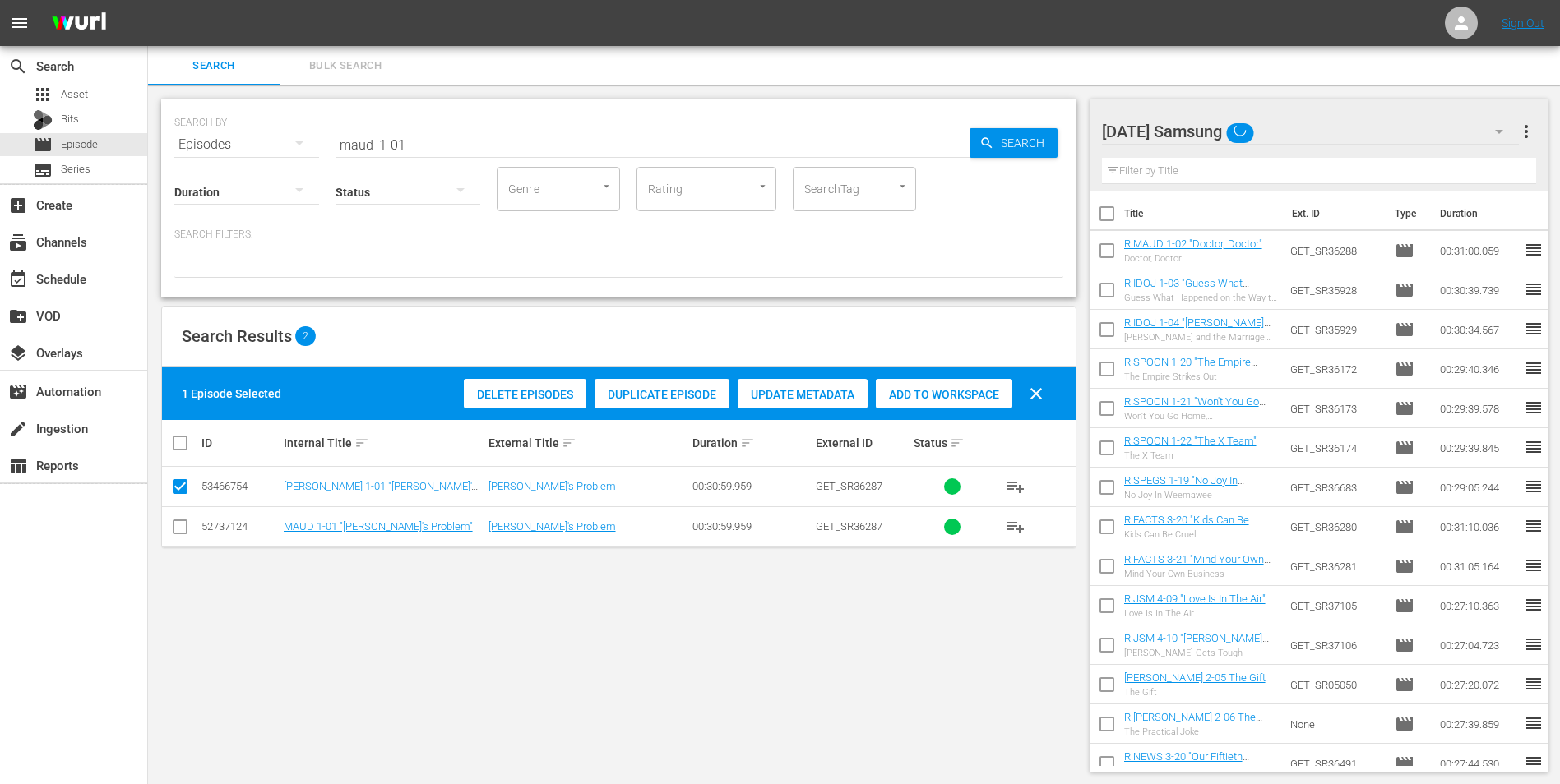
drag, startPoint x: 177, startPoint y: 536, endPoint x: 177, endPoint y: 509, distance: 27.0
click at [177, 534] on input "checkbox" at bounding box center [180, 530] width 19 height 19
checkbox input "true"
click at [173, 474] on td at bounding box center [180, 486] width 37 height 40
click at [177, 484] on input "checkbox" at bounding box center [180, 490] width 19 height 19
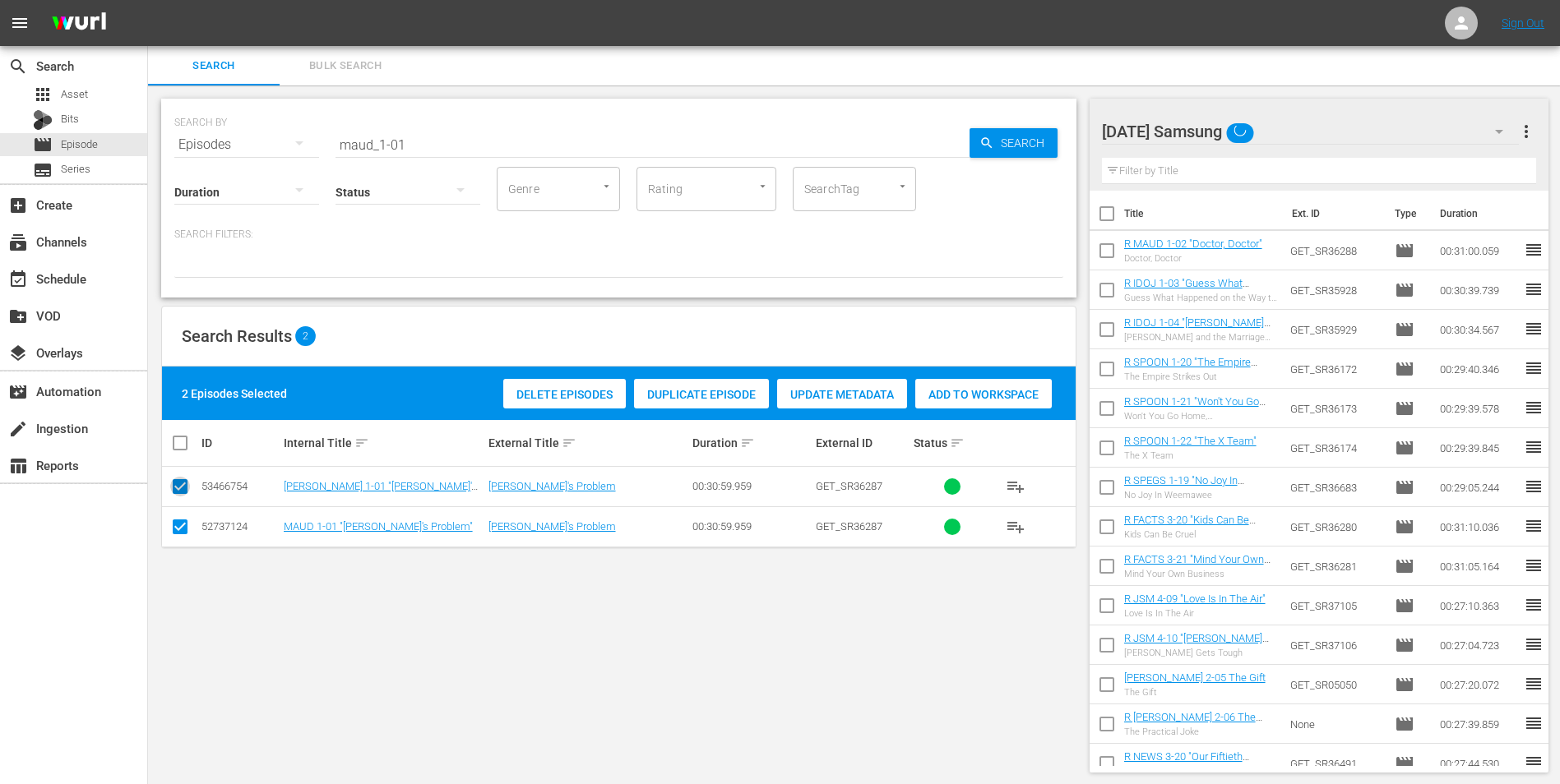
checkbox input "false"
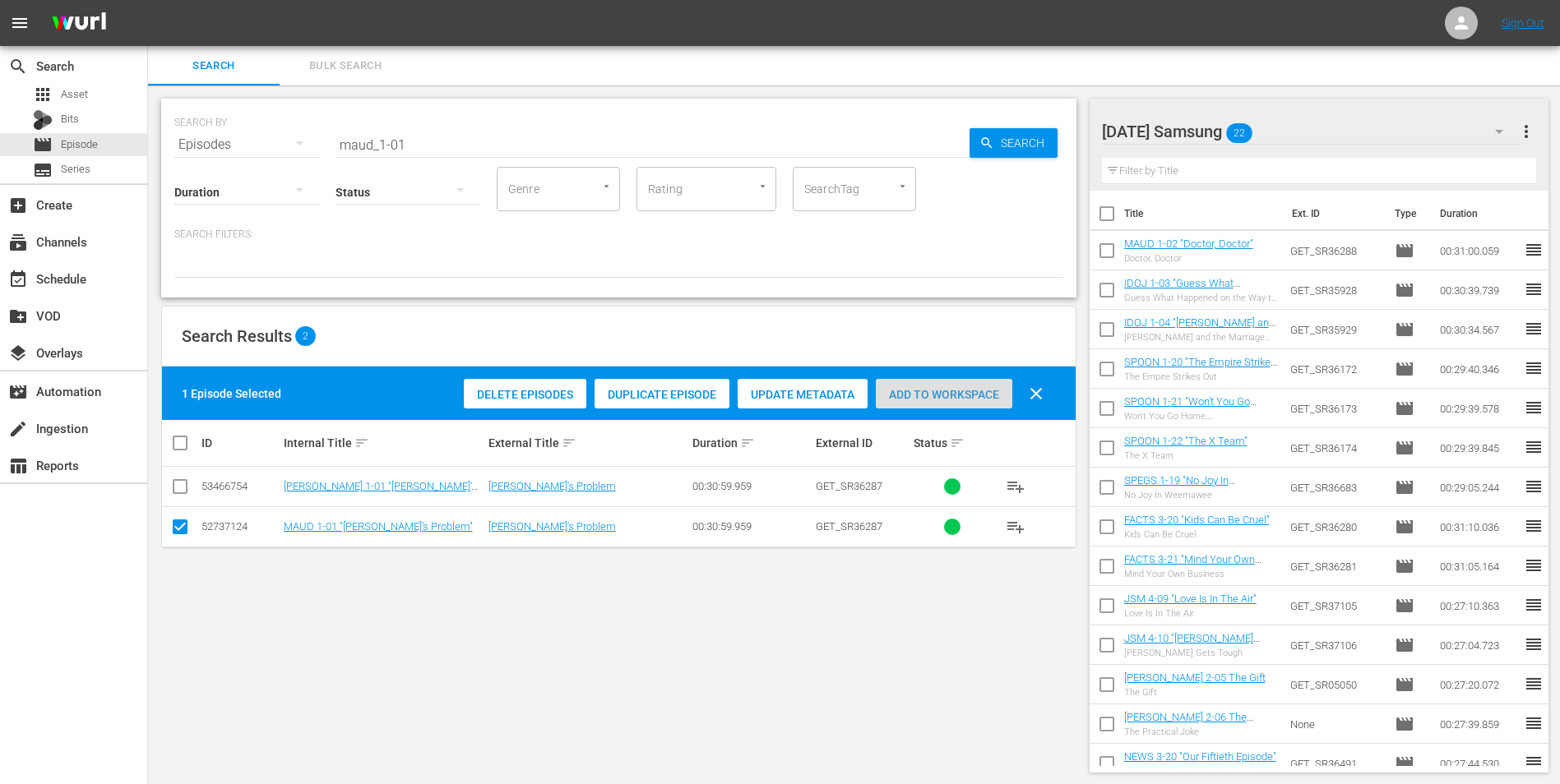
click at [976, 394] on span "Add to Workspace" at bounding box center [944, 394] width 136 height 14
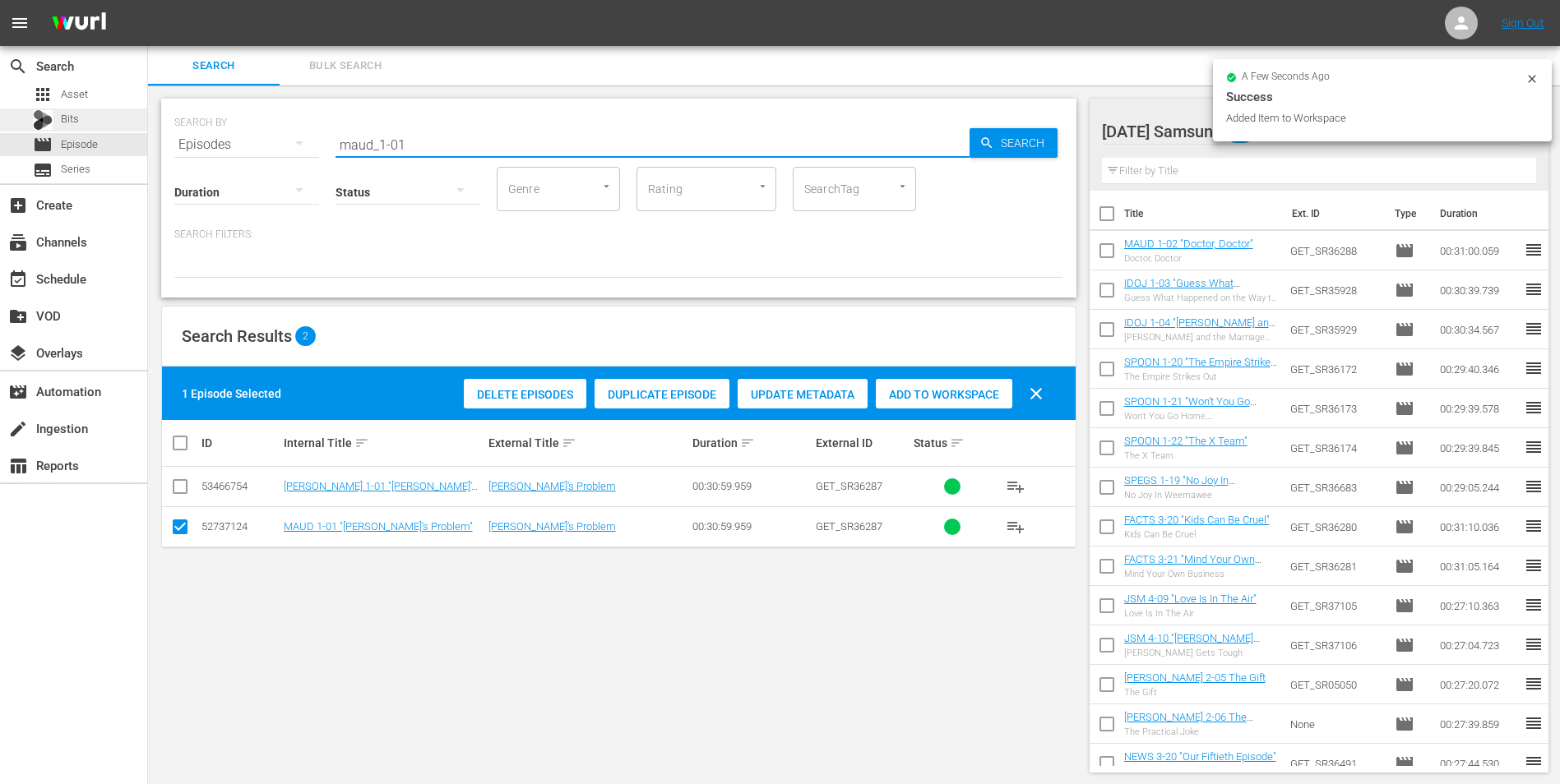
drag, startPoint x: 517, startPoint y: 149, endPoint x: 8, endPoint y: 121, distance: 509.8
click at [148, 0] on div "search Search apps Asset Bits movie Episode subtitles Series add_box Create sub…" at bounding box center [854, 0] width 1412 height 0
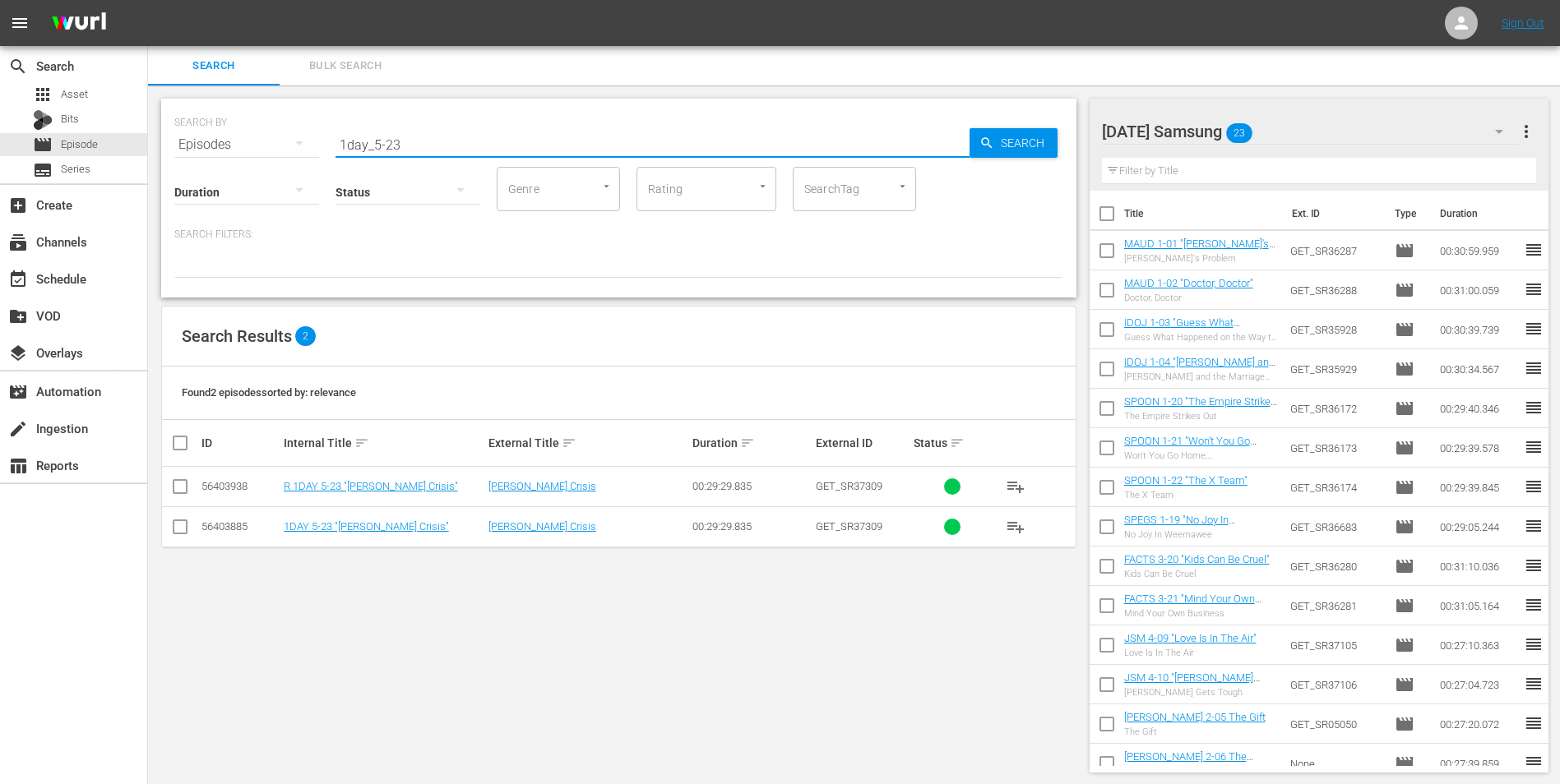
type input "1day_5-23"
click at [177, 532] on input "checkbox" at bounding box center [180, 530] width 19 height 19
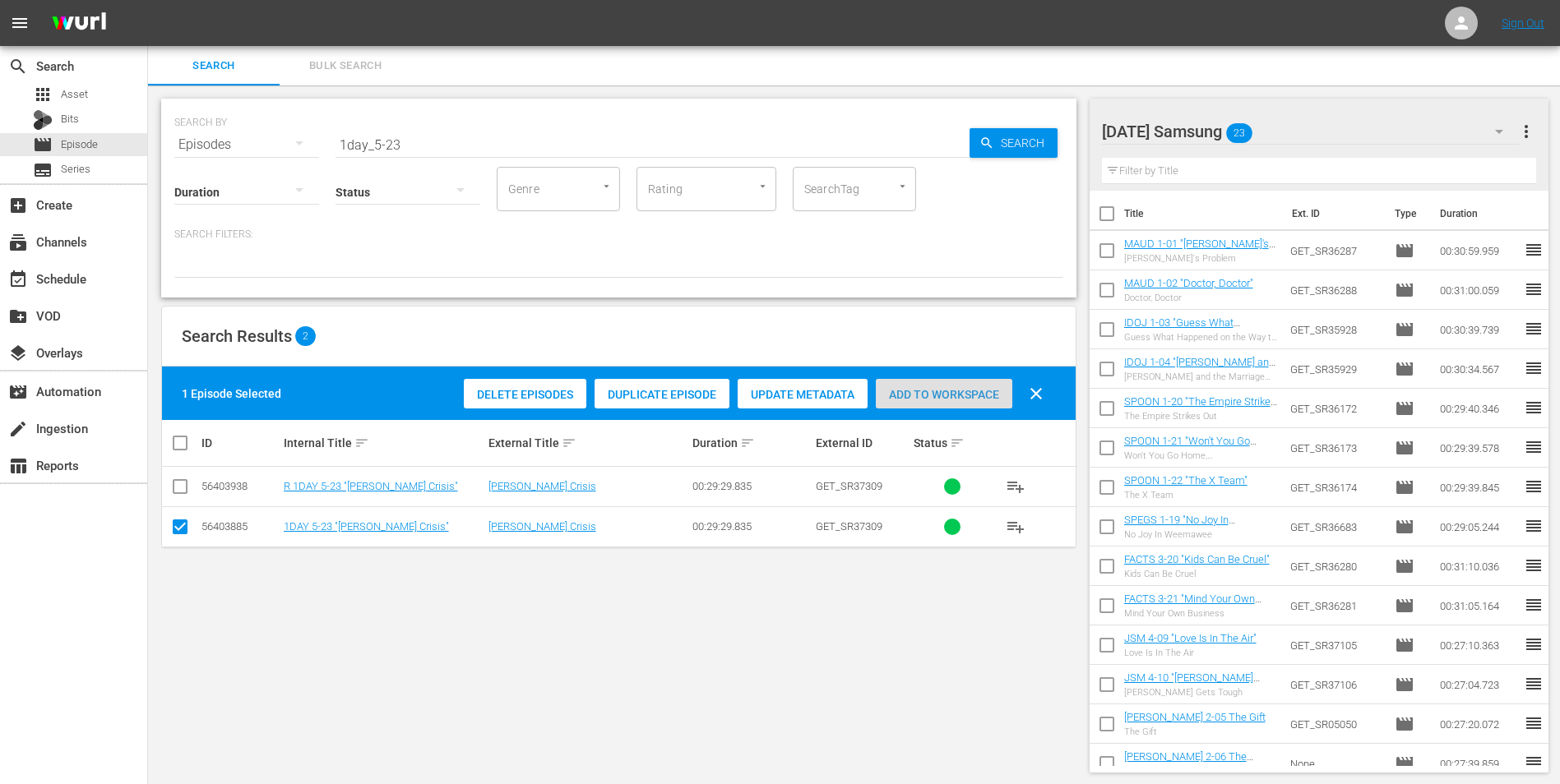
click at [984, 386] on div "Add to Workspace" at bounding box center [944, 394] width 136 height 31
click at [1313, 129] on div "[DATE] Samsung 24" at bounding box center [1311, 131] width 418 height 46
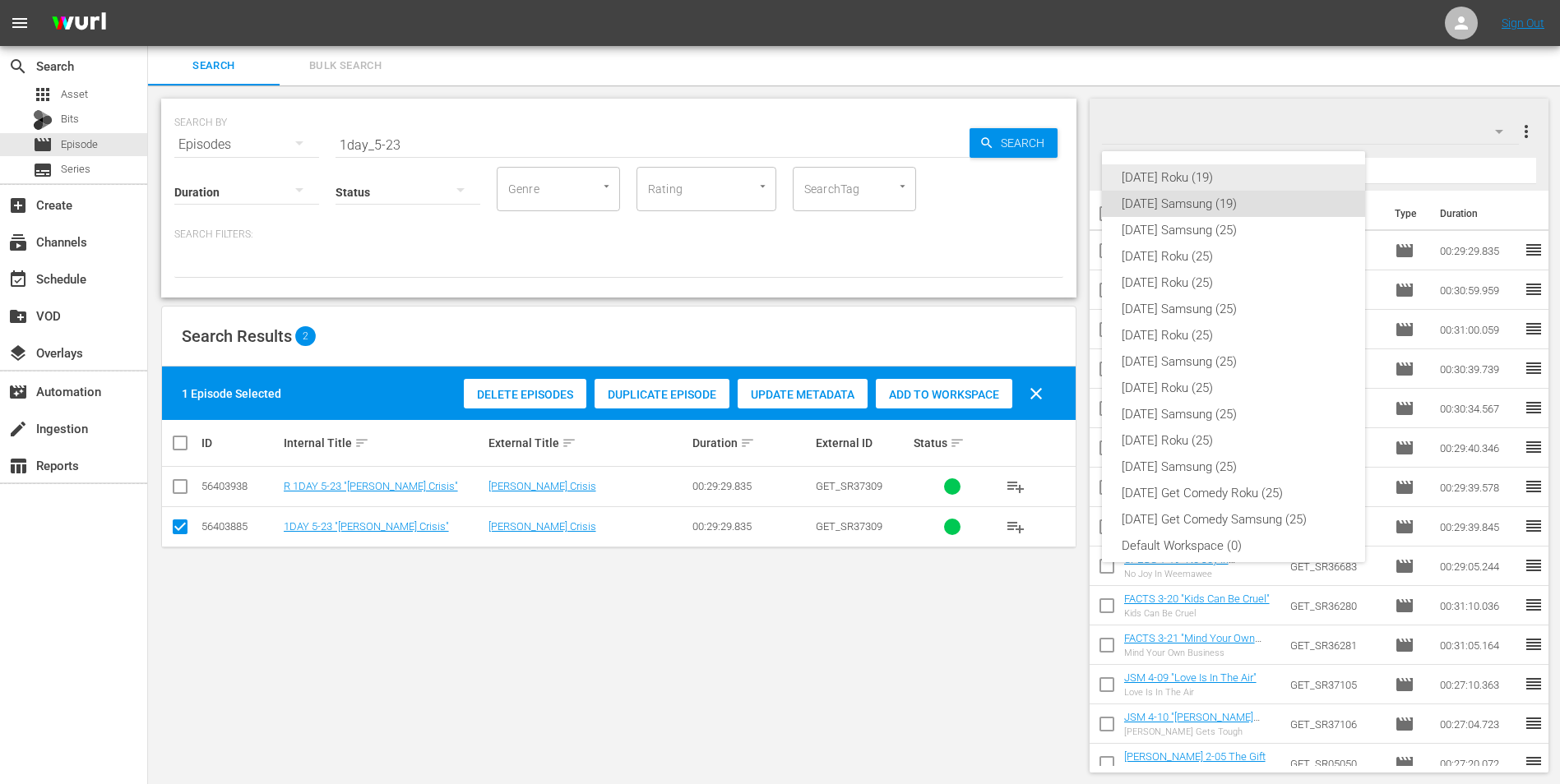
click at [1199, 180] on div "[DATE] Roku (19)" at bounding box center [1234, 177] width 224 height 26
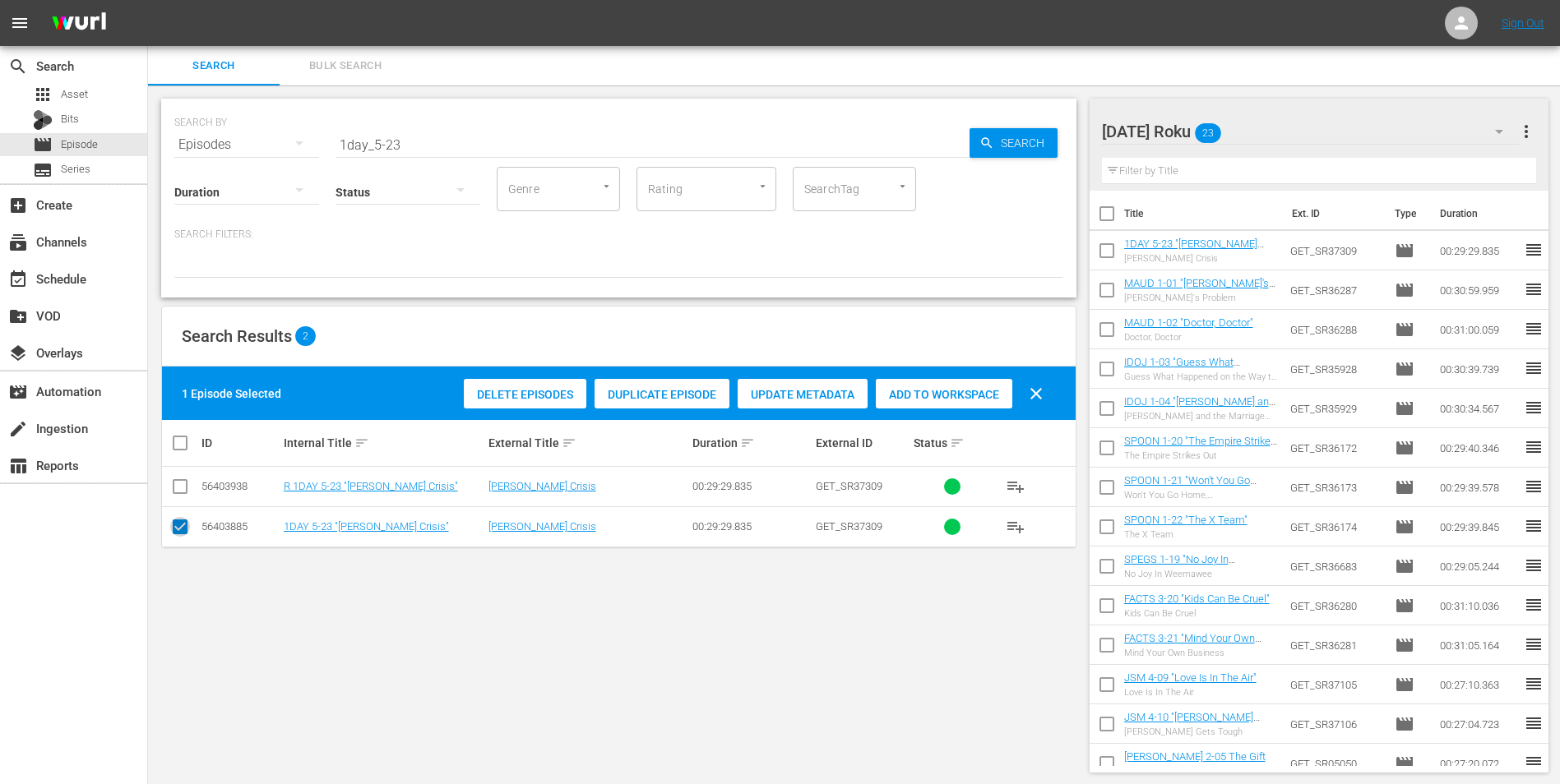
click at [171, 527] on input "checkbox" at bounding box center [180, 530] width 19 height 19
checkbox input "false"
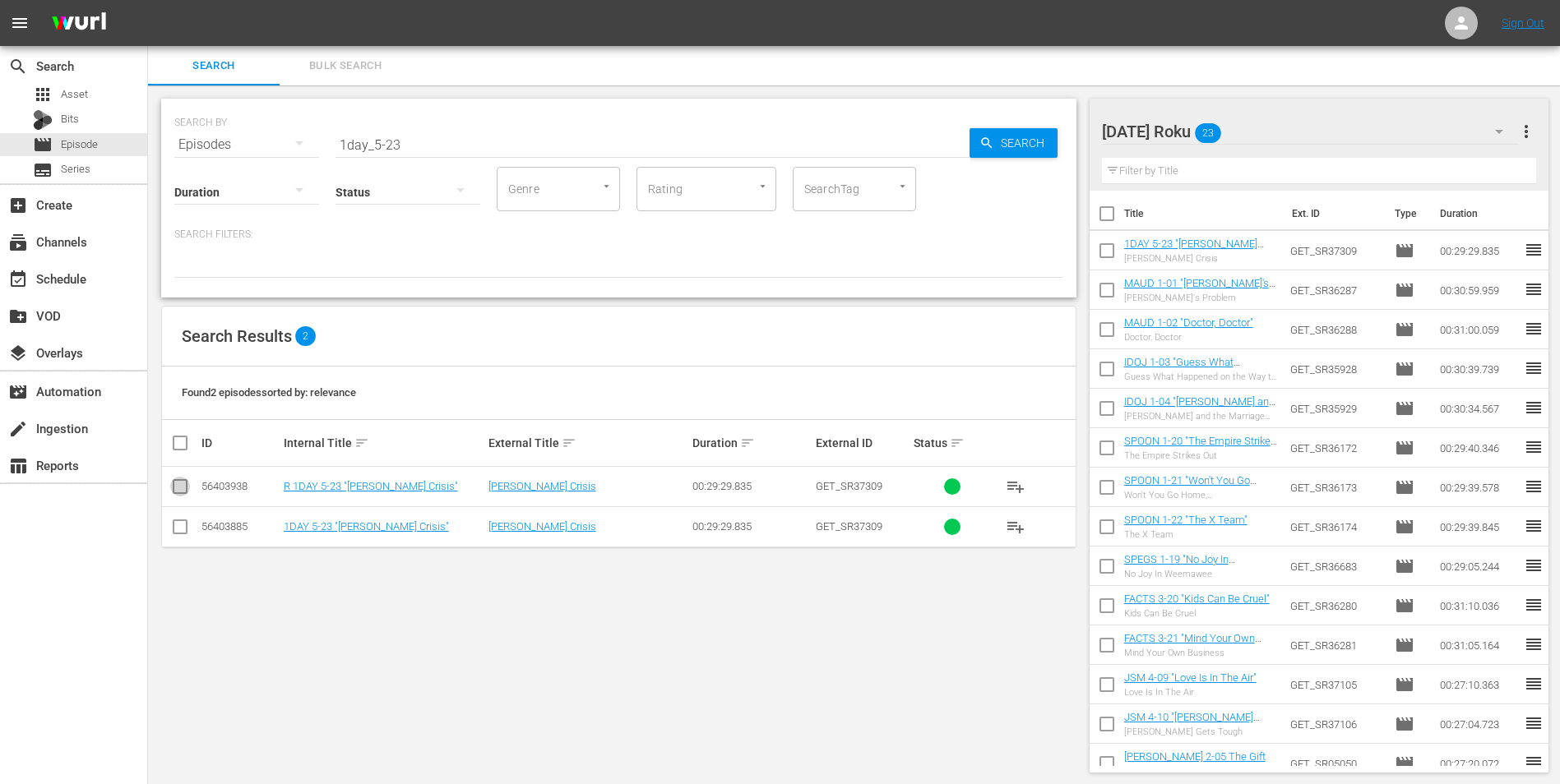
click at [183, 488] on input "checkbox" at bounding box center [180, 490] width 19 height 19
checkbox input "true"
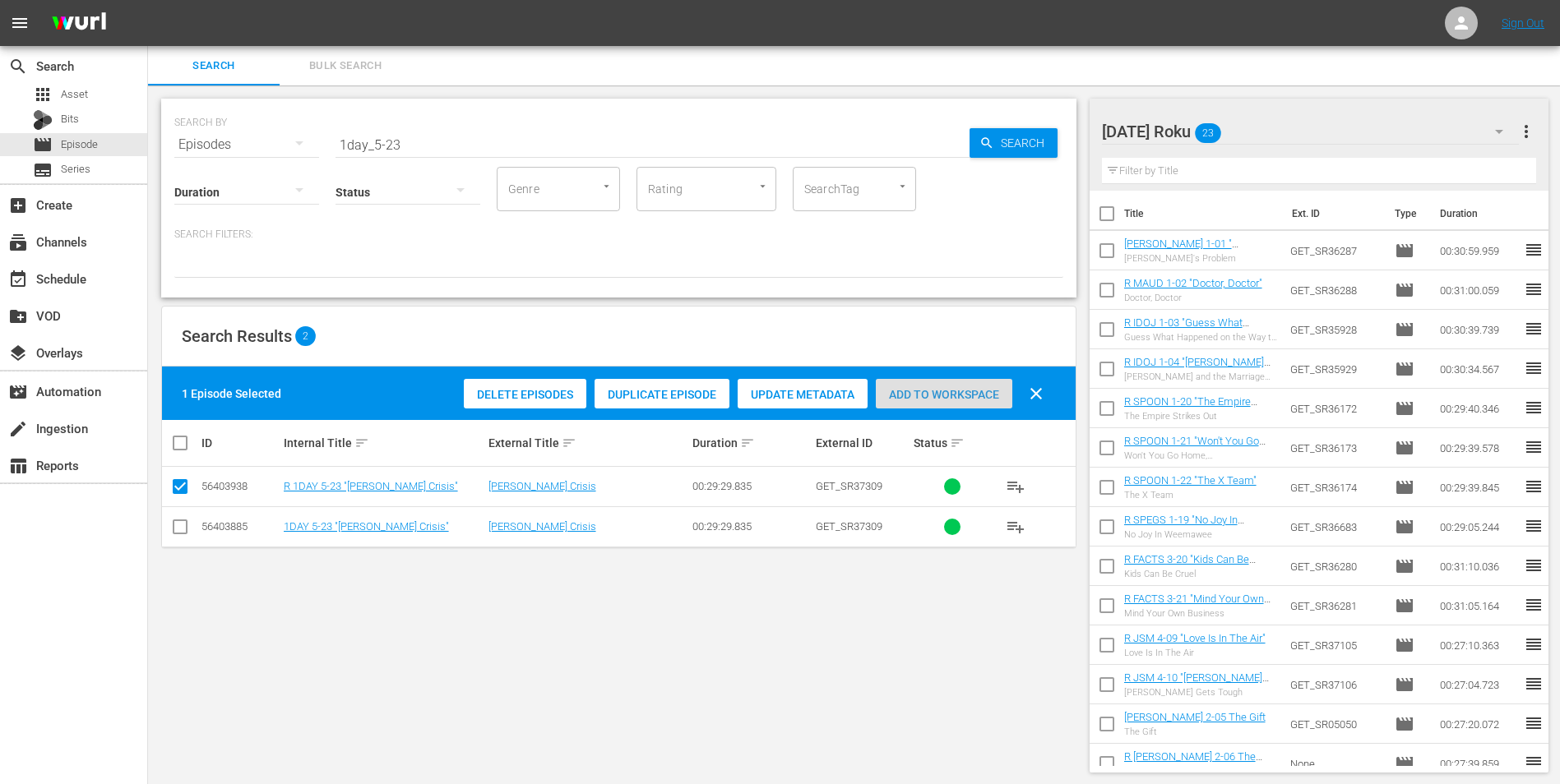
click at [912, 382] on div "Add to Workspace" at bounding box center [944, 394] width 136 height 31
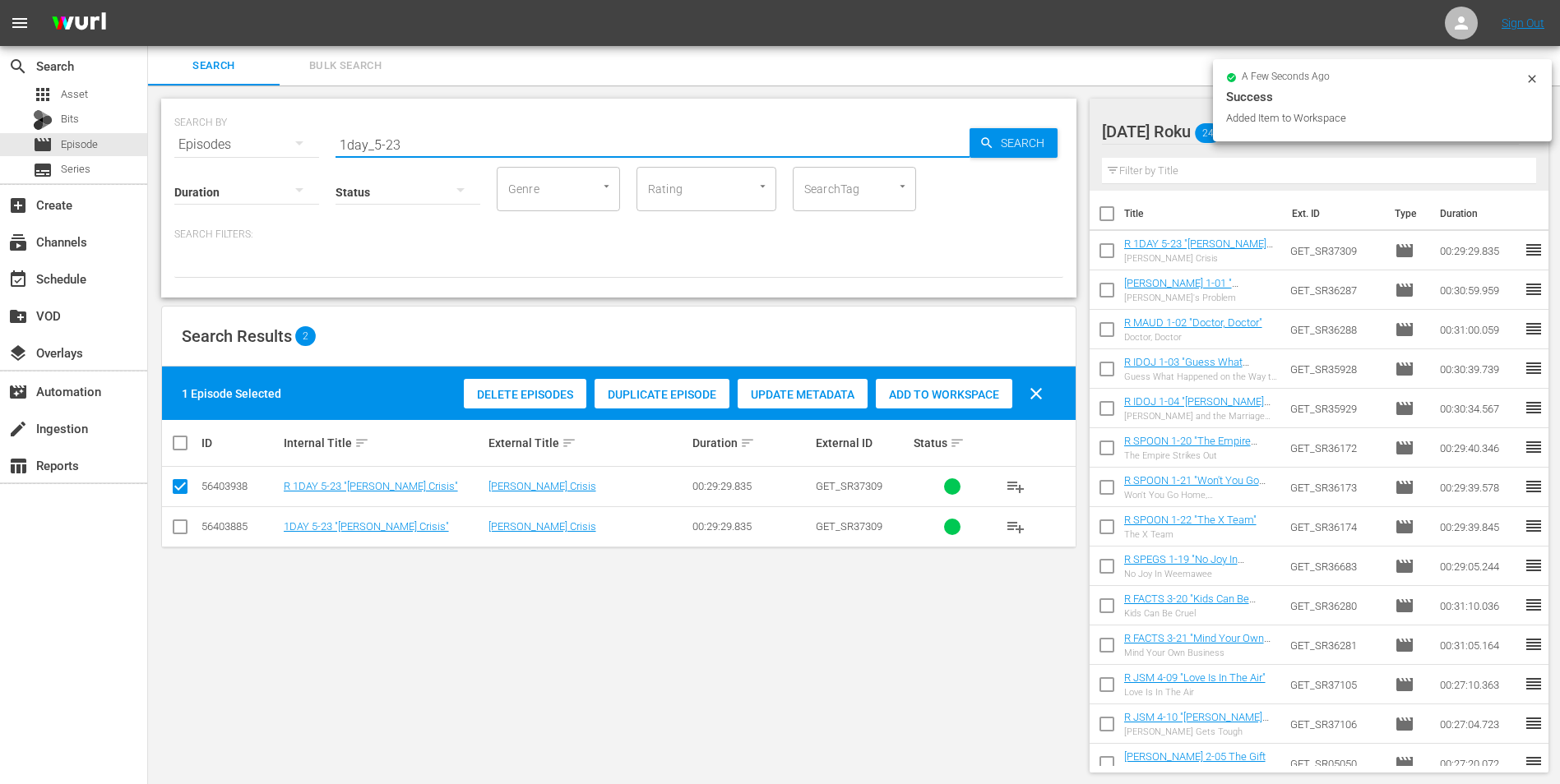
drag, startPoint x: 444, startPoint y: 140, endPoint x: 193, endPoint y: 133, distance: 251.1
click at [216, 133] on div "SEARCH BY Search By Episodes Search ID, Title, Description, Keywords, or Catego…" at bounding box center [619, 134] width 890 height 59
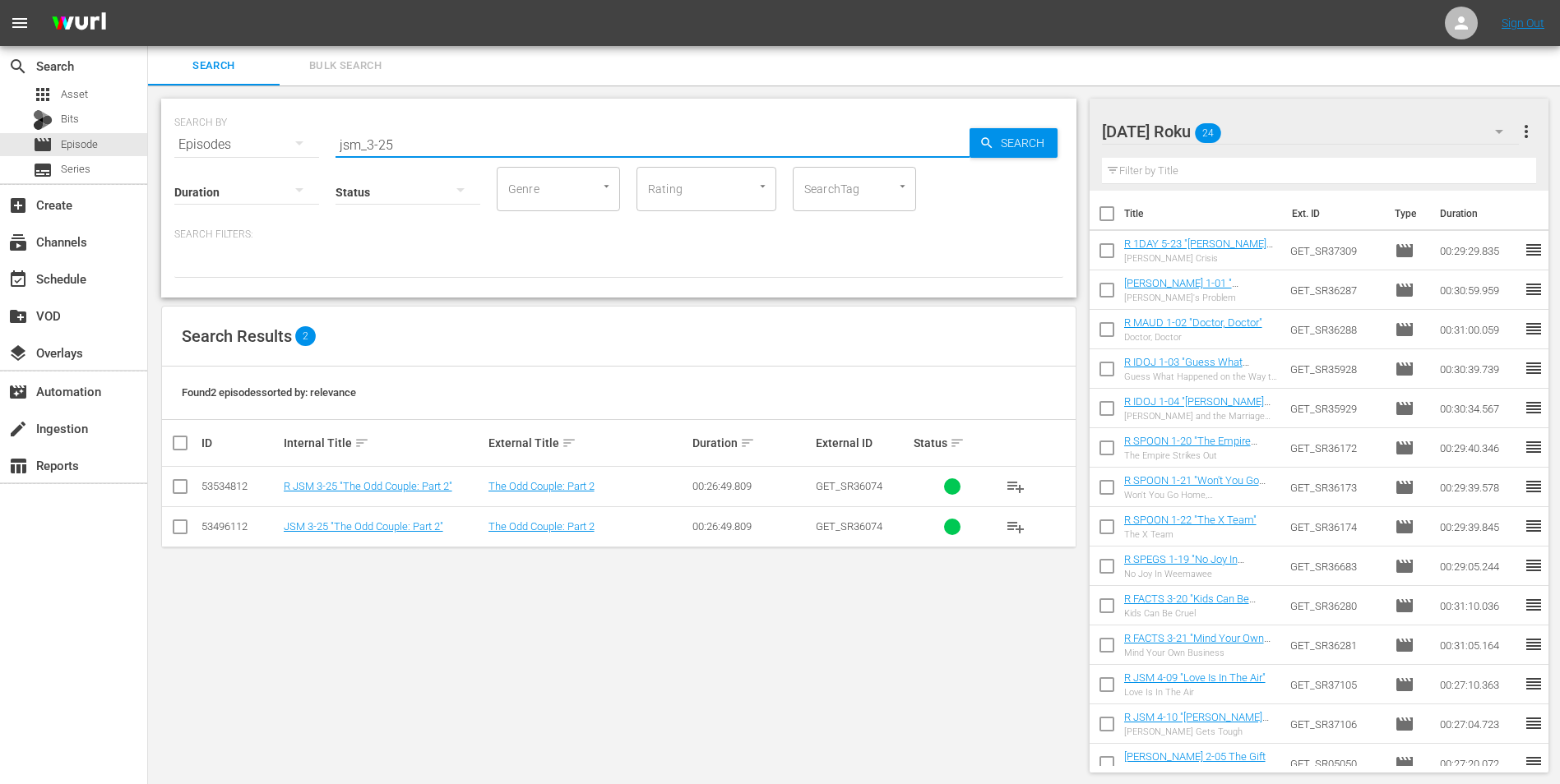
type input "jsm_3-25"
click at [177, 484] on input "checkbox" at bounding box center [180, 490] width 19 height 19
checkbox input "true"
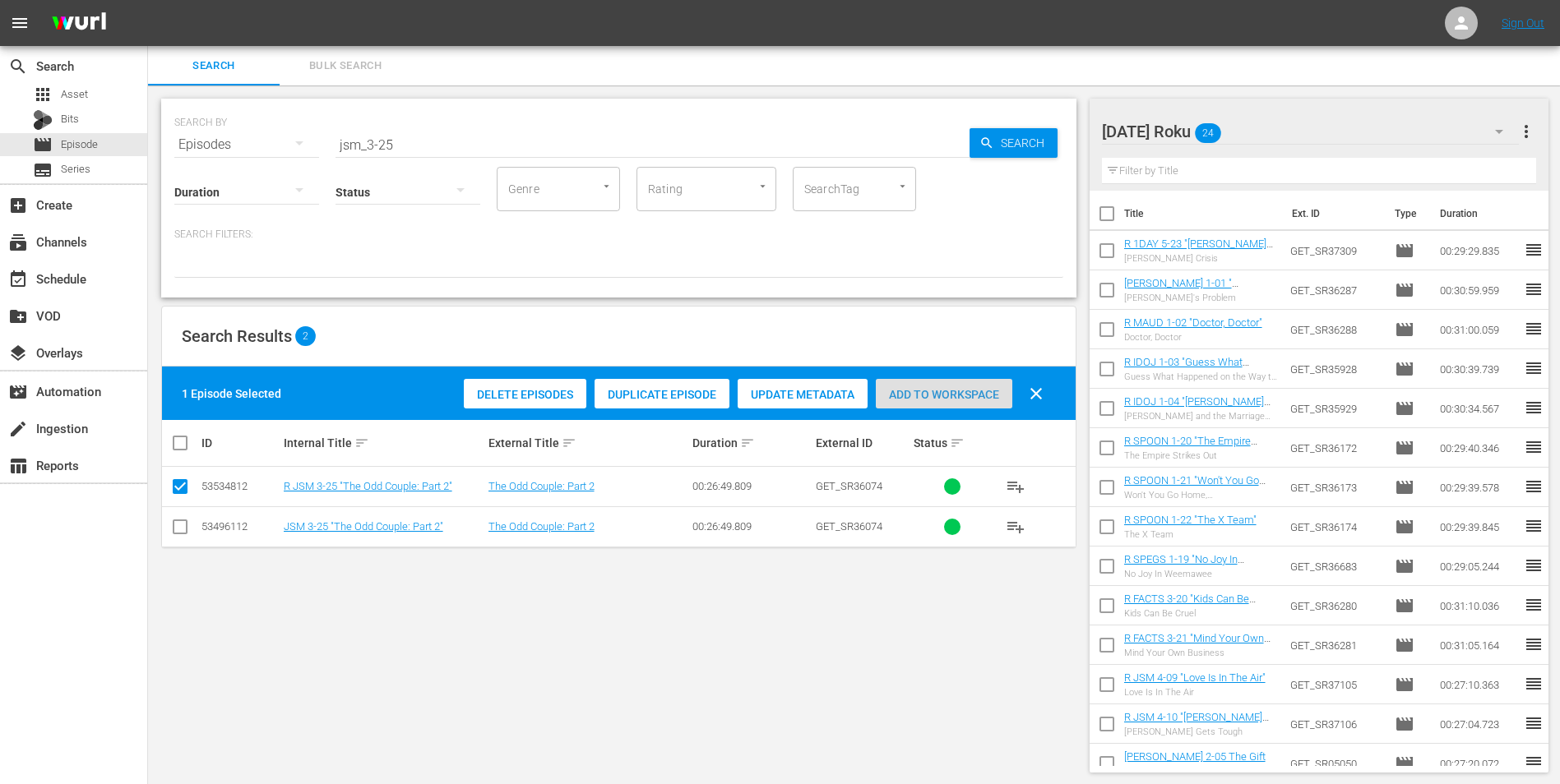
click at [972, 392] on span "Add to Workspace" at bounding box center [944, 394] width 136 height 14
click at [1306, 122] on div "[DATE] Roku 25" at bounding box center [1311, 131] width 418 height 46
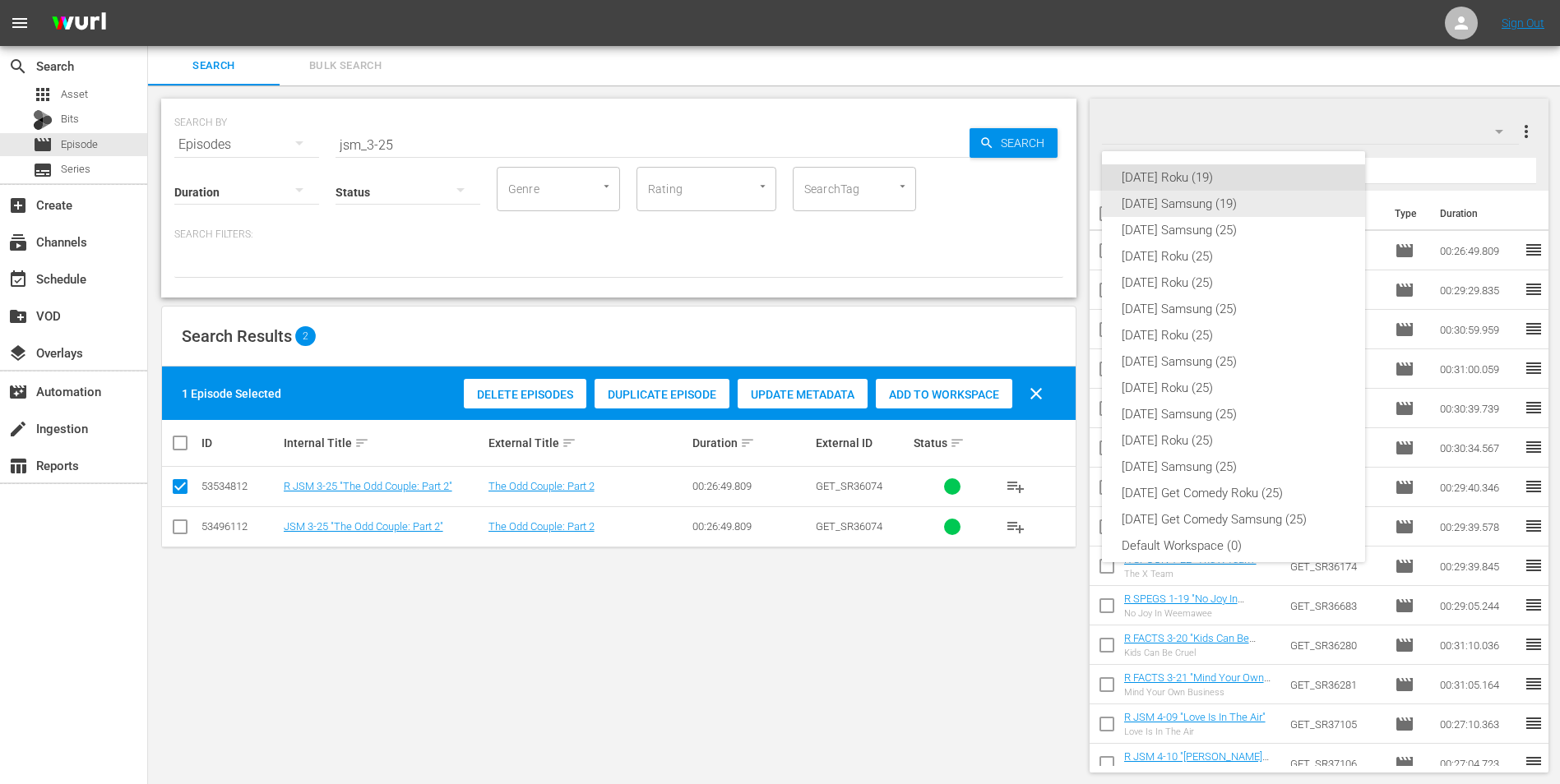
click at [1169, 198] on div "[DATE] Samsung (19)" at bounding box center [1234, 204] width 224 height 26
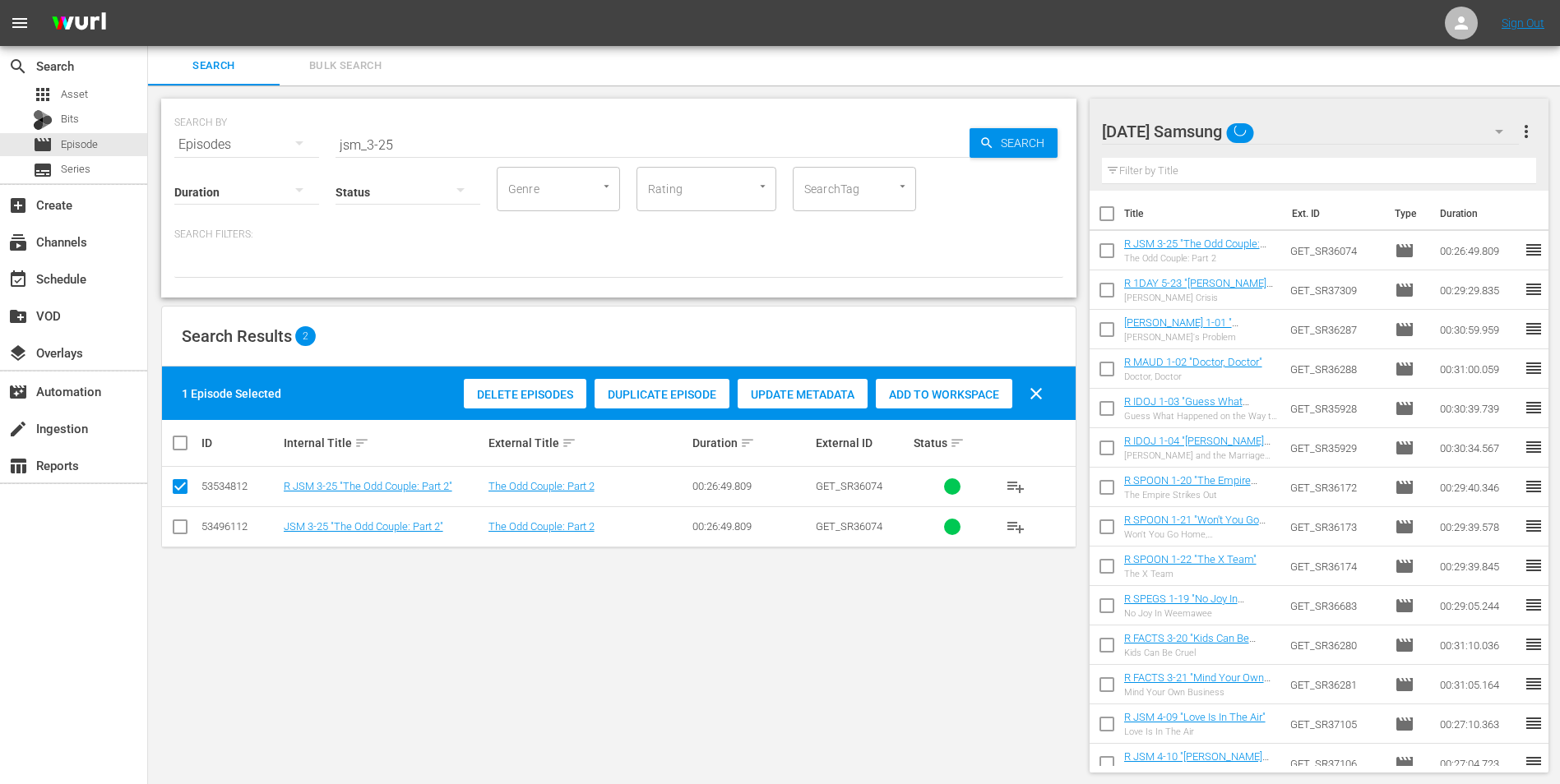
click at [174, 523] on input "checkbox" at bounding box center [180, 530] width 19 height 19
checkbox input "true"
click at [174, 491] on input "checkbox" at bounding box center [180, 490] width 19 height 19
checkbox input "false"
click at [979, 383] on div "Add to Workspace" at bounding box center [944, 394] width 136 height 31
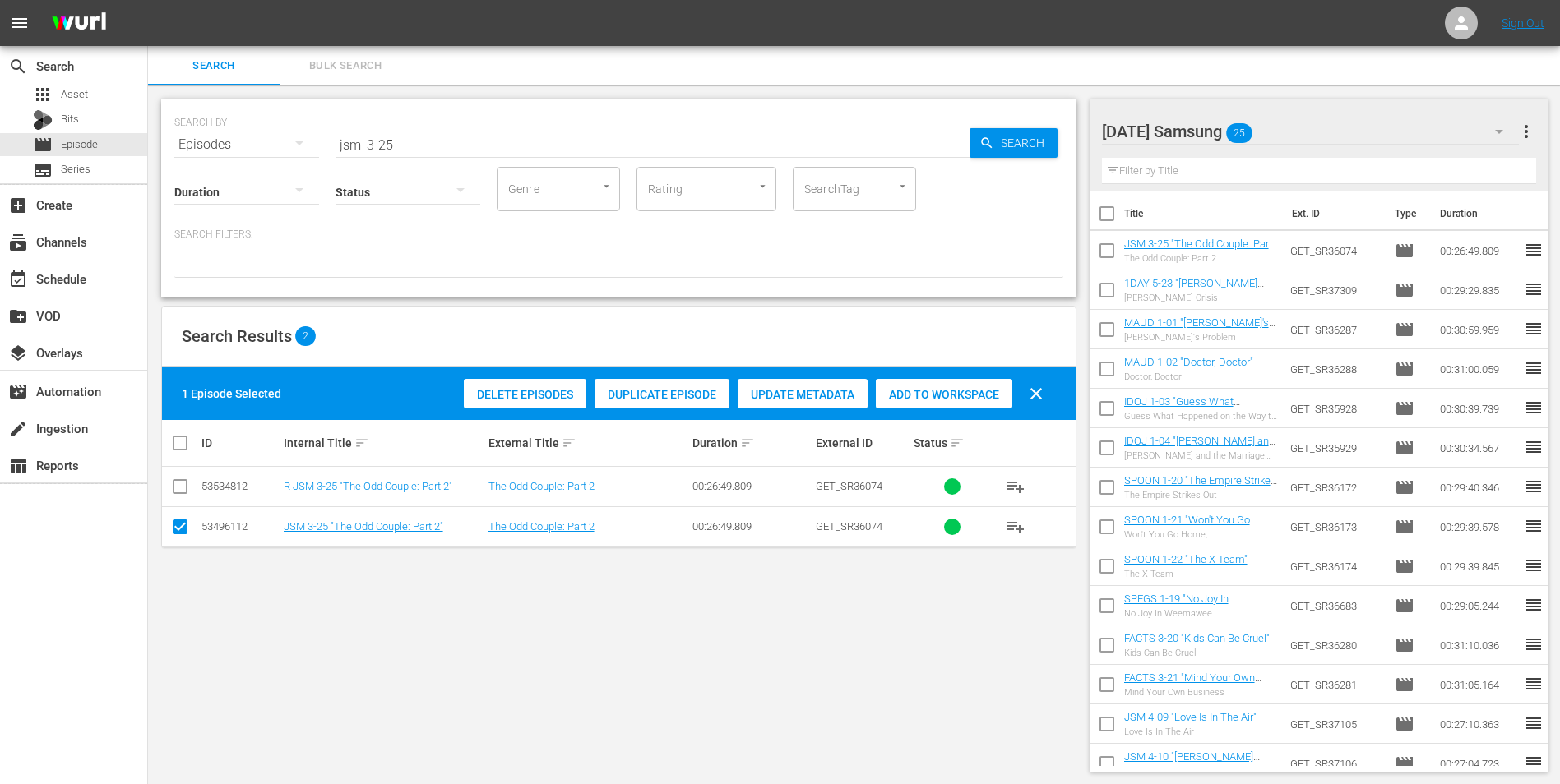
click at [1294, 132] on div "[DATE] Samsung 25" at bounding box center [1311, 131] width 418 height 46
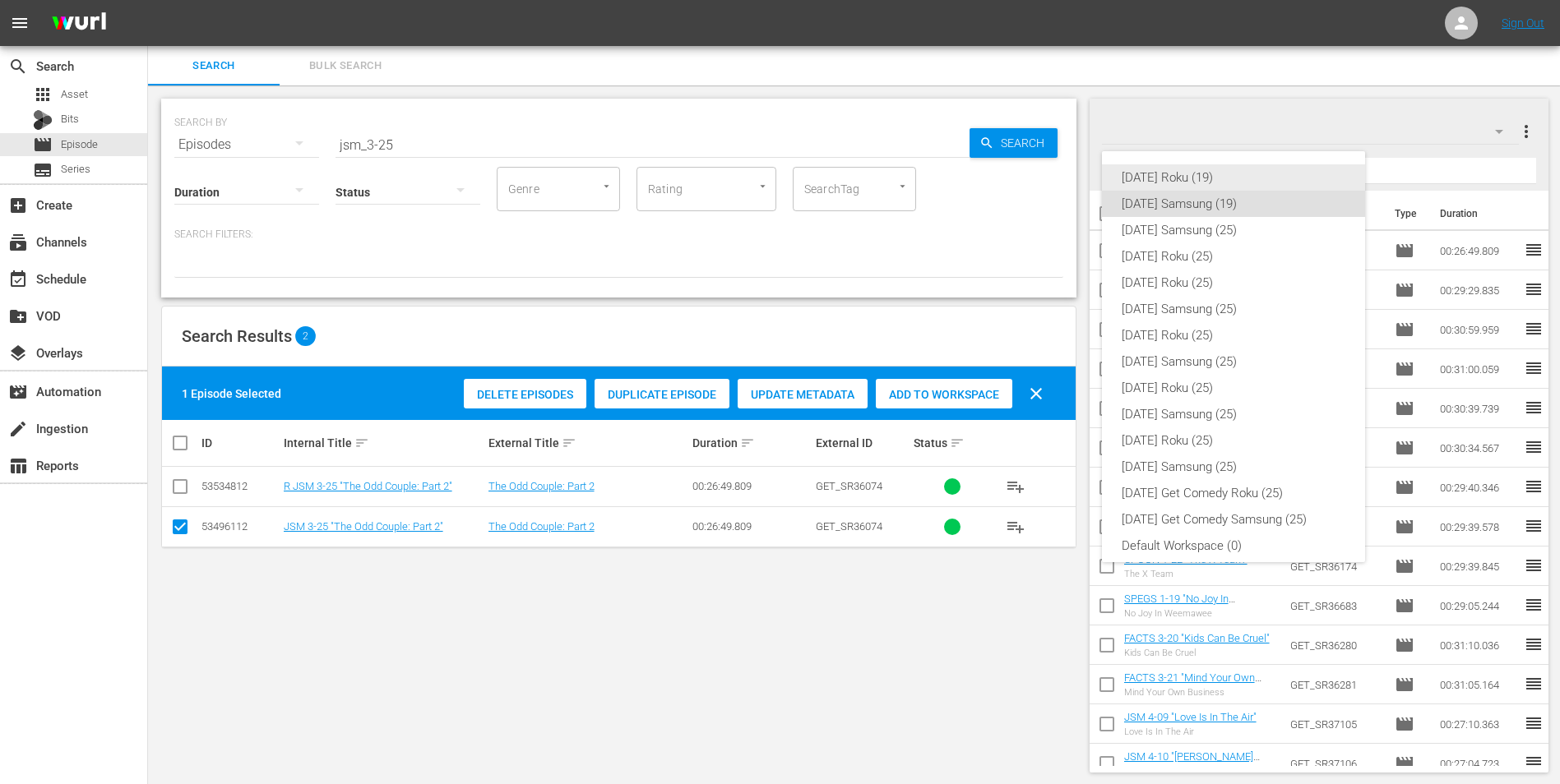
click at [1211, 185] on div "[DATE] Roku (19)" at bounding box center [1234, 177] width 224 height 26
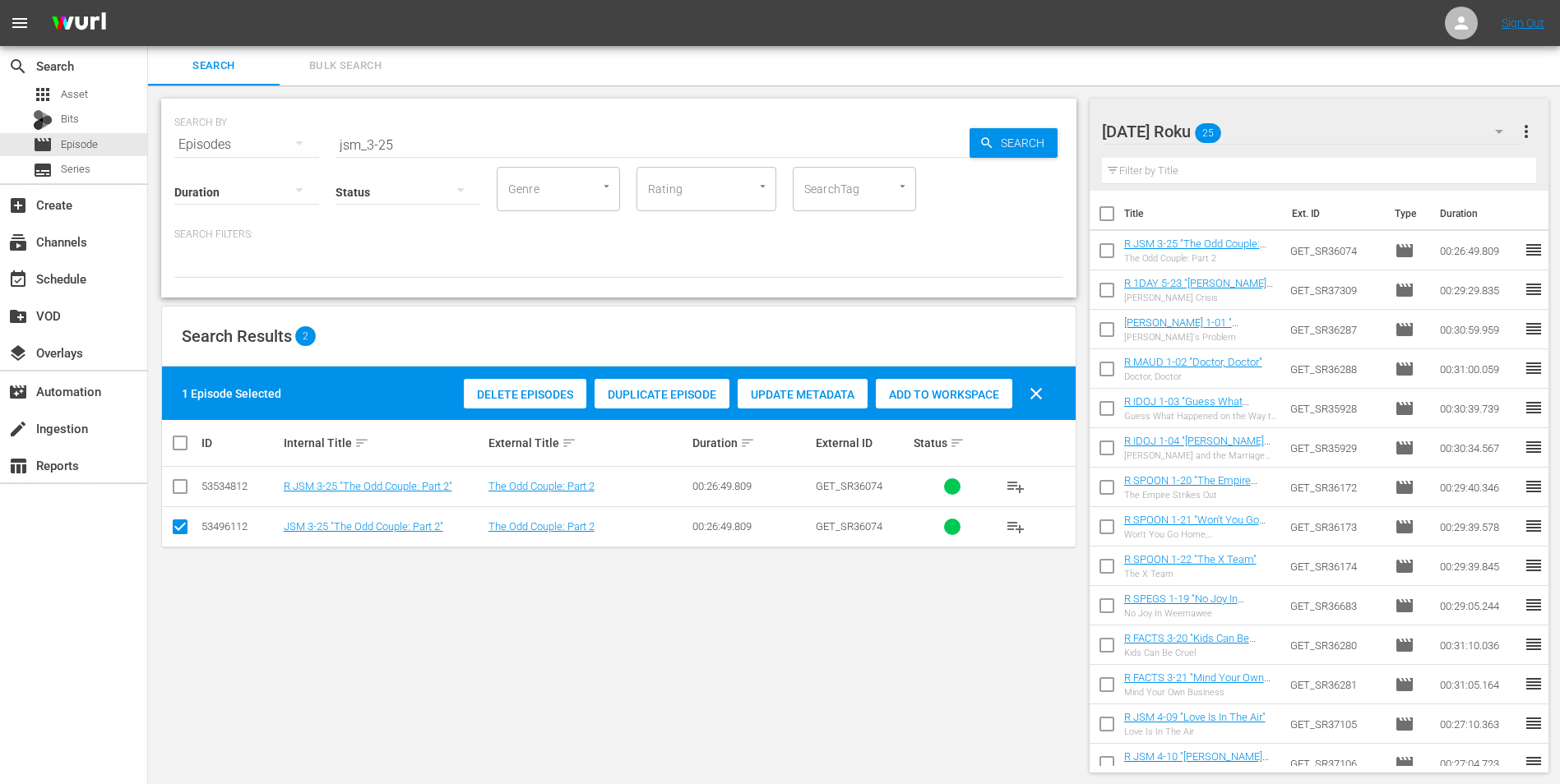
click at [1268, 114] on div "[DATE] Roku 25" at bounding box center [1311, 131] width 418 height 46
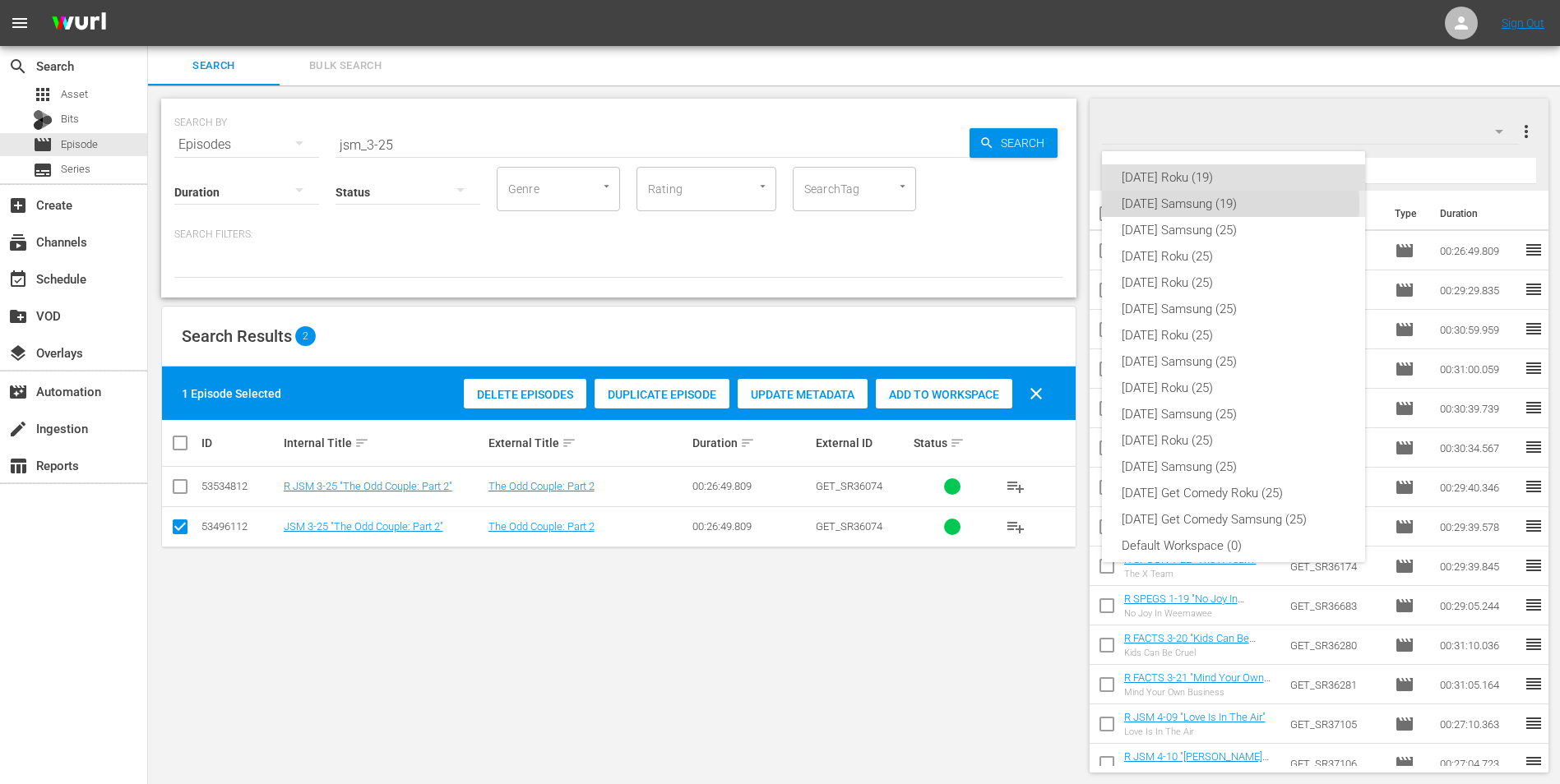
click at [1231, 205] on div "[DATE] Samsung (19)" at bounding box center [1234, 204] width 224 height 26
